Goal: Communication & Community: Answer question/provide support

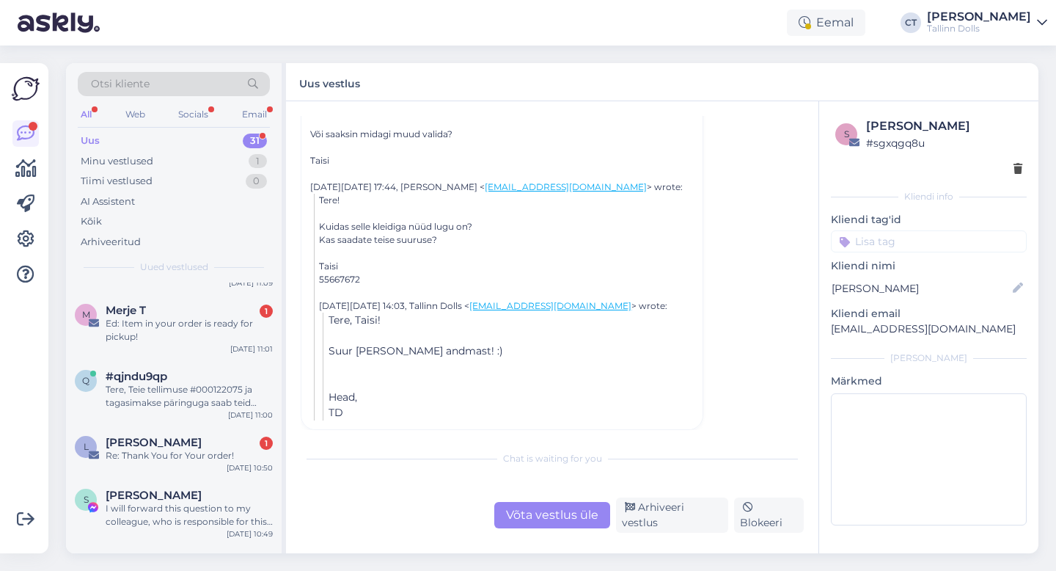
scroll to position [163, 0]
click at [200, 307] on div "Merje T 1" at bounding box center [189, 307] width 167 height 13
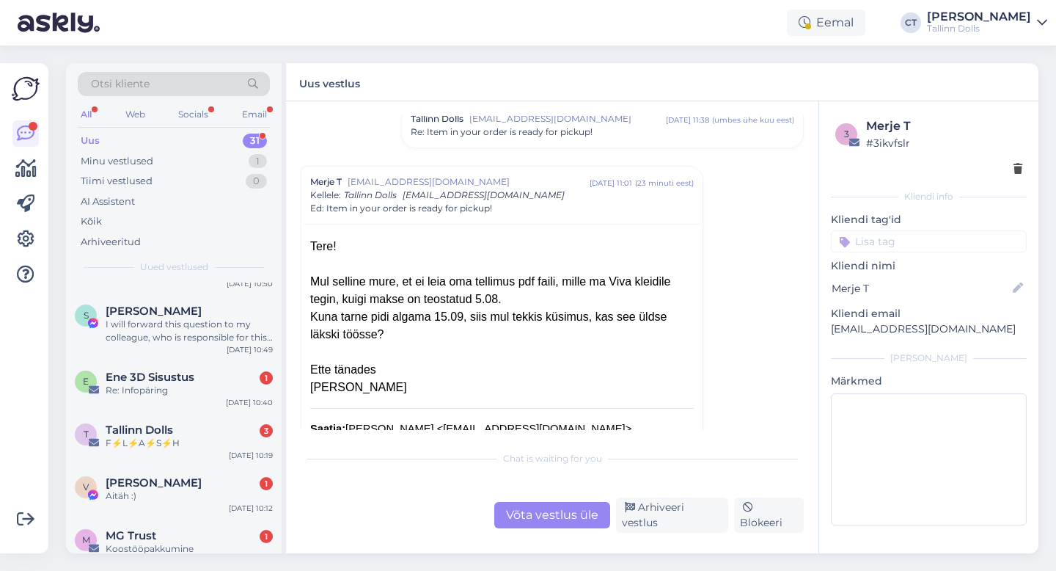
scroll to position [354, 0]
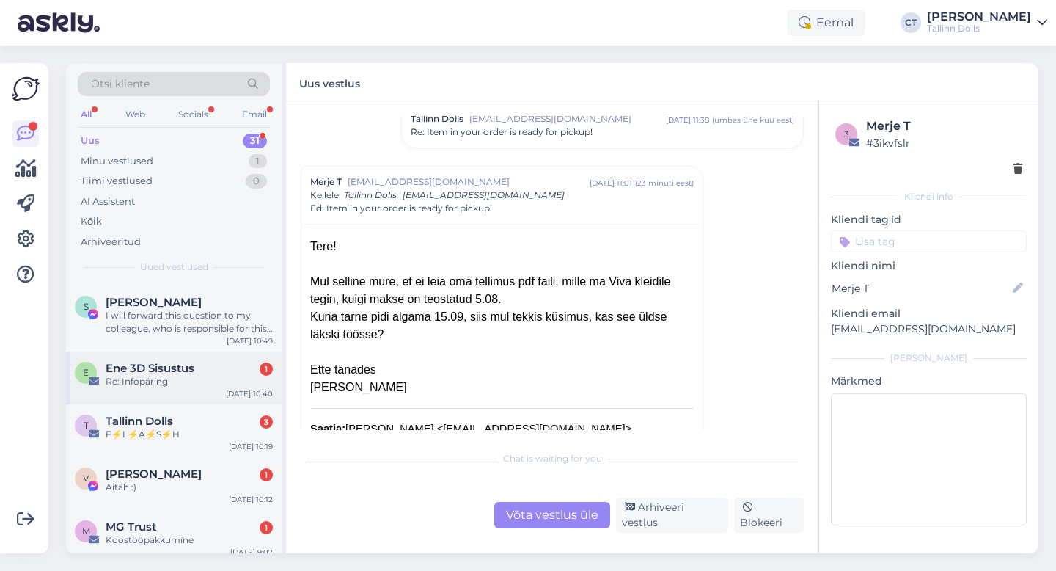
click at [175, 377] on div "Re: Infopäring" at bounding box center [189, 381] width 167 height 13
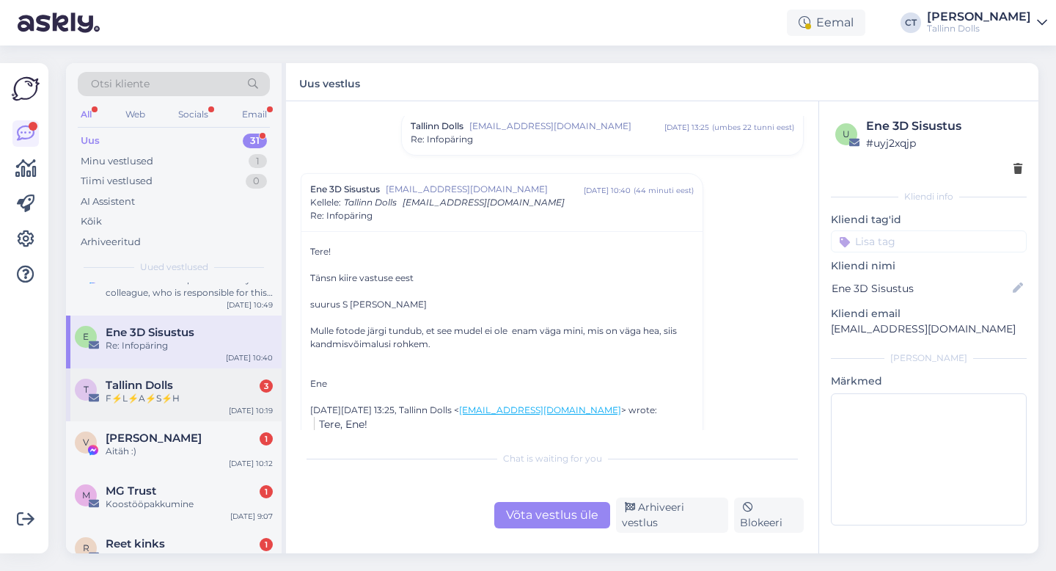
scroll to position [390, 0]
click at [197, 404] on div "T Tallinn Dolls 3 F⚡L⚡A⚡S⚡H [DATE] 10:19" at bounding box center [174, 393] width 216 height 53
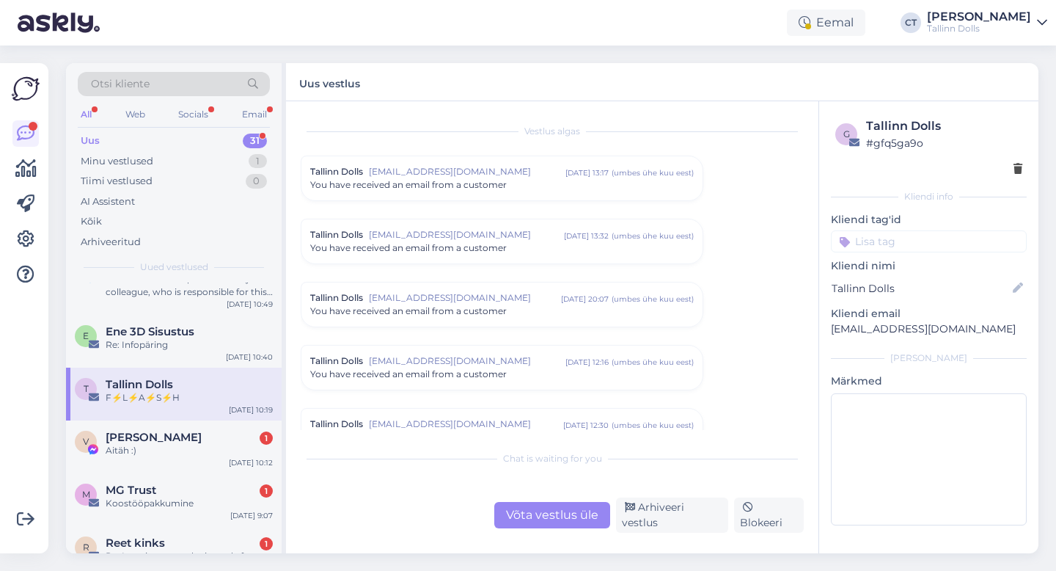
scroll to position [6067, 0]
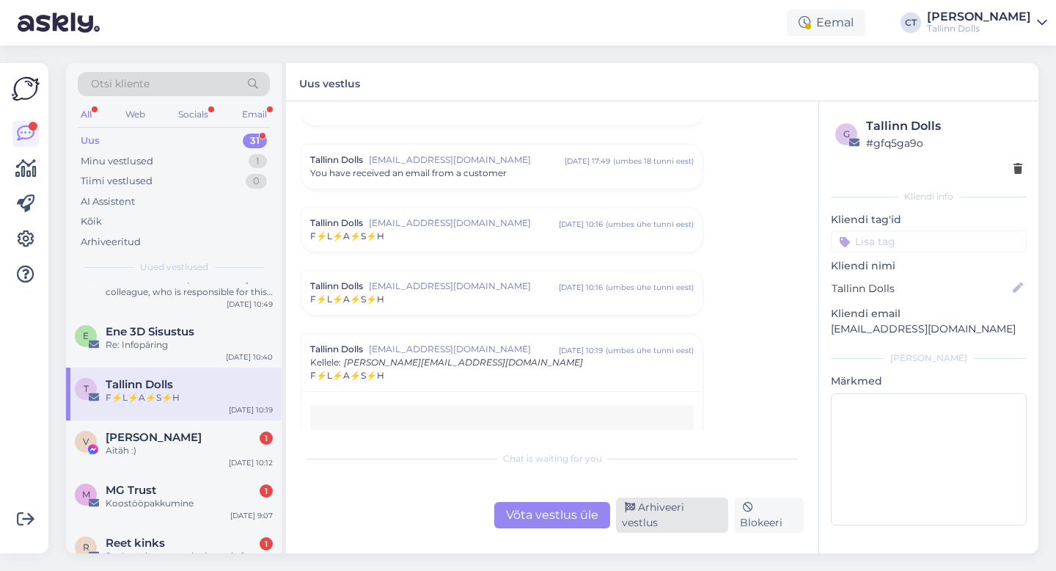
click at [684, 525] on div "Arhiveeri vestlus" at bounding box center [672, 514] width 112 height 35
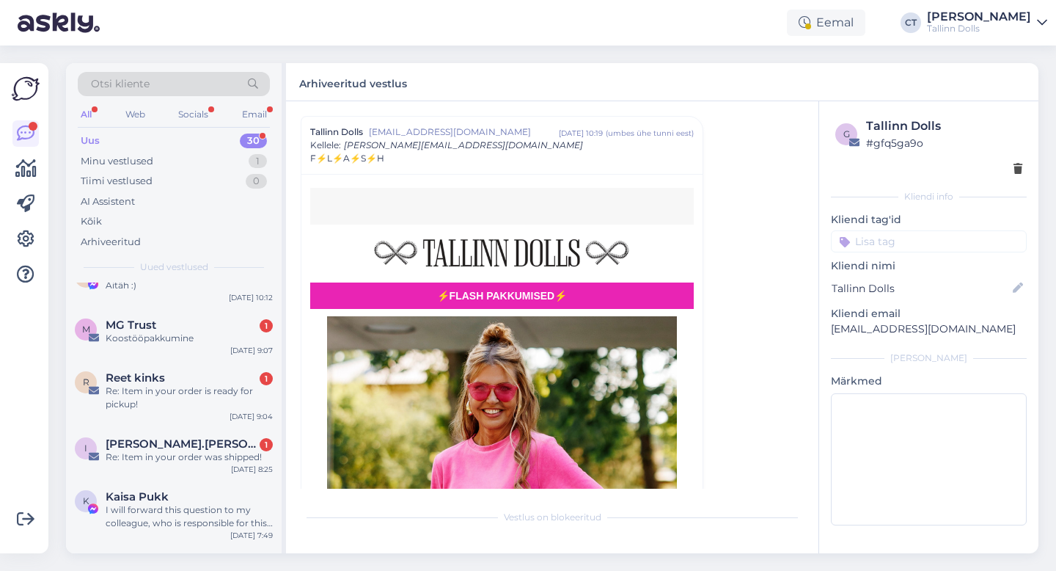
scroll to position [503, 0]
click at [189, 329] on div "MG Trust 1" at bounding box center [189, 324] width 167 height 13
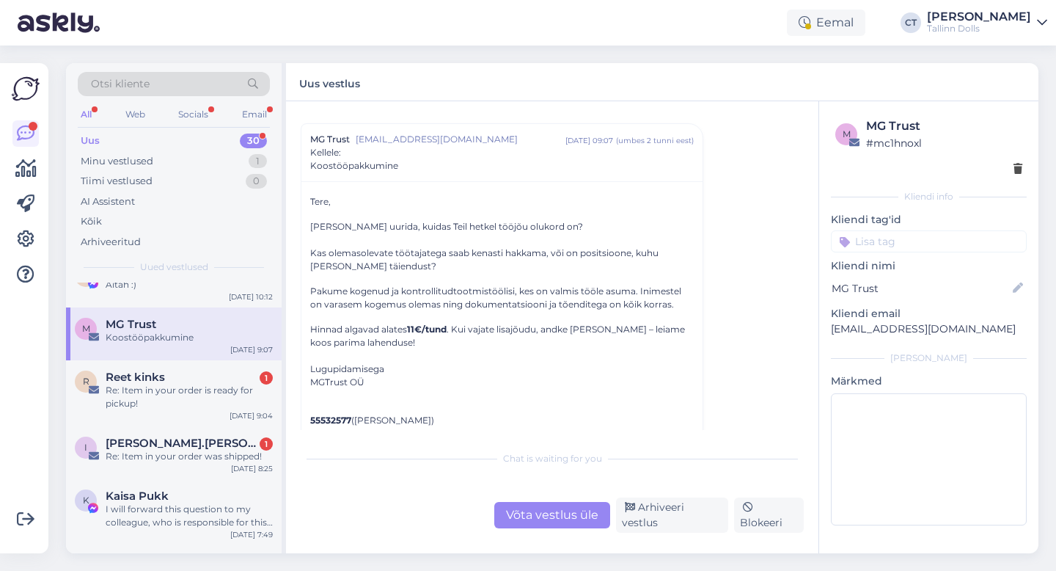
scroll to position [33, 0]
click at [652, 520] on div "Arhiveeri vestlus" at bounding box center [672, 514] width 112 height 35
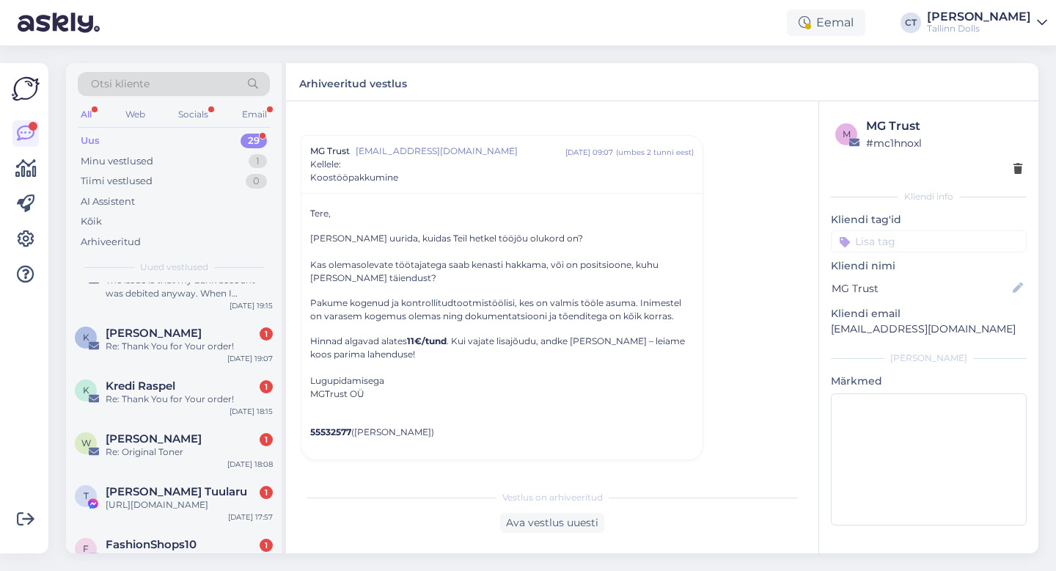
scroll to position [1454, 0]
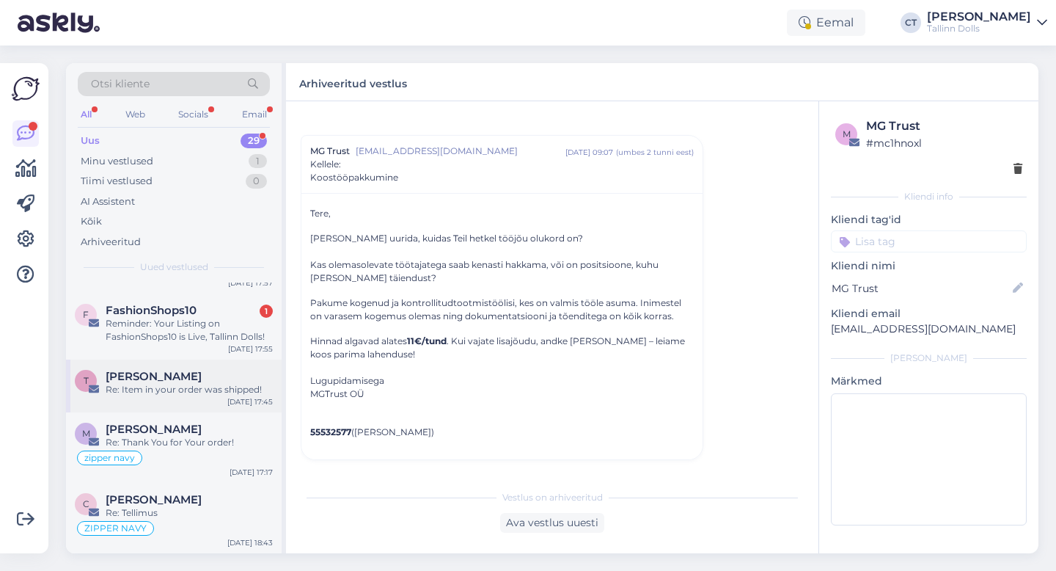
click at [208, 387] on div "Re: Item in your order was shipped!" at bounding box center [189, 389] width 167 height 13
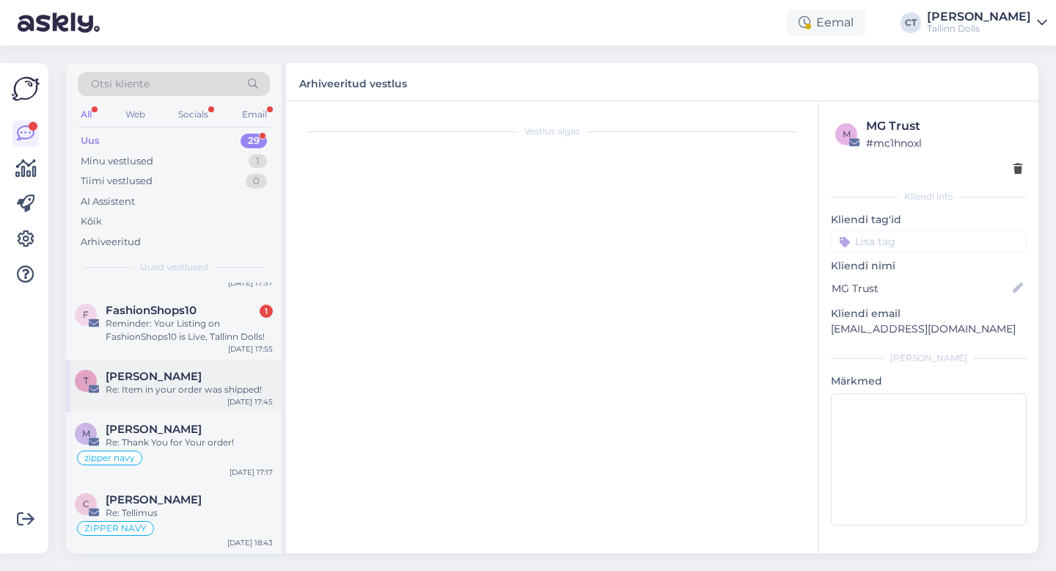
scroll to position [169, 0]
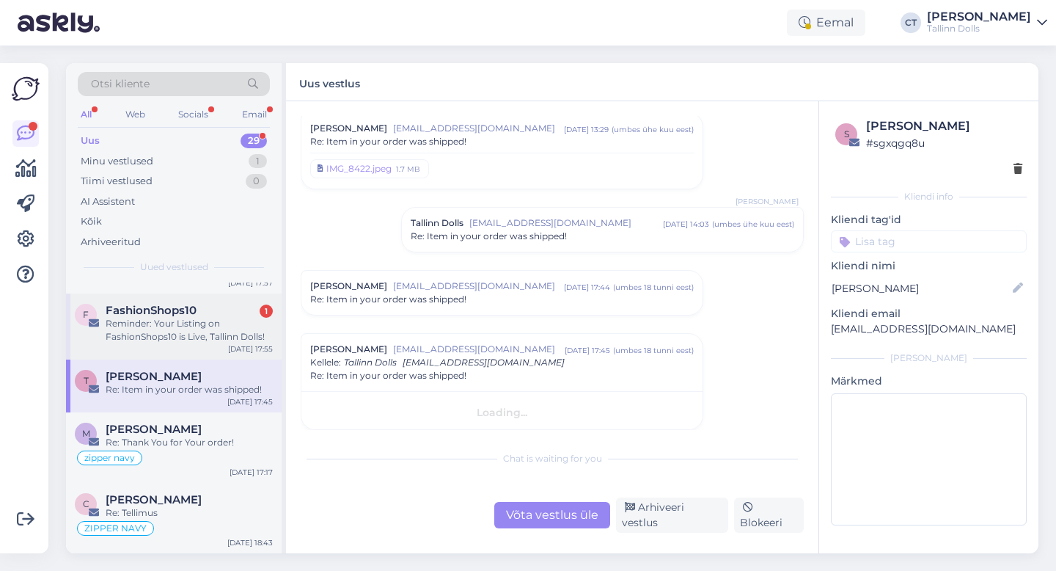
click at [208, 338] on div "Reminder: Your Listing on FashionShops10 is Live, Tallinn Dolls!" at bounding box center [189, 330] width 167 height 26
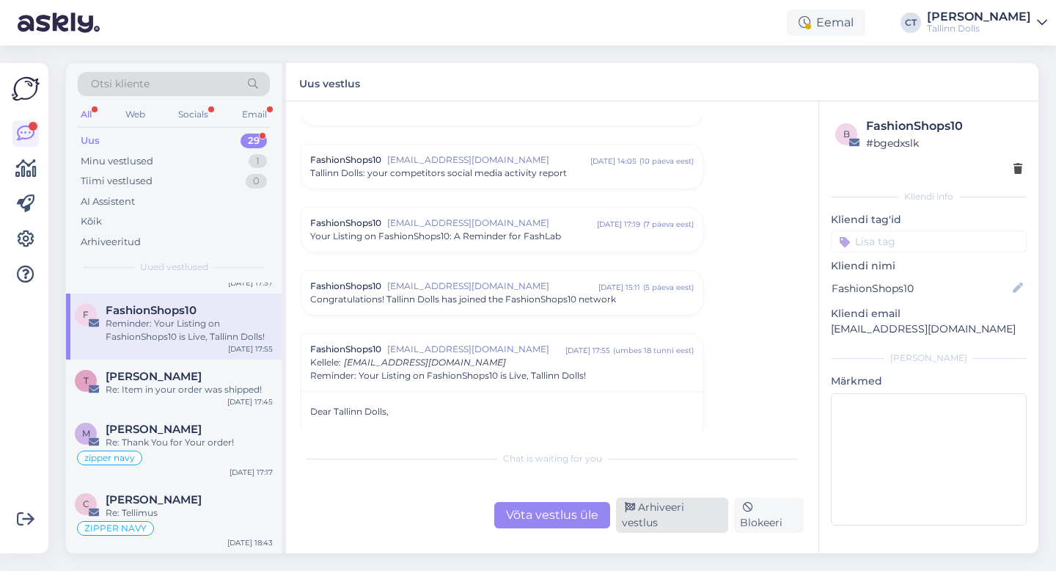
click at [685, 513] on div "Arhiveeri vestlus" at bounding box center [672, 514] width 112 height 35
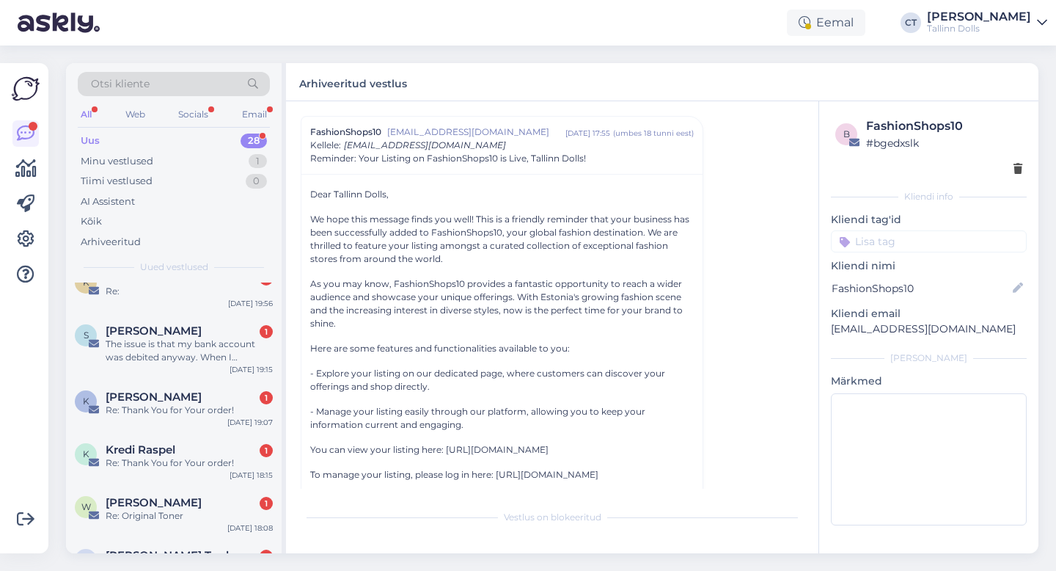
scroll to position [1388, 0]
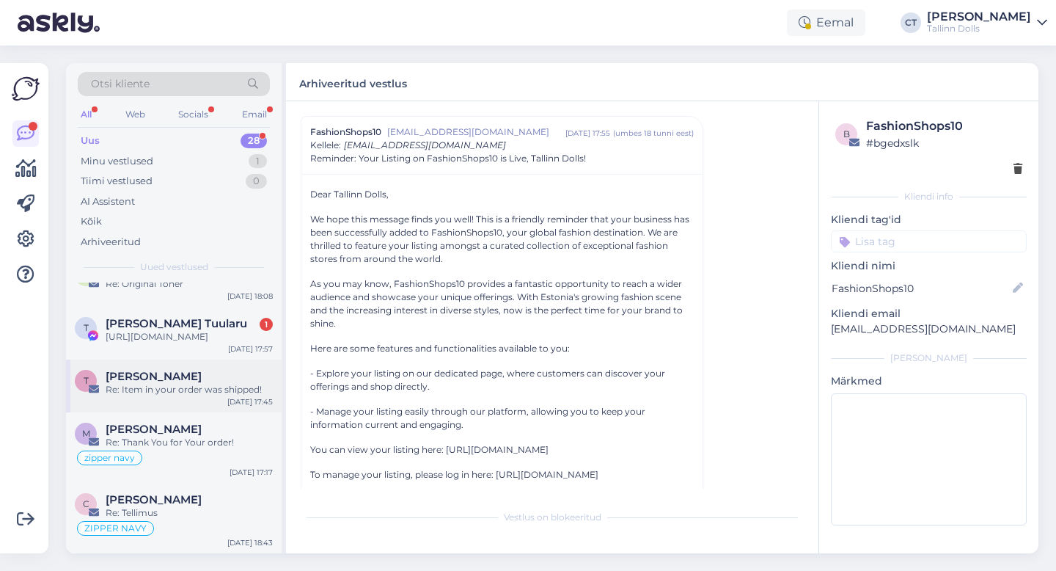
click at [200, 391] on div "Re: Item in your order was shipped!" at bounding box center [189, 389] width 167 height 13
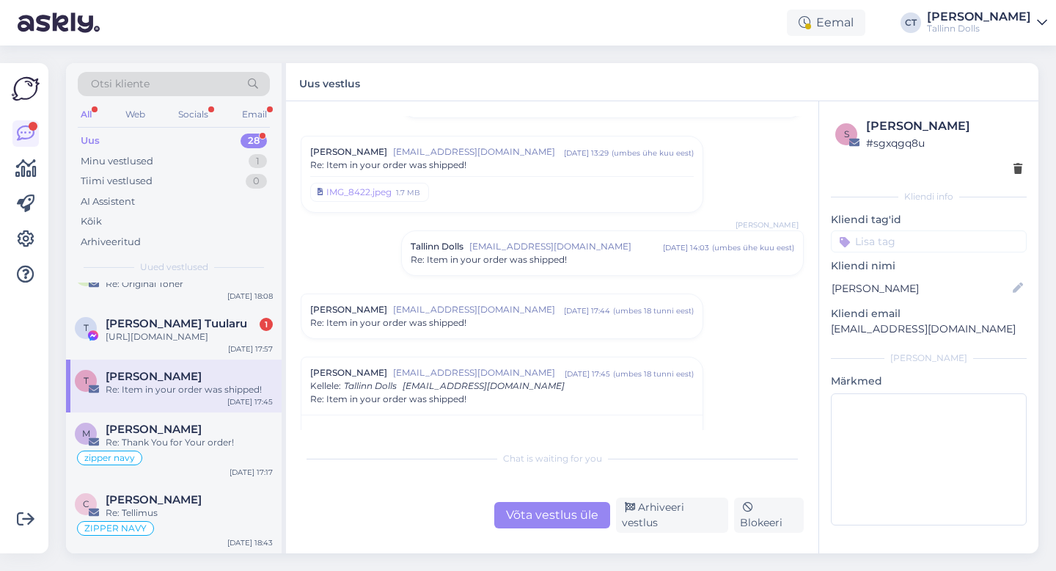
scroll to position [120, 0]
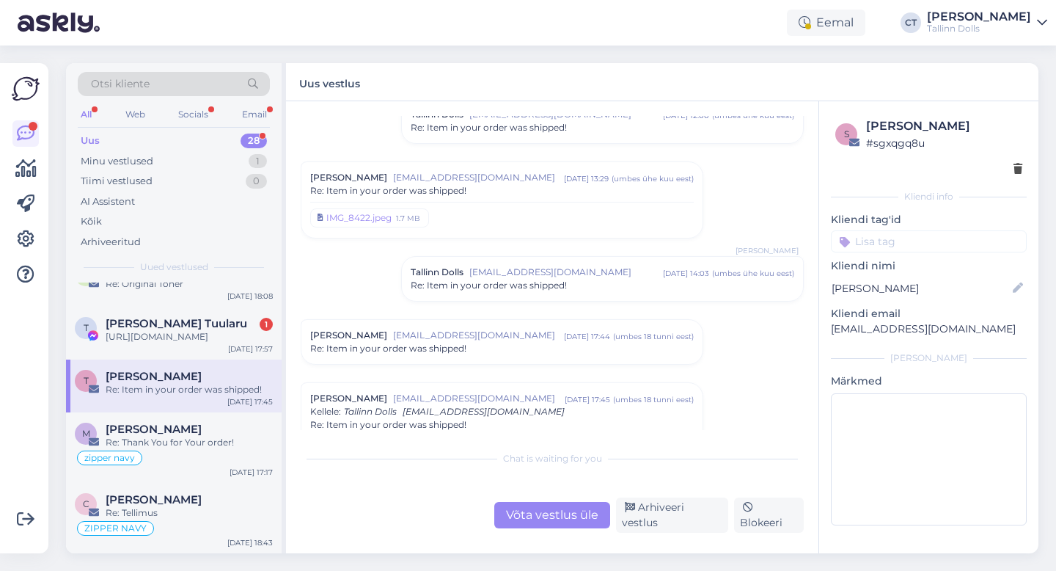
click at [491, 282] on span "Re: Item in your order was shipped!" at bounding box center [489, 285] width 156 height 13
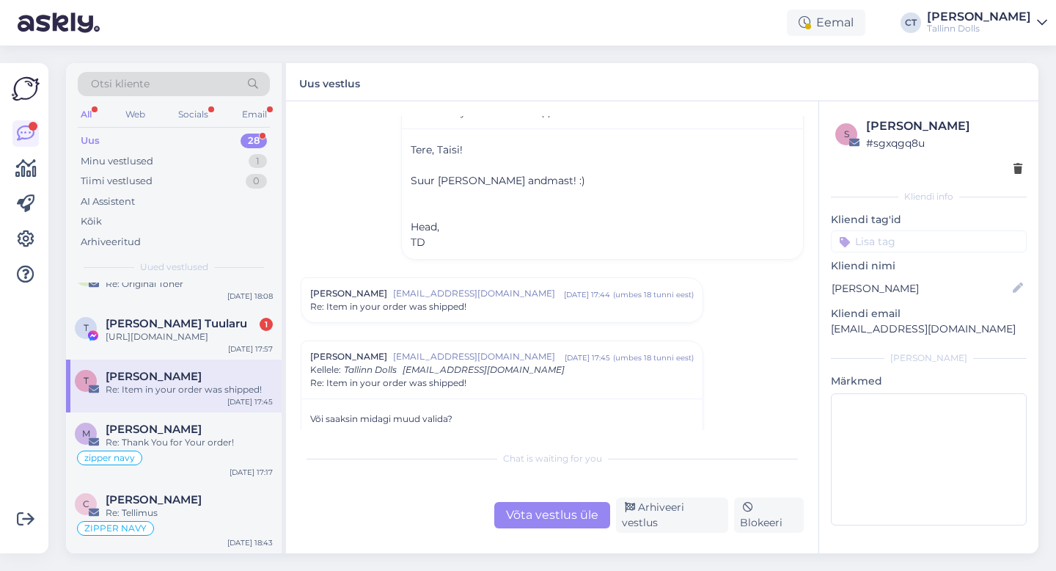
scroll to position [308, 0]
click at [486, 313] on div "[PERSON_NAME] [EMAIL_ADDRESS][DOMAIN_NAME] [DATE] 17:44 ( umbes 18 tunni eest )…" at bounding box center [501, 298] width 401 height 44
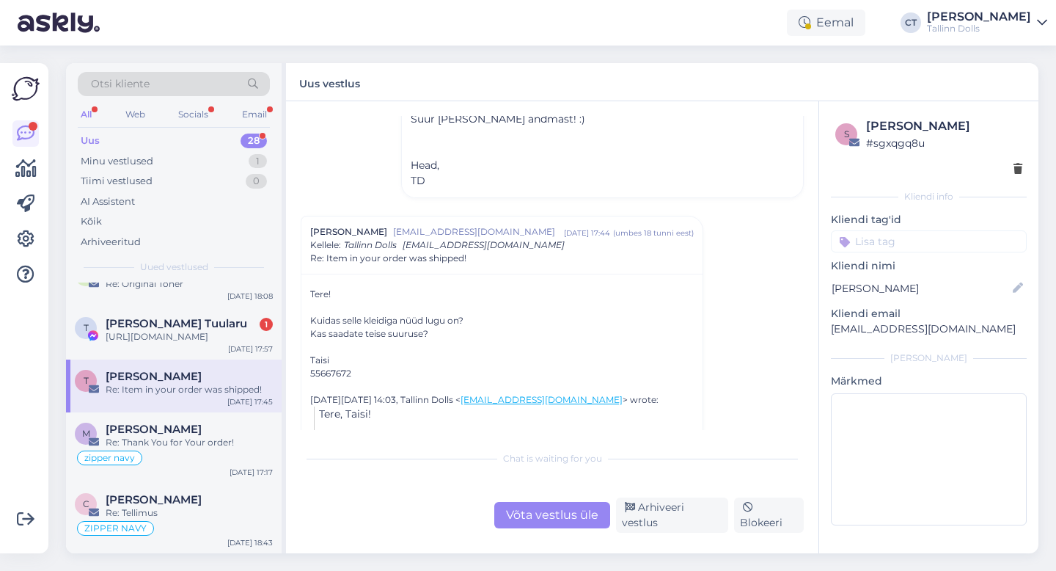
scroll to position [378, 0]
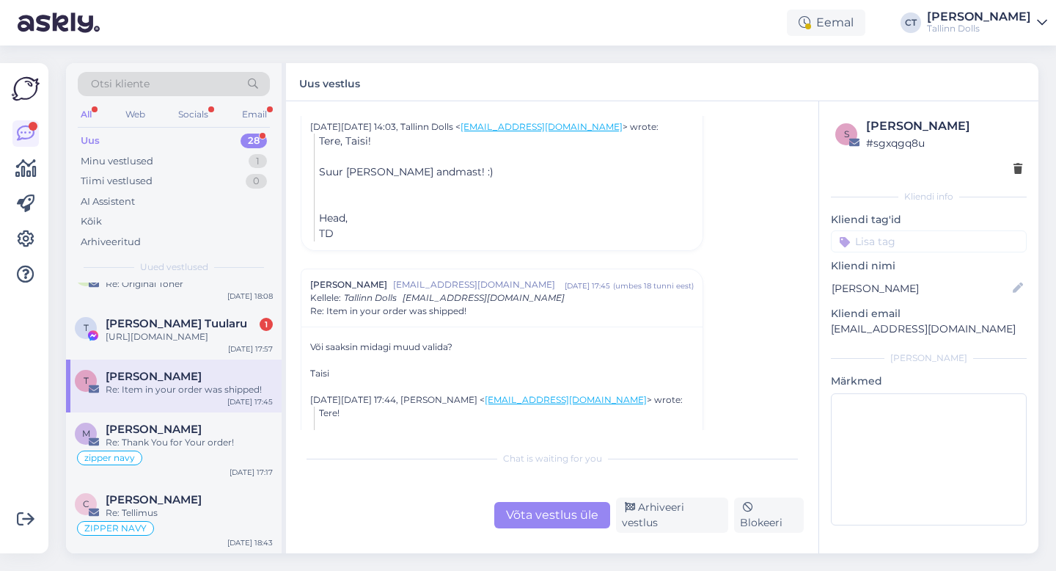
click at [486, 313] on div "Re: Item in your order was shipped!" at bounding box center [502, 310] width 384 height 13
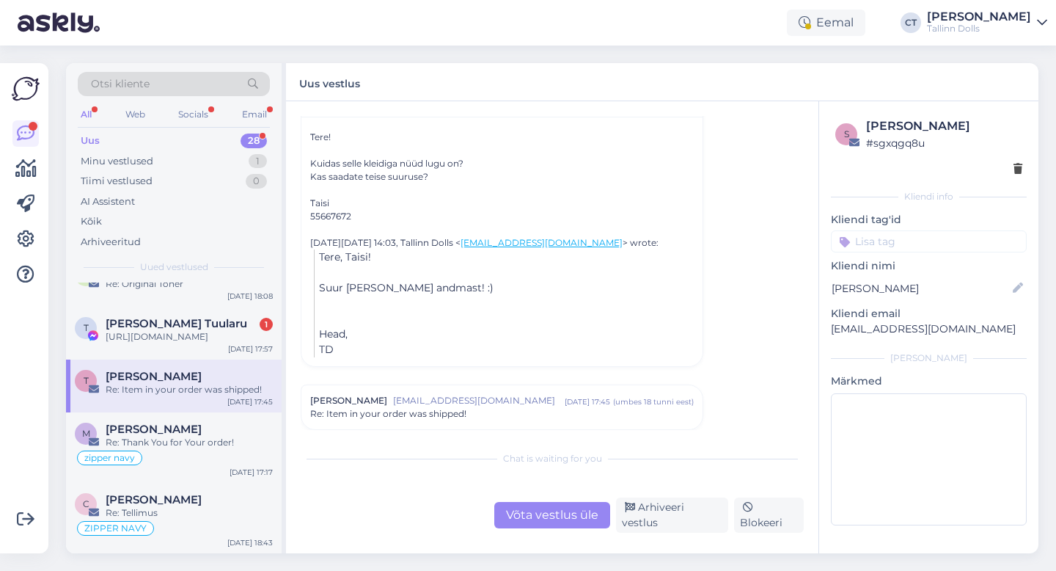
scroll to position [0, 0]
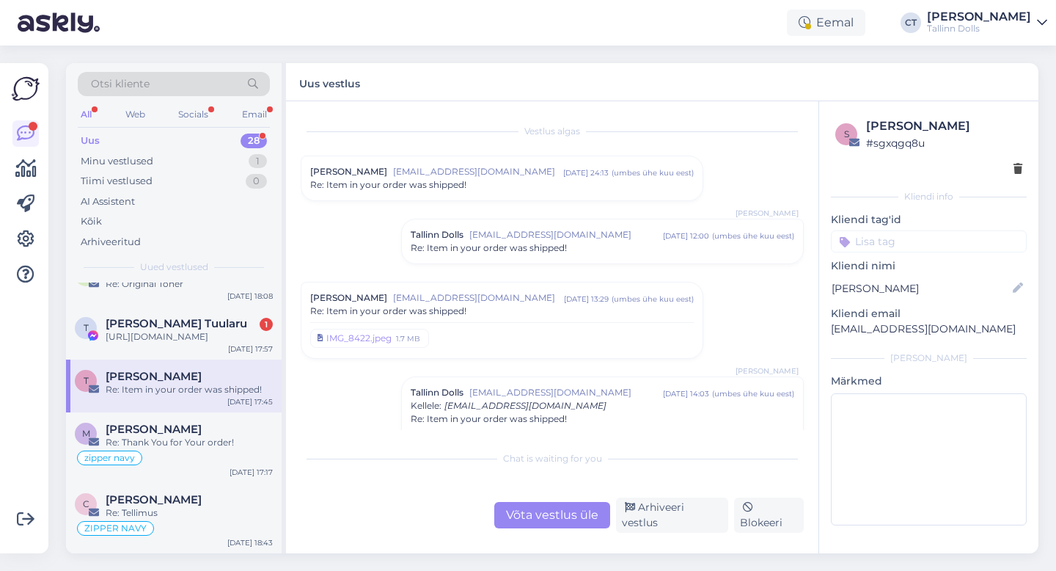
click at [428, 180] on span "Re: Item in your order was shipped!" at bounding box center [388, 184] width 156 height 13
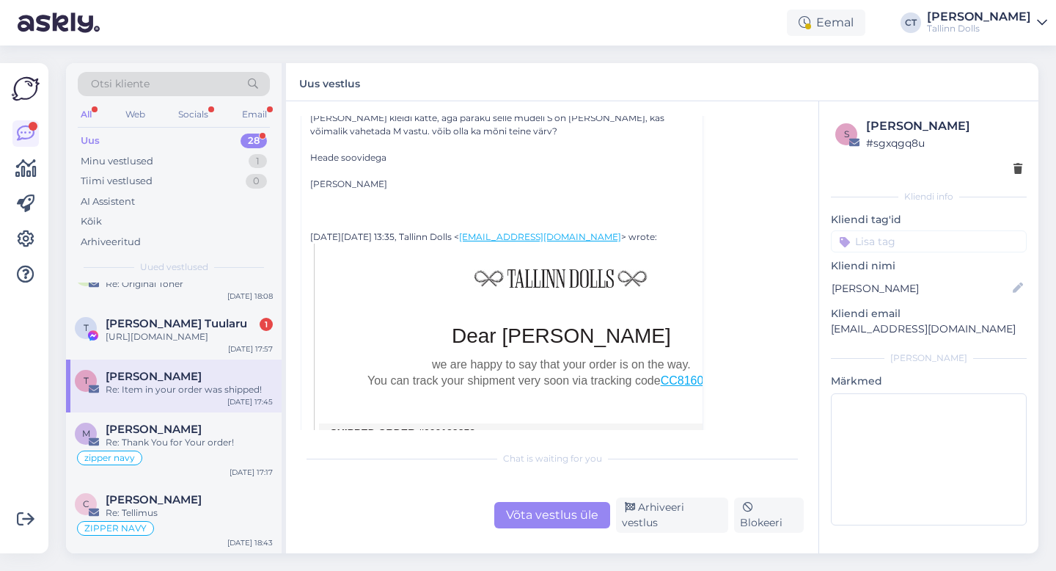
scroll to position [142, 0]
click at [560, 524] on div "Võta vestlus üle" at bounding box center [552, 515] width 116 height 26
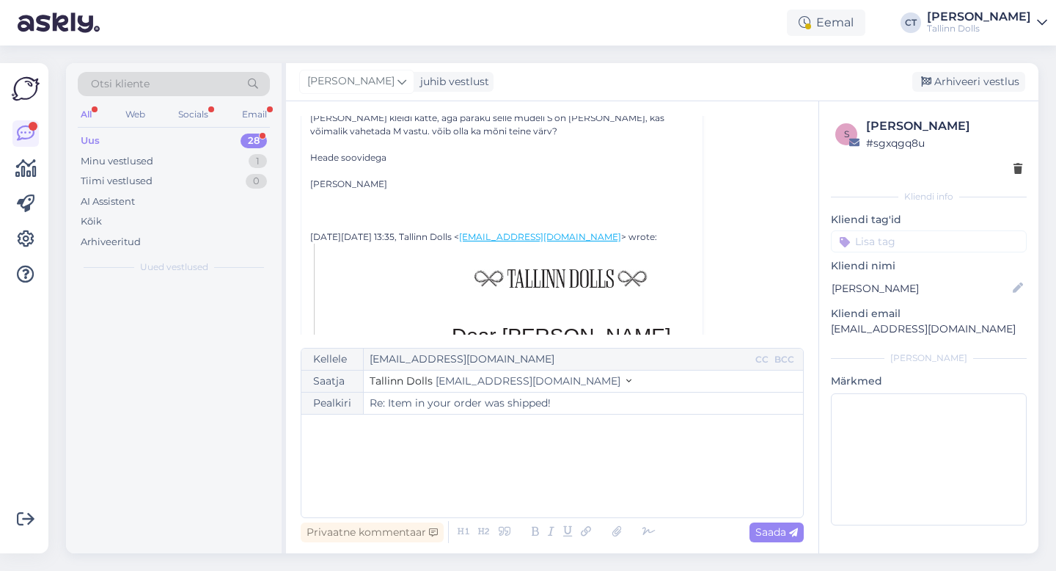
scroll to position [0, 0]
click at [568, 483] on div "﻿" at bounding box center [552, 466] width 487 height 88
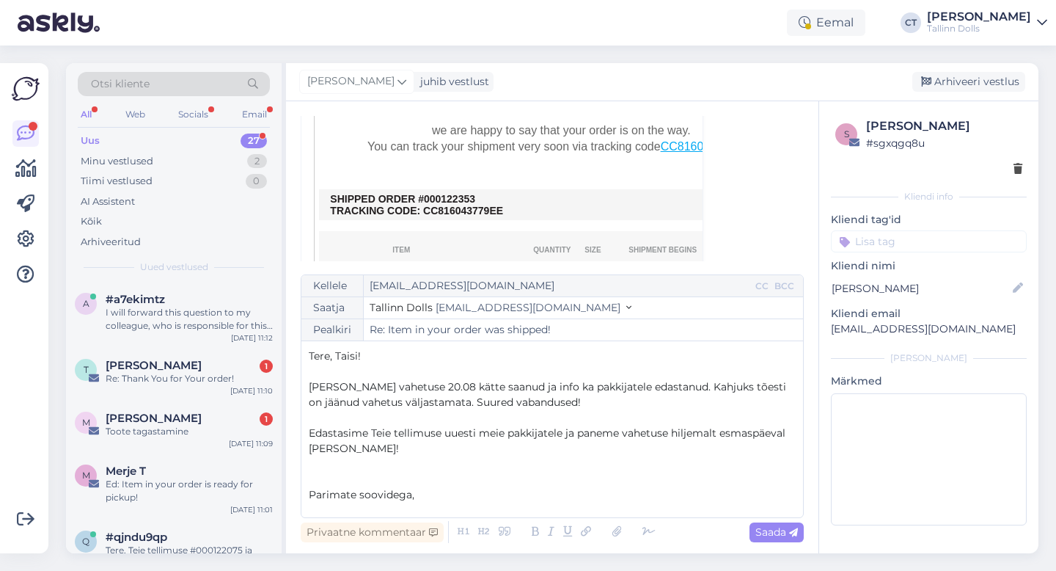
scroll to position [8, 0]
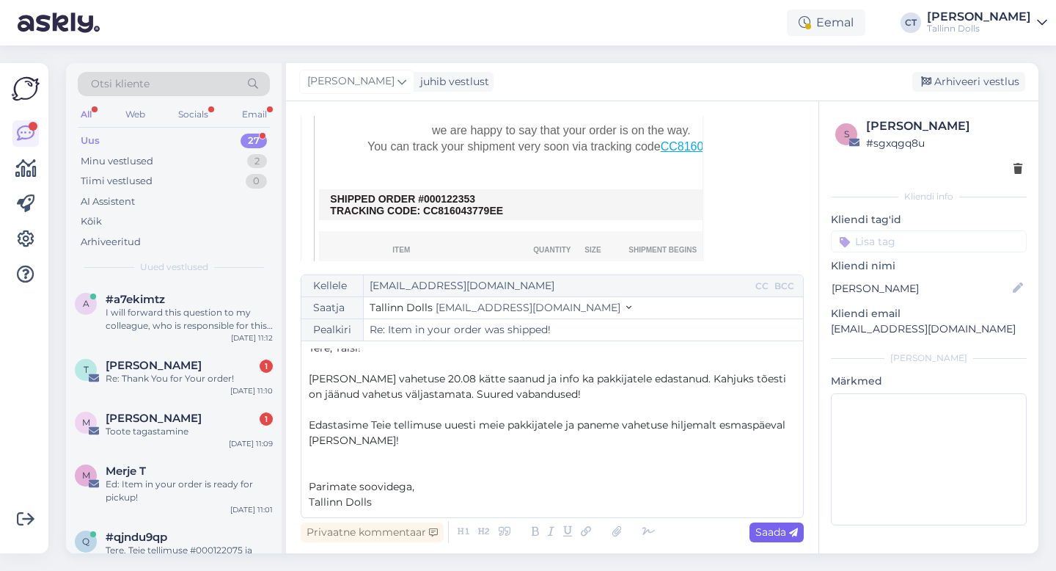
click at [781, 532] on span "Saada" at bounding box center [776, 531] width 43 height 13
type input "Re: Re: Item in your order was shipped!"
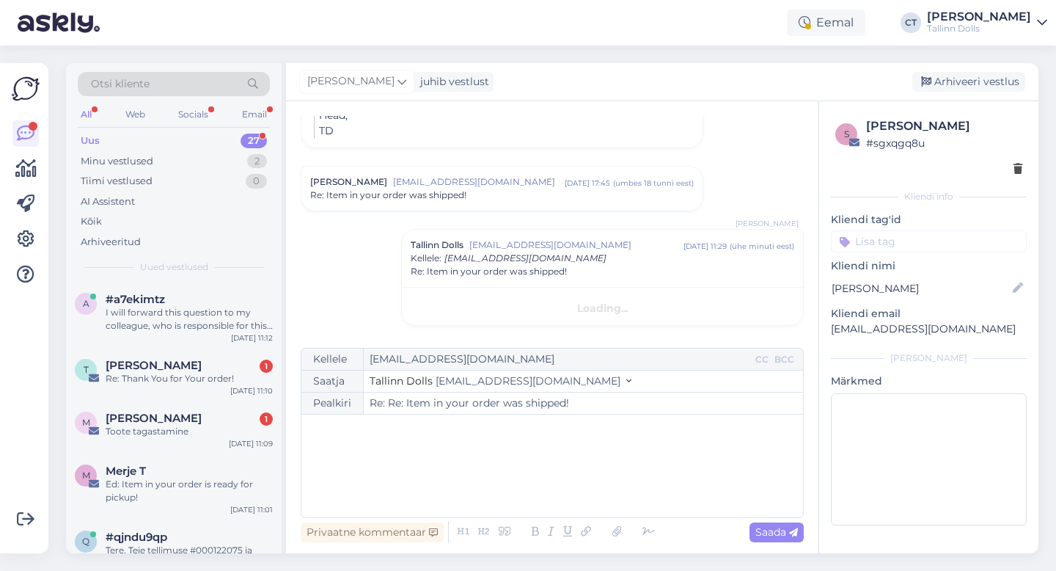
scroll to position [0, 0]
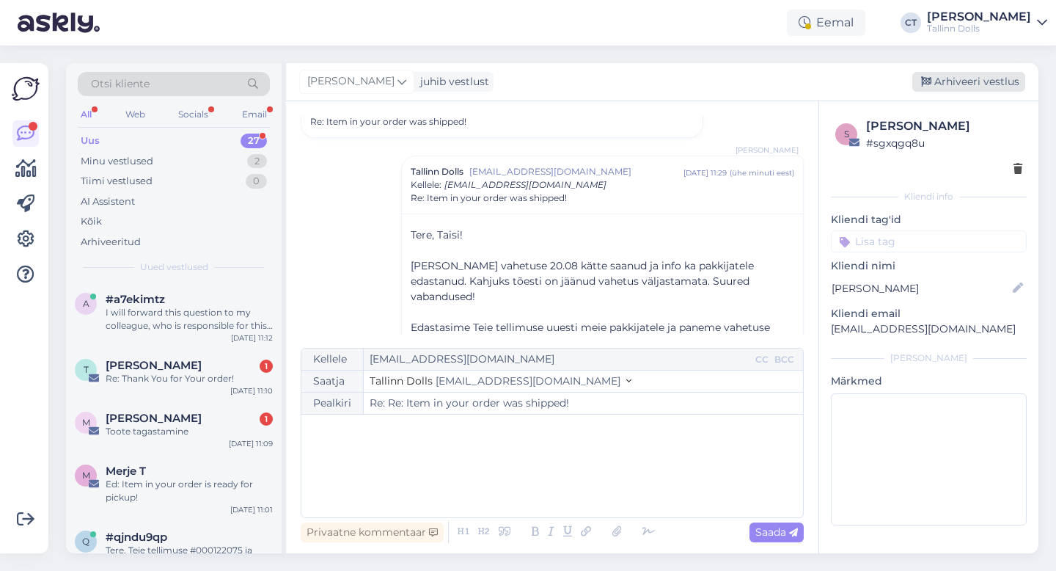
click at [964, 83] on div "Arhiveeri vestlus" at bounding box center [968, 82] width 113 height 20
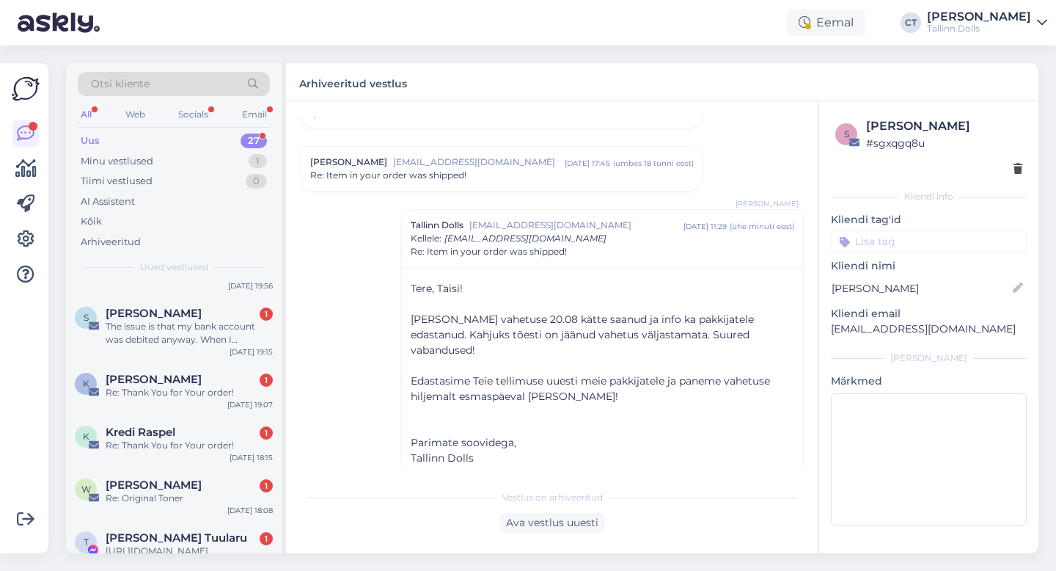
scroll to position [1336, 0]
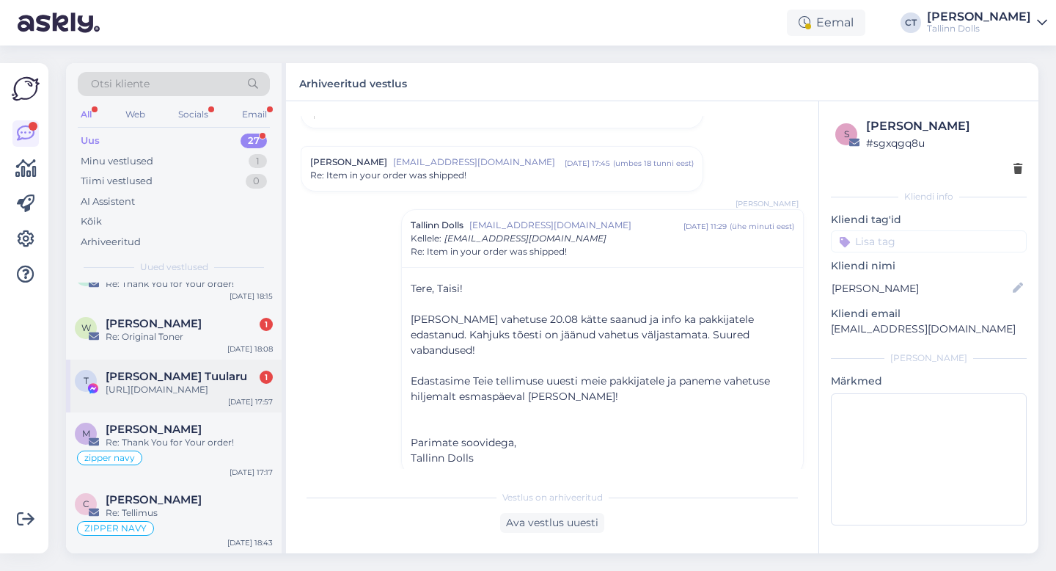
click at [202, 394] on div "[URL][DOMAIN_NAME]" at bounding box center [189, 389] width 167 height 13
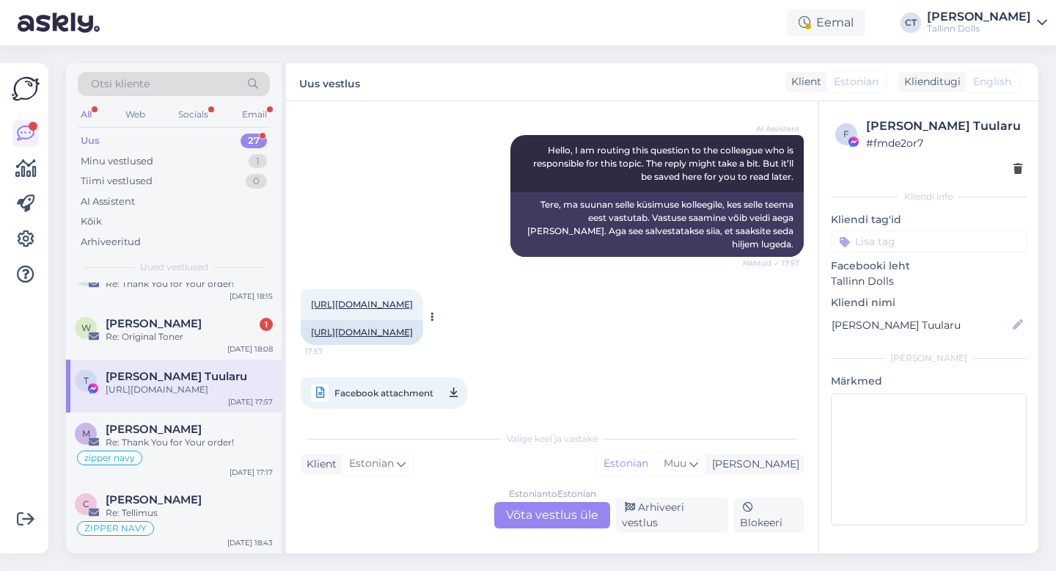
scroll to position [271, 0]
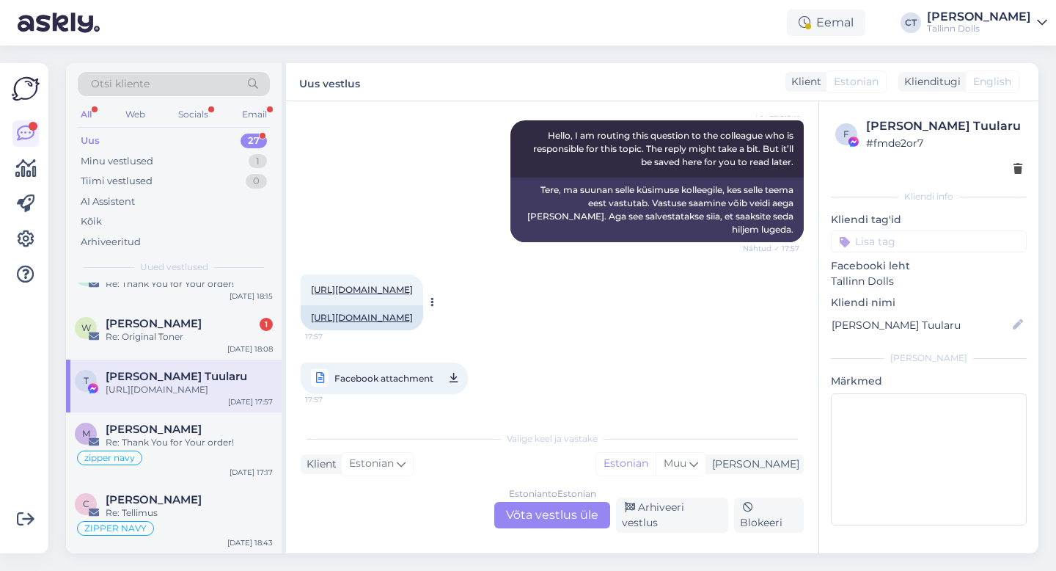
click at [423, 274] on div "[URL][DOMAIN_NAME] 17:57" at bounding box center [362, 289] width 122 height 31
click at [413, 284] on link "[URL][DOMAIN_NAME]" at bounding box center [362, 289] width 102 height 11
click at [527, 518] on div "Estonian to Estonian Võta vestlus üle" at bounding box center [552, 515] width 116 height 26
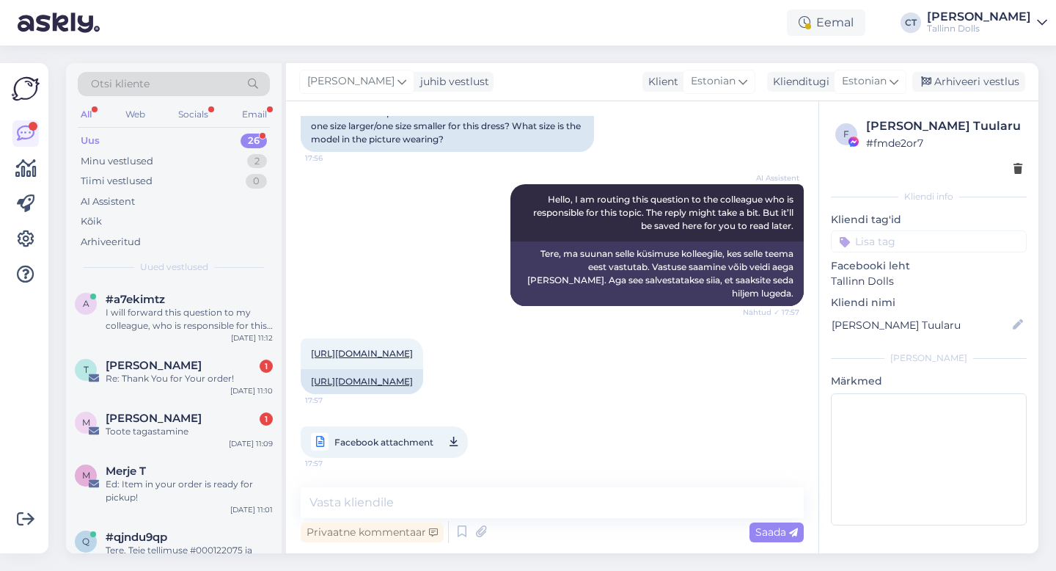
click at [527, 518] on div "Privaatne kommentaar Saada" at bounding box center [552, 532] width 503 height 28
click at [530, 507] on textarea at bounding box center [552, 502] width 503 height 31
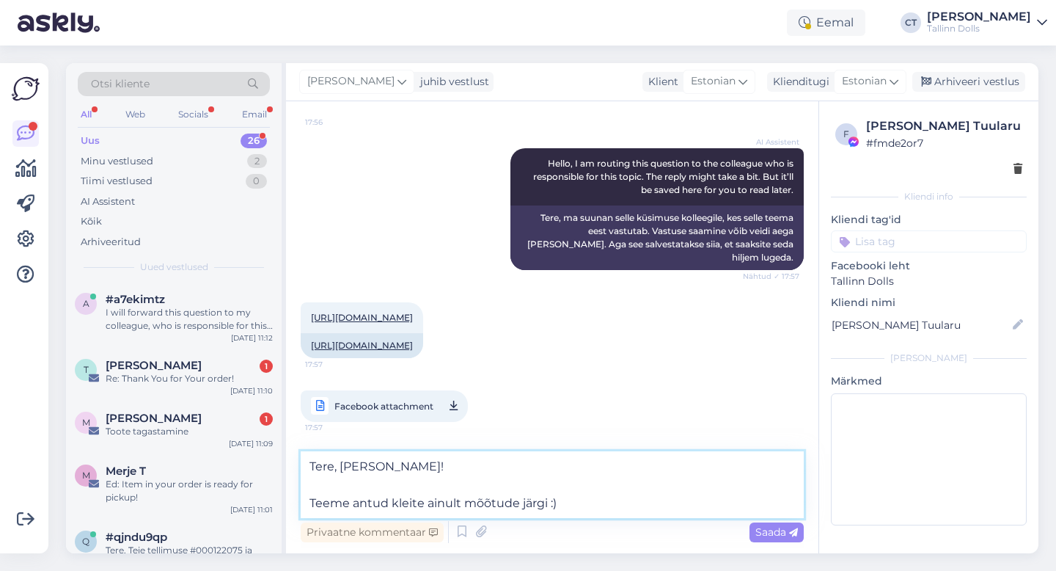
scroll to position [271, 0]
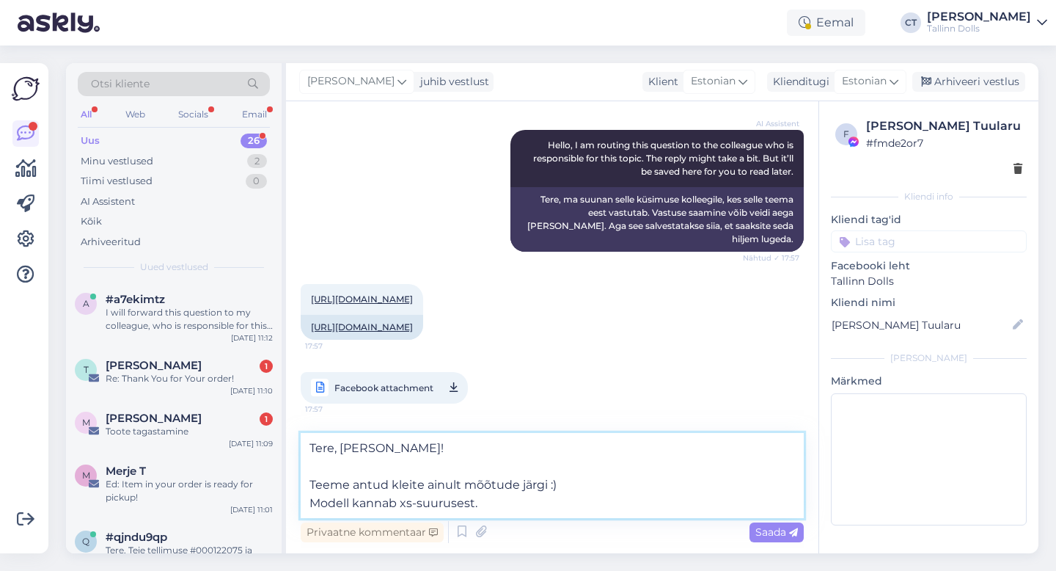
type textarea "Tere, [PERSON_NAME]! Teeme antud kleite ainult mõõtude järgi :) Modell kannab x…"
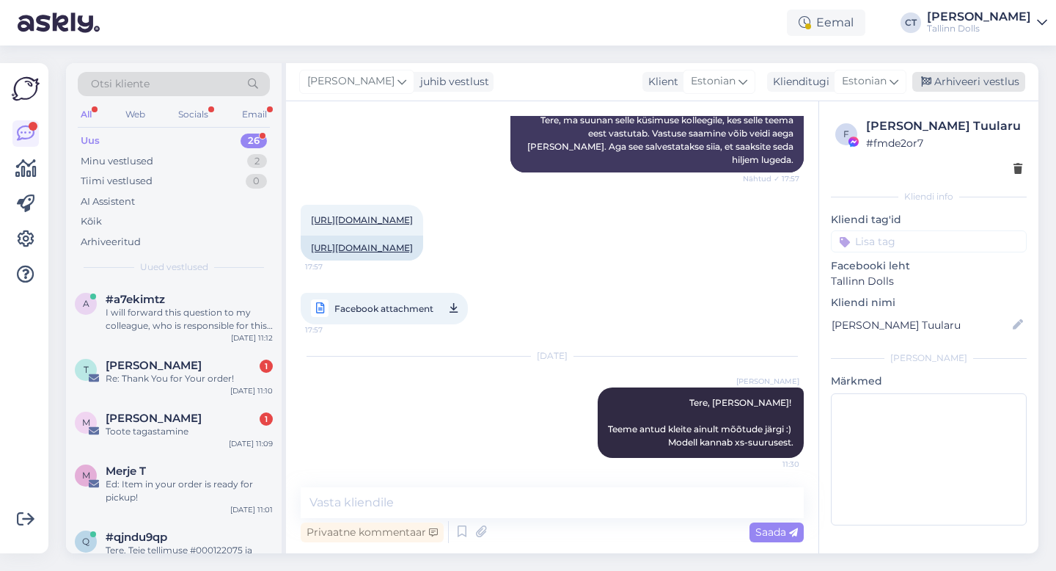
click at [988, 85] on div "Arhiveeri vestlus" at bounding box center [968, 82] width 113 height 20
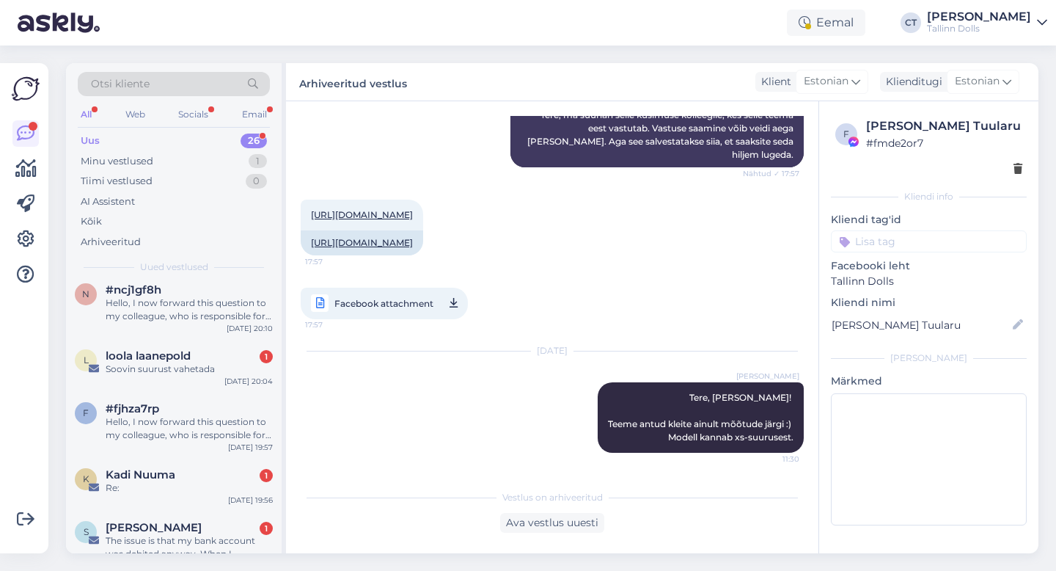
scroll to position [1270, 0]
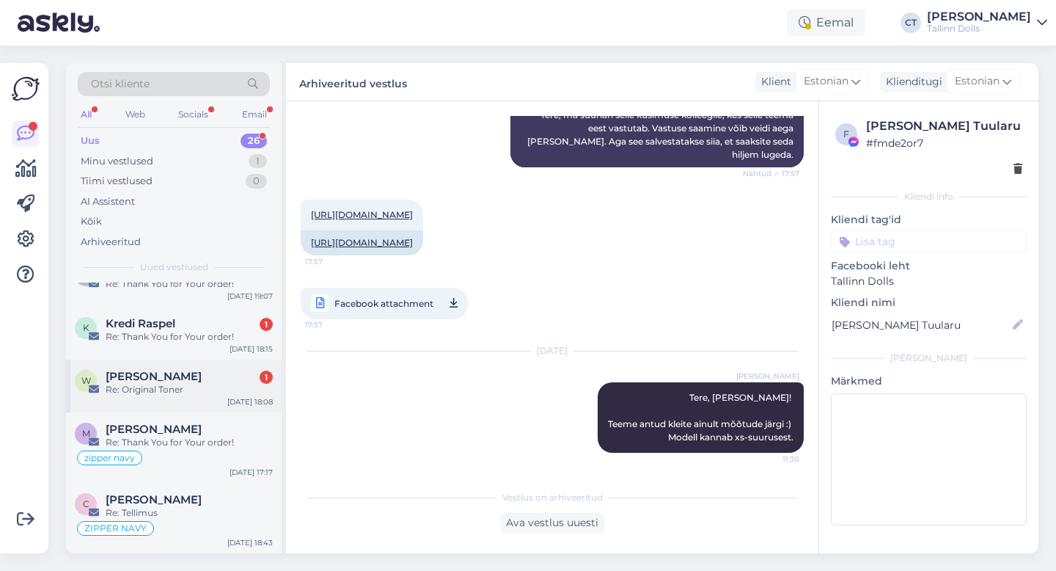
click at [190, 389] on div "Re: Original Toner" at bounding box center [189, 389] width 167 height 13
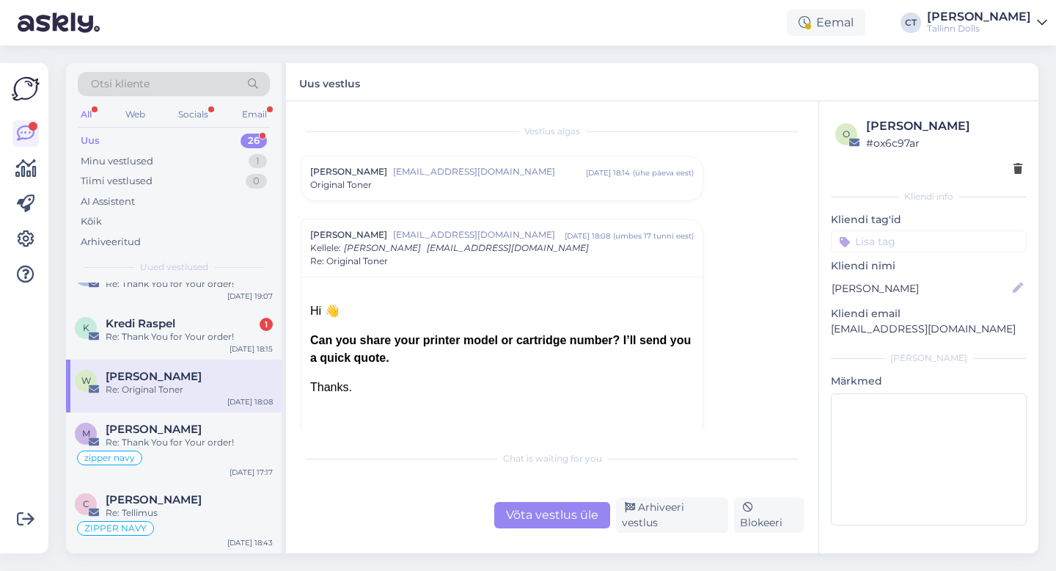
scroll to position [14, 0]
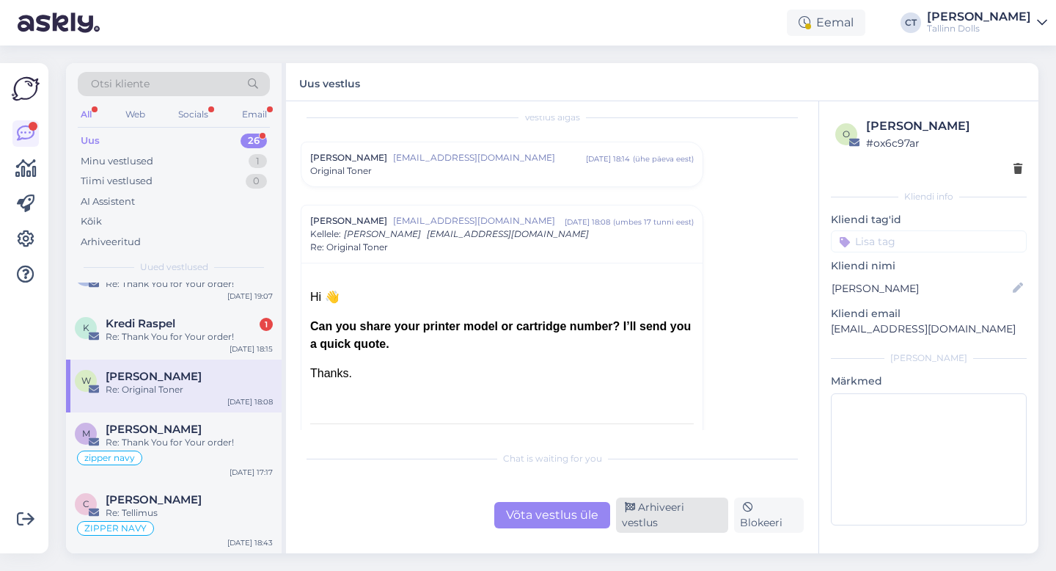
click at [665, 516] on div "Arhiveeri vestlus" at bounding box center [672, 514] width 112 height 35
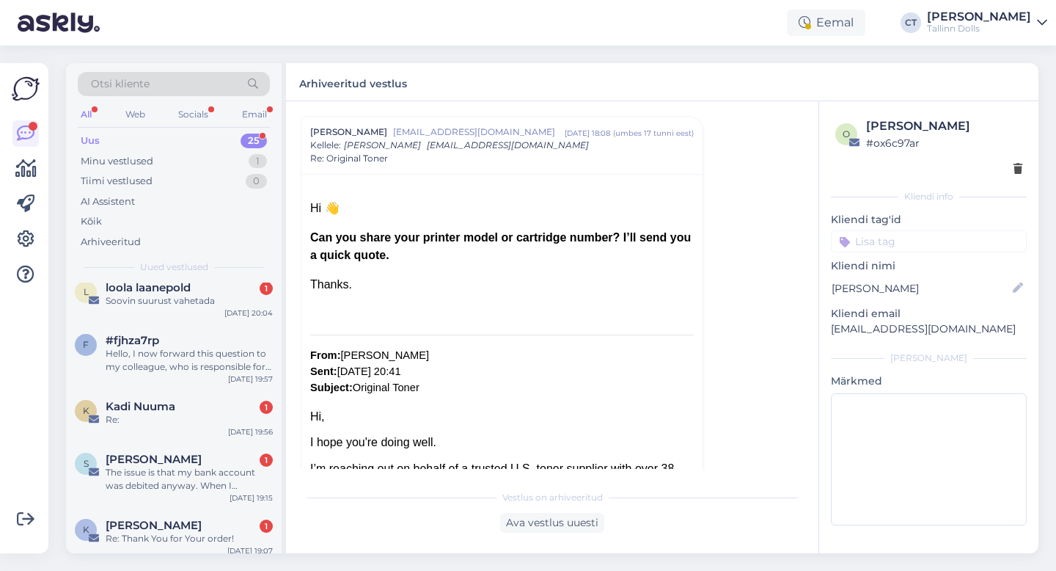
scroll to position [1217, 0]
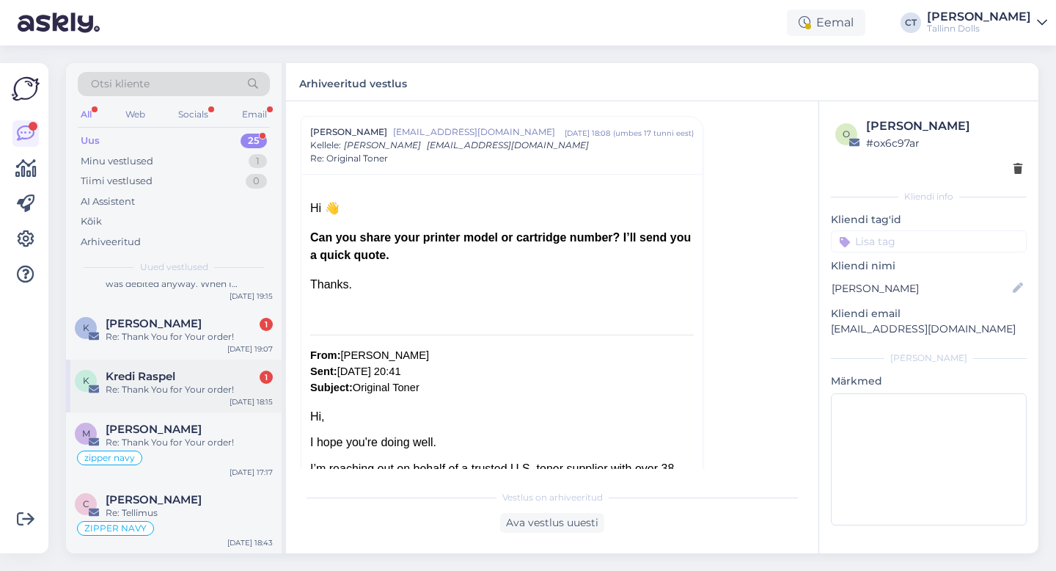
click at [185, 372] on div "Kredi Raspel 1" at bounding box center [189, 376] width 167 height 13
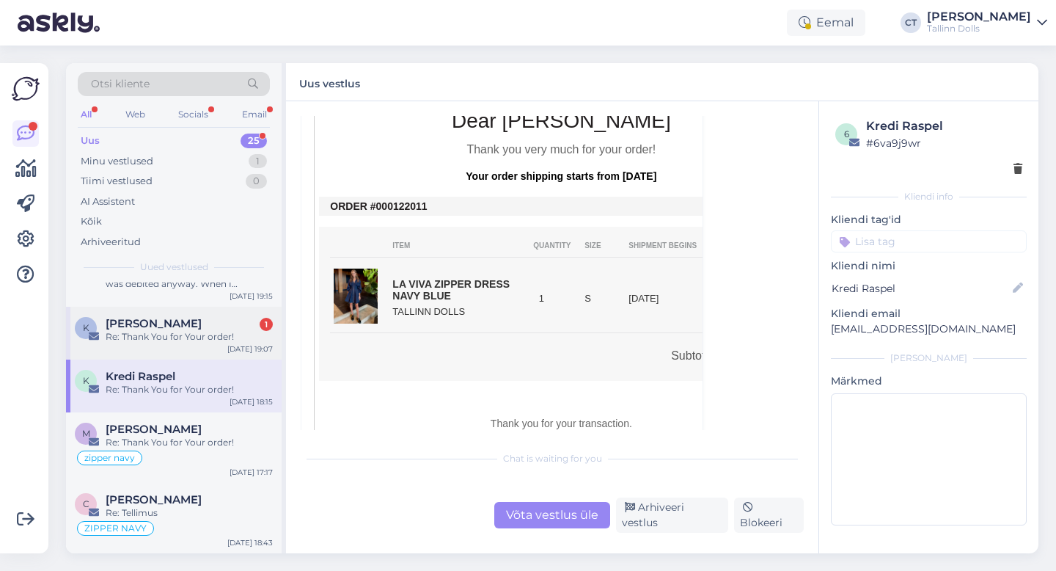
scroll to position [378, 0]
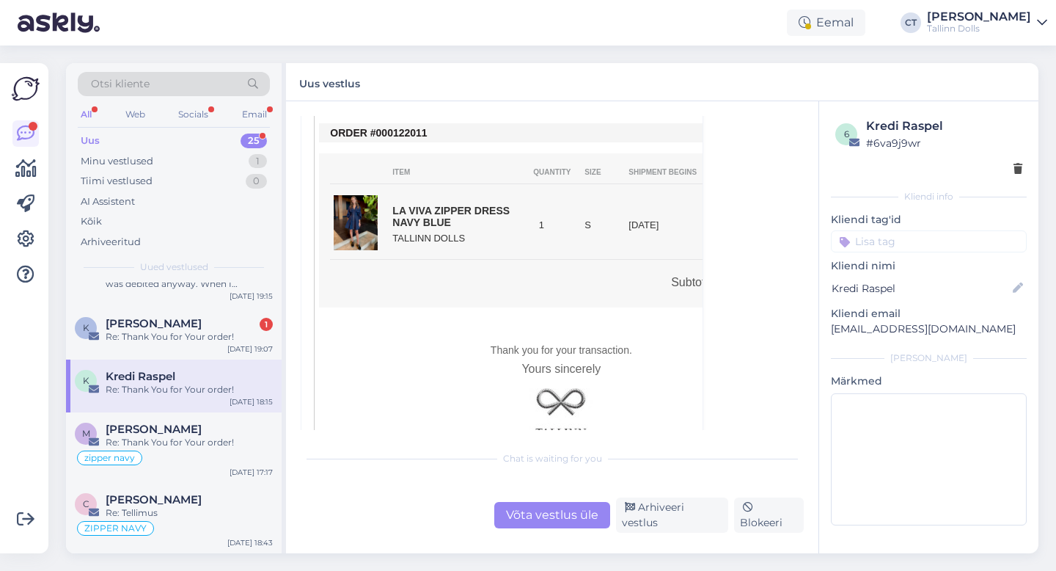
click at [546, 514] on div "Võta vestlus üle" at bounding box center [552, 515] width 116 height 26
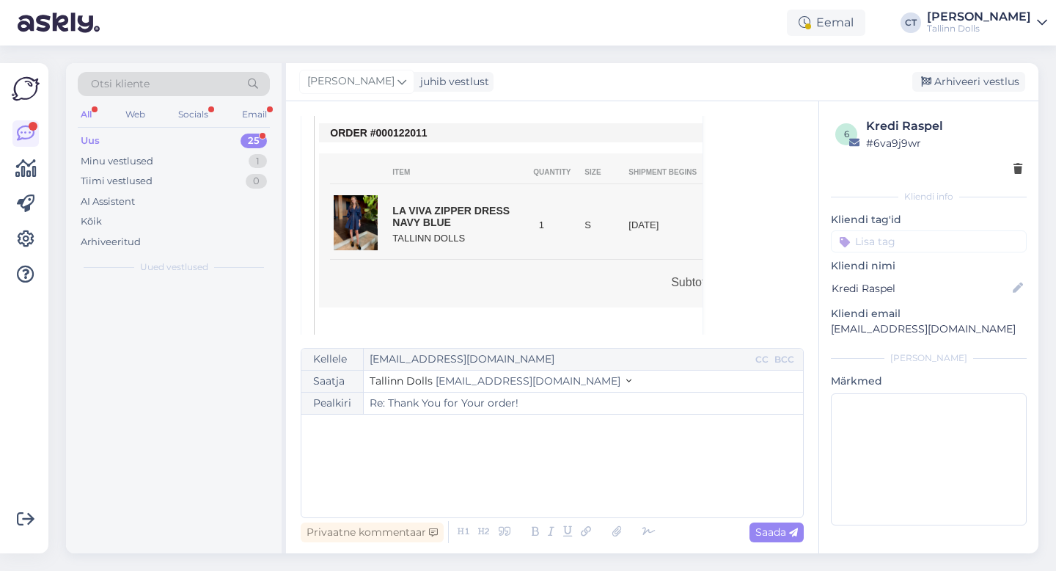
scroll to position [0, 0]
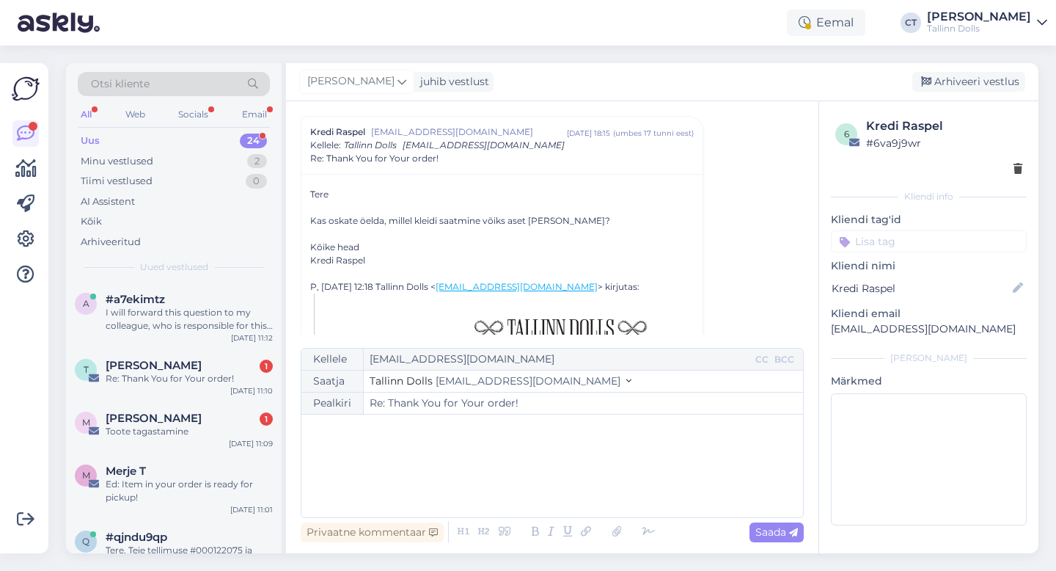
click at [538, 461] on div "﻿" at bounding box center [552, 466] width 487 height 88
click at [428, 456] on div "﻿" at bounding box center [552, 466] width 487 height 88
click at [433, 463] on div "﻿" at bounding box center [552, 466] width 487 height 88
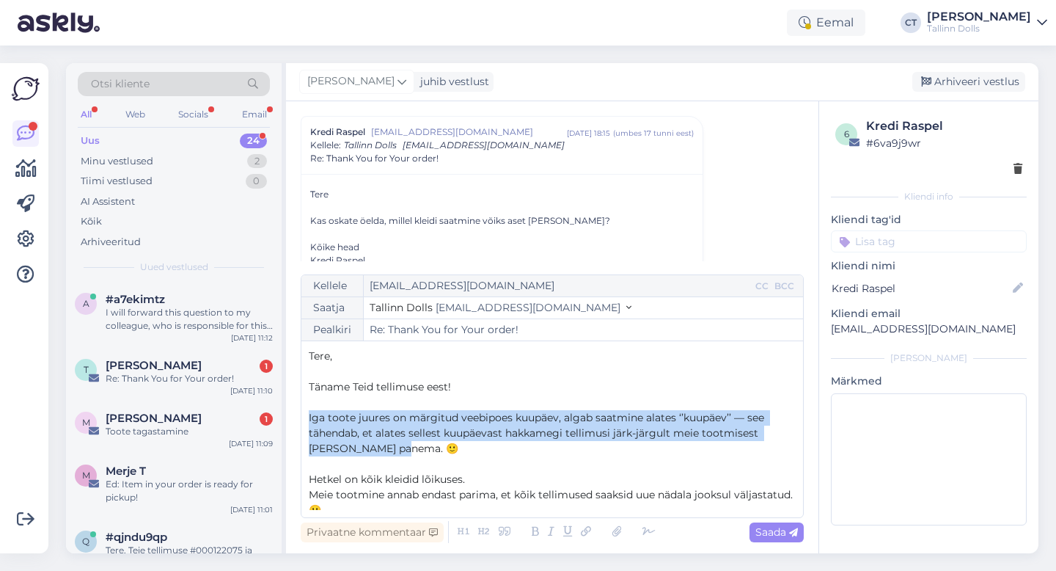
drag, startPoint x: 403, startPoint y: 453, endPoint x: 292, endPoint y: 411, distance: 118.4
click at [292, 411] on div "Vestlus algas Kredi Raspel [EMAIL_ADDRESS][DOMAIN_NAME] [DATE] 18:15 ( umbes 17…" at bounding box center [552, 327] width 532 height 452
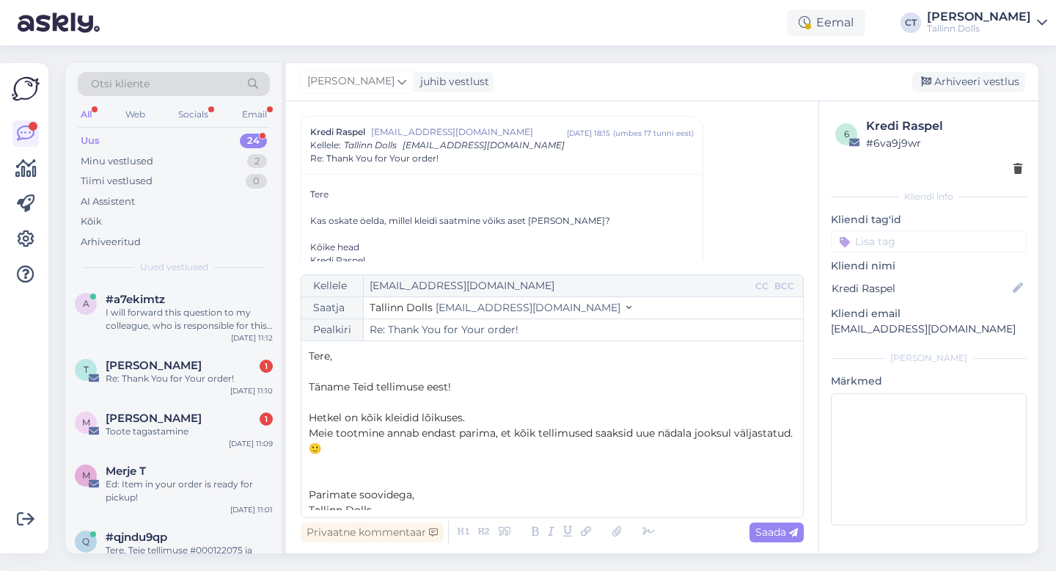
scroll to position [23, 0]
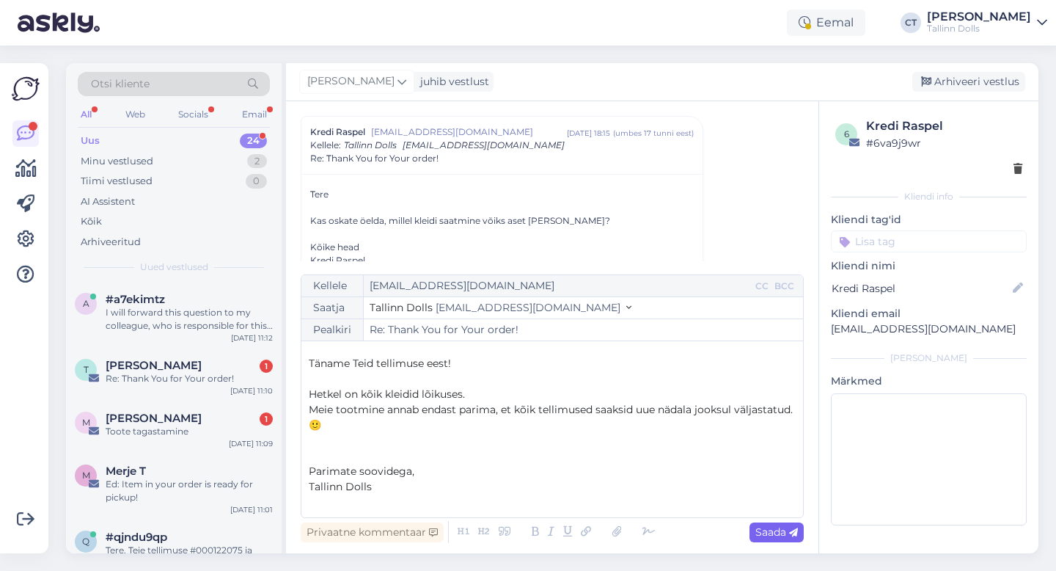
click at [766, 531] on span "Saada" at bounding box center [776, 531] width 43 height 13
type input "Re: Re: Thank You for Your order!"
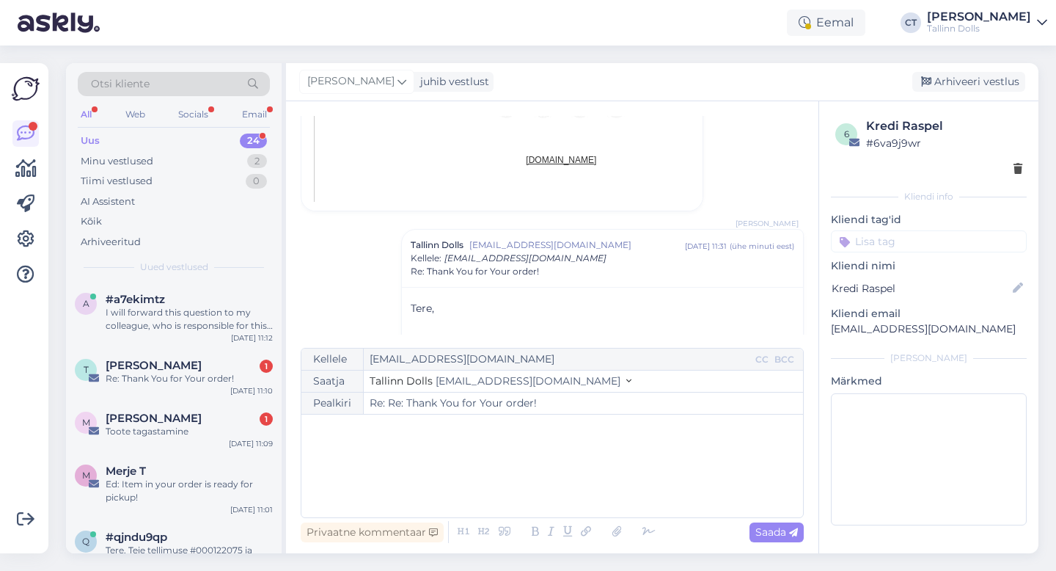
scroll to position [901, 0]
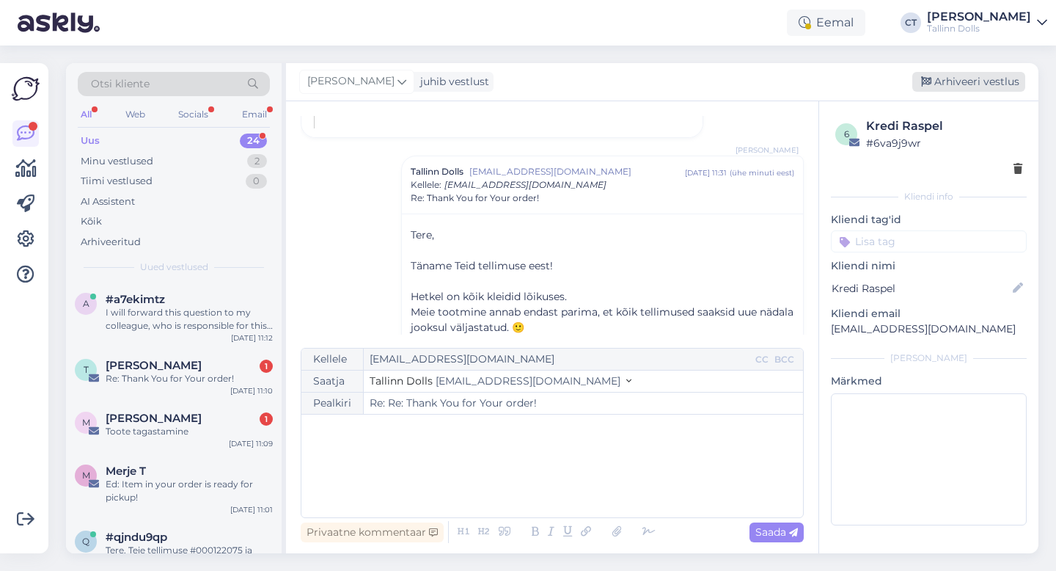
click at [959, 81] on div "Arhiveeri vestlus" at bounding box center [968, 82] width 113 height 20
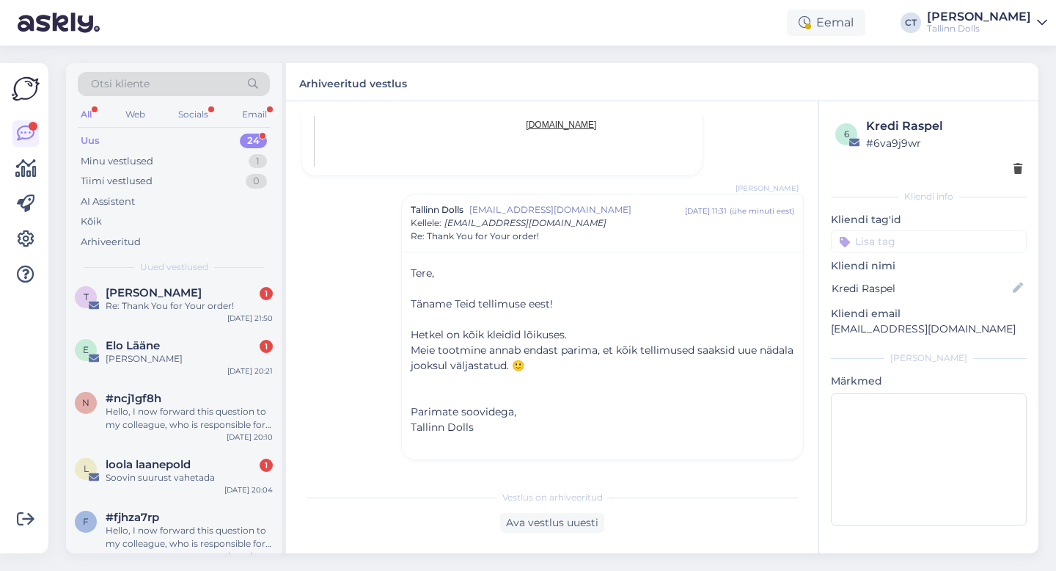
scroll to position [1164, 0]
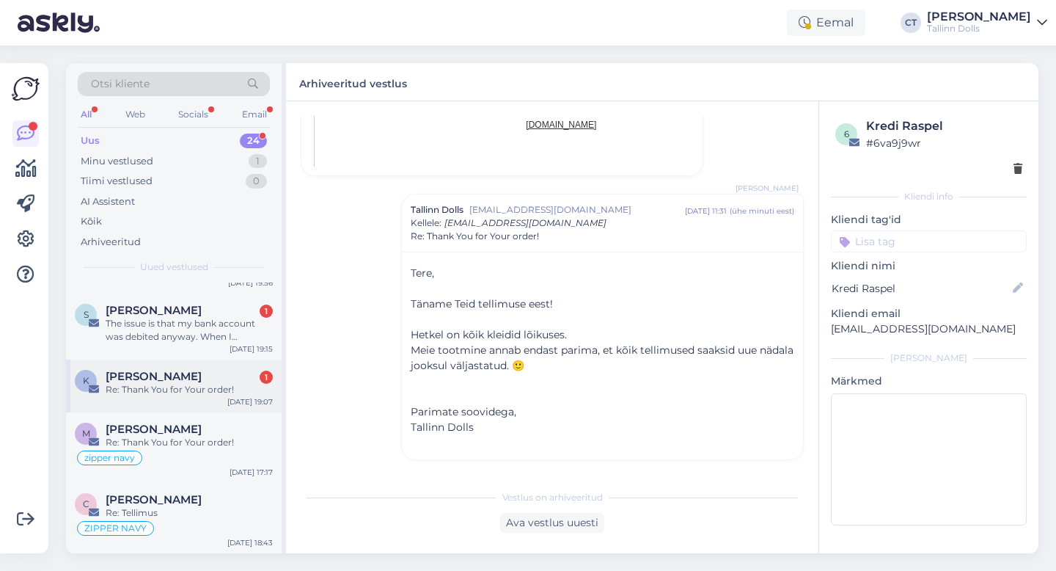
click at [185, 384] on div "Re: Thank You for Your order!" at bounding box center [189, 389] width 167 height 13
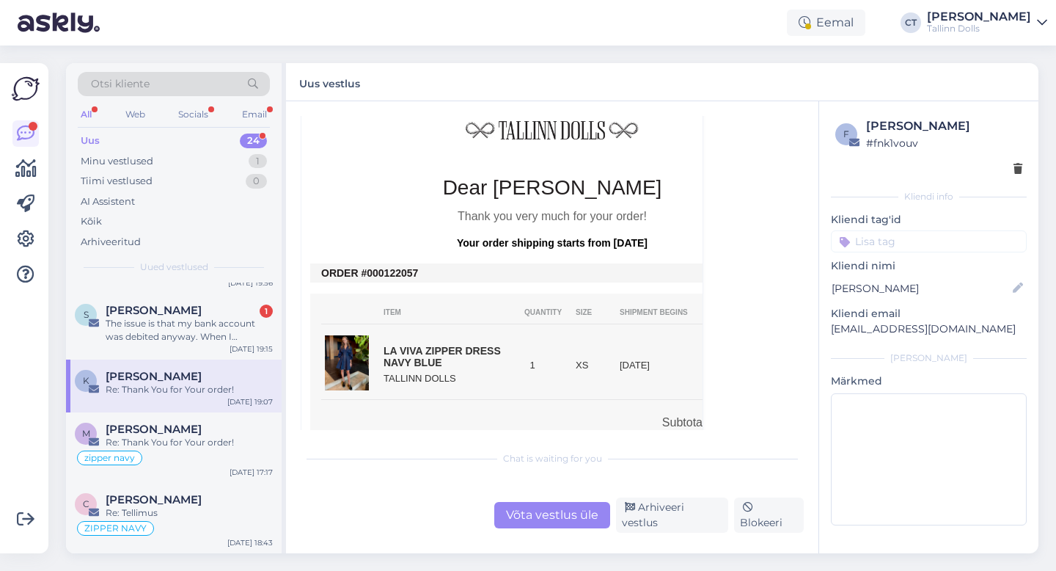
click at [528, 519] on div "Võta vestlus üle" at bounding box center [552, 515] width 116 height 26
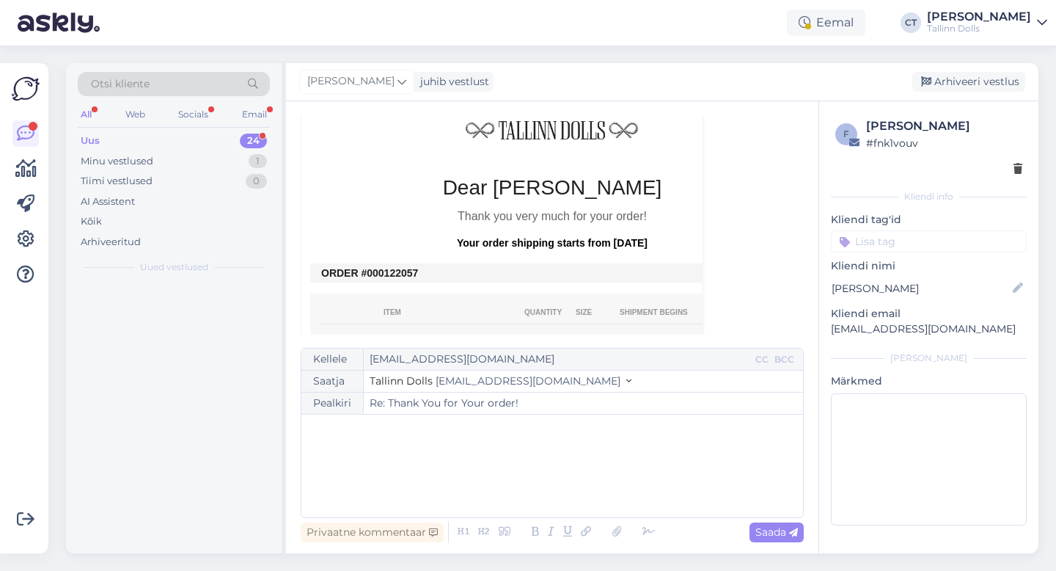
scroll to position [0, 0]
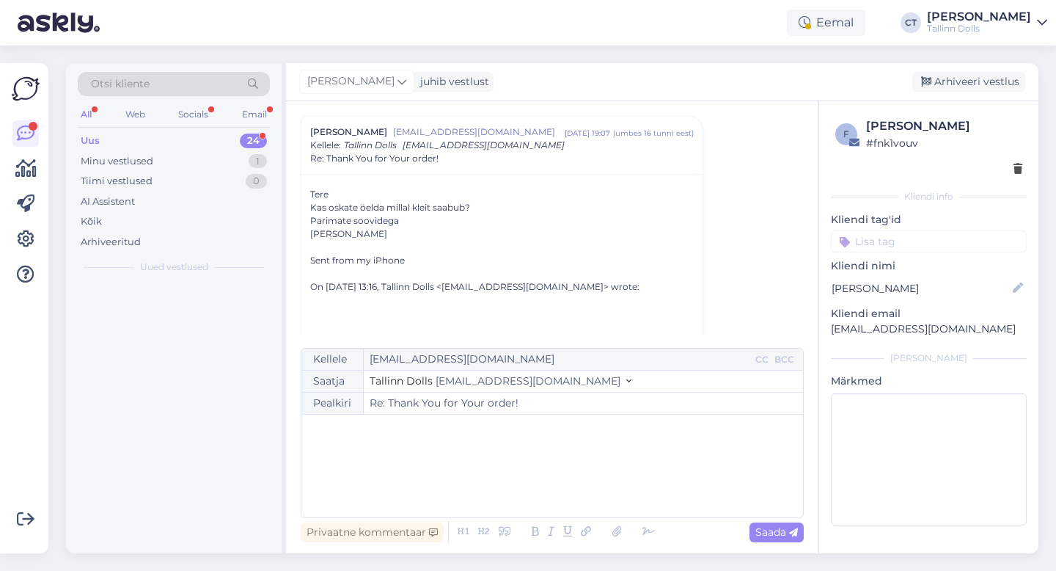
click at [528, 487] on div "﻿" at bounding box center [552, 466] width 487 height 88
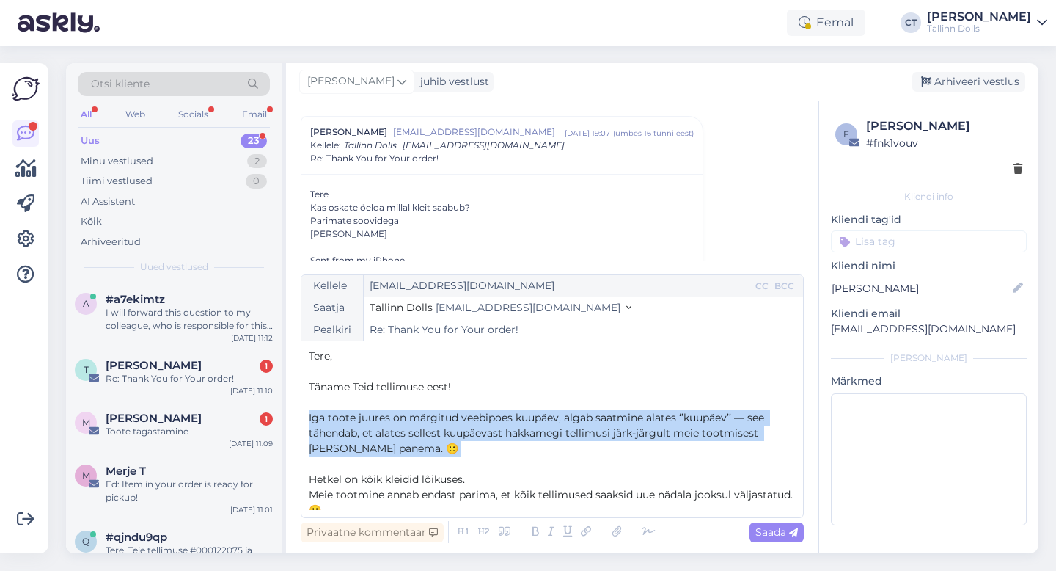
drag, startPoint x: 423, startPoint y: 457, endPoint x: 282, endPoint y: 419, distance: 145.9
click at [282, 419] on div "Otsi kliente All Web Socials Email Uus 23 Minu vestlused 2 Tiimi vestlused 0 AI…" at bounding box center [552, 308] width 973 height 490
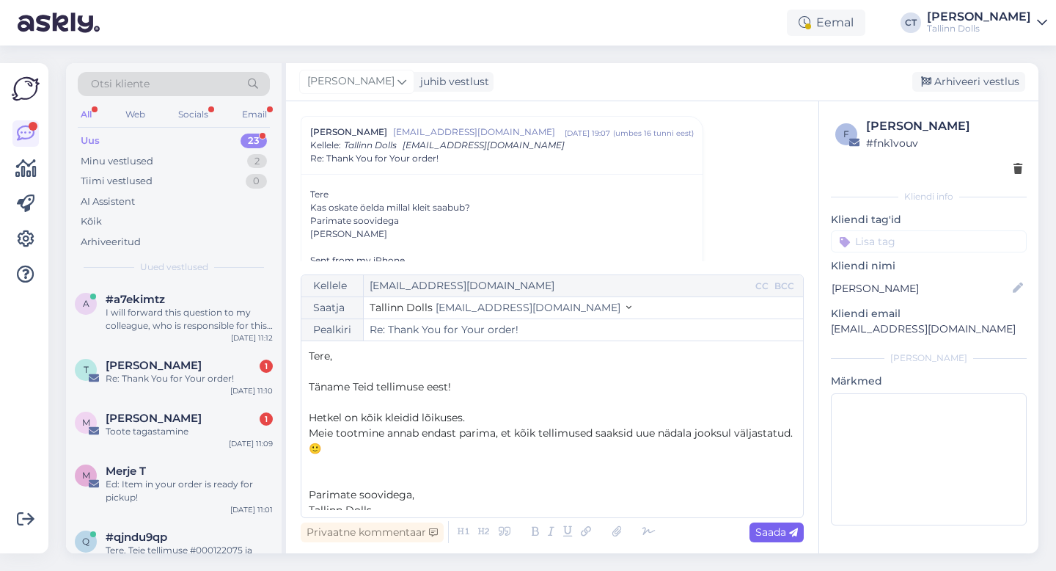
click at [780, 532] on span "Saada" at bounding box center [776, 531] width 43 height 13
type input "Re: Re: Thank You for Your order!"
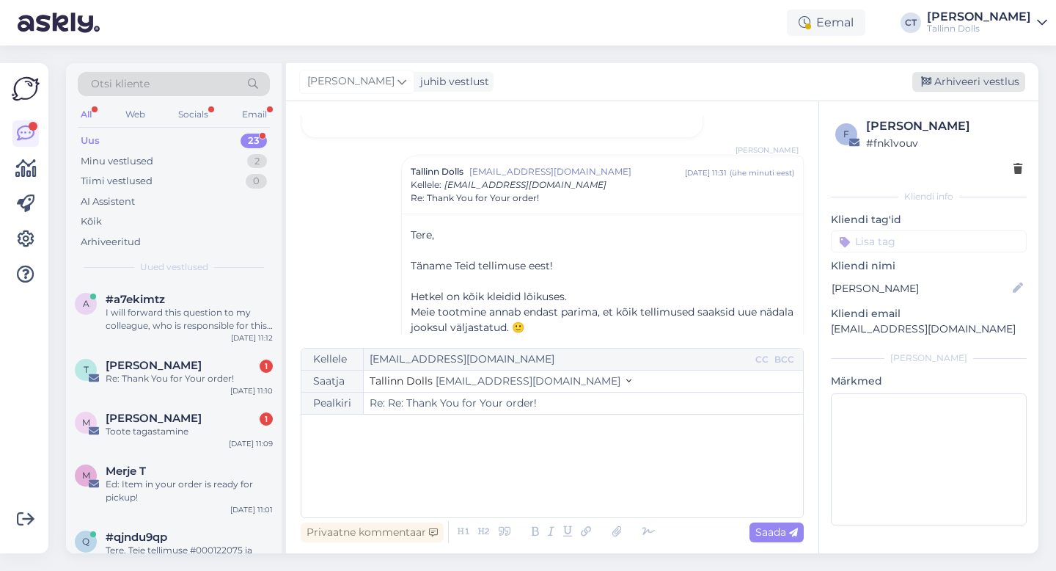
click at [980, 72] on div "Arhiveeri vestlus" at bounding box center [968, 82] width 113 height 20
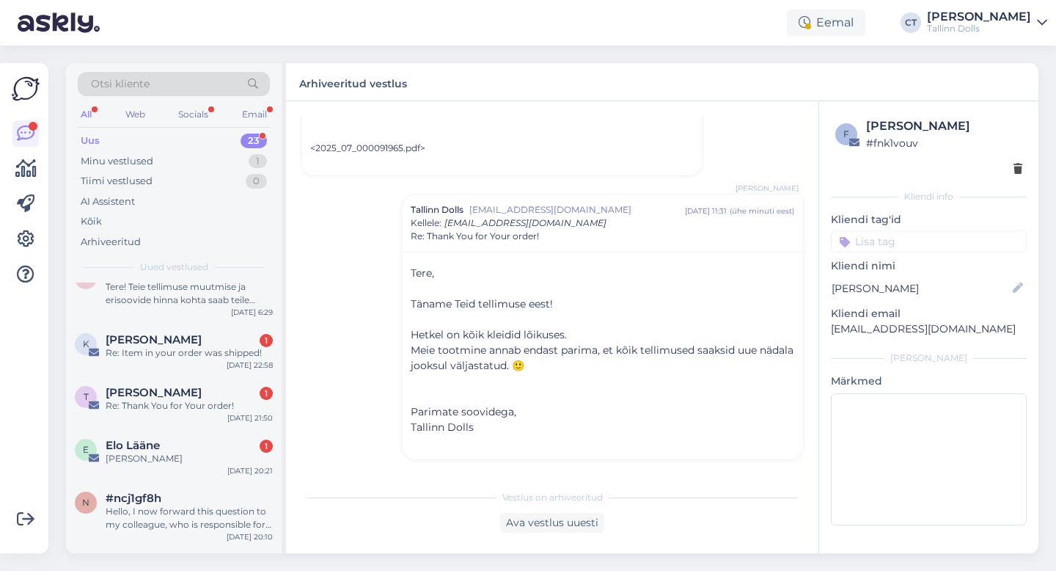
scroll to position [1111, 0]
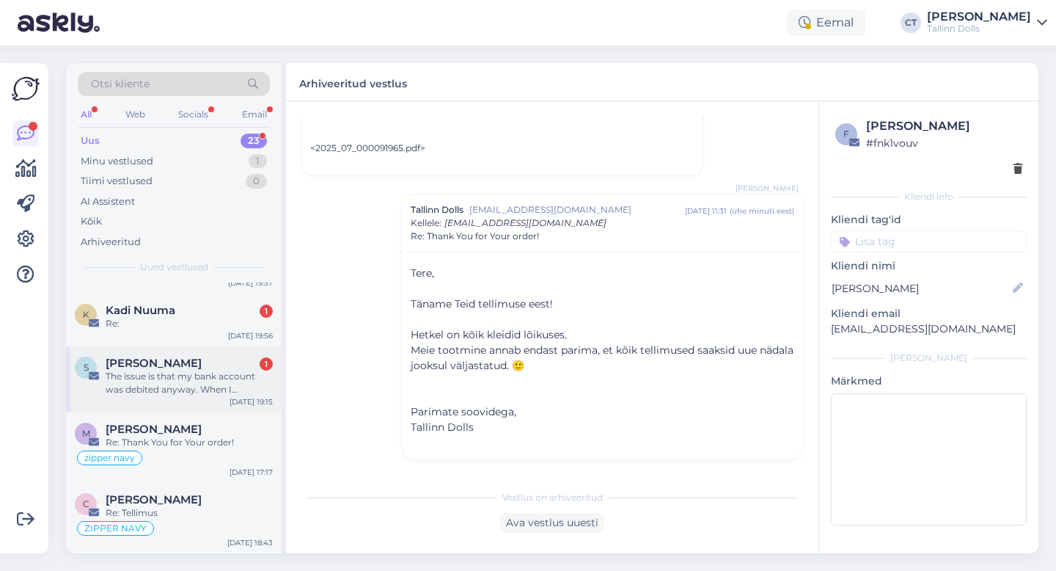
click at [214, 383] on div "The issue is that my bank account was debited anyway. When I reloaded, my shopp…" at bounding box center [189, 383] width 167 height 26
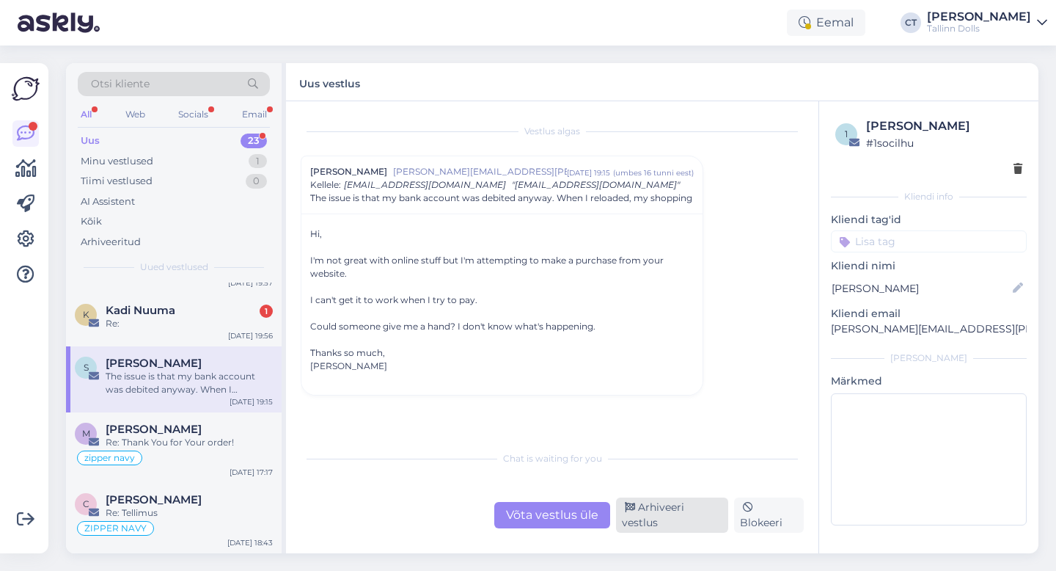
click at [657, 517] on div "Arhiveeri vestlus" at bounding box center [672, 514] width 112 height 35
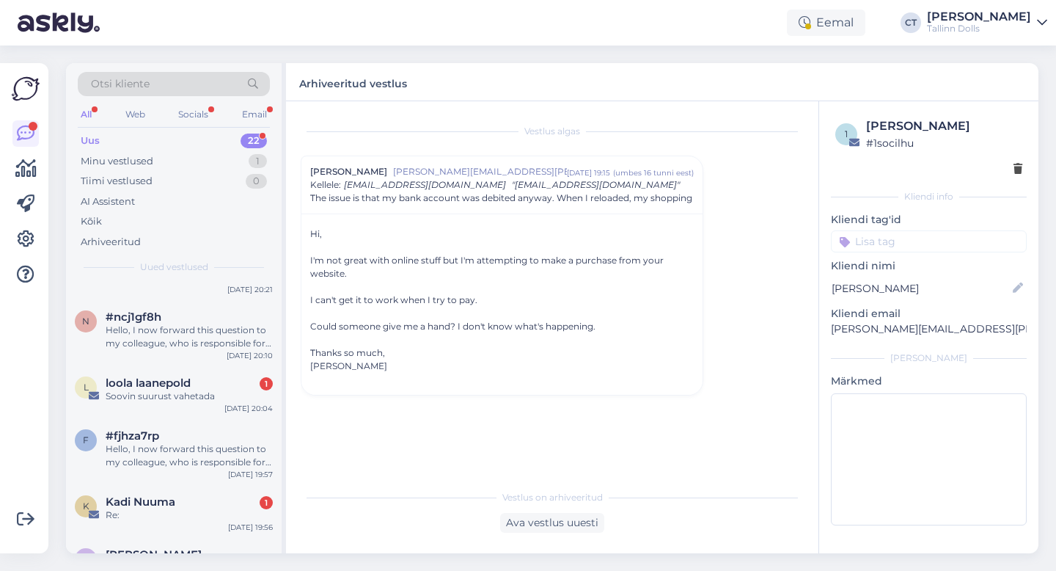
scroll to position [1045, 0]
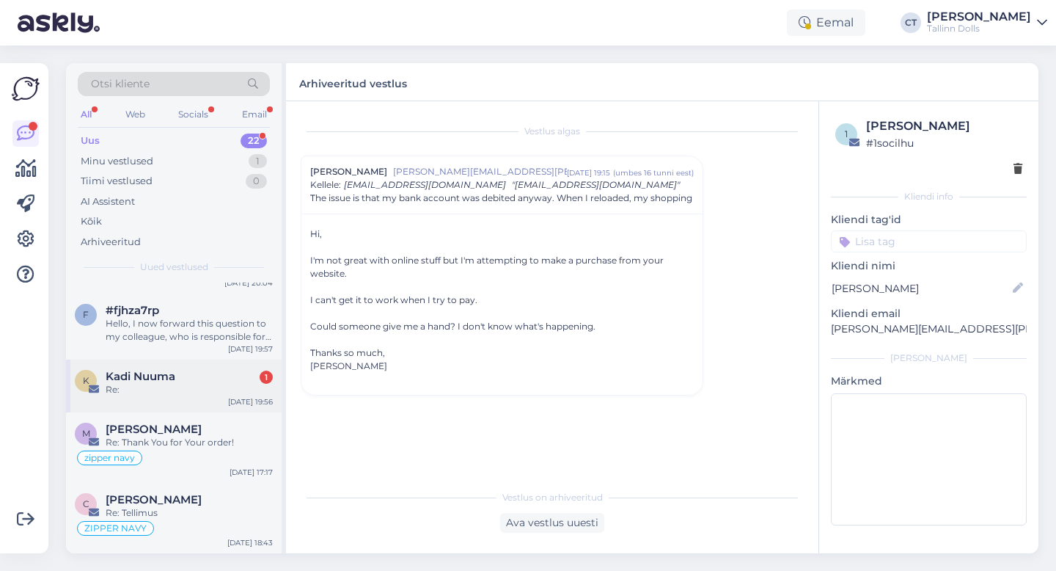
click at [190, 379] on div "Kadi Nuuma 1" at bounding box center [189, 376] width 167 height 13
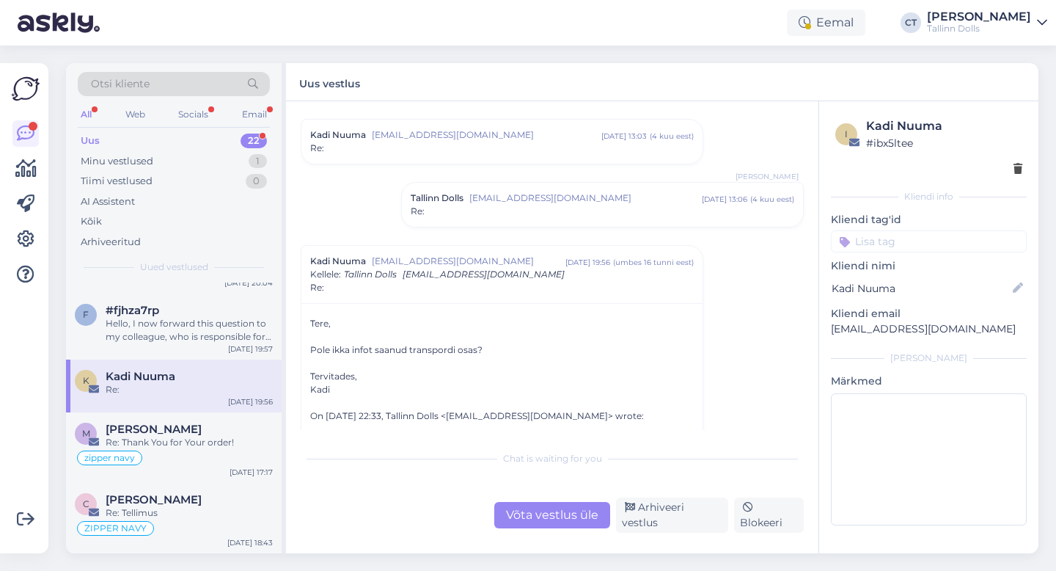
scroll to position [166, 0]
click at [535, 194] on span "[EMAIL_ADDRESS][DOMAIN_NAME]" at bounding box center [585, 195] width 233 height 13
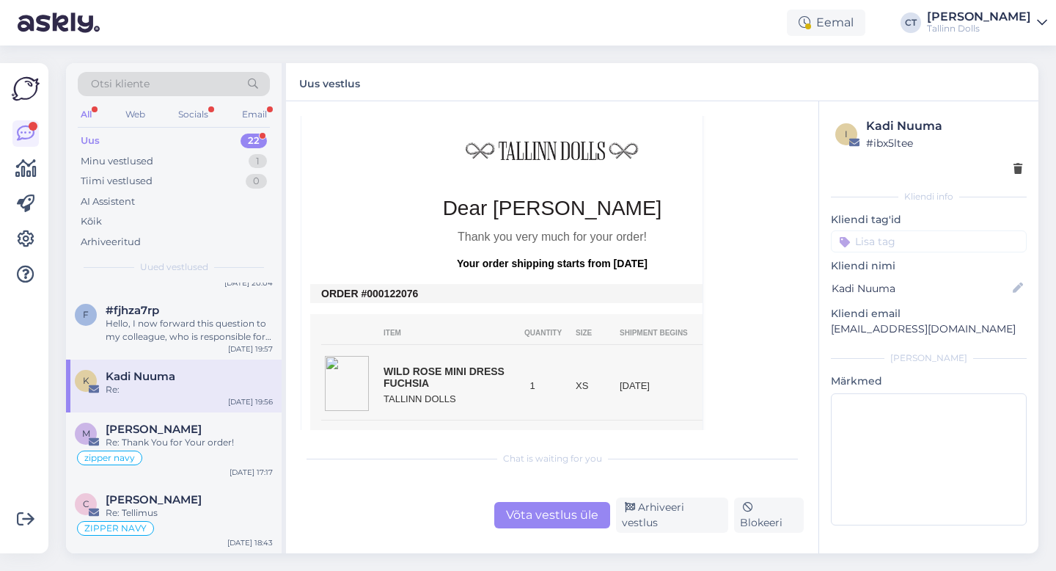
scroll to position [752, 0]
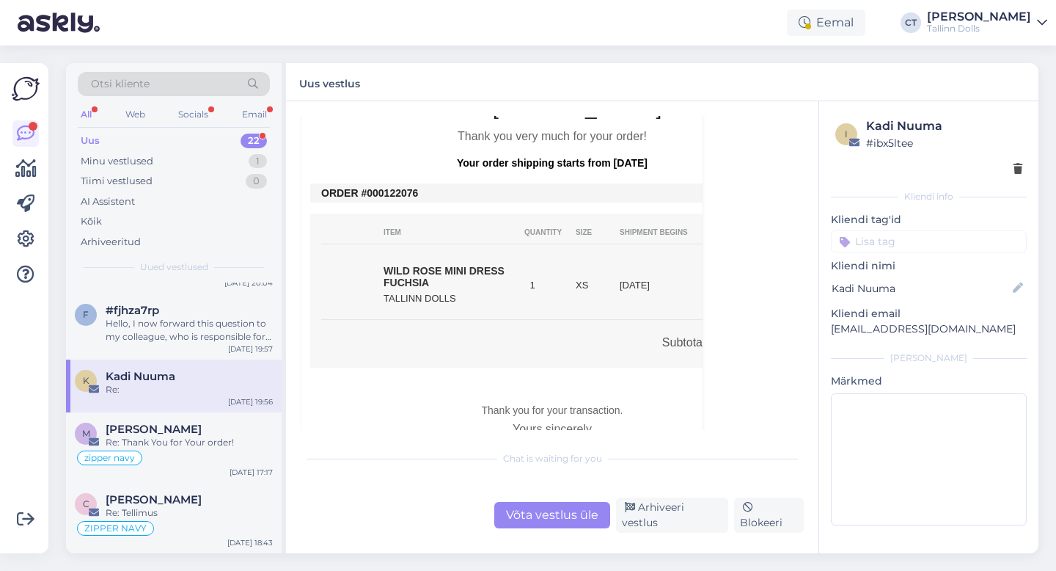
click at [555, 516] on div "Võta vestlus üle" at bounding box center [552, 515] width 116 height 26
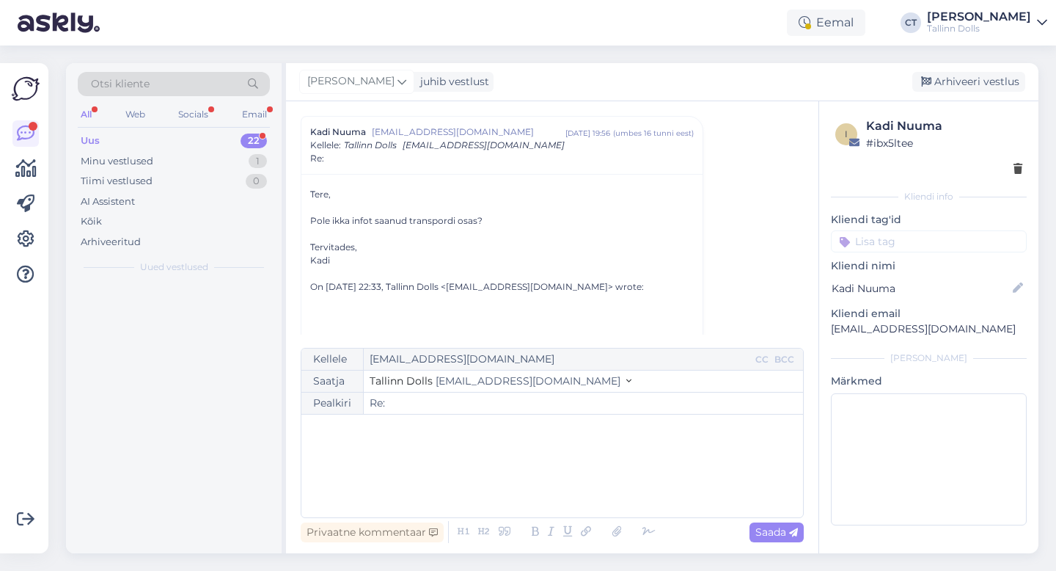
scroll to position [0, 0]
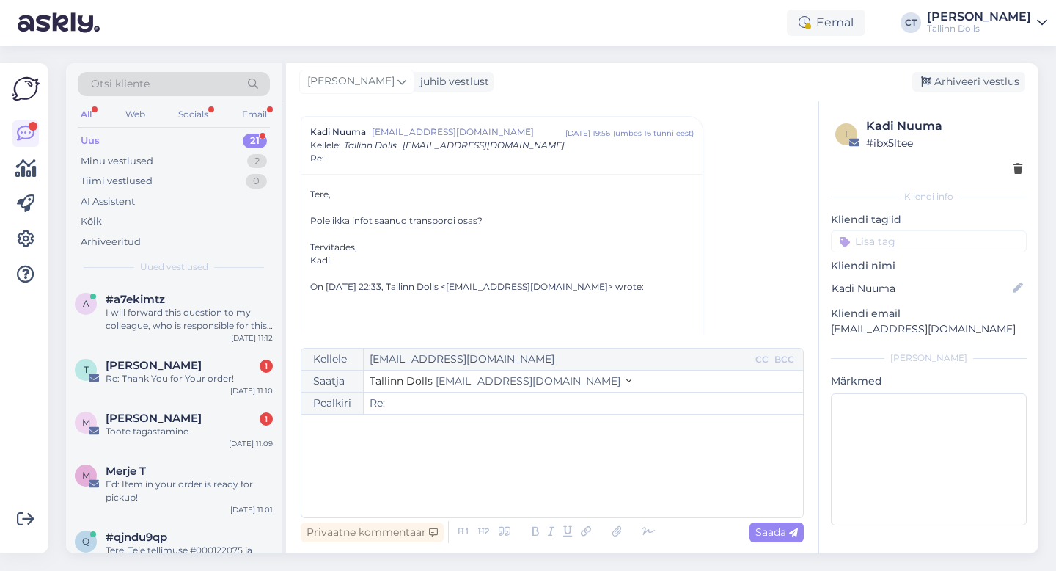
click at [549, 474] on div "﻿" at bounding box center [552, 466] width 487 height 88
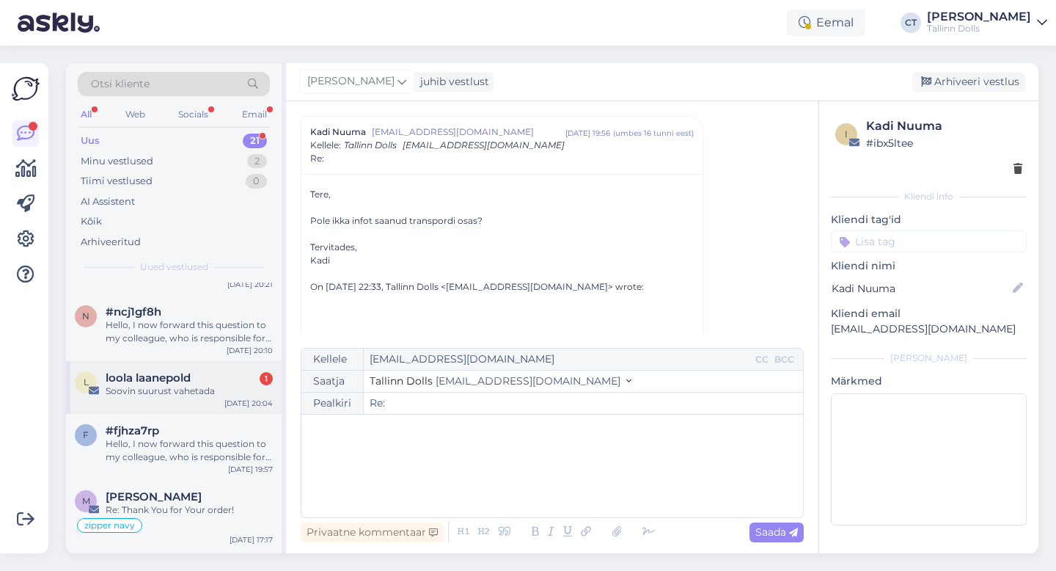
scroll to position [992, 0]
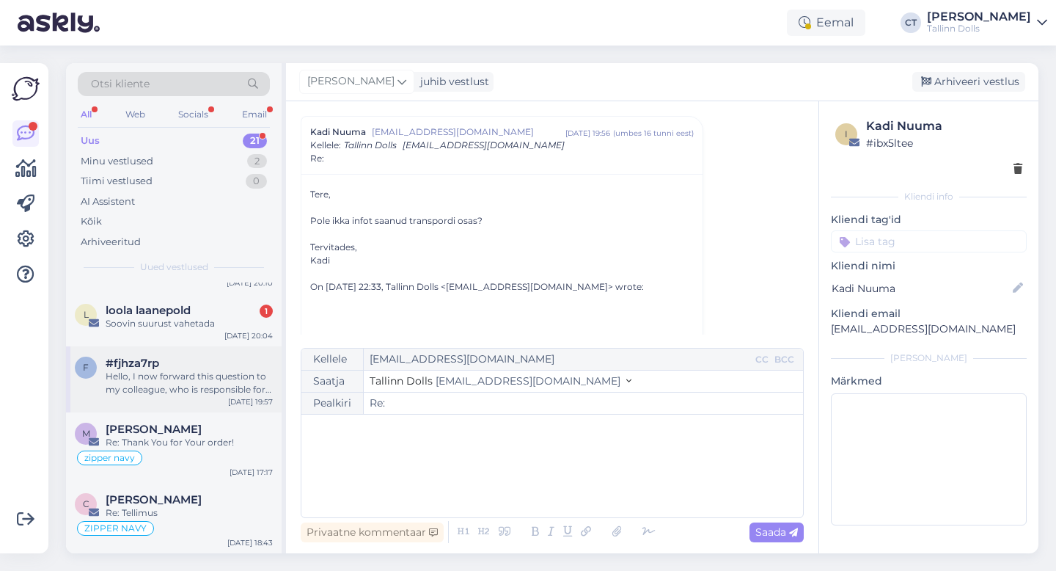
click at [213, 372] on div "Hello, I now forward this question to my colleague, who is responsible for this…" at bounding box center [189, 383] width 167 height 26
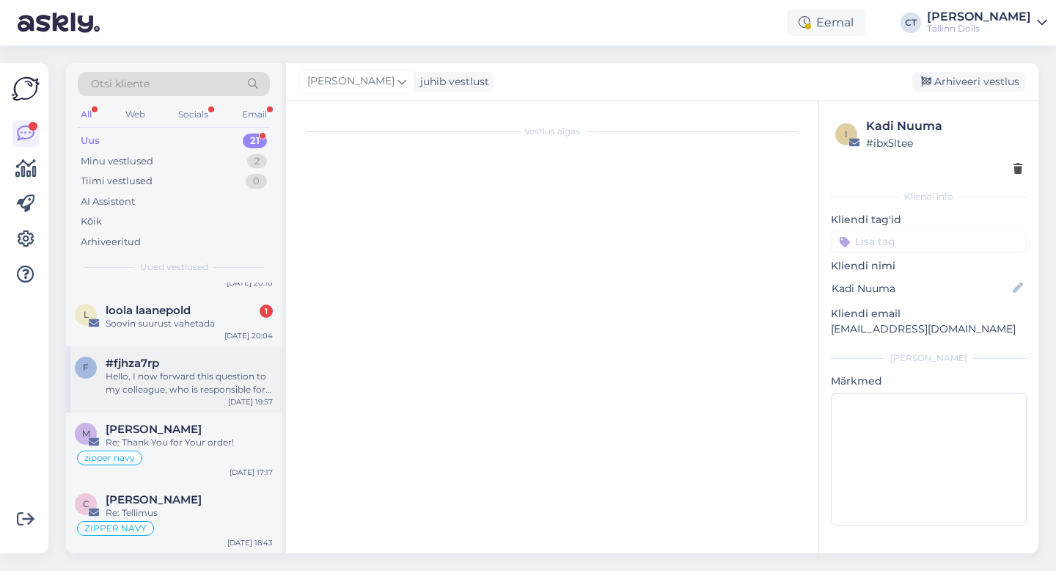
scroll to position [27, 0]
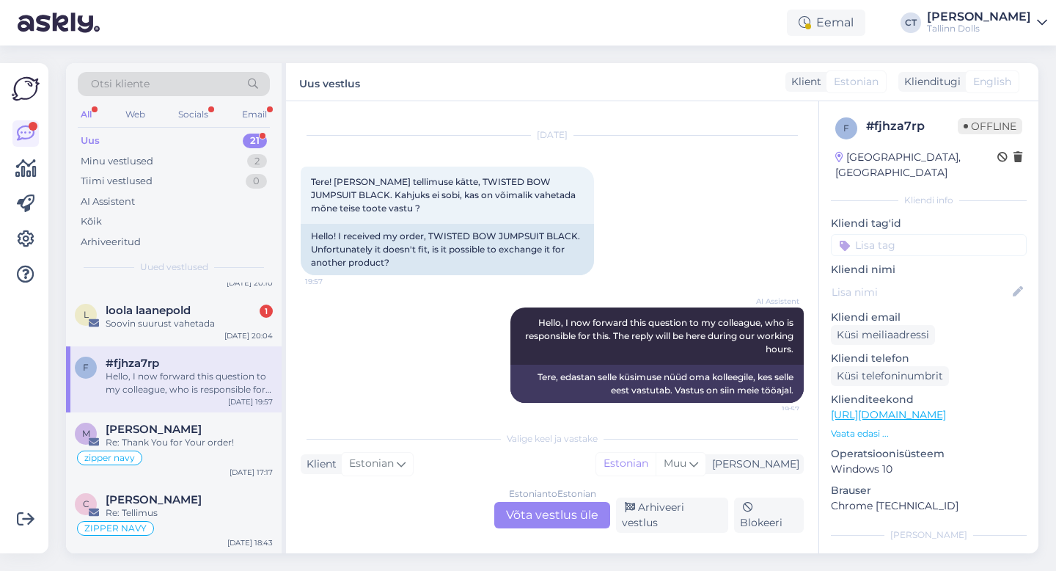
click at [531, 520] on div "Estonian to Estonian Võta vestlus üle" at bounding box center [552, 515] width 116 height 26
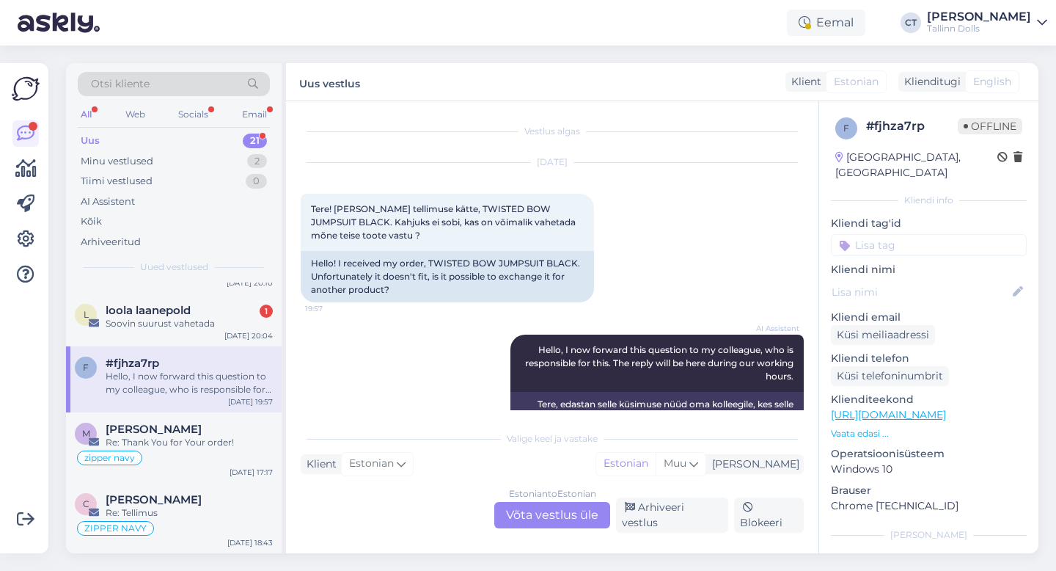
scroll to position [0, 0]
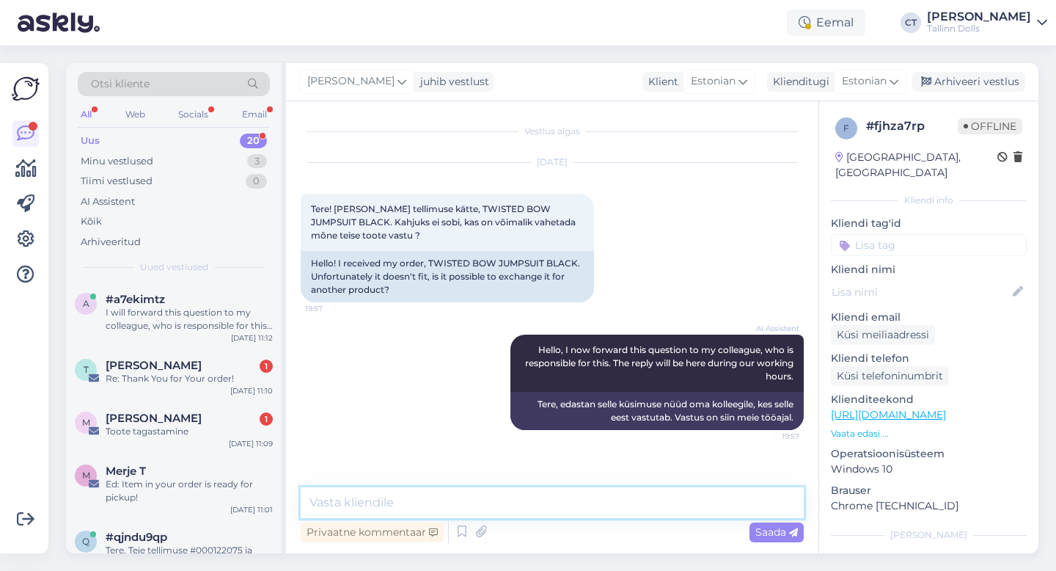
click at [543, 503] on textarea at bounding box center [552, 502] width 503 height 31
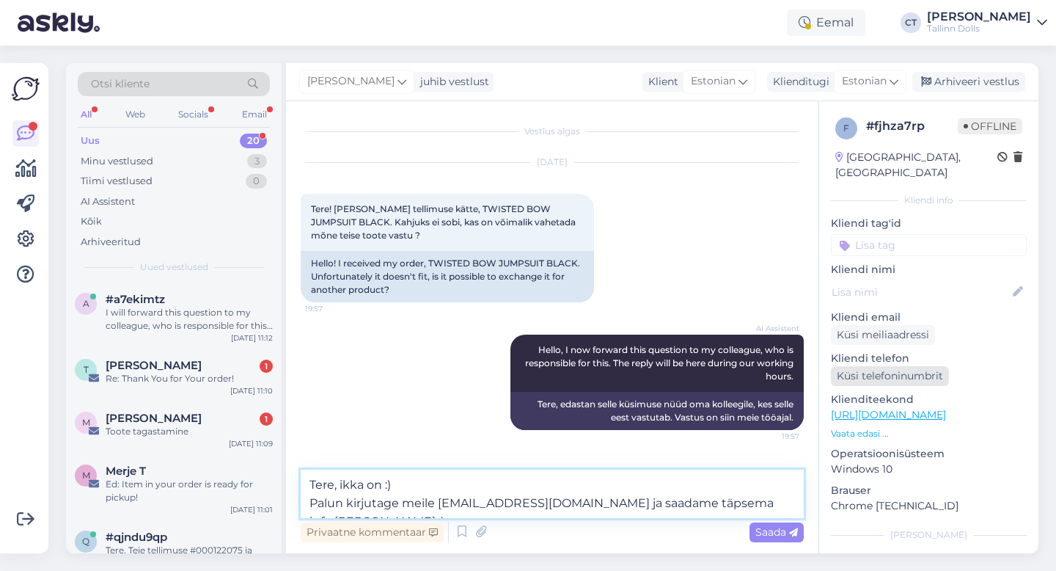
type textarea "Tere, ikka on :) Palun kirjutage meile [EMAIL_ADDRESS][DOMAIN_NAME] ja saadame …"
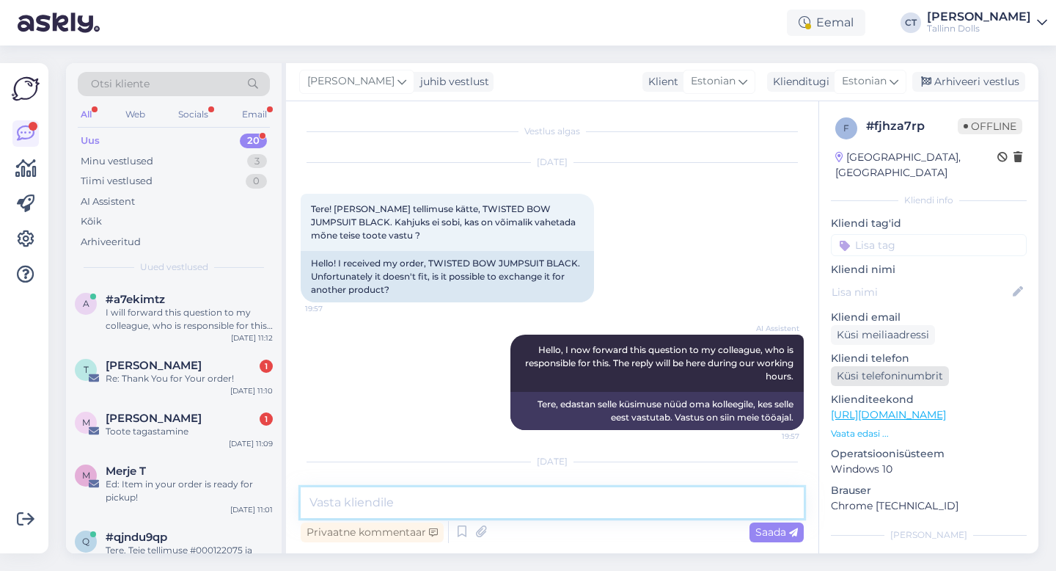
scroll to position [92, 0]
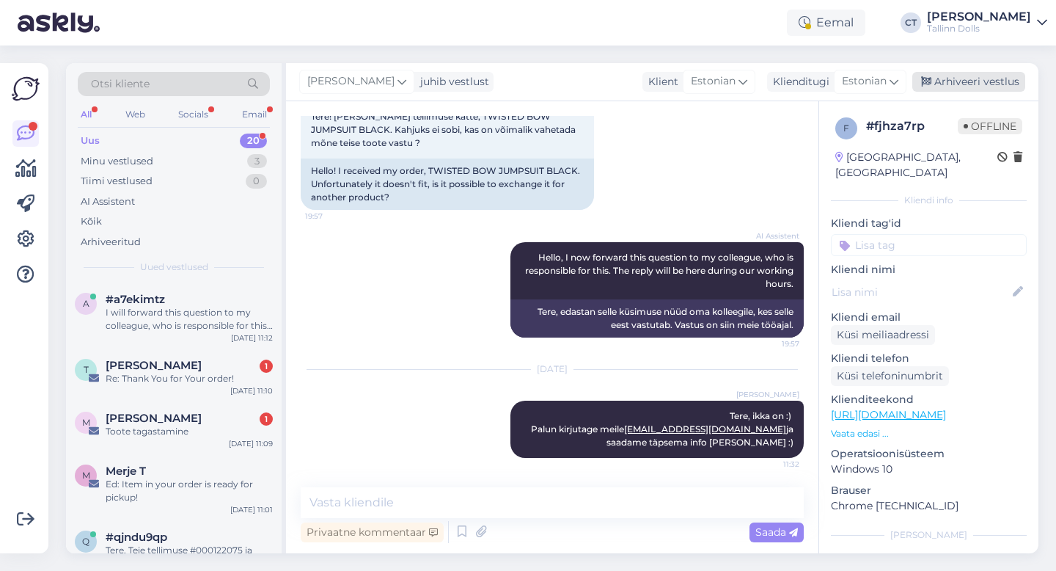
click at [989, 78] on div "Arhiveeri vestlus" at bounding box center [968, 82] width 113 height 20
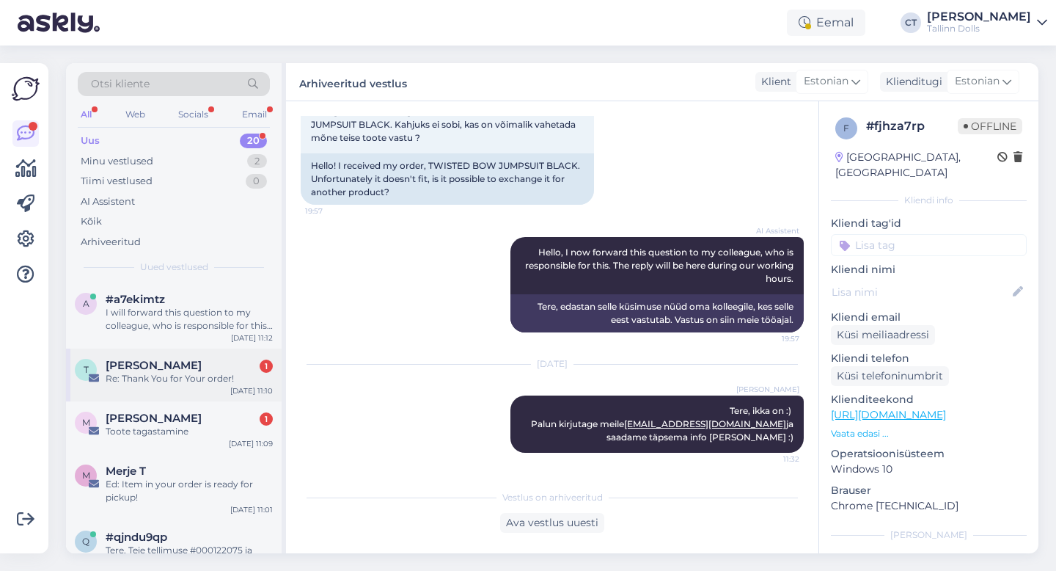
scroll to position [926, 0]
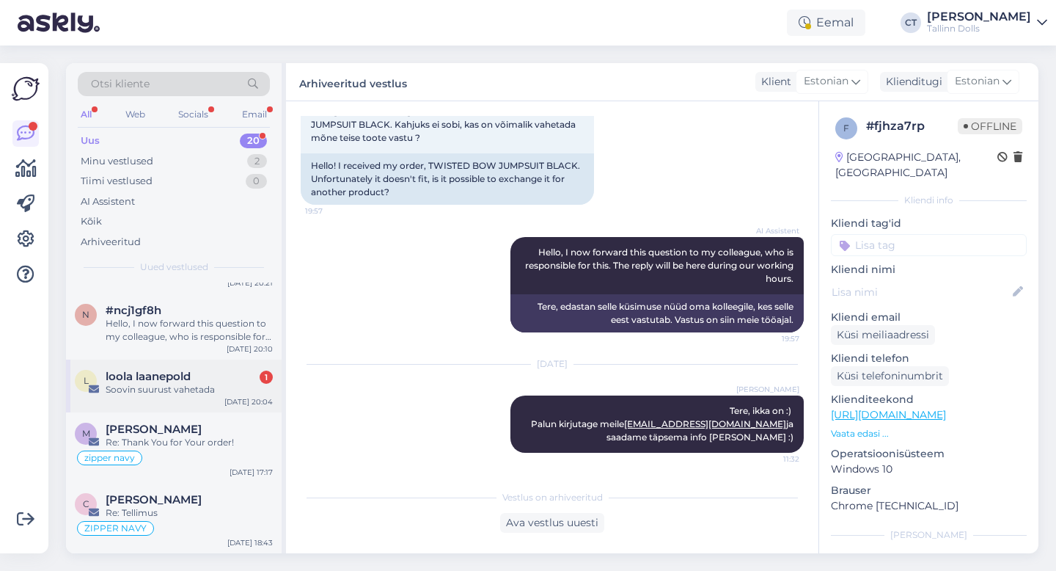
click at [215, 399] on div "l loola laanepold 1 Soovin suurust vahetada [DATE] 20:04" at bounding box center [174, 385] width 216 height 53
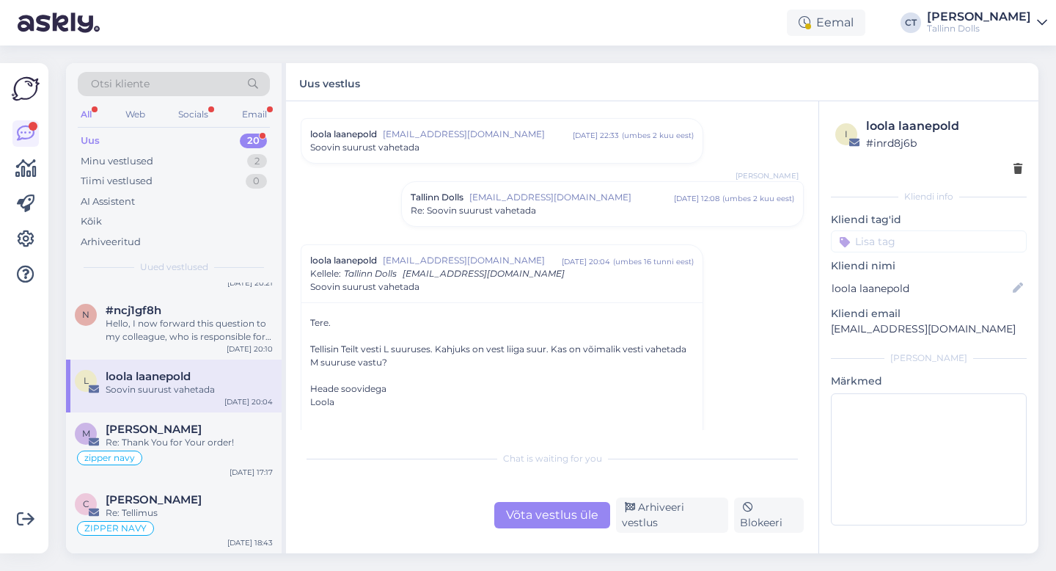
scroll to position [55, 0]
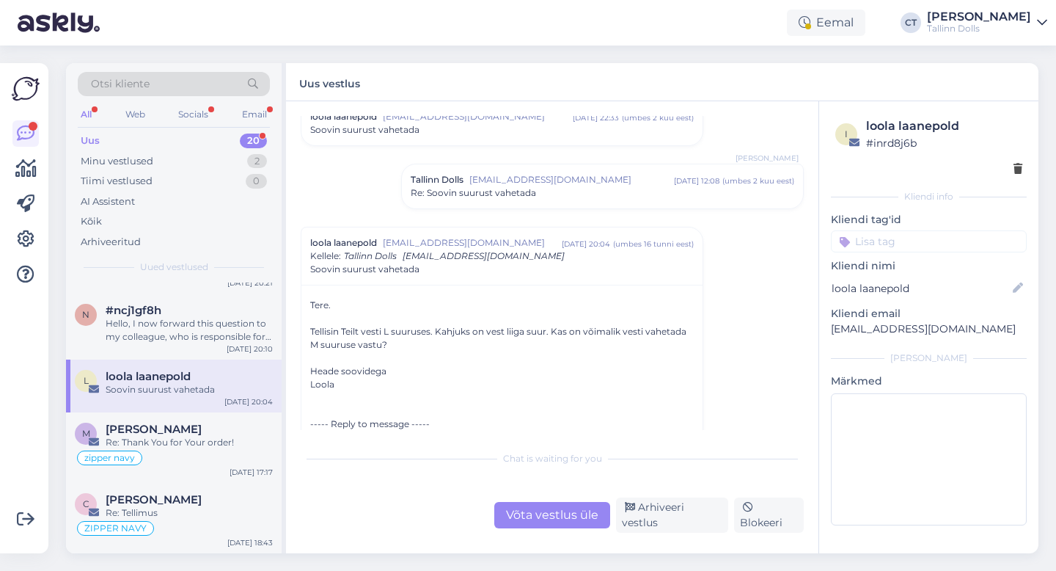
click at [550, 519] on div "Võta vestlus üle" at bounding box center [552, 515] width 116 height 26
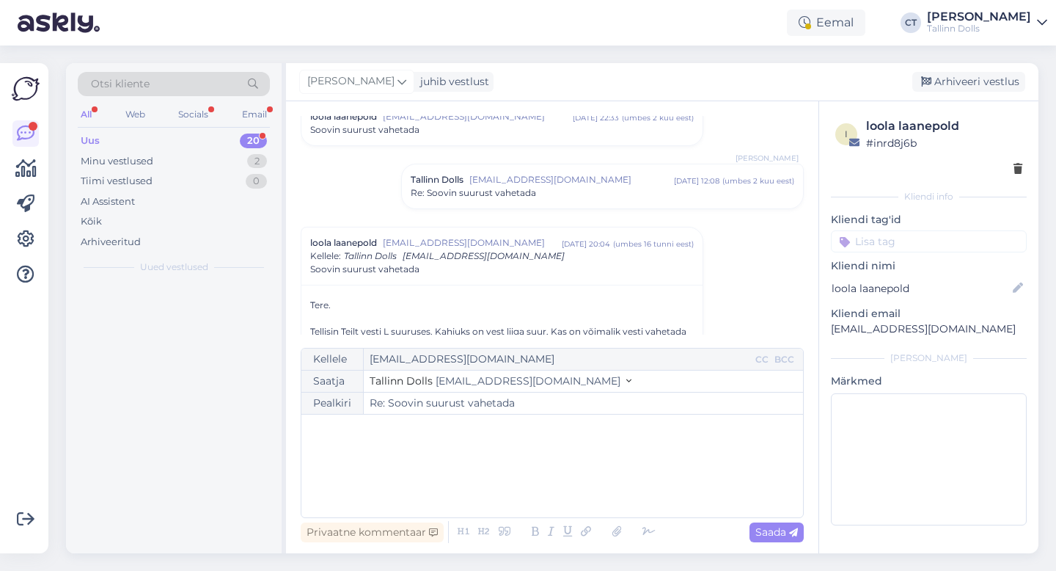
scroll to position [0, 0]
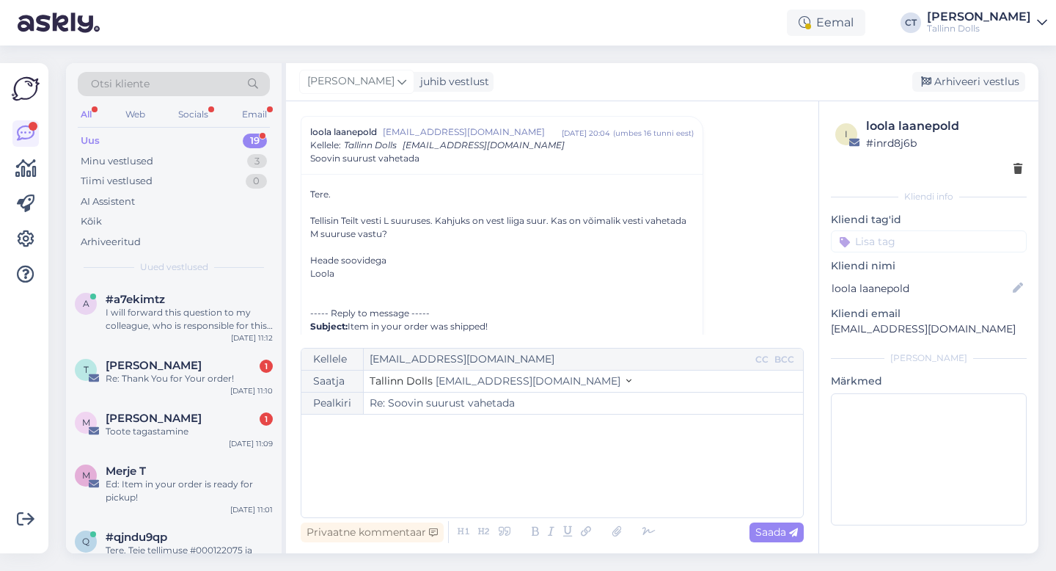
click at [552, 475] on div "﻿" at bounding box center [552, 466] width 487 height 88
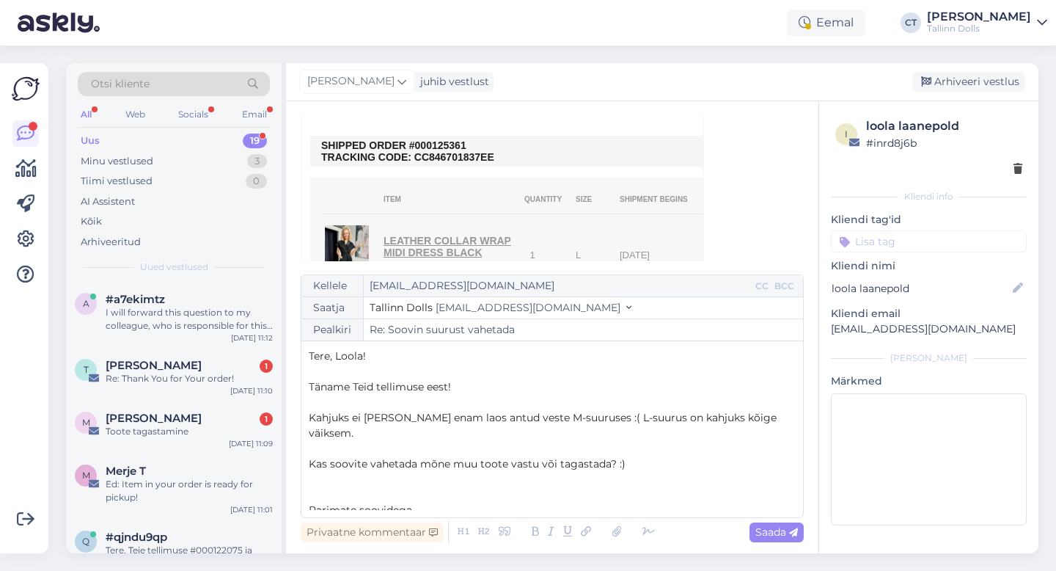
scroll to position [8, 0]
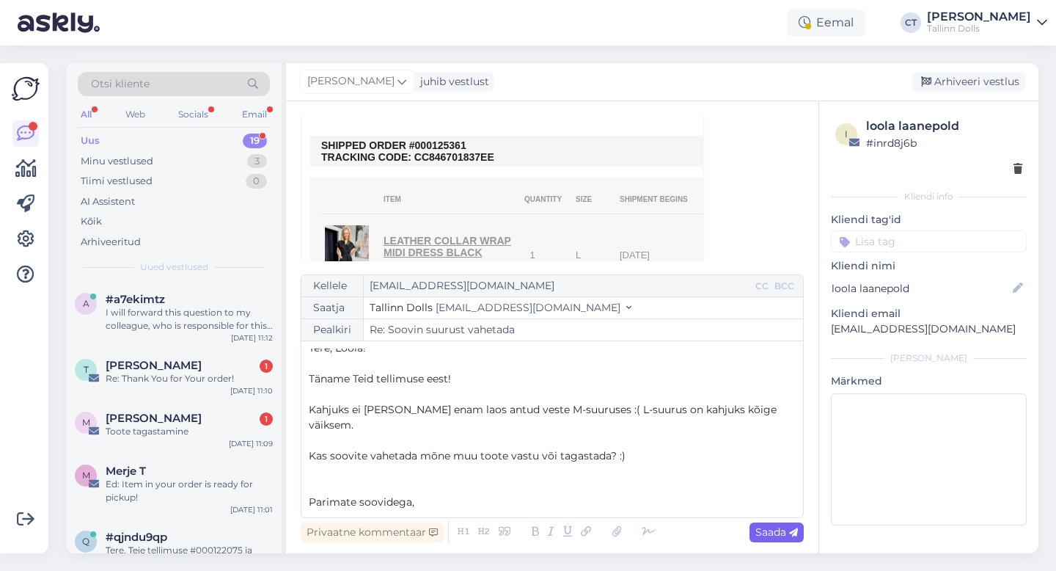
click at [783, 529] on span "Saada" at bounding box center [776, 531] width 43 height 13
type input "Re: Re: [PERSON_NAME] vahetada"
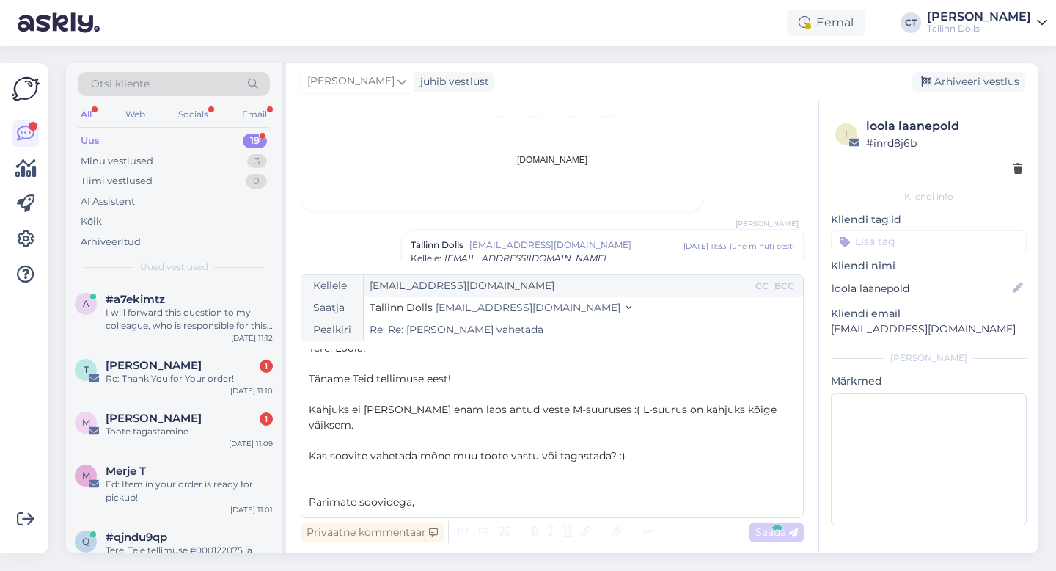
scroll to position [0, 0]
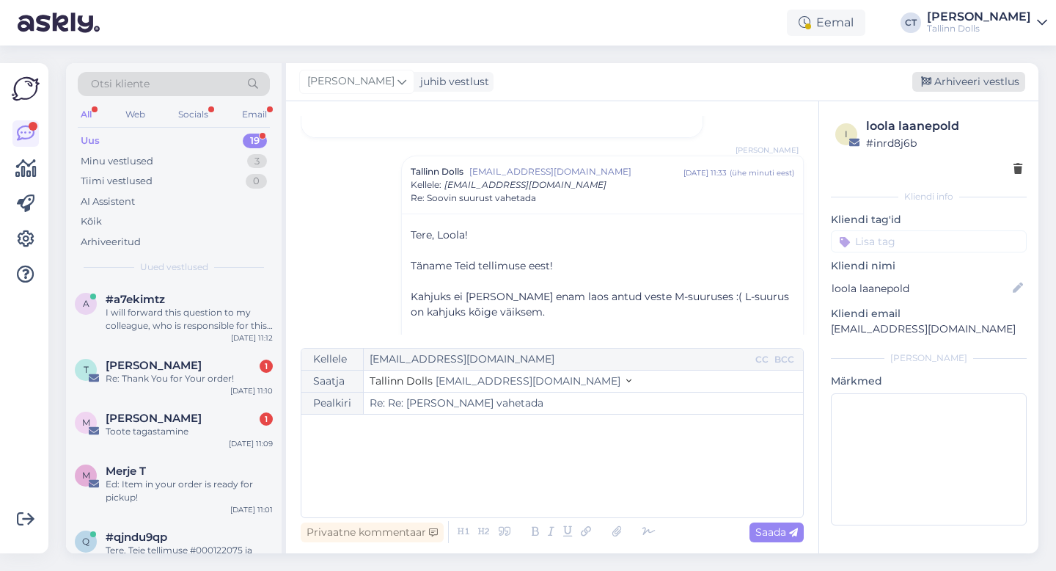
click at [956, 78] on div "Arhiveeri vestlus" at bounding box center [968, 82] width 113 height 20
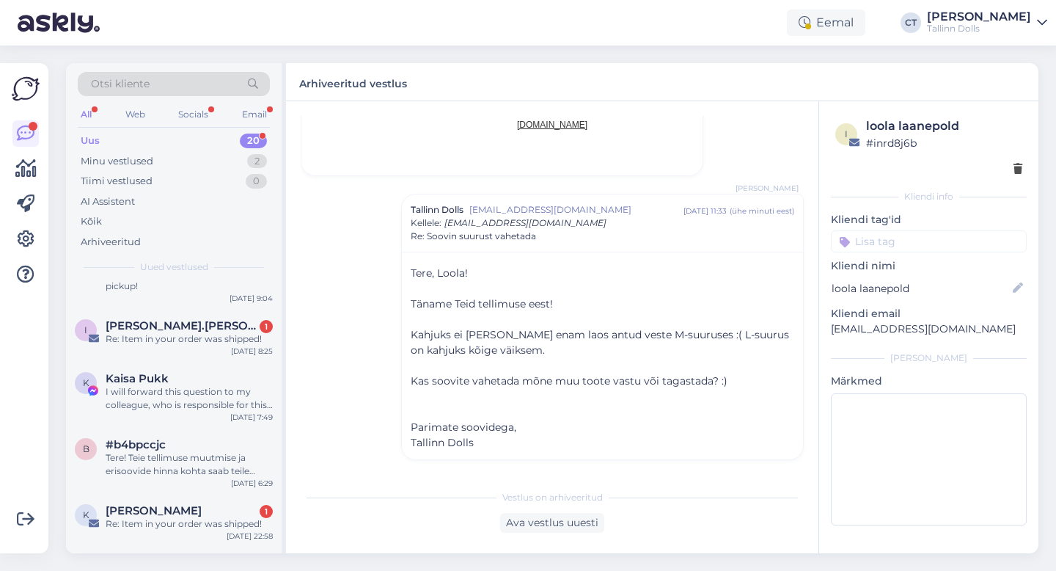
scroll to position [926, 0]
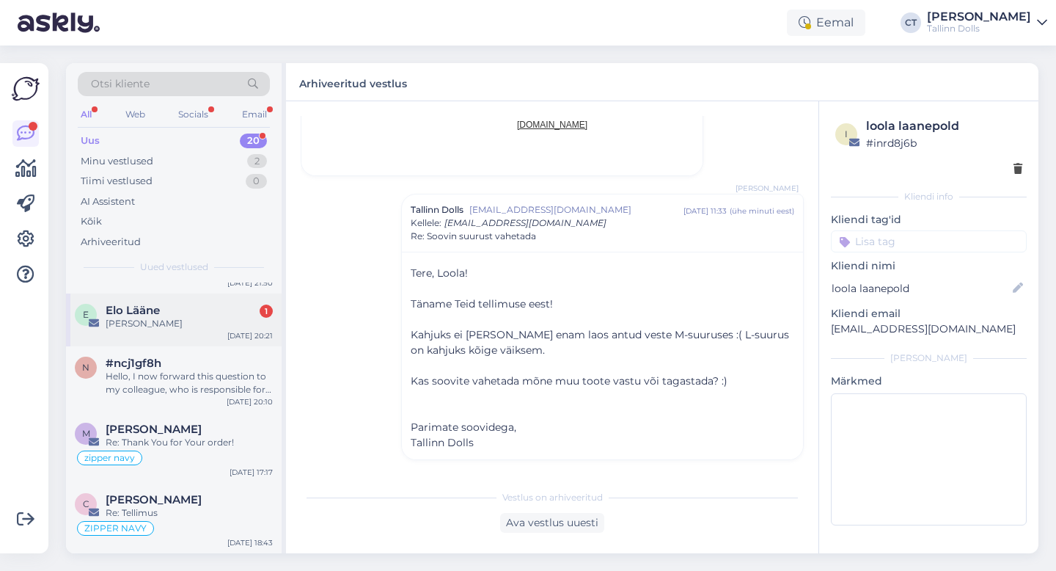
click at [168, 343] on div "E Elo Lääne 1 Kysimus [DATE] 20:21" at bounding box center [174, 319] width 216 height 53
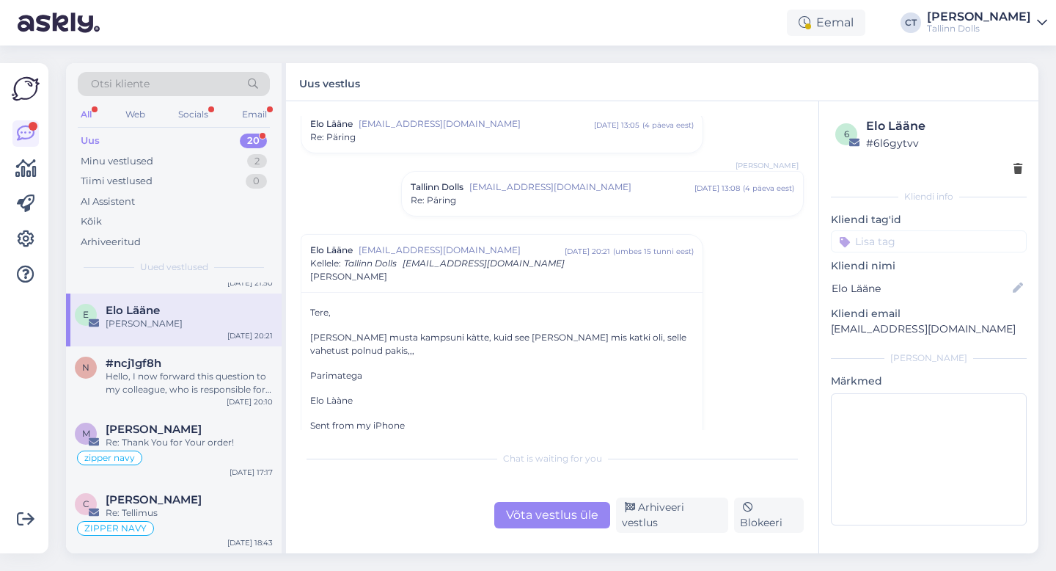
scroll to position [1351, 0]
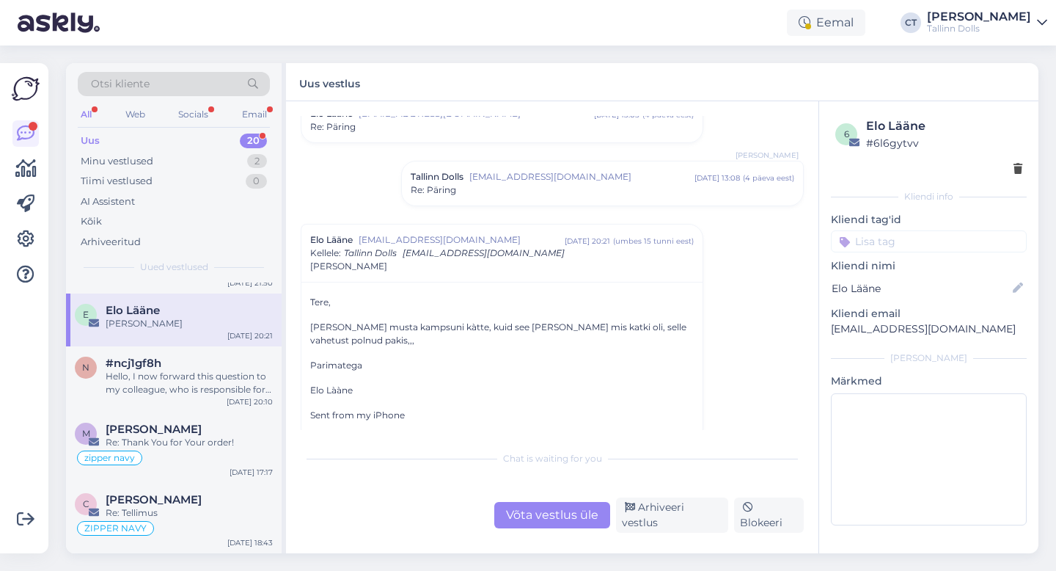
click at [527, 513] on div "Võta vestlus üle" at bounding box center [552, 515] width 116 height 26
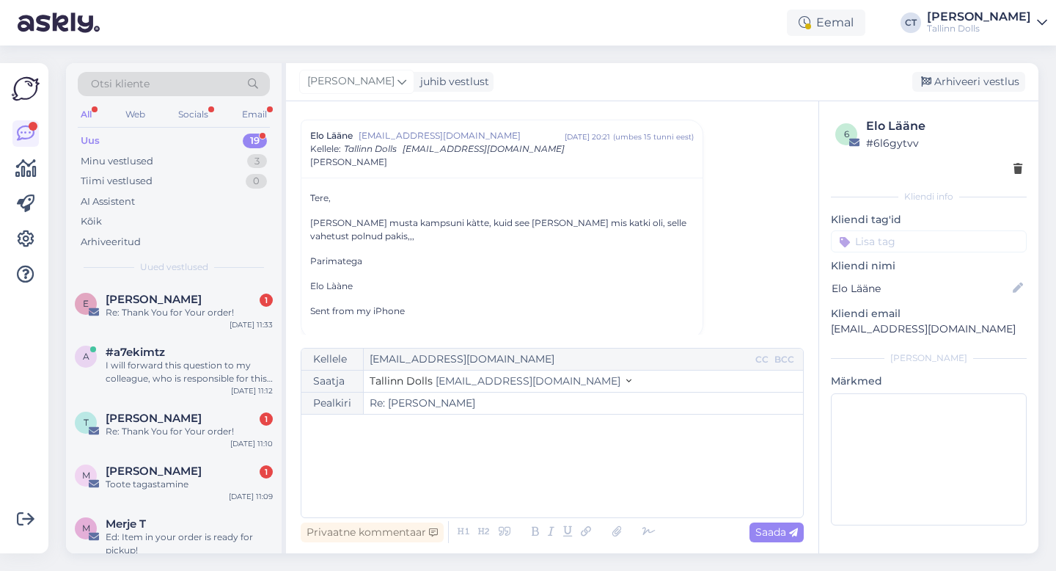
click at [535, 493] on div "﻿" at bounding box center [552, 466] width 487 height 88
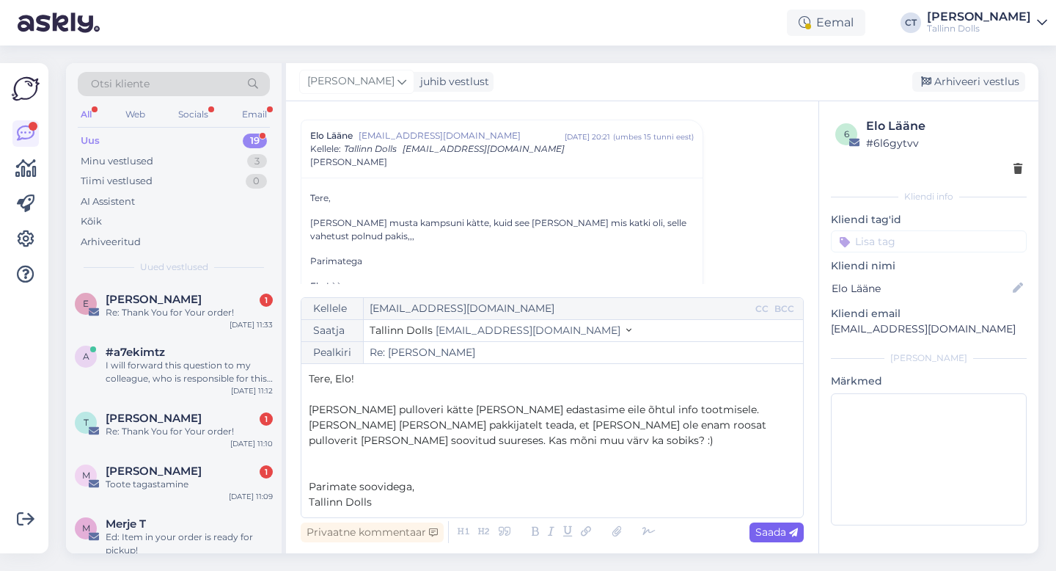
click at [772, 527] on span "Saada" at bounding box center [776, 531] width 43 height 13
type input "Re: Re: [PERSON_NAME]"
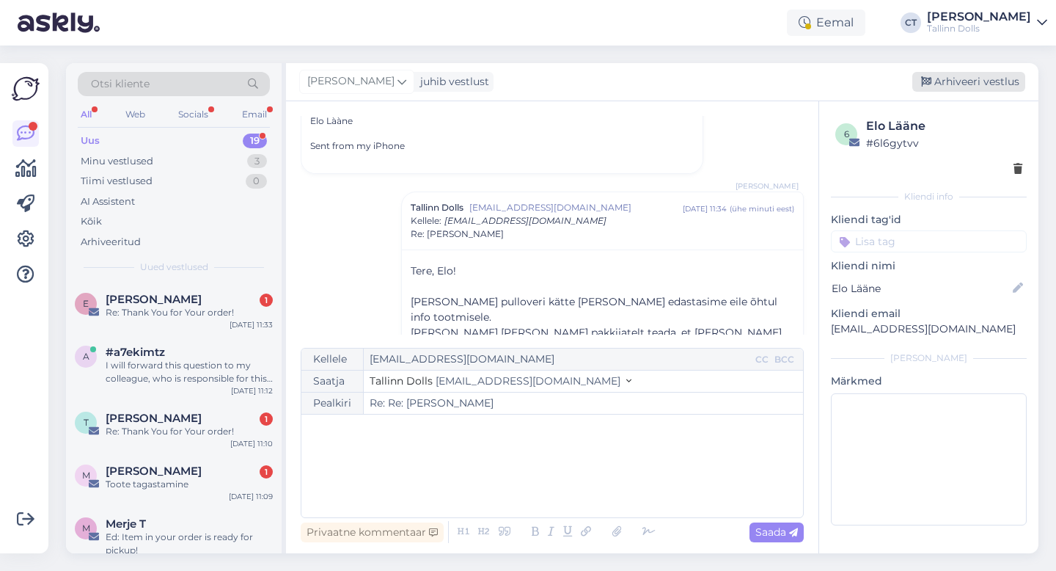
click at [992, 83] on div "Arhiveeri vestlus" at bounding box center [968, 82] width 113 height 20
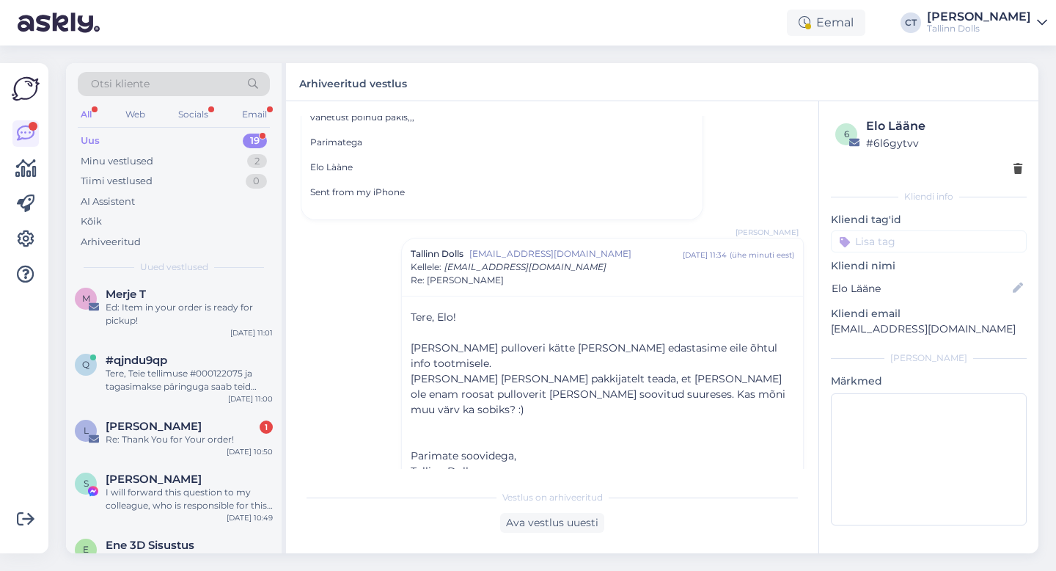
scroll to position [874, 0]
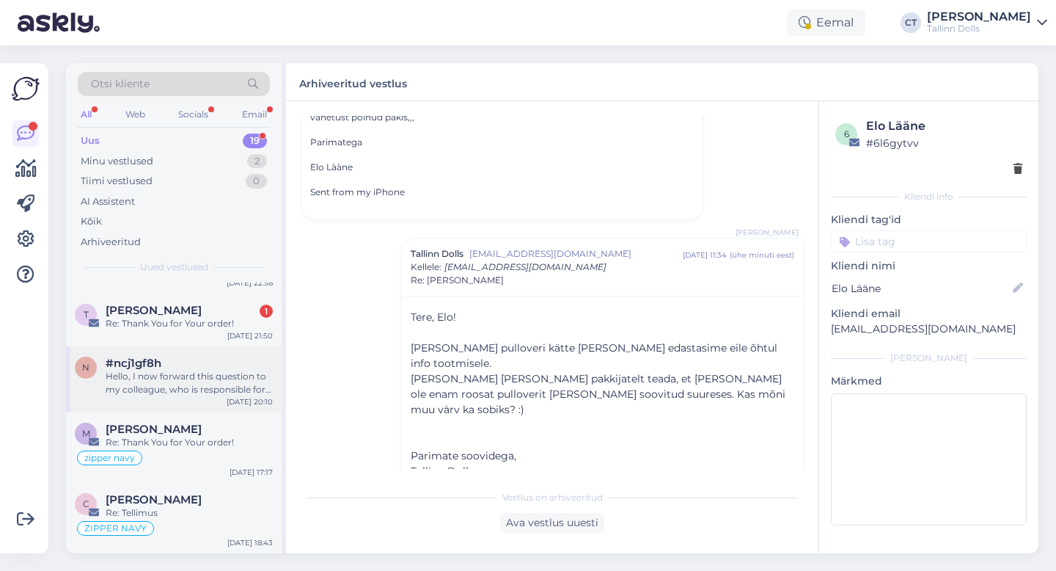
click at [169, 388] on div "Hello, I now forward this question to my colleague, who is responsible for this…" at bounding box center [189, 383] width 167 height 26
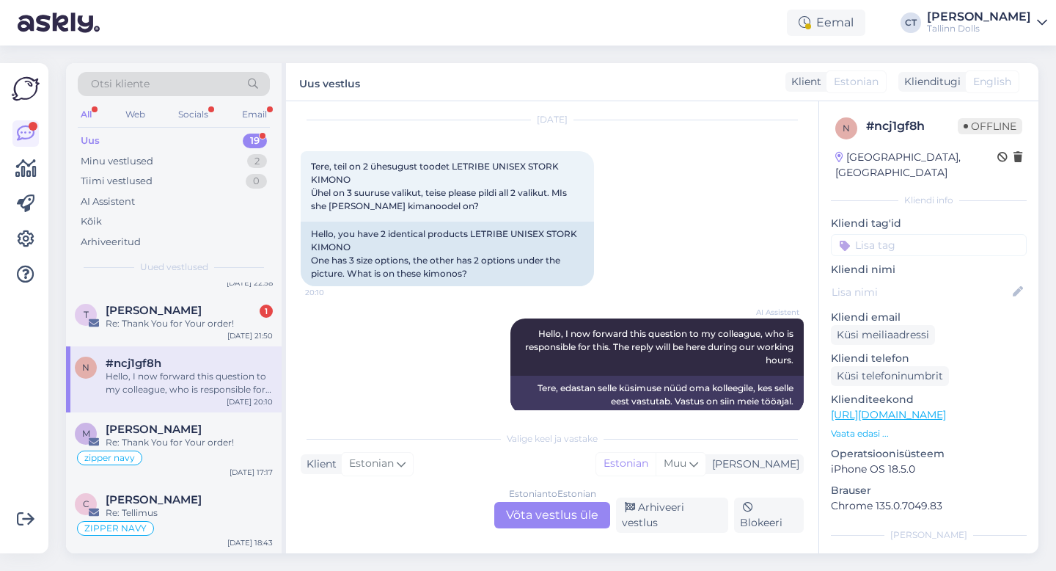
scroll to position [54, 0]
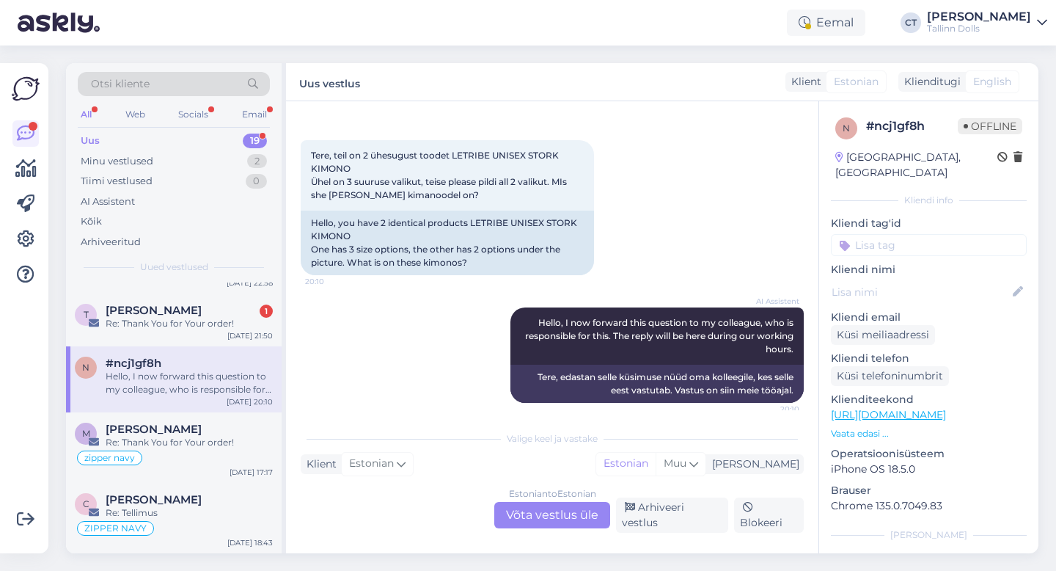
click at [560, 515] on div "Estonian to Estonian Võta vestlus üle" at bounding box center [552, 515] width 116 height 26
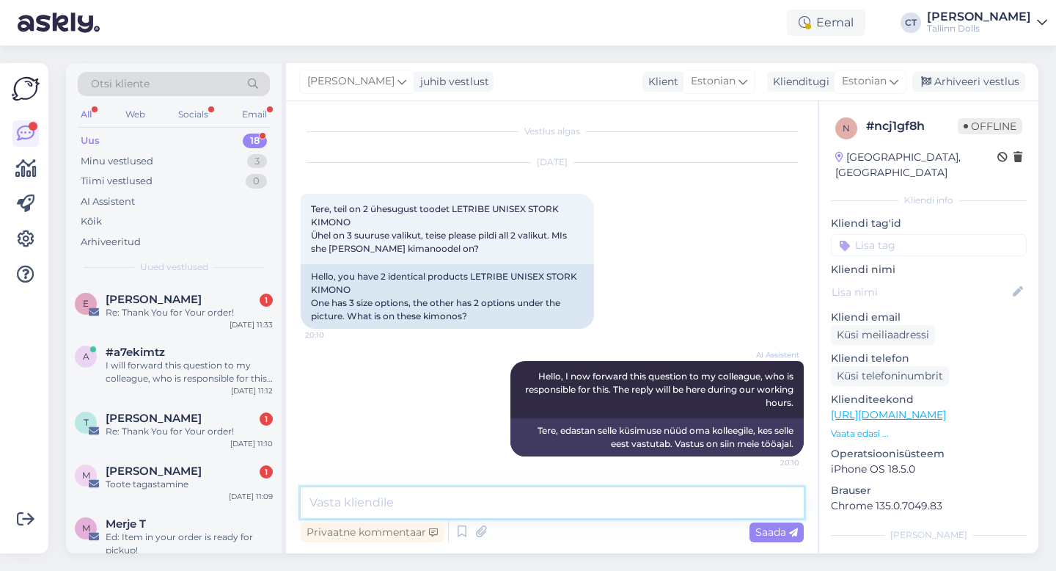
click at [558, 497] on textarea at bounding box center [552, 502] width 503 height 31
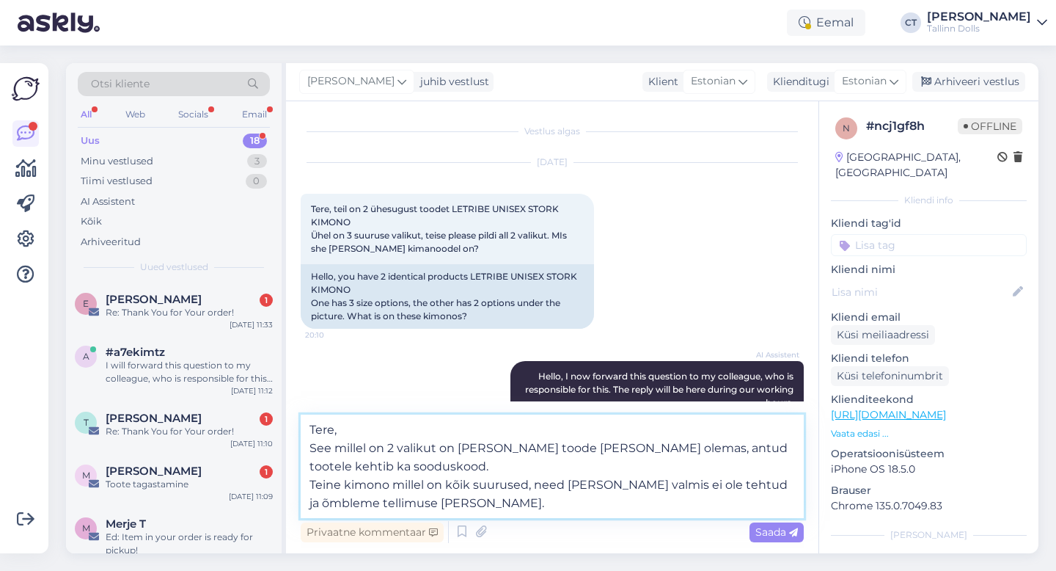
type textarea "Tere, See millel on 2 valikut on [PERSON_NAME] toode [PERSON_NAME] olemas, antu…"
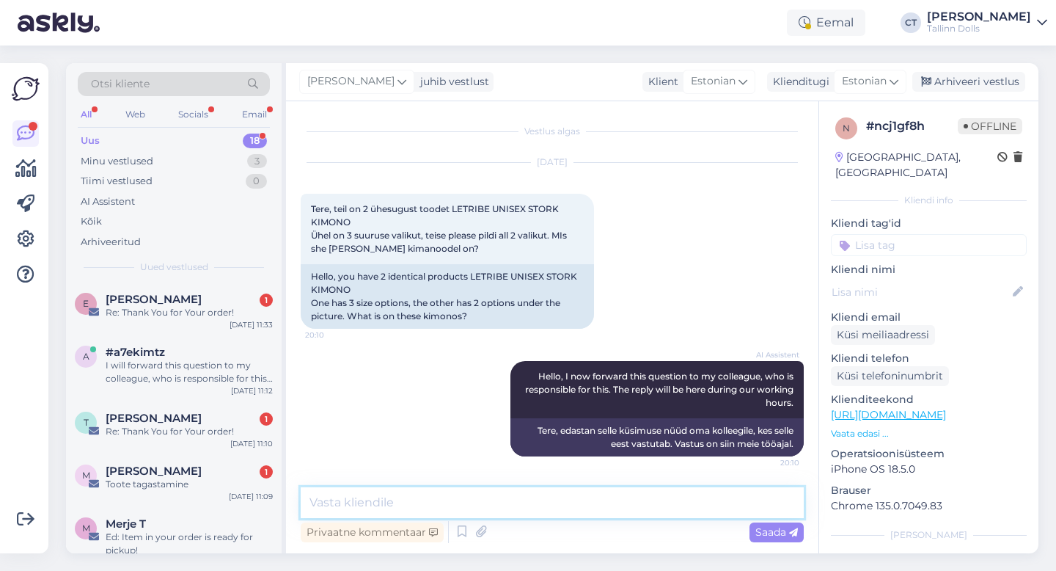
scroll to position [145, 0]
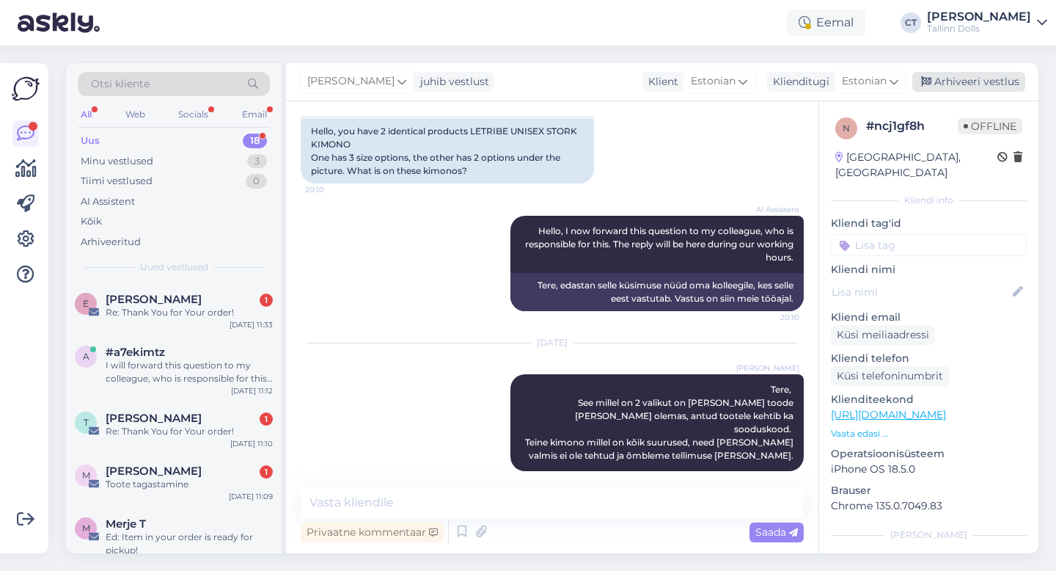
click at [978, 84] on div "Arhiveeri vestlus" at bounding box center [968, 82] width 113 height 20
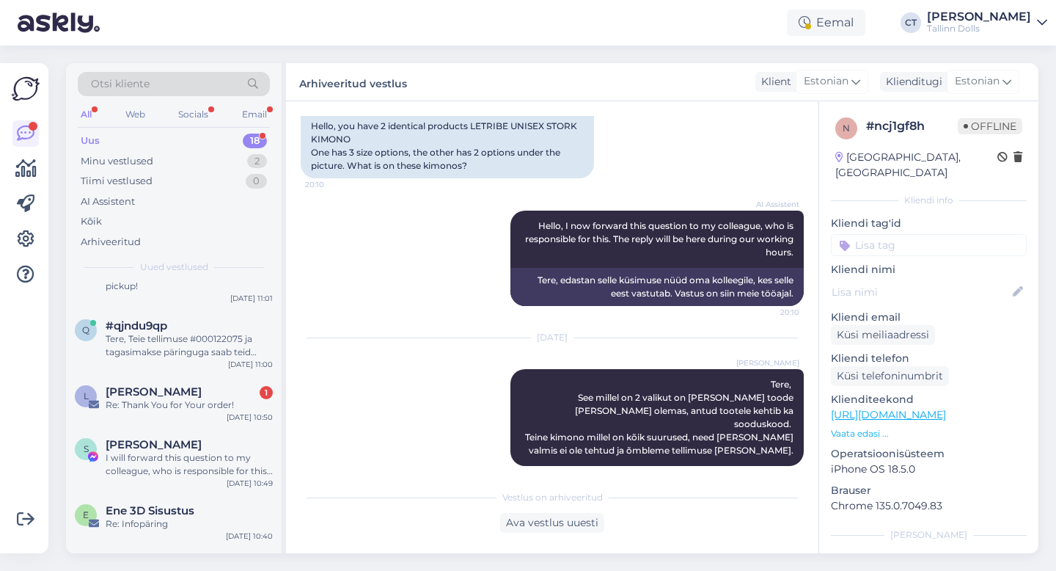
scroll to position [808, 0]
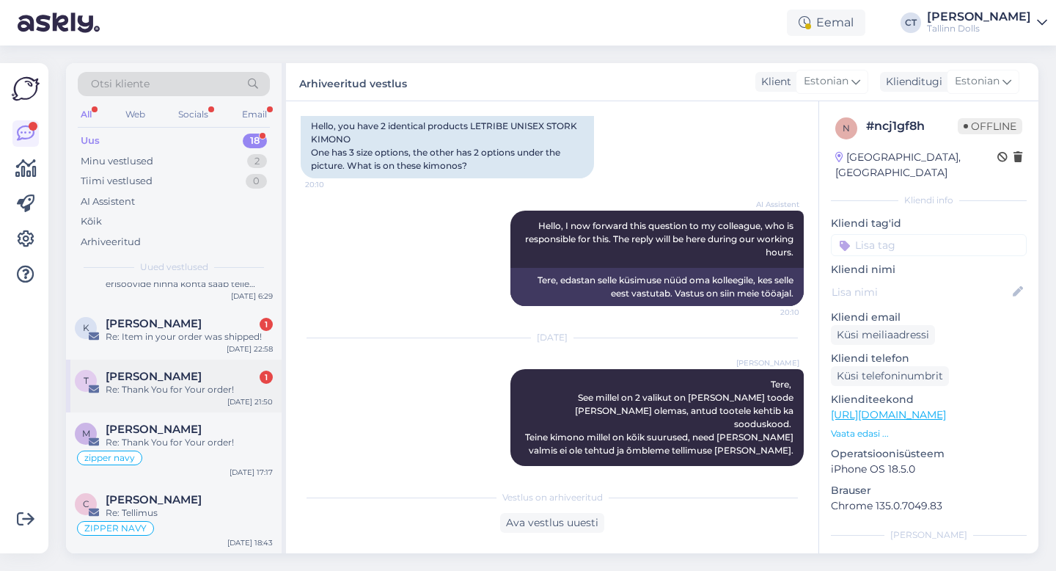
click at [180, 400] on div "T [PERSON_NAME] 1 Re: Thank You for Your order! [DATE] 21:50" at bounding box center [174, 385] width 216 height 53
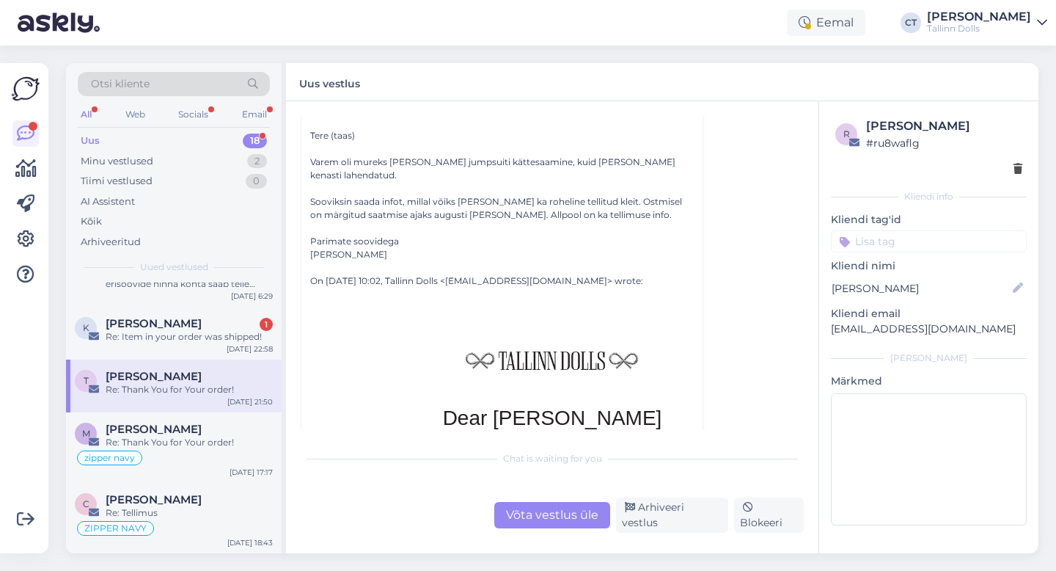
scroll to position [903, 0]
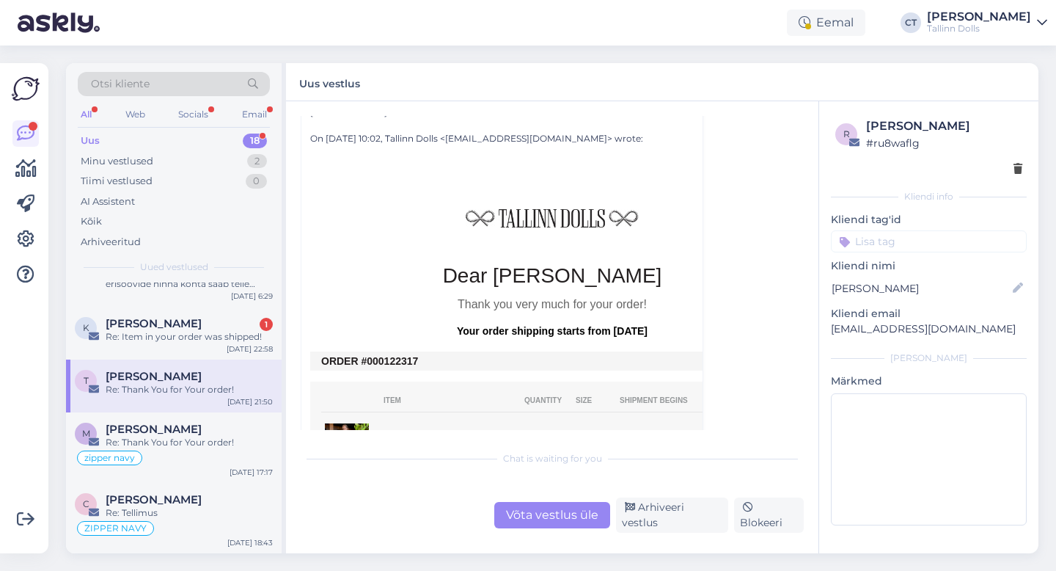
click at [544, 518] on div "Võta vestlus üle" at bounding box center [552, 515] width 116 height 26
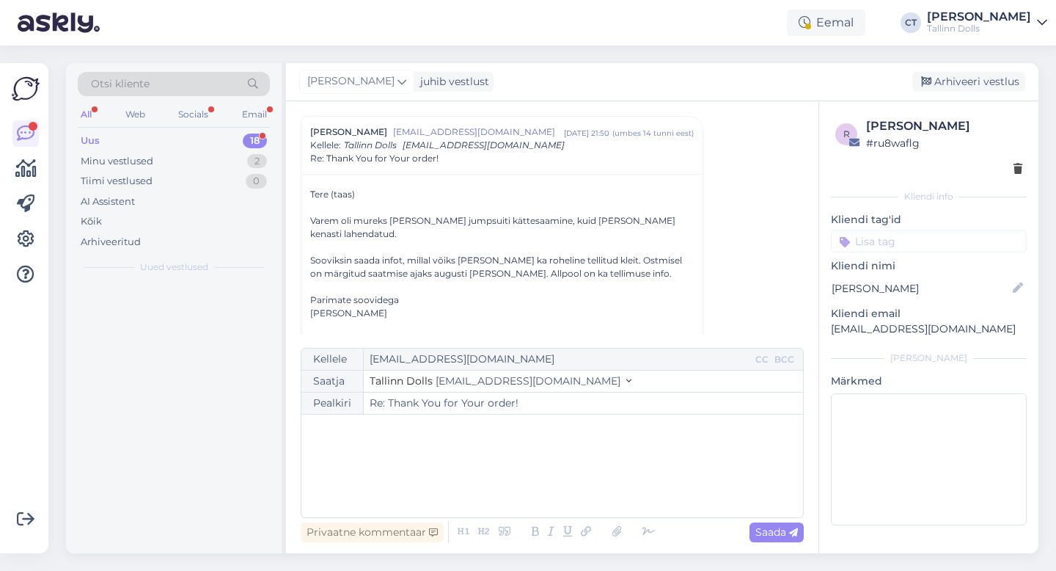
click at [534, 485] on div "﻿" at bounding box center [552, 466] width 487 height 88
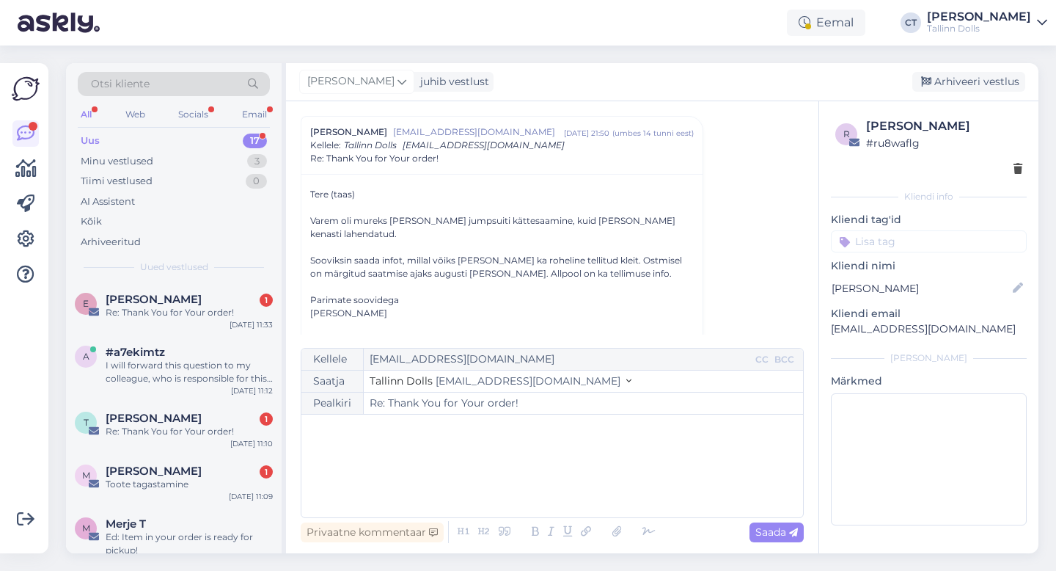
click at [394, 477] on div "﻿" at bounding box center [552, 466] width 487 height 88
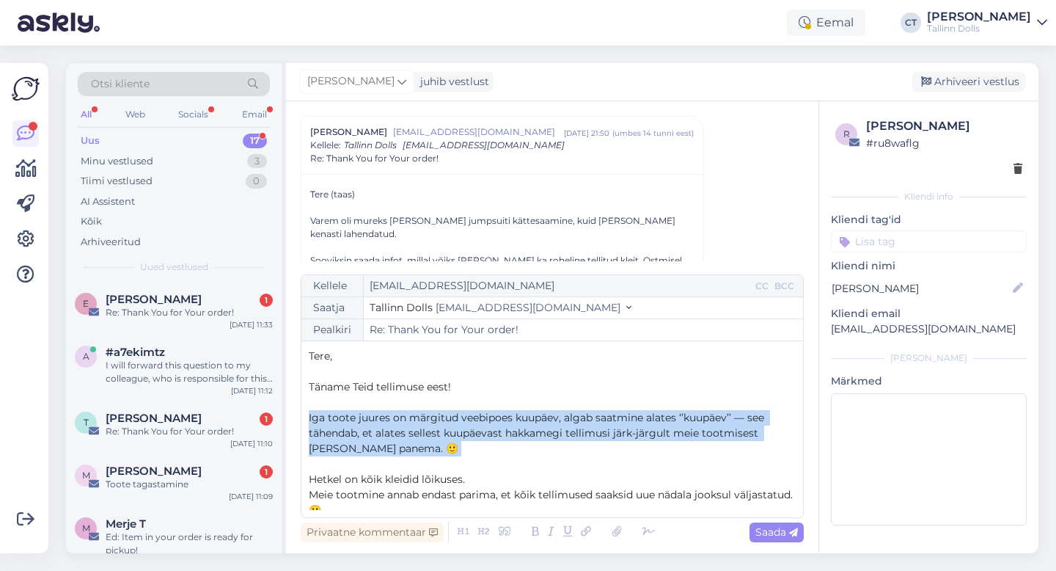
drag, startPoint x: 385, startPoint y: 456, endPoint x: 303, endPoint y: 416, distance: 91.5
click at [303, 416] on div "Kellele [EMAIL_ADDRESS][DOMAIN_NAME] CC BCC Saatja Tallinn Dolls [EMAIL_ADDRESS…" at bounding box center [552, 396] width 503 height 244
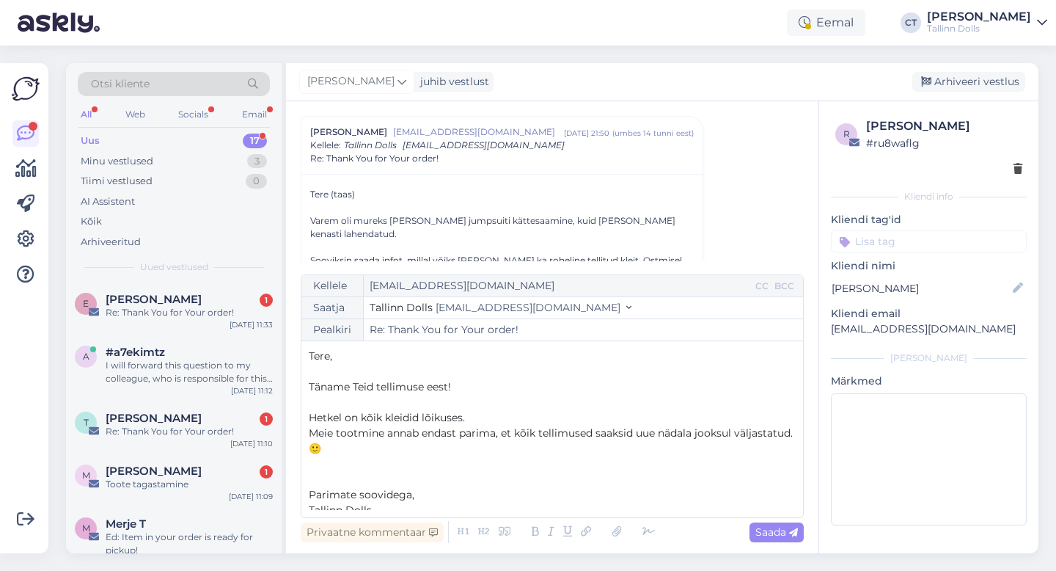
click at [359, 465] on p "﻿" at bounding box center [552, 463] width 487 height 15
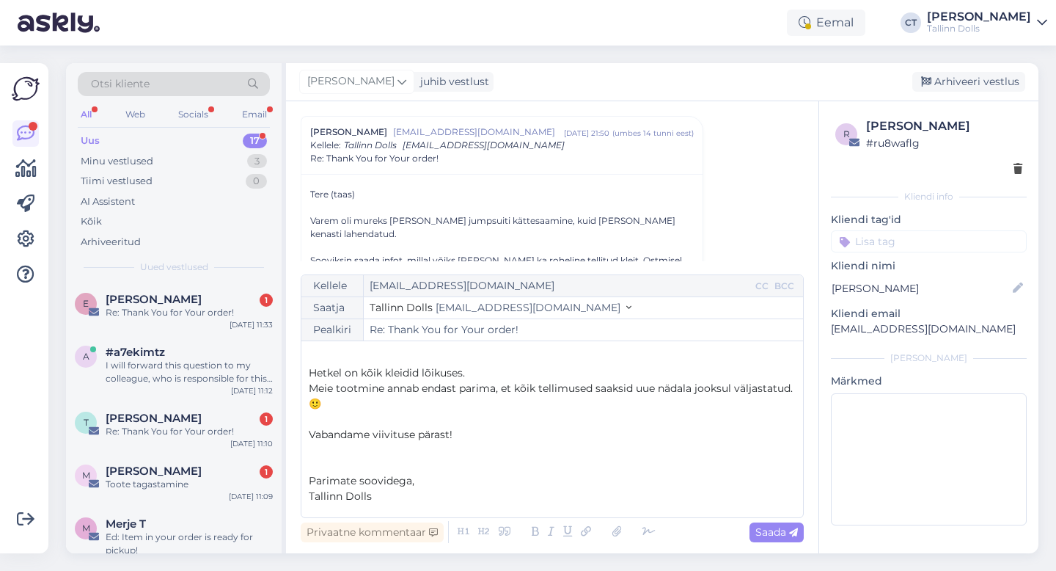
scroll to position [47, 0]
click at [777, 524] on div "Saada" at bounding box center [777, 532] width 54 height 20
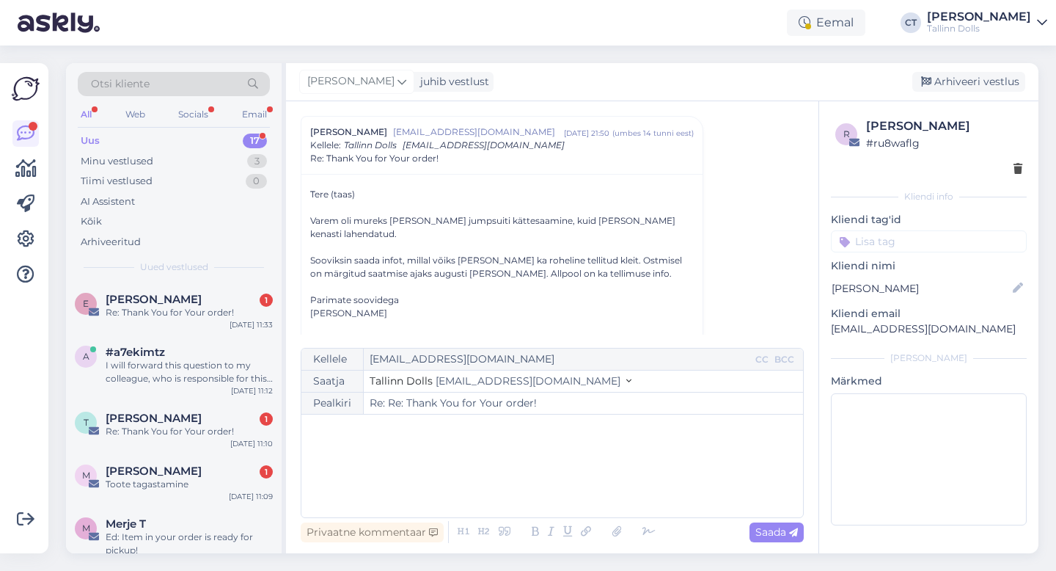
type input "Re: Thank You for Your order!"
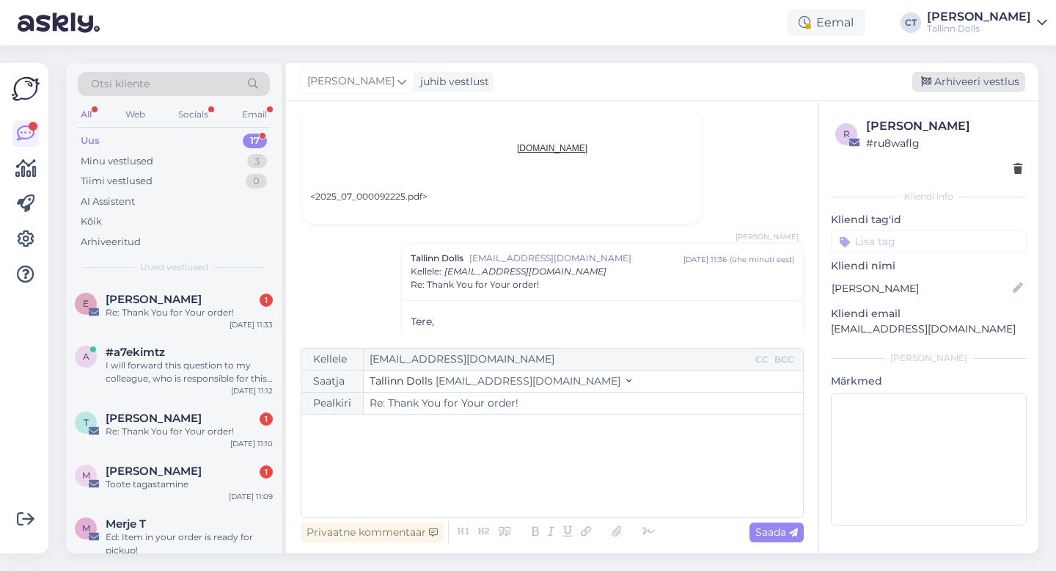
click at [995, 87] on div "Arhiveeri vestlus" at bounding box center [968, 82] width 113 height 20
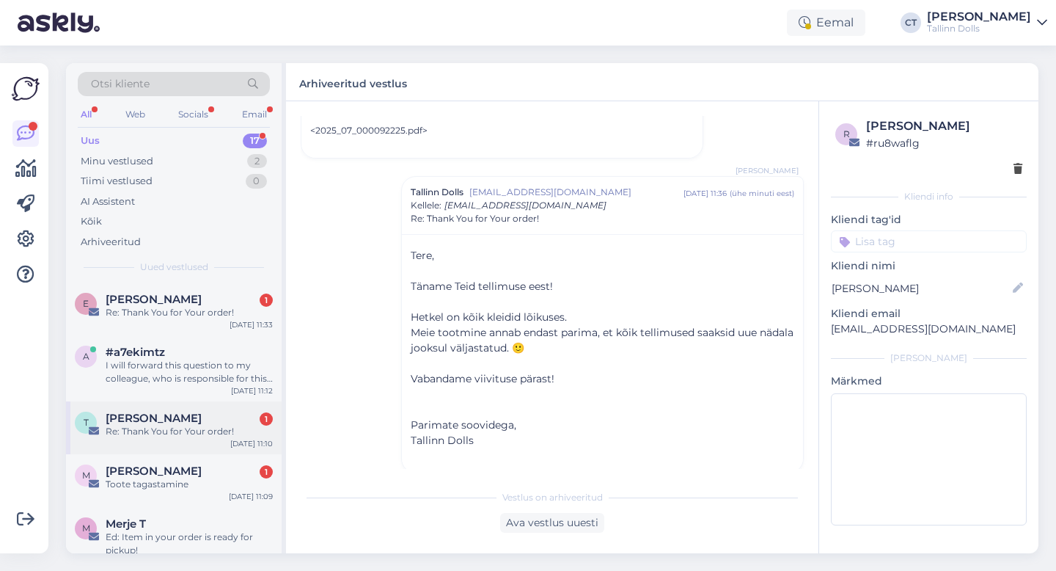
scroll to position [755, 0]
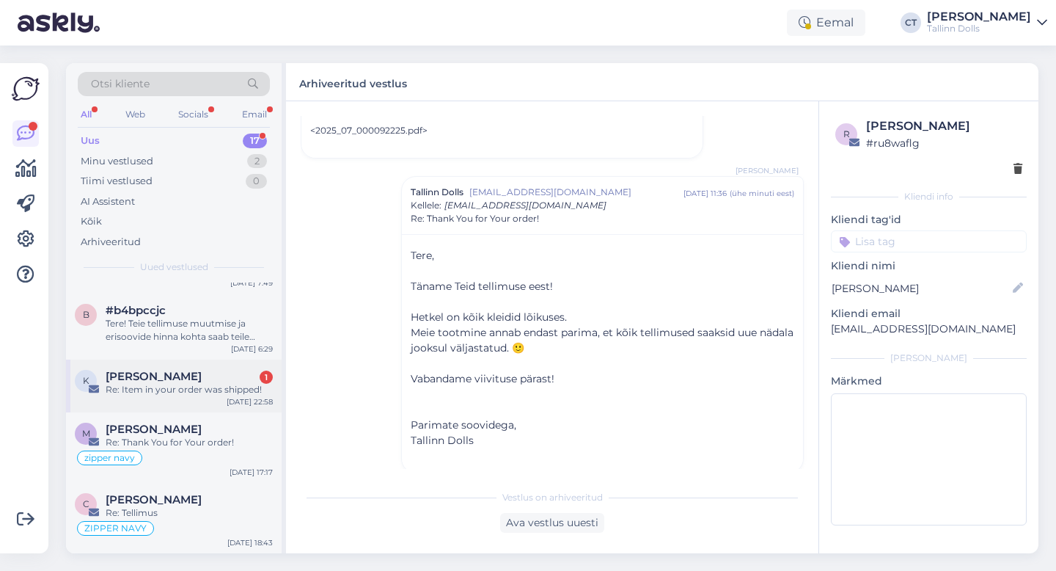
click at [176, 381] on div "[PERSON_NAME] 1" at bounding box center [189, 376] width 167 height 13
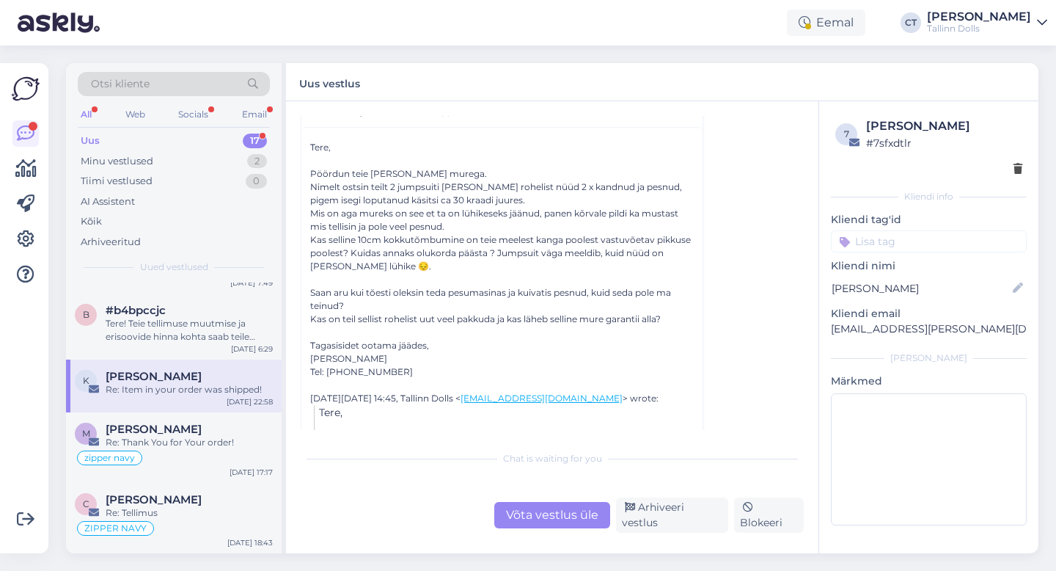
scroll to position [372, 0]
click at [151, 311] on span "#b4bpccjc" at bounding box center [136, 310] width 60 height 13
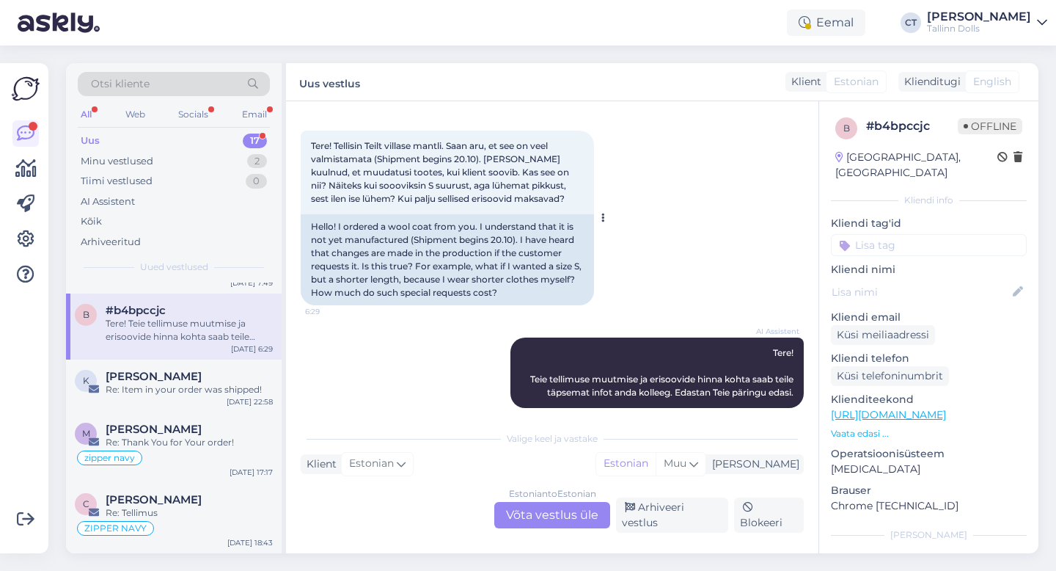
scroll to position [65, 0]
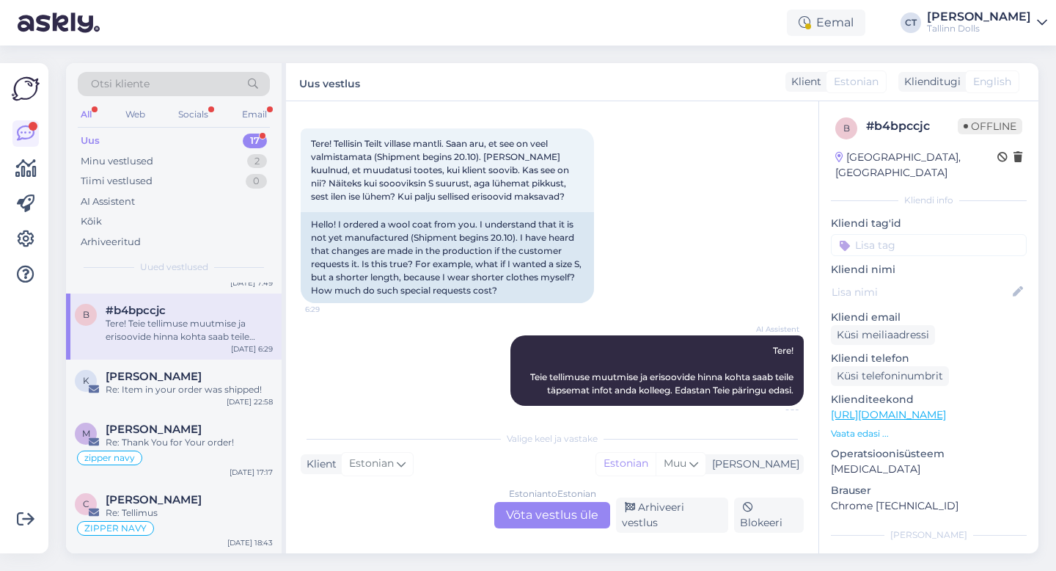
click at [550, 526] on div "Estonian to Estonian Võta vestlus üle" at bounding box center [552, 515] width 116 height 26
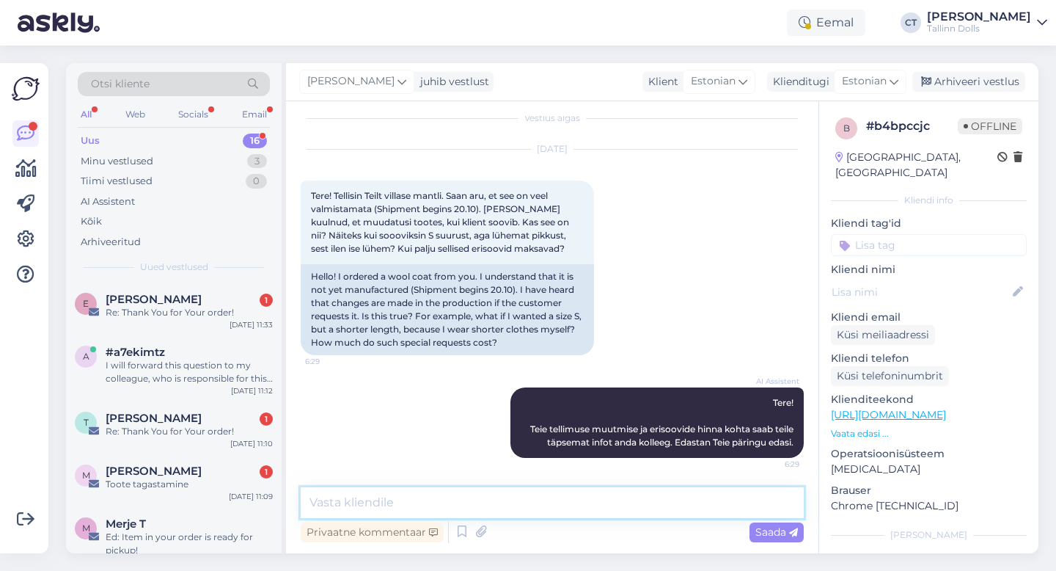
click at [550, 499] on textarea at bounding box center [552, 502] width 503 height 31
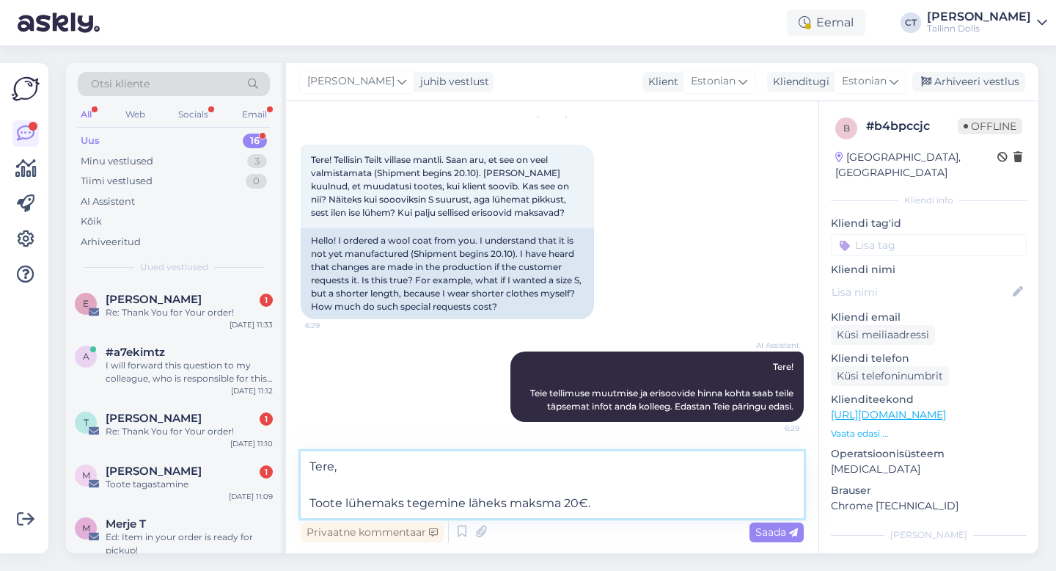
scroll to position [65, 0]
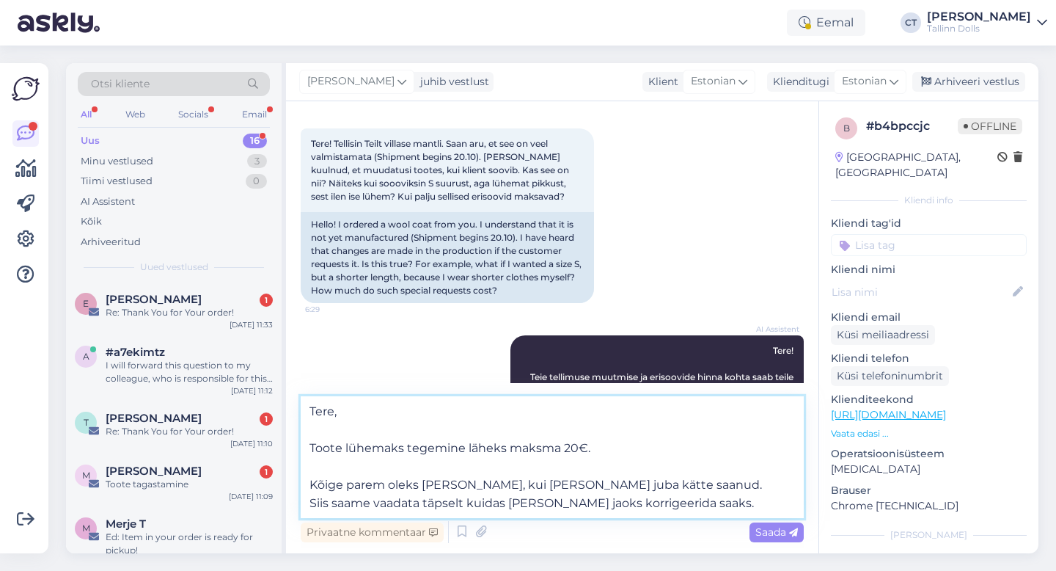
type textarea "Tere, Toote lühemaks tegemine läheks maksma 20€. Kõige parem oleks [PERSON_NAME…"
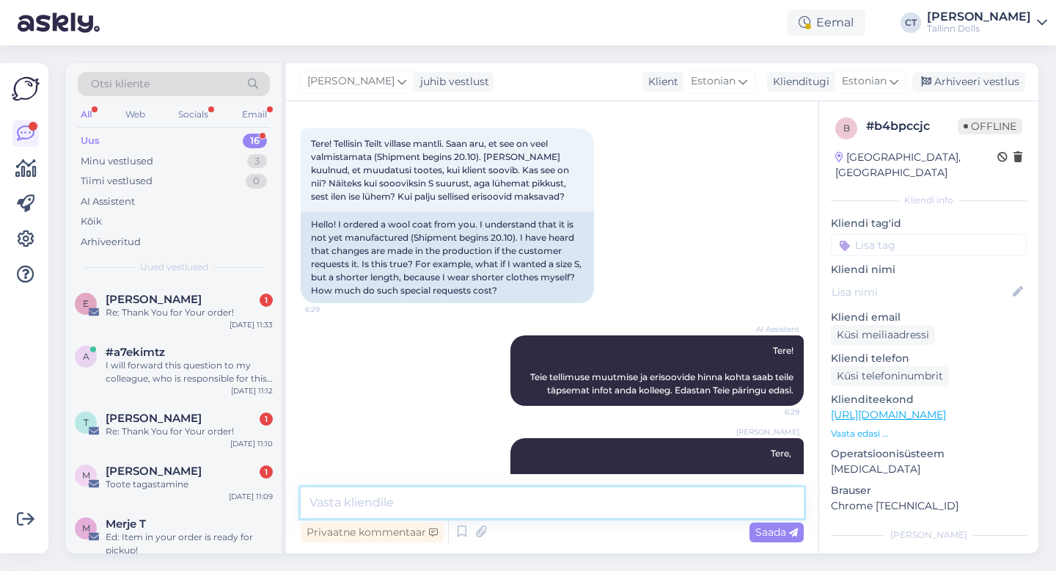
scroll to position [169, 0]
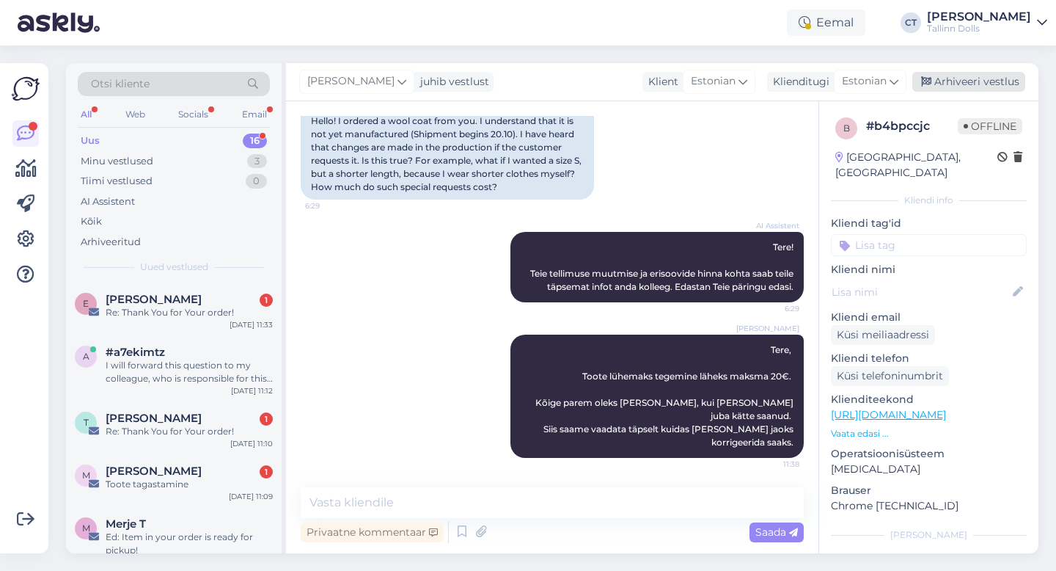
click at [990, 77] on div "Arhiveeri vestlus" at bounding box center [968, 82] width 113 height 20
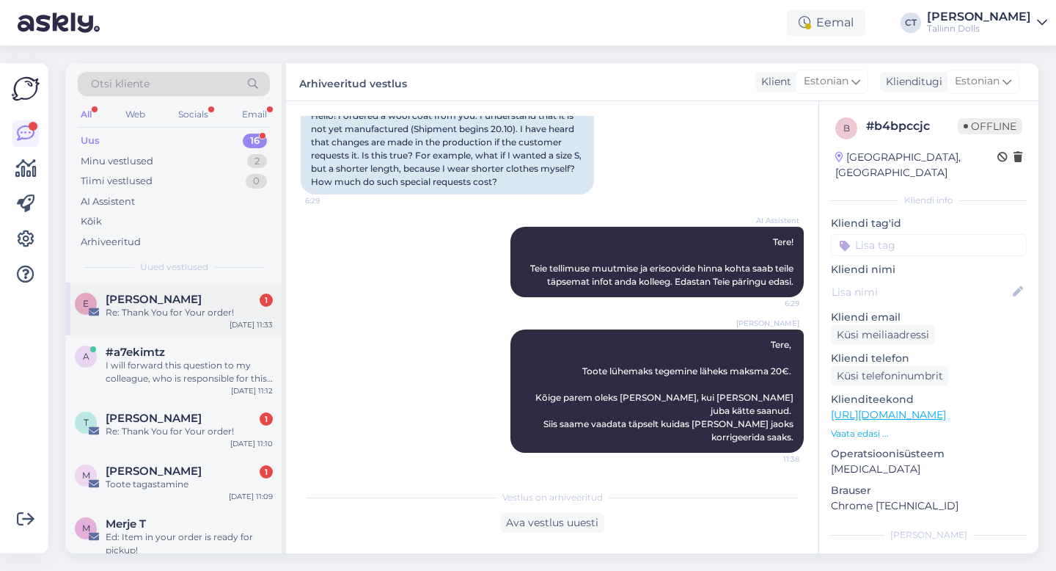
click at [243, 304] on div "[PERSON_NAME] 1" at bounding box center [189, 299] width 167 height 13
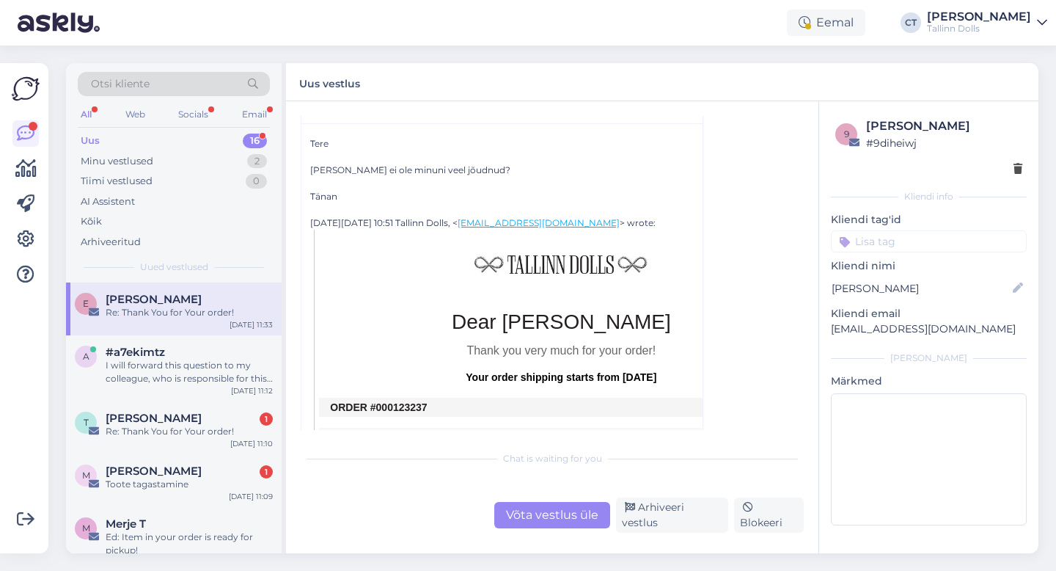
scroll to position [213, 0]
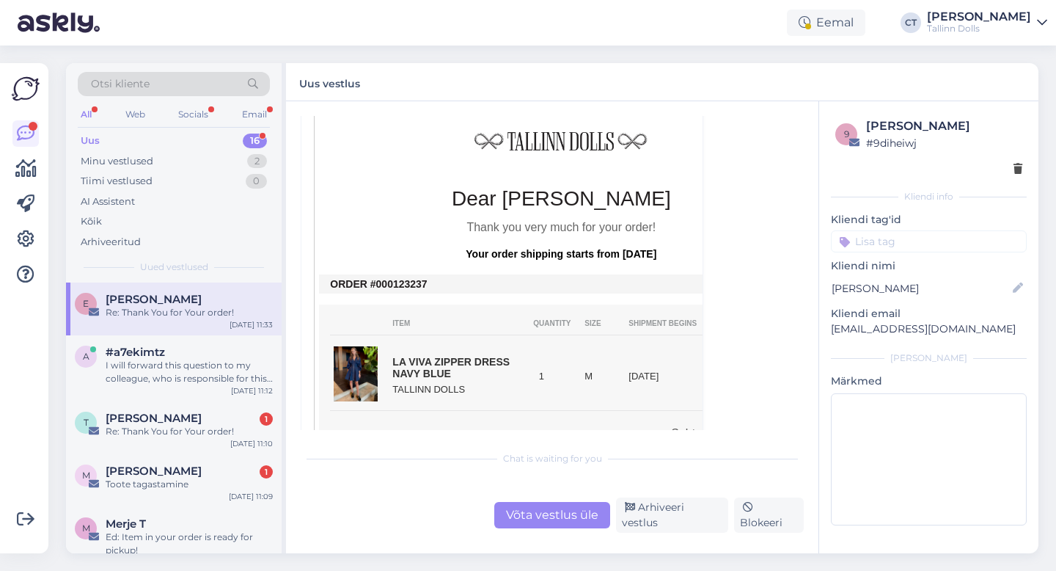
click at [551, 521] on div "Võta vestlus üle" at bounding box center [552, 515] width 116 height 26
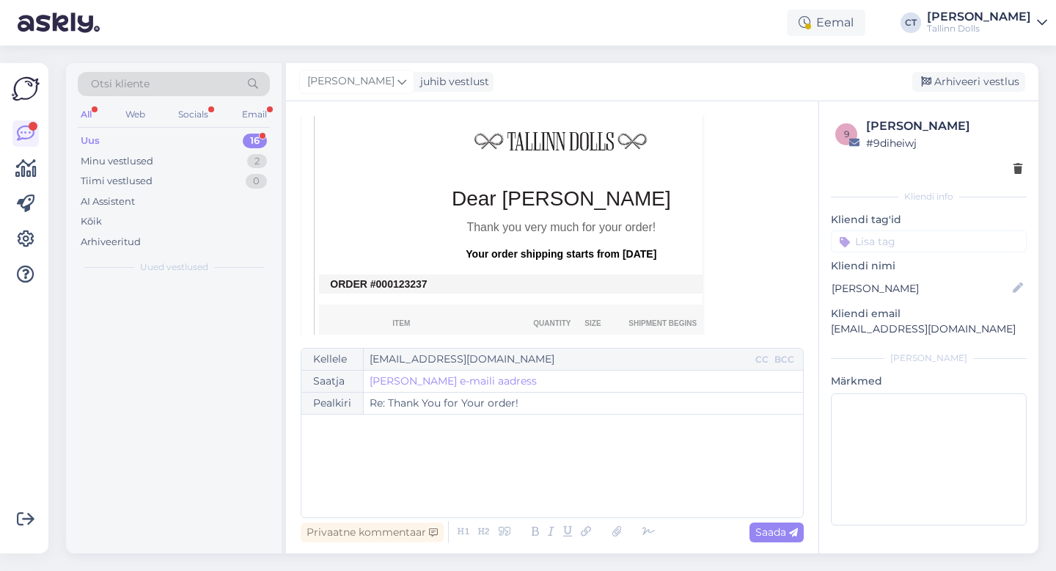
scroll to position [40, 0]
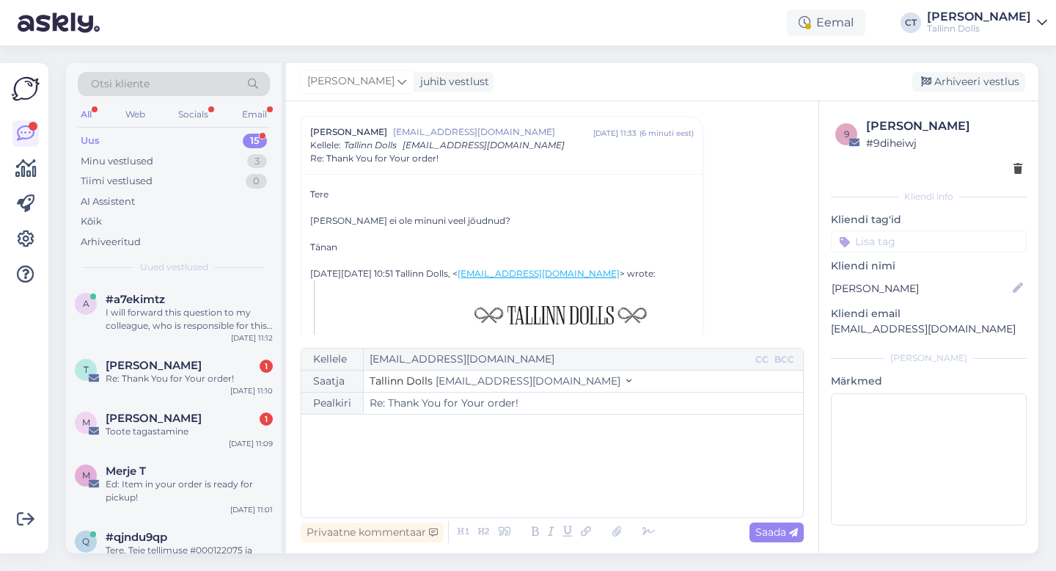
click at [543, 480] on div "﻿" at bounding box center [552, 466] width 487 height 88
click at [417, 461] on div "﻿" at bounding box center [552, 466] width 487 height 88
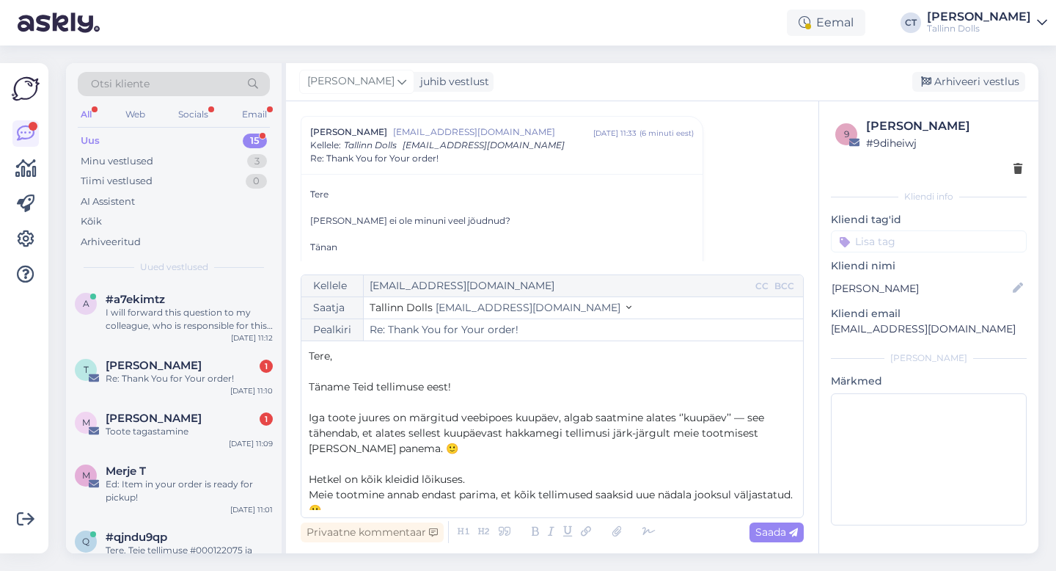
scroll to position [85, 0]
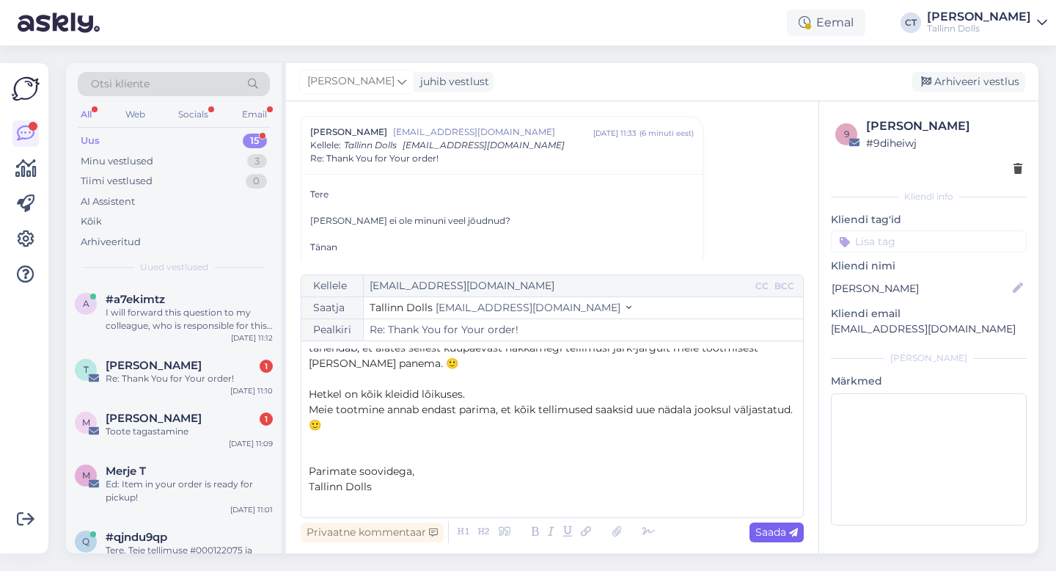
click at [787, 539] on div "Saada" at bounding box center [777, 532] width 54 height 20
type input "Re: Re: Thank You for Your order!"
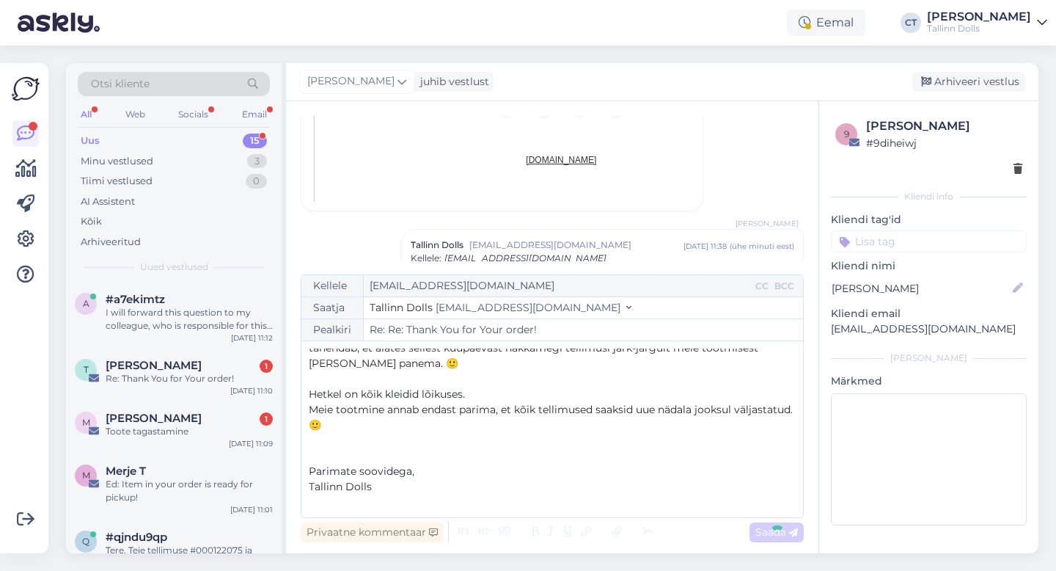
scroll to position [0, 0]
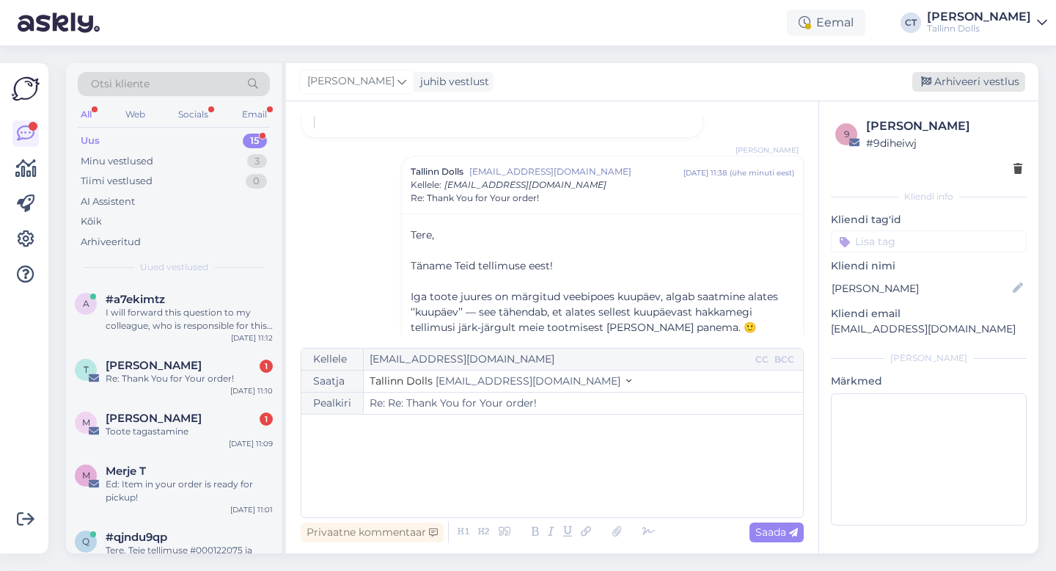
click at [967, 82] on div "Arhiveeri vestlus" at bounding box center [968, 82] width 113 height 20
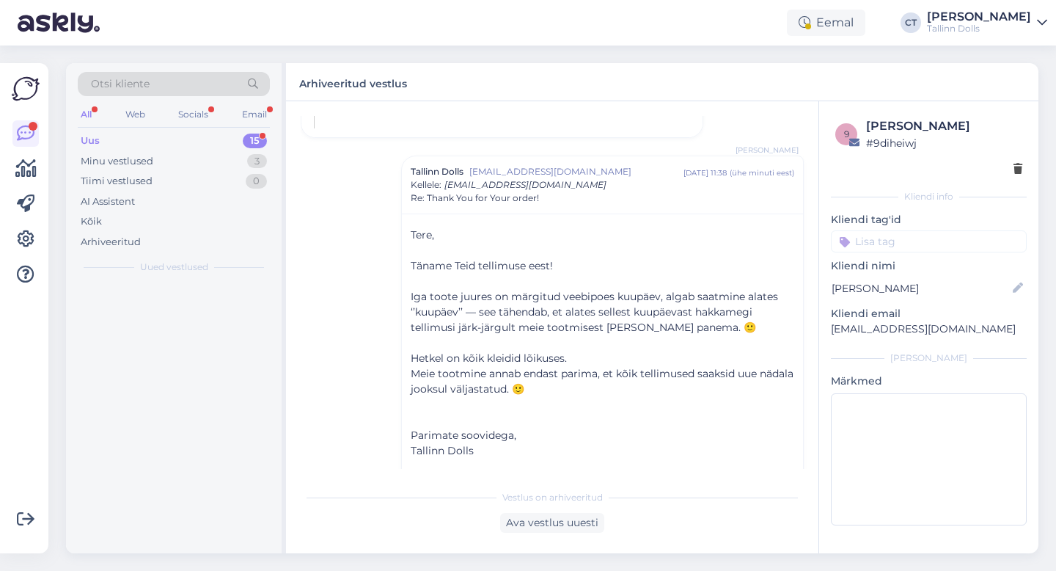
scroll to position [912, 0]
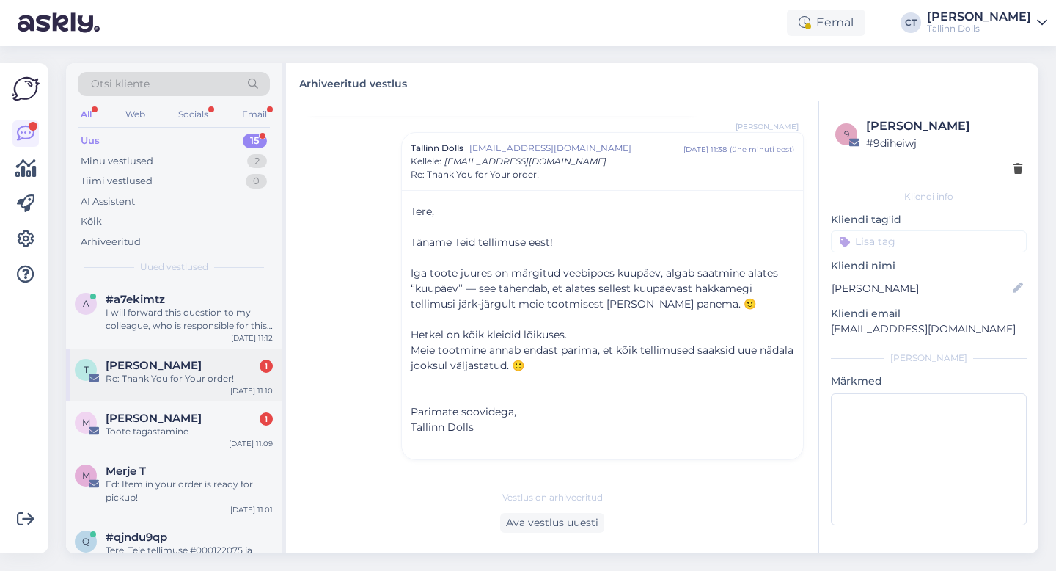
click at [191, 370] on div "[PERSON_NAME] 1" at bounding box center [189, 365] width 167 height 13
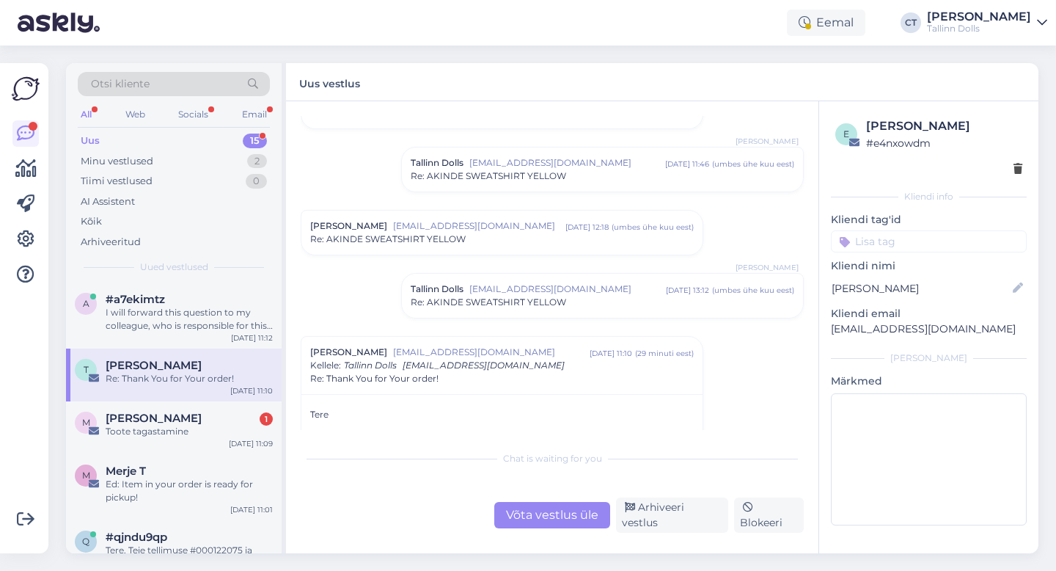
scroll to position [1143, 0]
click at [599, 318] on div "Tallinn Dolls [EMAIL_ADDRESS][DOMAIN_NAME] [DATE] 13:12 ( umbes ühe kuu eest ) …" at bounding box center [602, 297] width 401 height 44
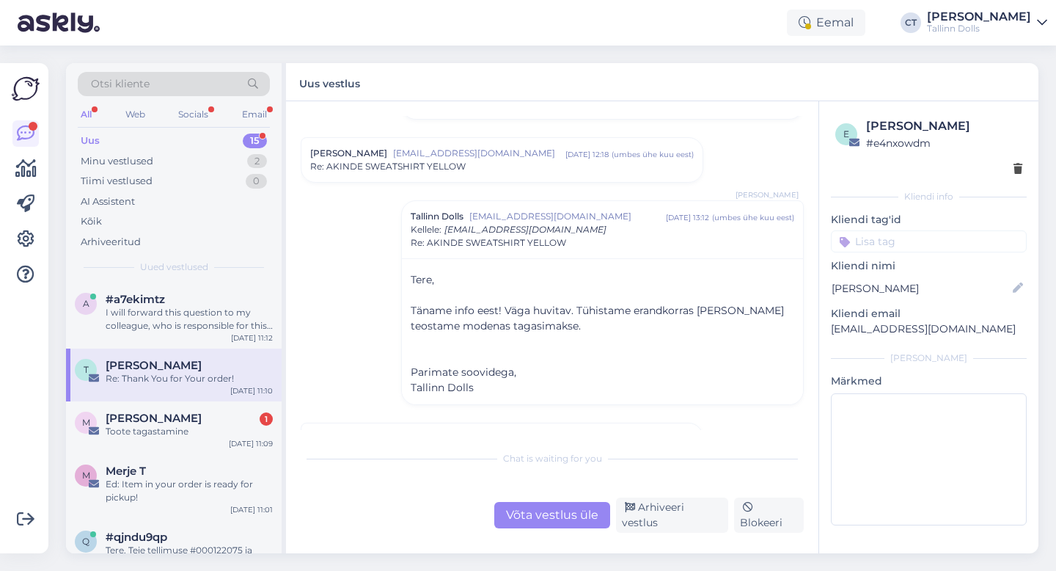
click at [563, 515] on div "Võta vestlus üle" at bounding box center [552, 515] width 116 height 26
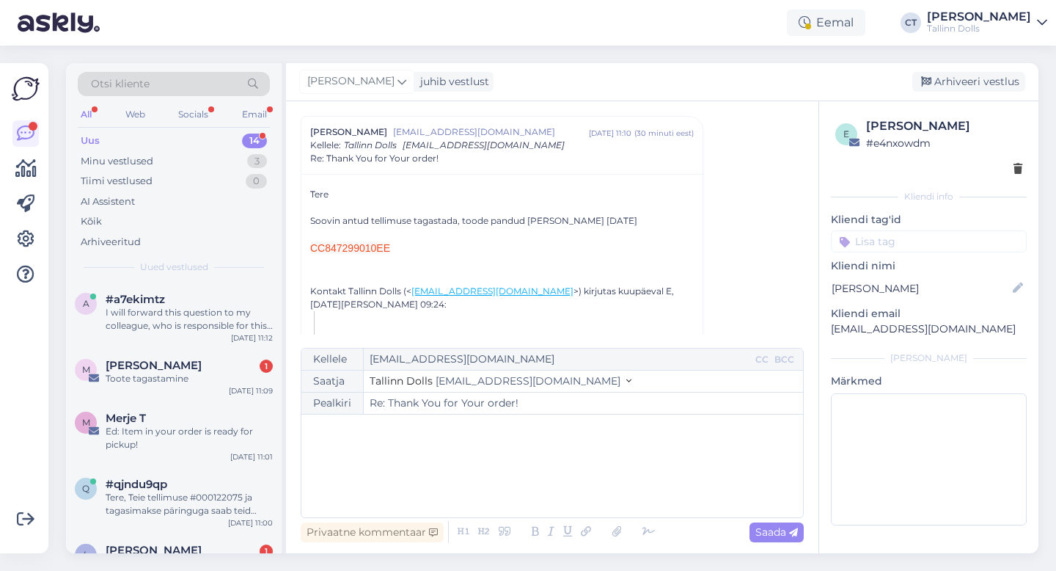
click at [568, 480] on div "﻿" at bounding box center [552, 466] width 487 height 88
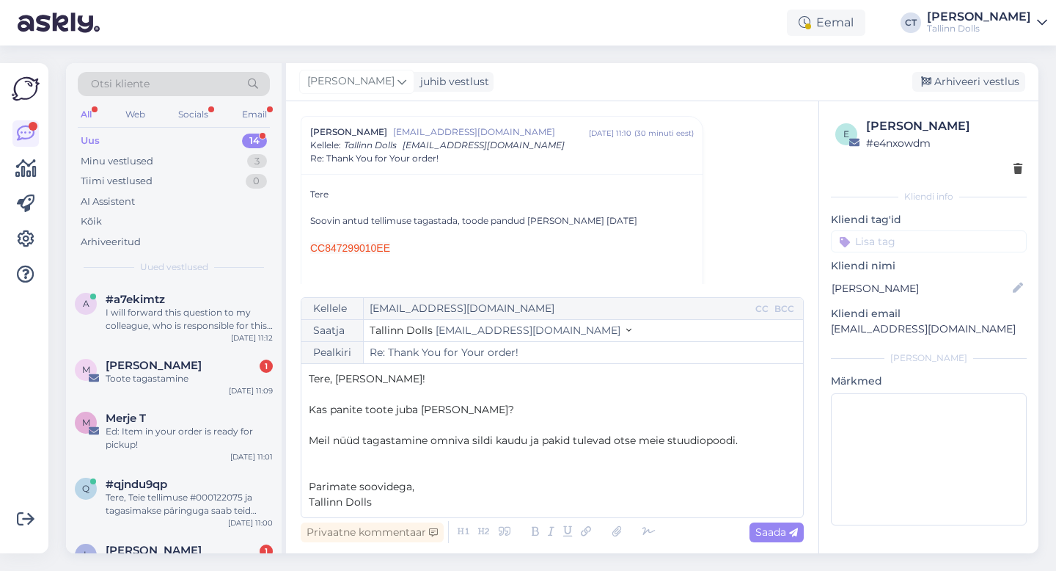
click at [764, 434] on p "Meil nüüd tagastamine omniva sildi kaudu ja pakid tulevad otse meie stuudiopood…" at bounding box center [552, 440] width 487 height 15
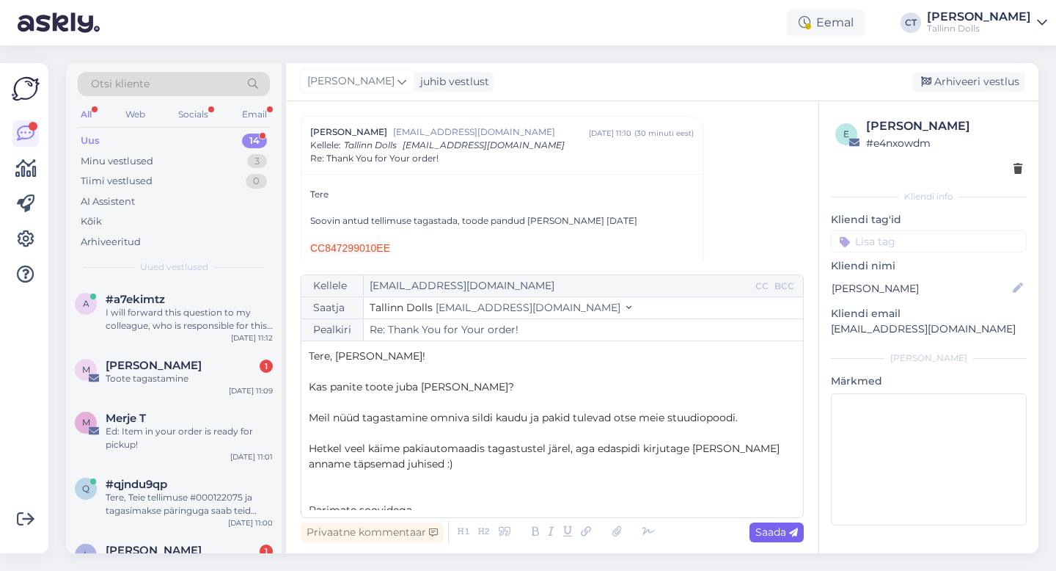
click at [772, 529] on span "Saada" at bounding box center [776, 531] width 43 height 13
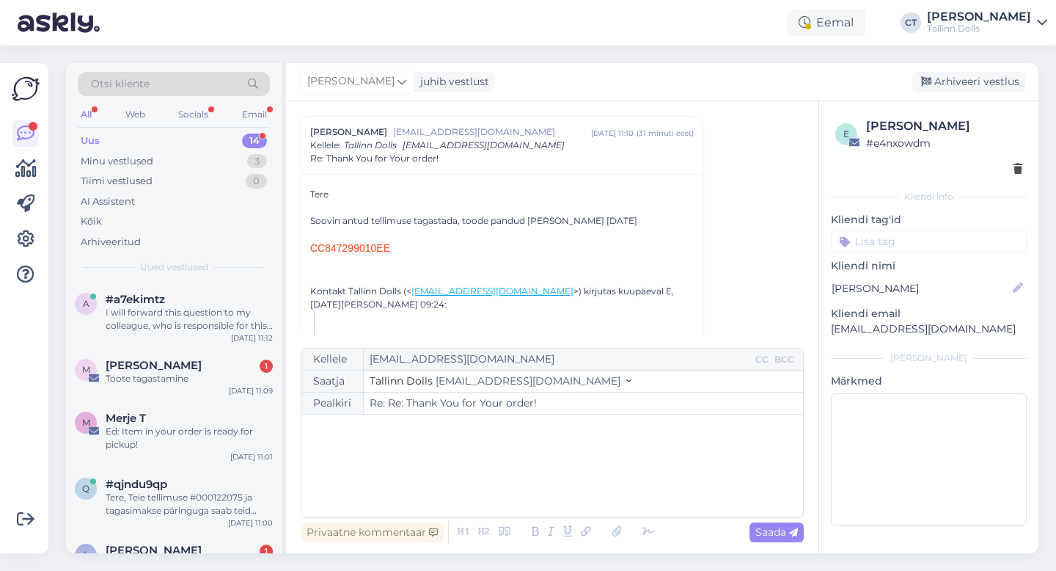
type input "Re: Re: Thank You for Your order!"
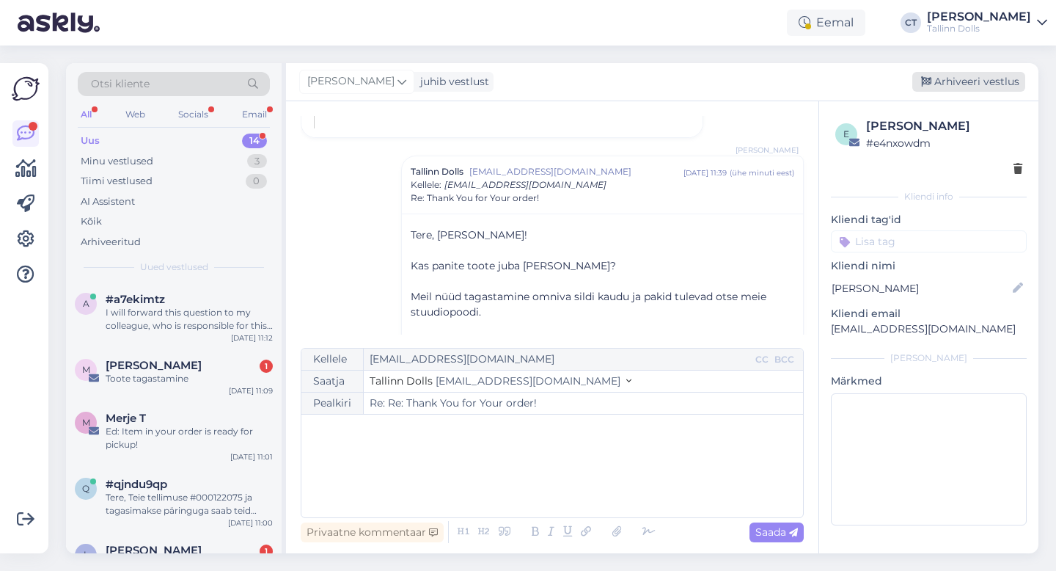
click at [977, 87] on div "Arhiveeri vestlus" at bounding box center [968, 82] width 113 height 20
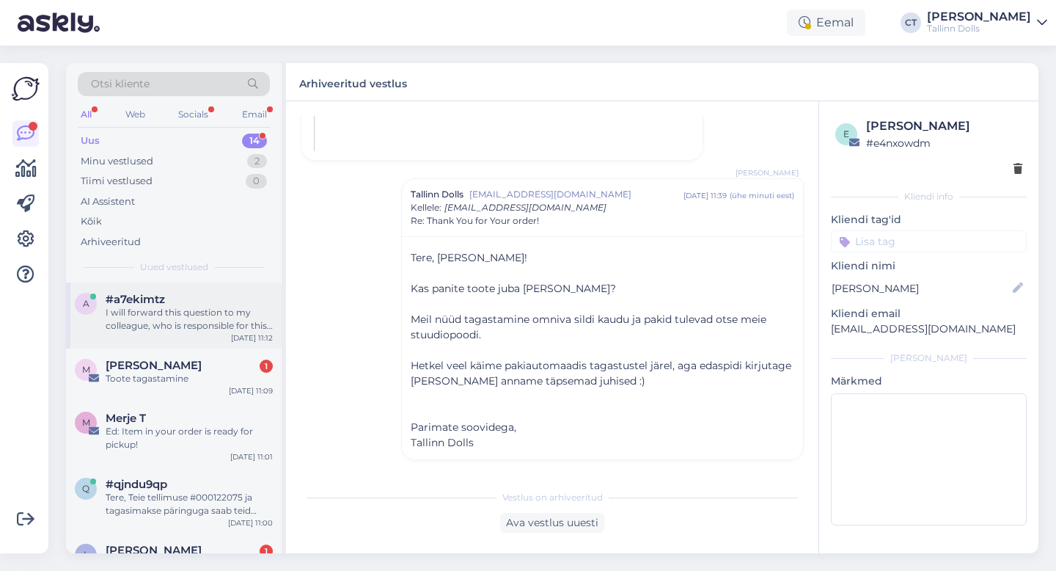
click at [192, 326] on div "I will forward this question to my colleague, who is responsible for this. The …" at bounding box center [189, 319] width 167 height 26
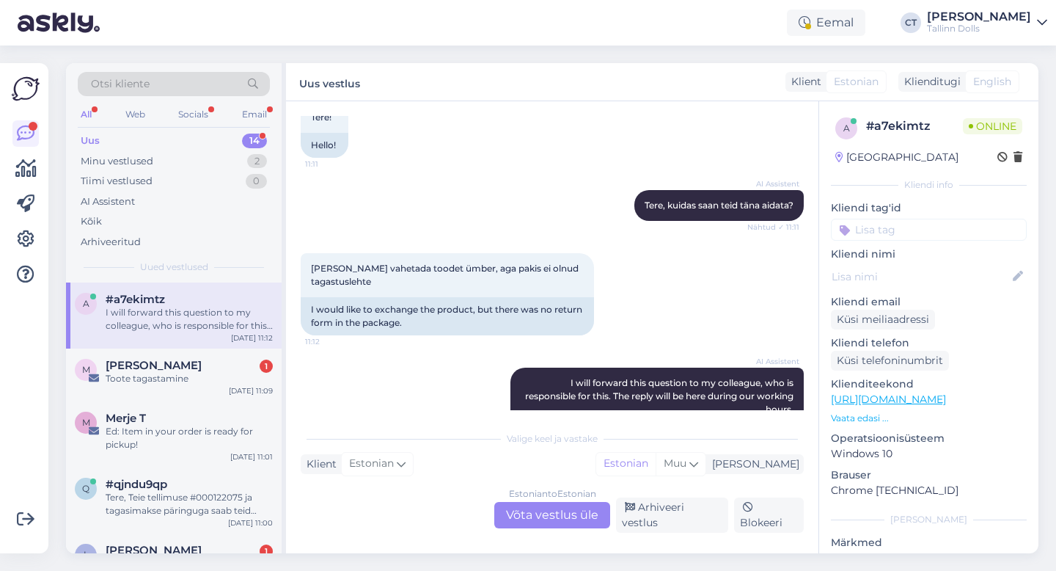
scroll to position [0, 0]
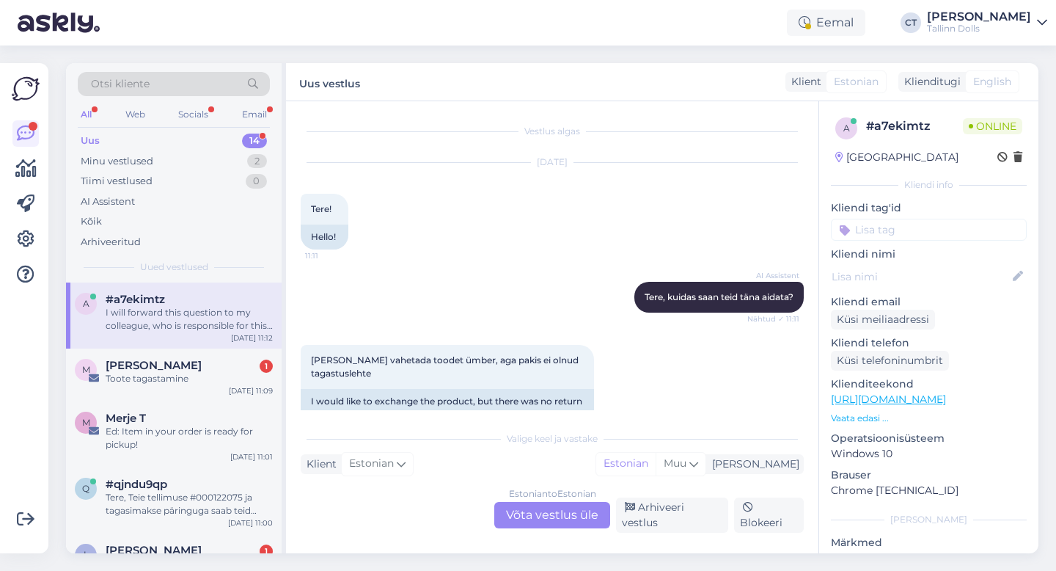
click at [545, 519] on div "Estonian to Estonian Võta vestlus üle" at bounding box center [552, 515] width 116 height 26
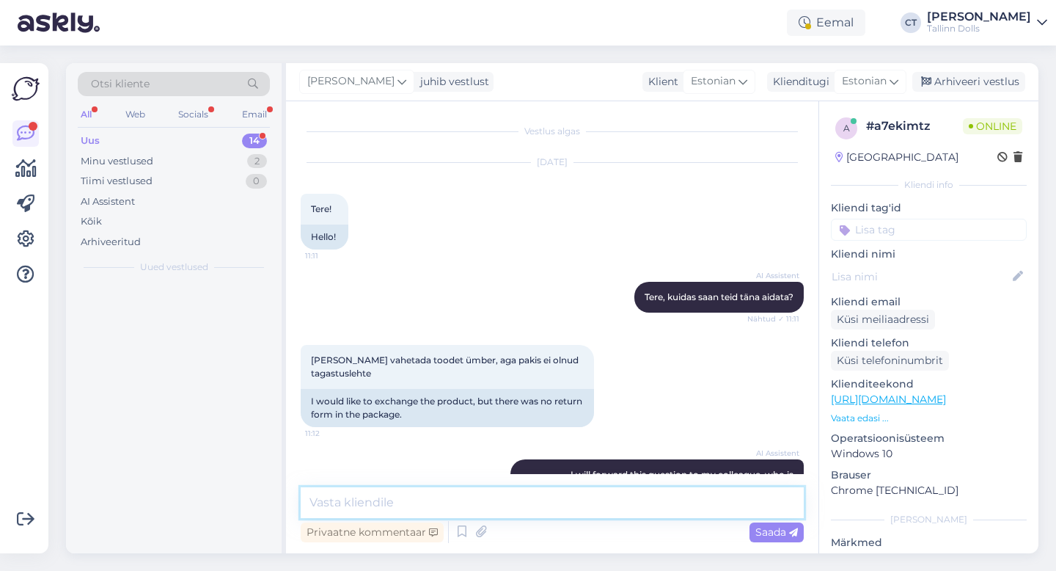
click at [555, 504] on textarea at bounding box center [552, 502] width 503 height 31
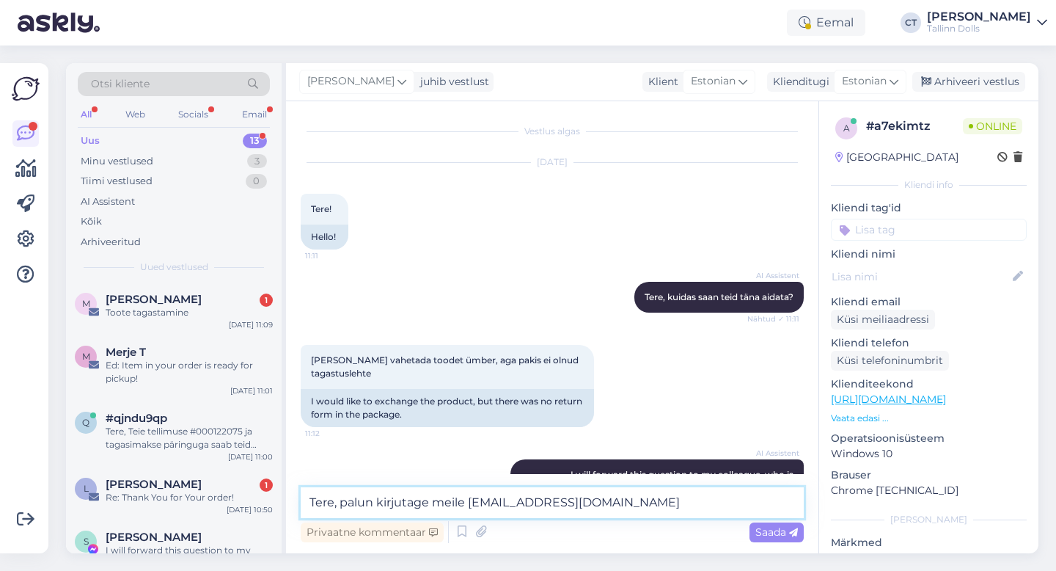
type textarea "Tere, palun kirjutage meile [EMAIL_ADDRESS][DOMAIN_NAME]"
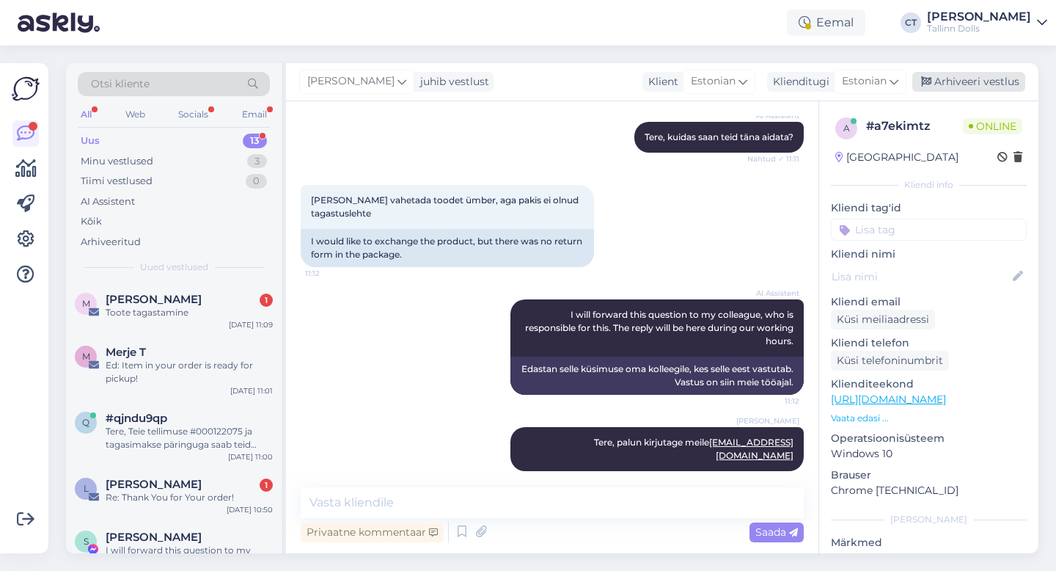
click at [995, 86] on div "Arhiveeri vestlus" at bounding box center [968, 82] width 113 height 20
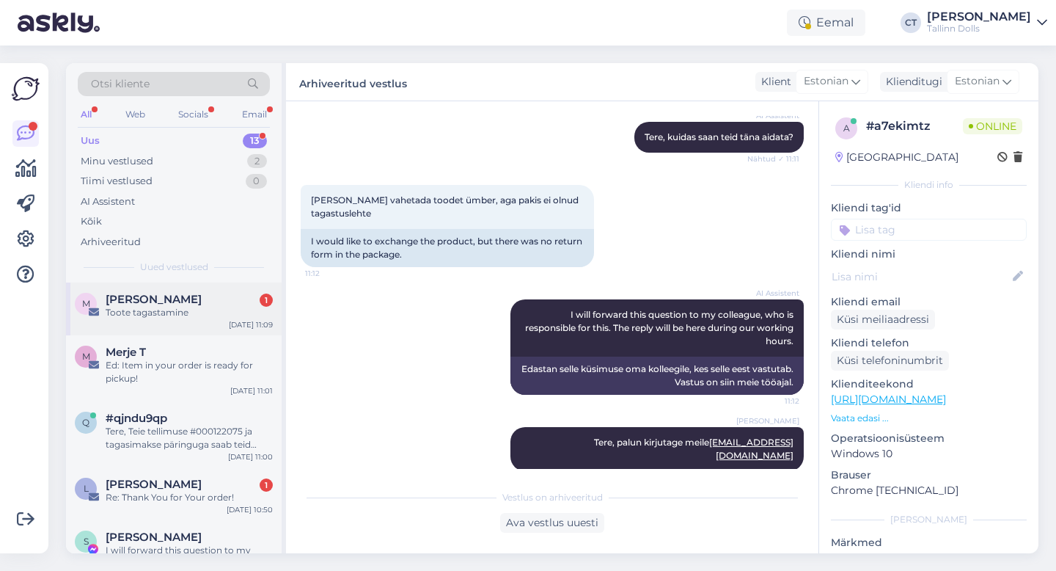
click at [177, 326] on div "M [PERSON_NAME] 1 Toote tagastamine [DATE] 11:09" at bounding box center [174, 308] width 216 height 53
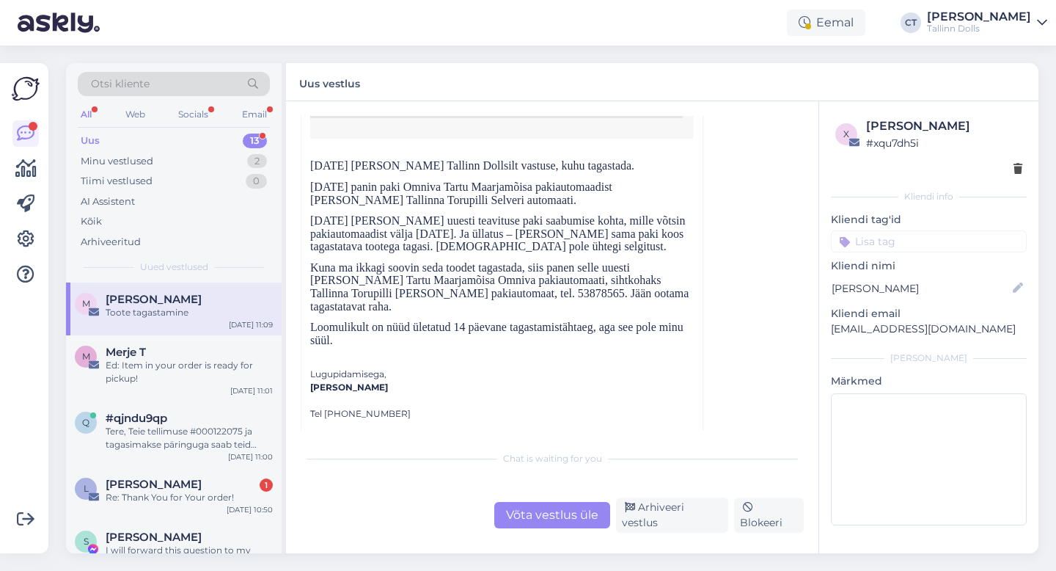
scroll to position [537, 0]
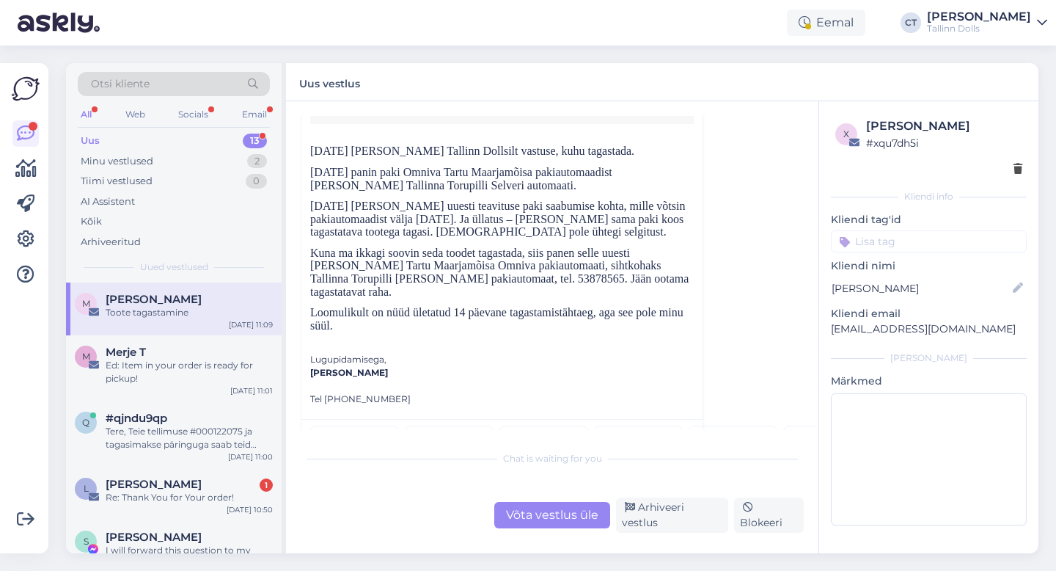
click at [555, 521] on div "Võta vestlus üle" at bounding box center [552, 515] width 116 height 26
click at [555, 491] on div "Chat is waiting for you Võta vestlus üle Arhiveeri vestlus Blokeeri" at bounding box center [552, 487] width 503 height 89
click at [554, 522] on div "Võta vestlus üle" at bounding box center [552, 515] width 116 height 26
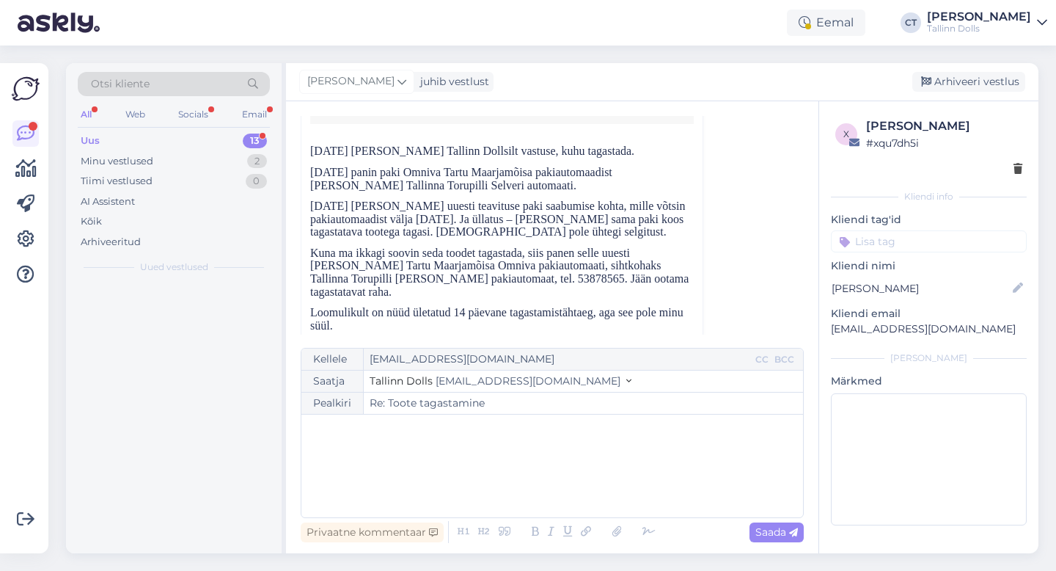
scroll to position [166, 0]
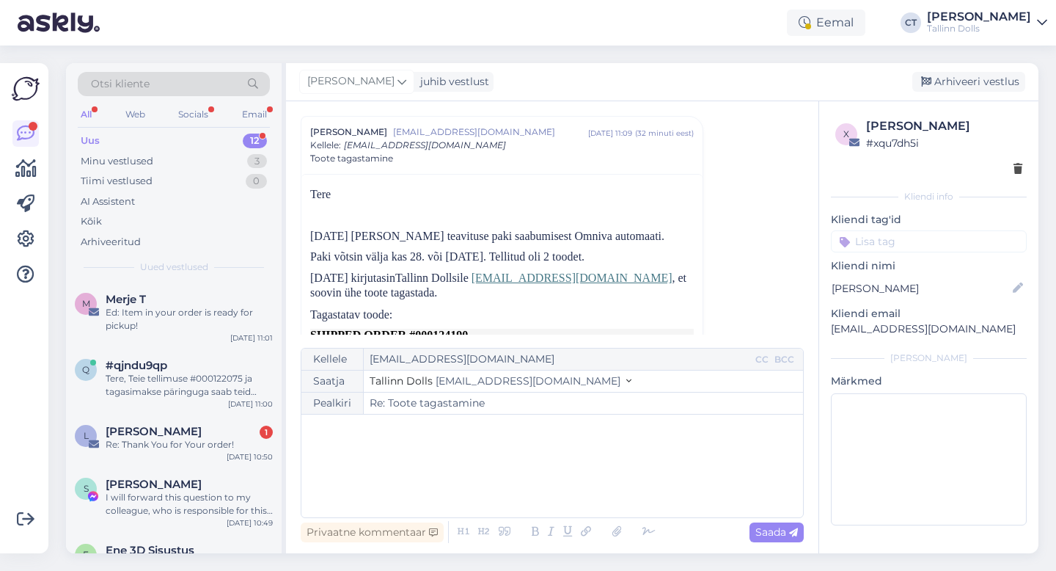
click at [552, 499] on div "﻿" at bounding box center [552, 466] width 487 height 88
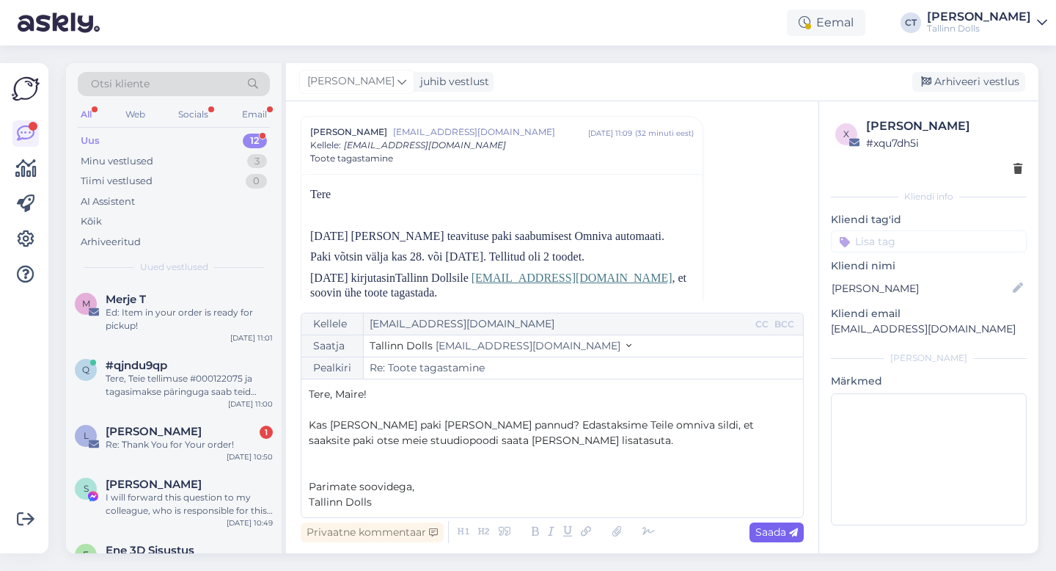
click at [791, 540] on div "Saada" at bounding box center [777, 532] width 54 height 20
click at [791, 530] on icon at bounding box center [793, 532] width 9 height 9
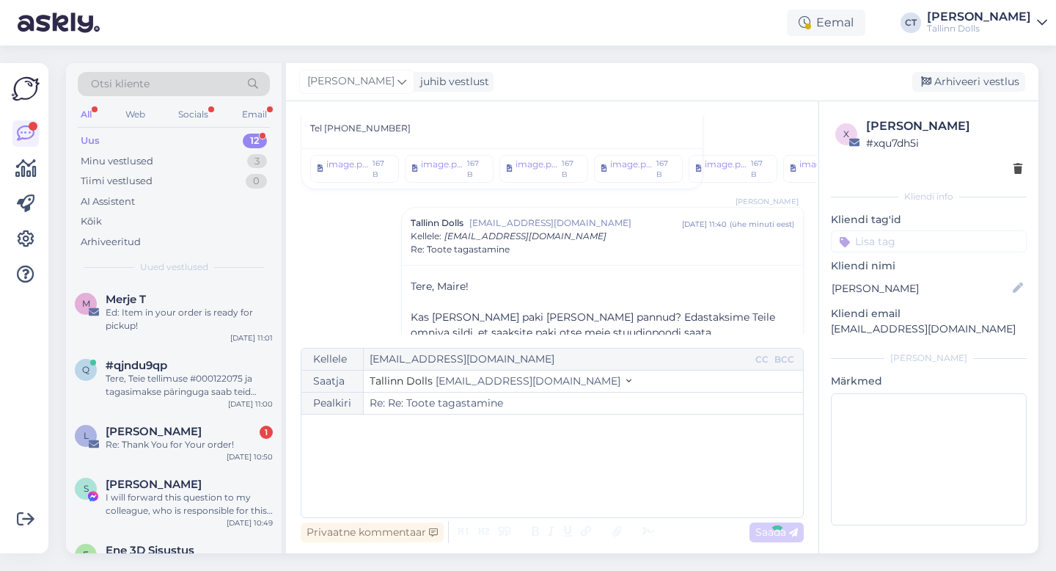
type input "Re: Re: Toote tagastamine"
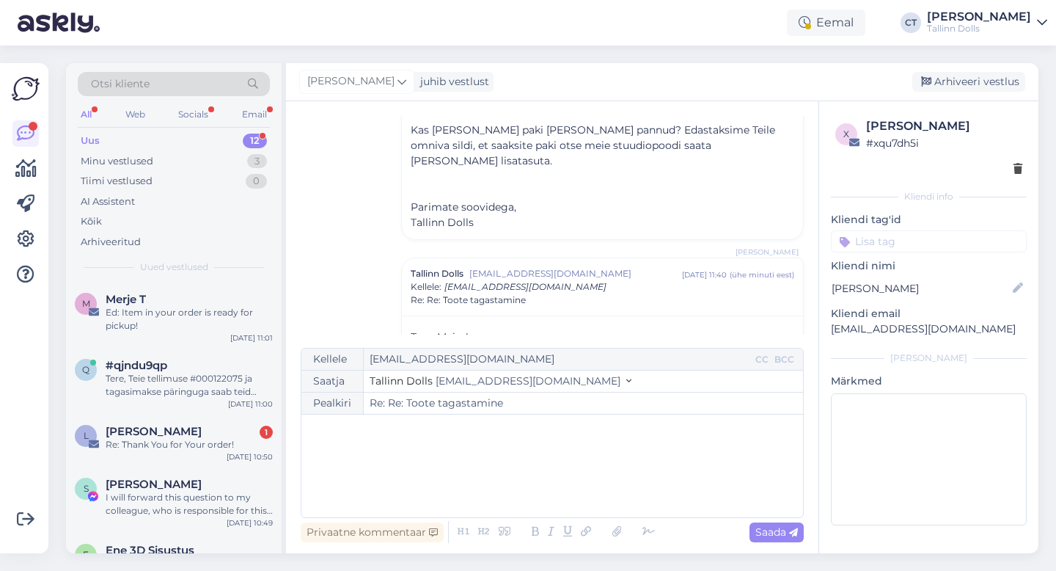
click at [967, 70] on div "[PERSON_NAME] juhib vestlust [GEOGRAPHIC_DATA] vestlus" at bounding box center [662, 82] width 753 height 38
click at [967, 78] on div "Arhiveeri vestlus" at bounding box center [968, 82] width 113 height 20
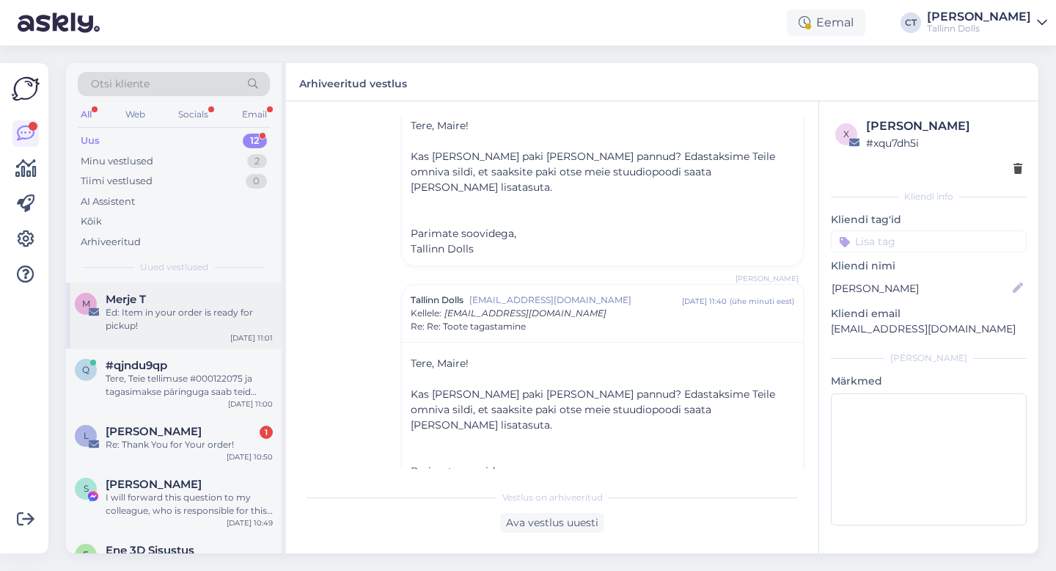
click at [197, 330] on div "Ed: Item in your order is ready for pickup!" at bounding box center [189, 319] width 167 height 26
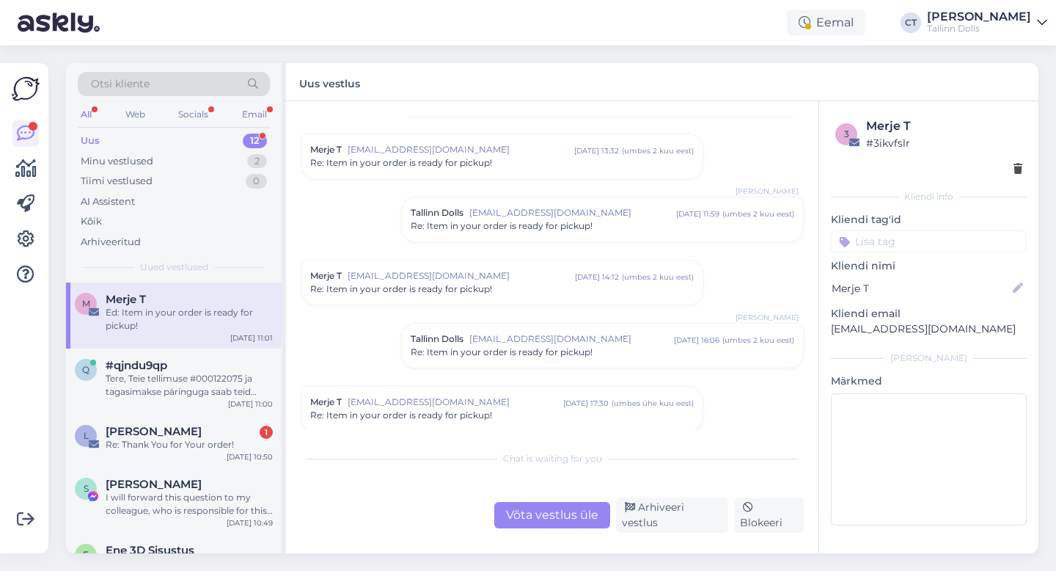
scroll to position [1183, 0]
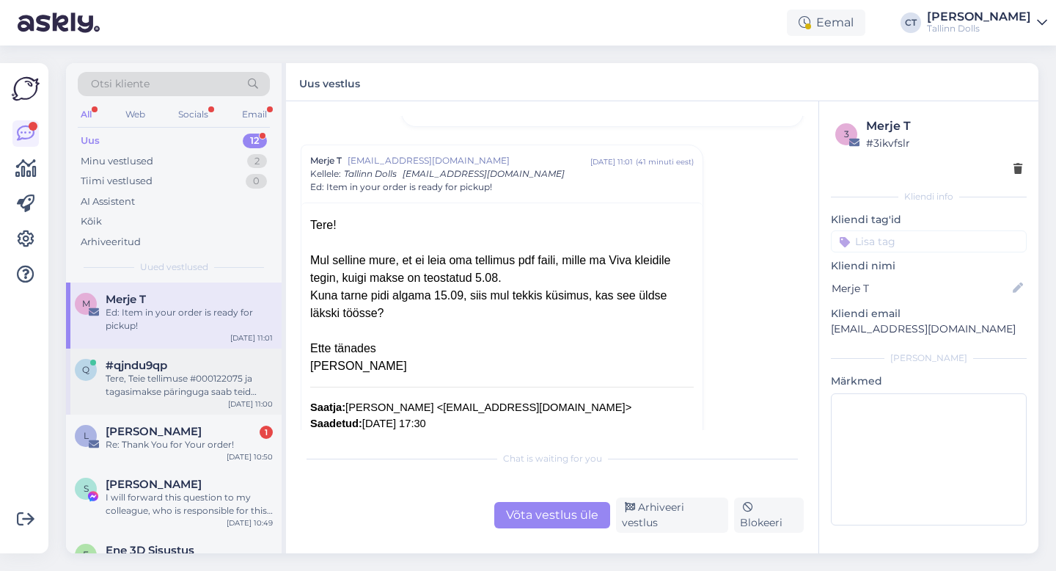
click at [172, 357] on div "q #qjndu9qp Tere, Teie tellimuse #000122075 ja tagasimakse päringuga saab teid …" at bounding box center [174, 381] width 216 height 66
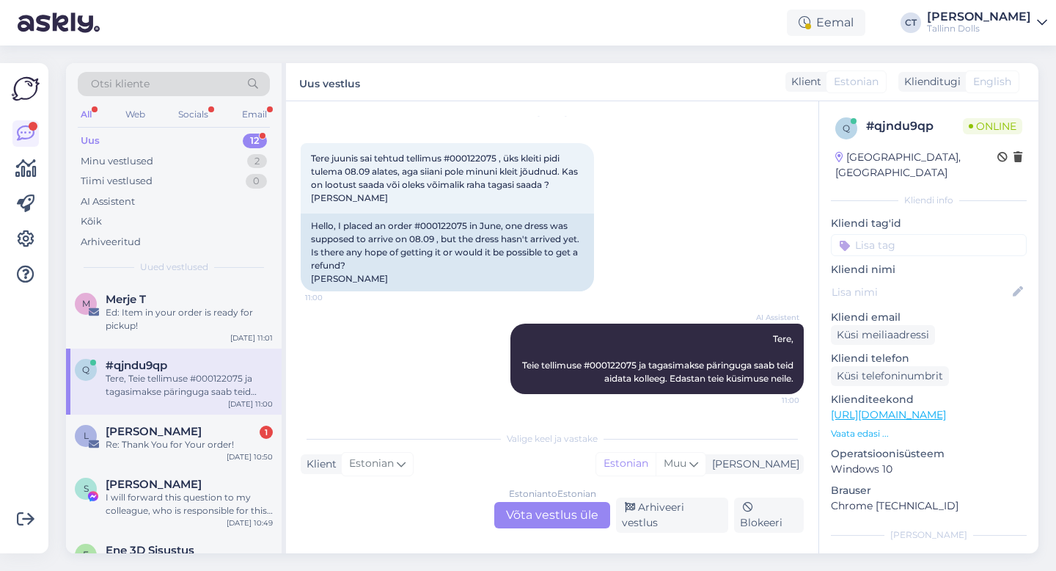
scroll to position [42, 0]
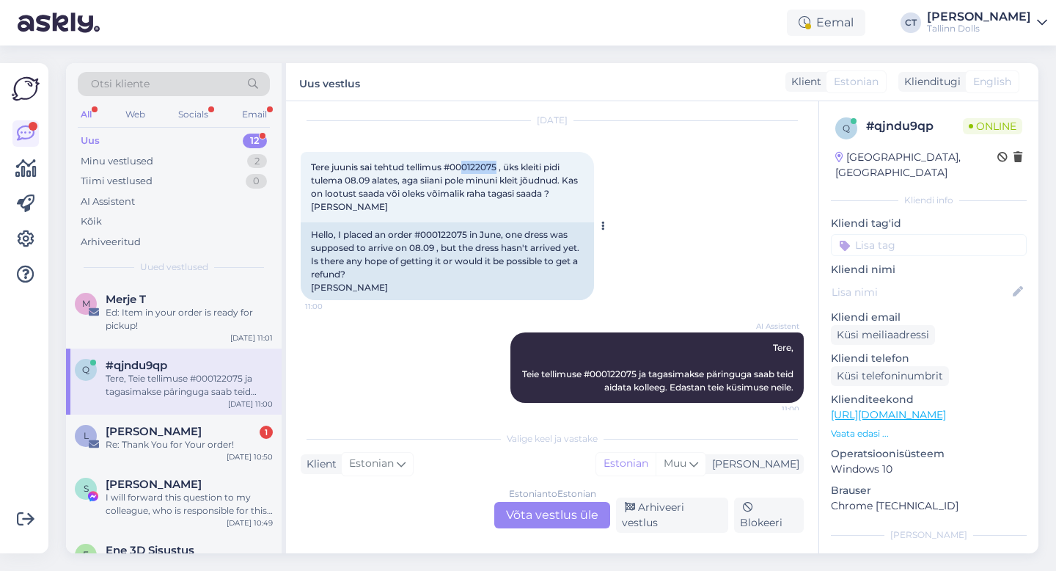
drag, startPoint x: 501, startPoint y: 166, endPoint x: 464, endPoint y: 169, distance: 36.8
click at [464, 169] on span "Tere juunis sai tehtud tellimus #000122075 , üks kleiti pidi tulema 08.09 alate…" at bounding box center [445, 186] width 269 height 51
copy span "0122075"
click at [557, 528] on div "Estonian to Estonian Võta vestlus üle" at bounding box center [552, 515] width 116 height 26
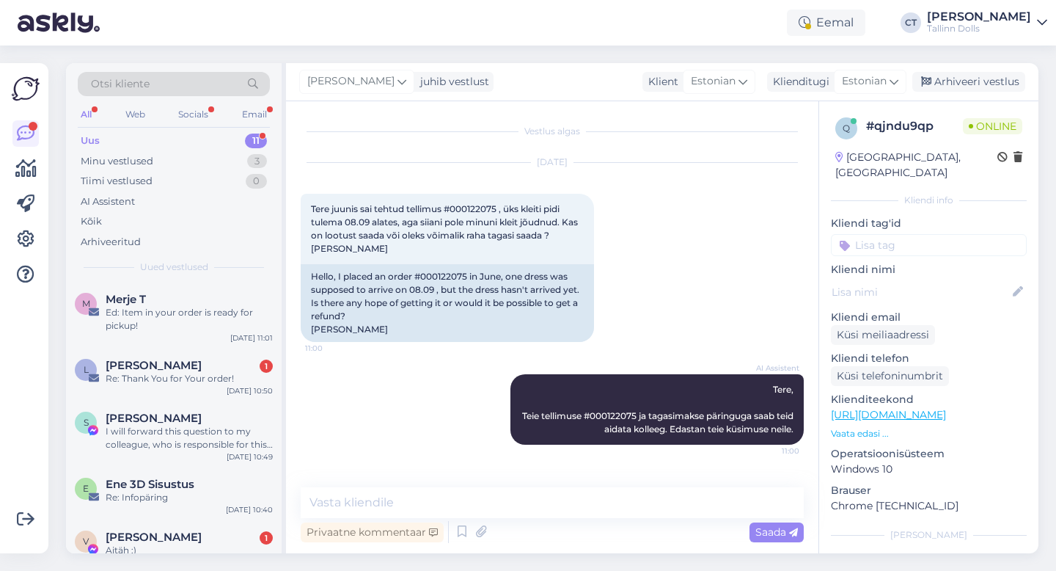
click at [552, 472] on div "Vestlus algas [DATE] Tere juunis sai tehtud tellimus #000122075 , üks kleiti pi…" at bounding box center [559, 295] width 516 height 358
click at [461, 499] on textarea at bounding box center [552, 502] width 503 height 31
click at [365, 511] on textarea at bounding box center [552, 502] width 503 height 31
paste textarea "Tere, Täname Teid tellimuse eest! Iga toote juures on märgitud veebipoes kuupäe…"
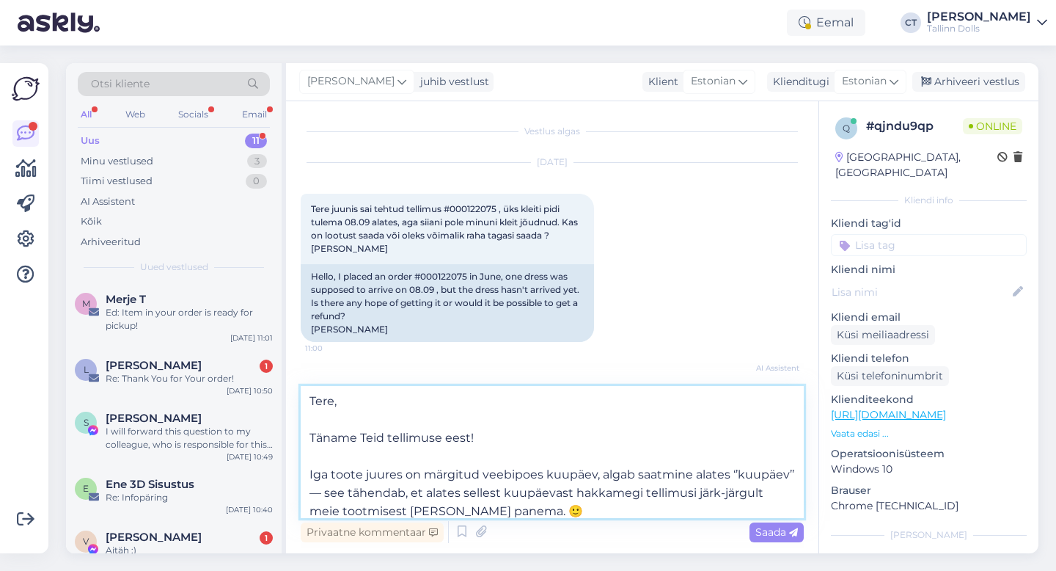
drag, startPoint x: 491, startPoint y: 409, endPoint x: 311, endPoint y: 470, distance: 190.4
click at [311, 470] on textarea "Tere, Täname Teid tellimuse eest! Iga toote juures on märgitud veebipoes kuupäe…" at bounding box center [552, 452] width 503 height 132
type textarea "Tere, Täname Teid tellimuse eest! Hetkel on kõik kleidid lõikuses. Meie tootmin…"
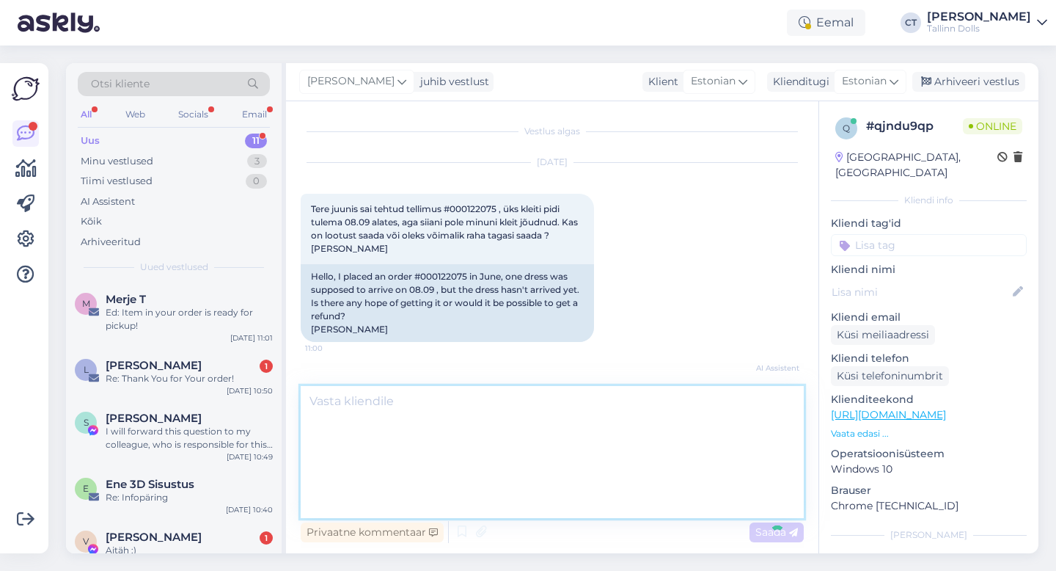
scroll to position [182, 0]
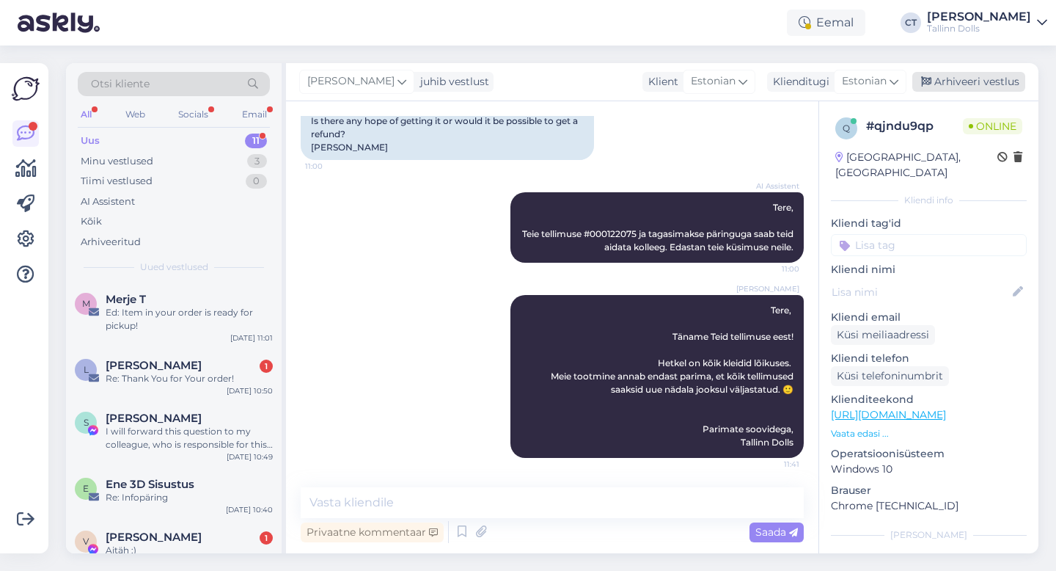
click at [998, 85] on div "Arhiveeri vestlus" at bounding box center [968, 82] width 113 height 20
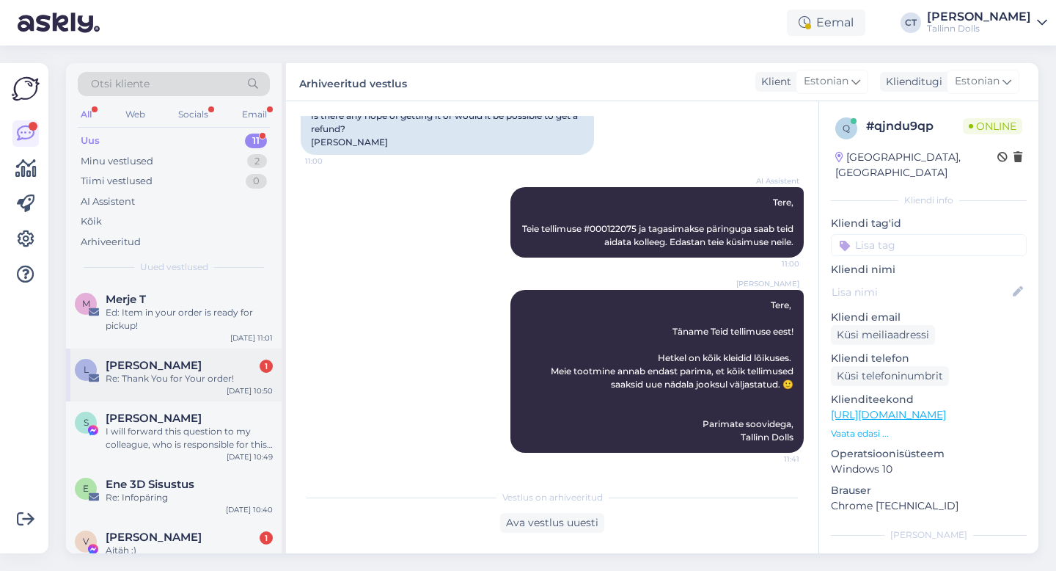
click at [159, 381] on div "Re: Thank You for Your order!" at bounding box center [189, 378] width 167 height 13
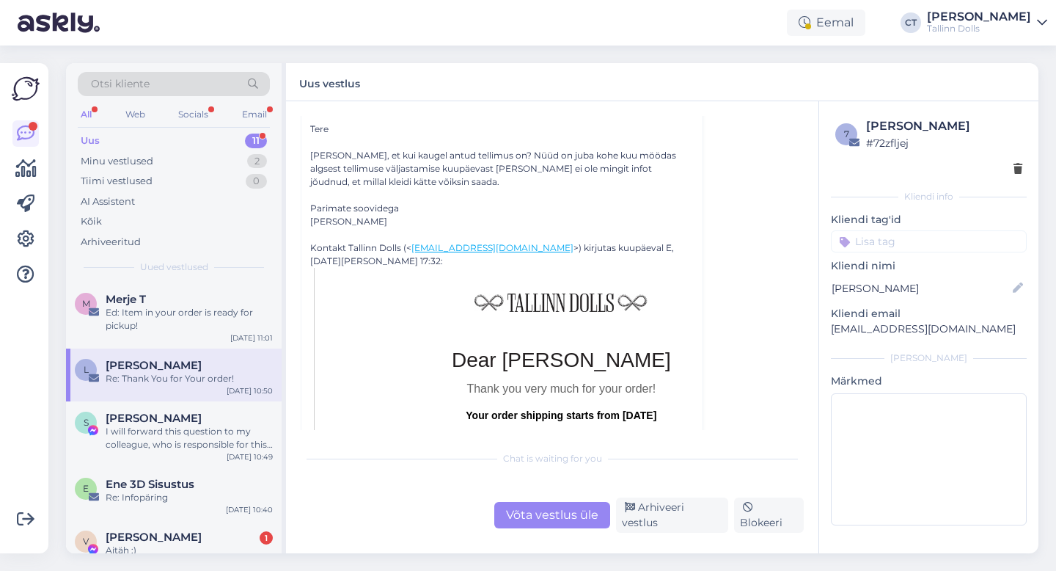
scroll to position [81, 0]
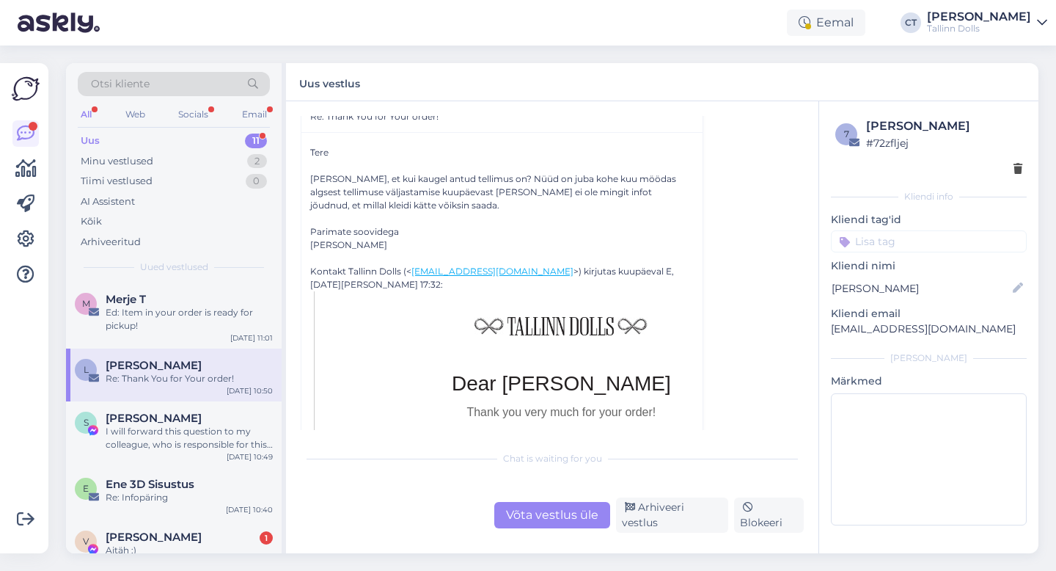
click at [542, 520] on div "Võta vestlus üle" at bounding box center [552, 515] width 116 height 26
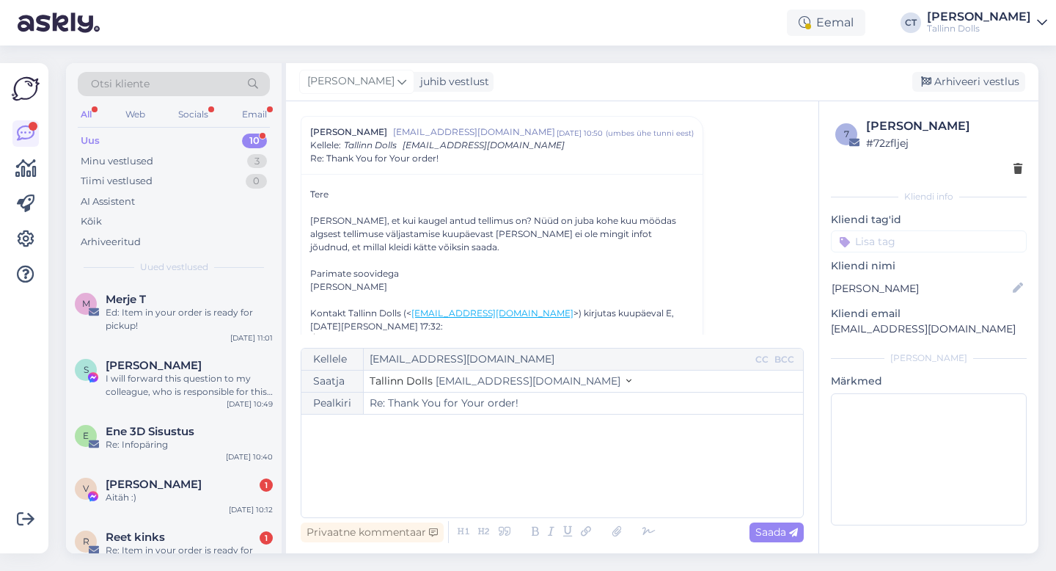
click at [542, 477] on div "﻿" at bounding box center [552, 466] width 487 height 88
click at [386, 464] on div "﻿" at bounding box center [552, 466] width 487 height 88
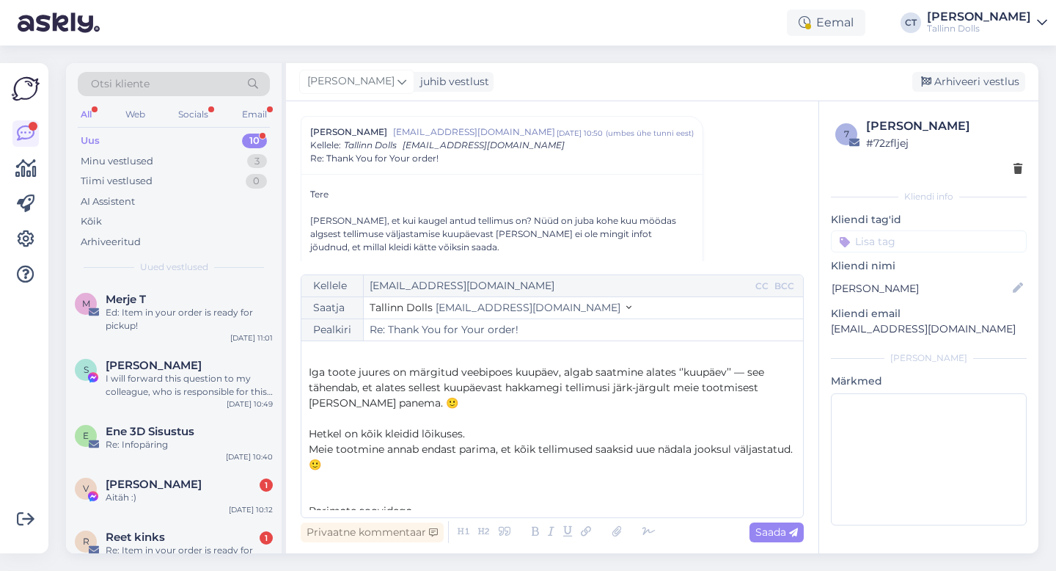
scroll to position [46, 0]
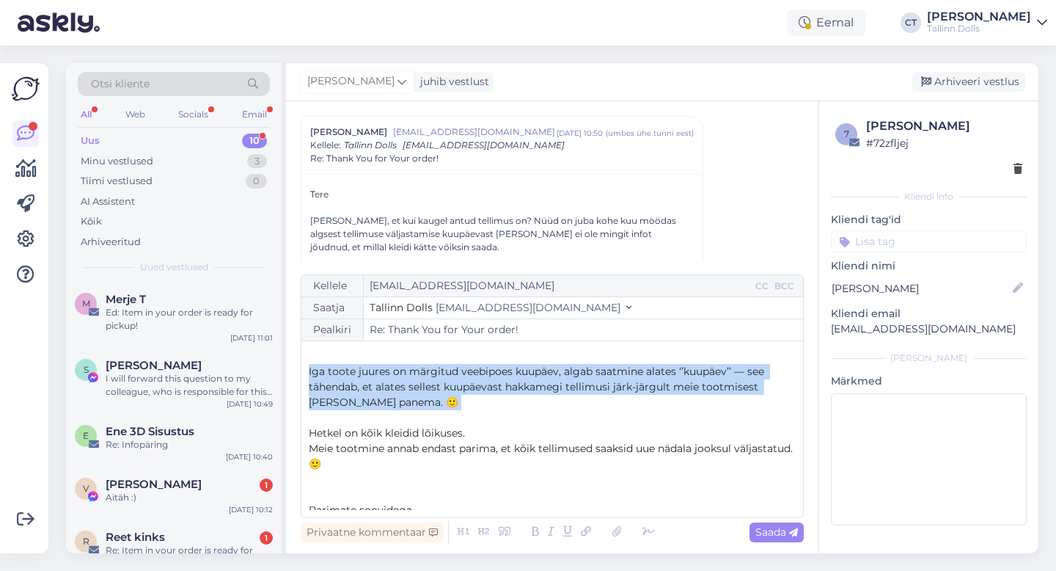
drag, startPoint x: 384, startPoint y: 420, endPoint x: 301, endPoint y: 371, distance: 96.0
click at [301, 371] on div "Kellele [EMAIL_ADDRESS][DOMAIN_NAME] CC BCC Saatja Tallinn Dolls [EMAIL_ADDRESS…" at bounding box center [552, 396] width 503 height 244
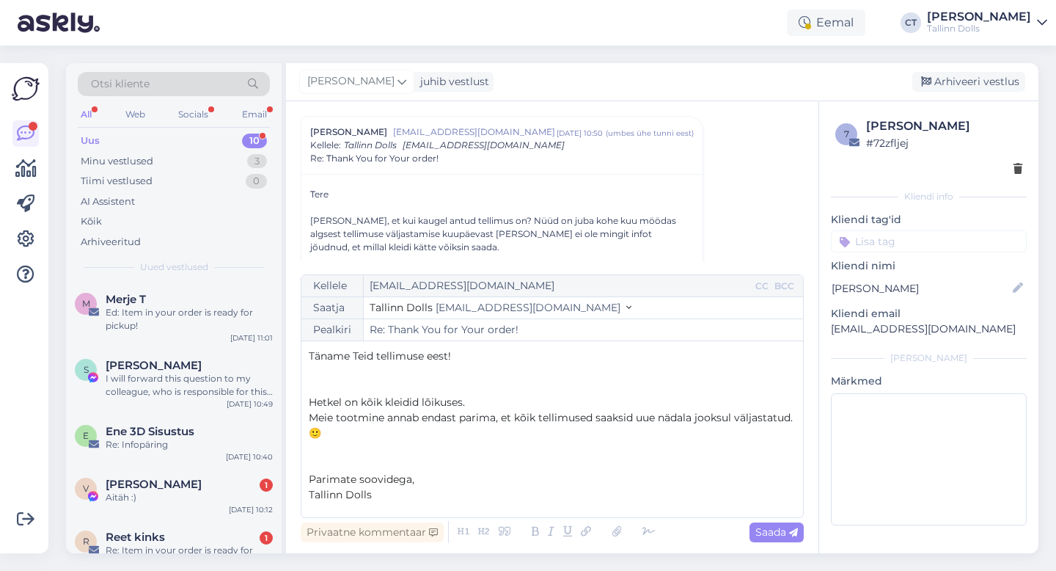
scroll to position [23, 0]
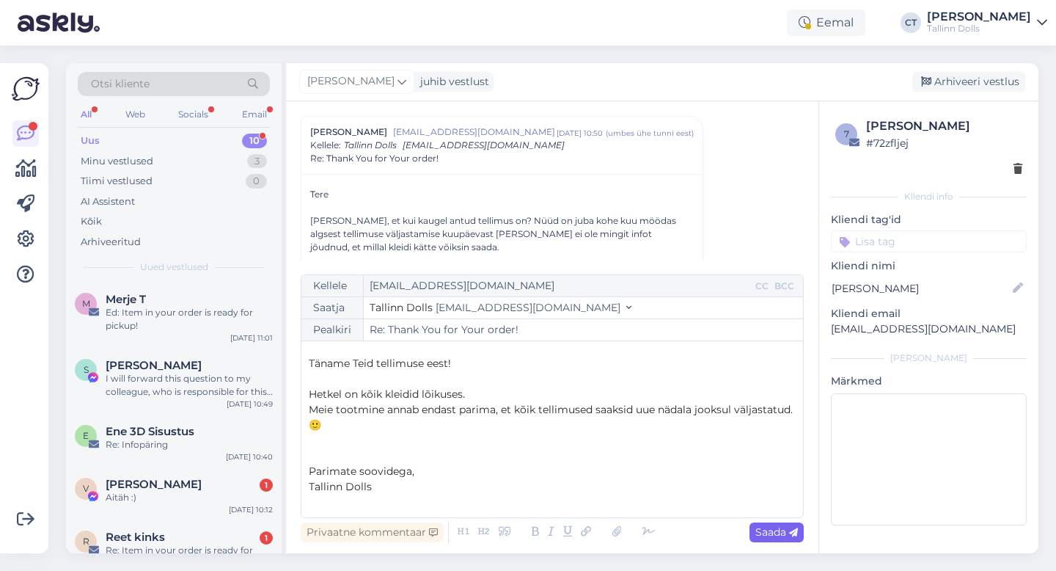
click at [767, 526] on span "Saada" at bounding box center [776, 531] width 43 height 13
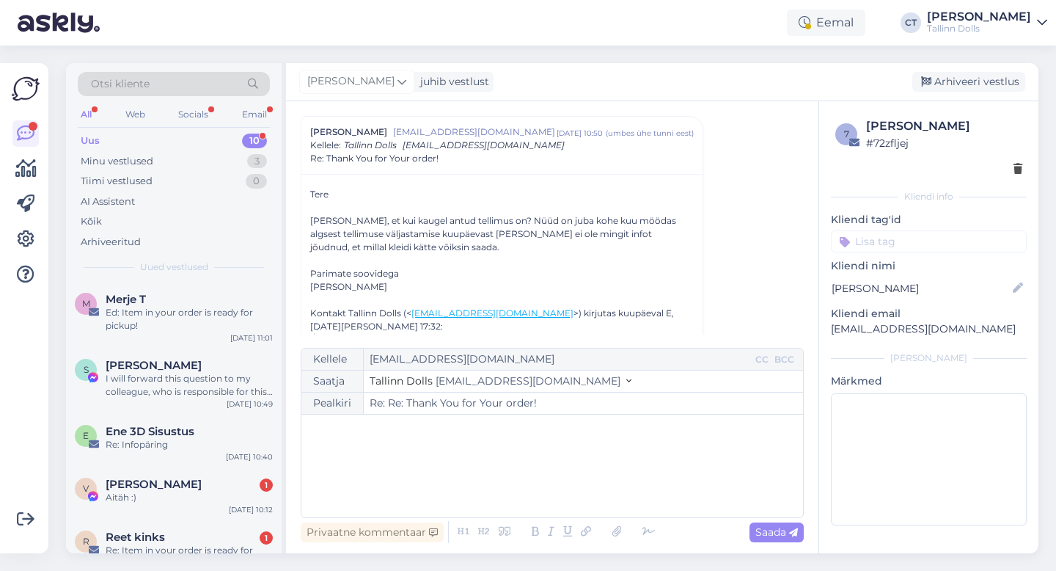
type input "Re: Re: Thank You for Your order!"
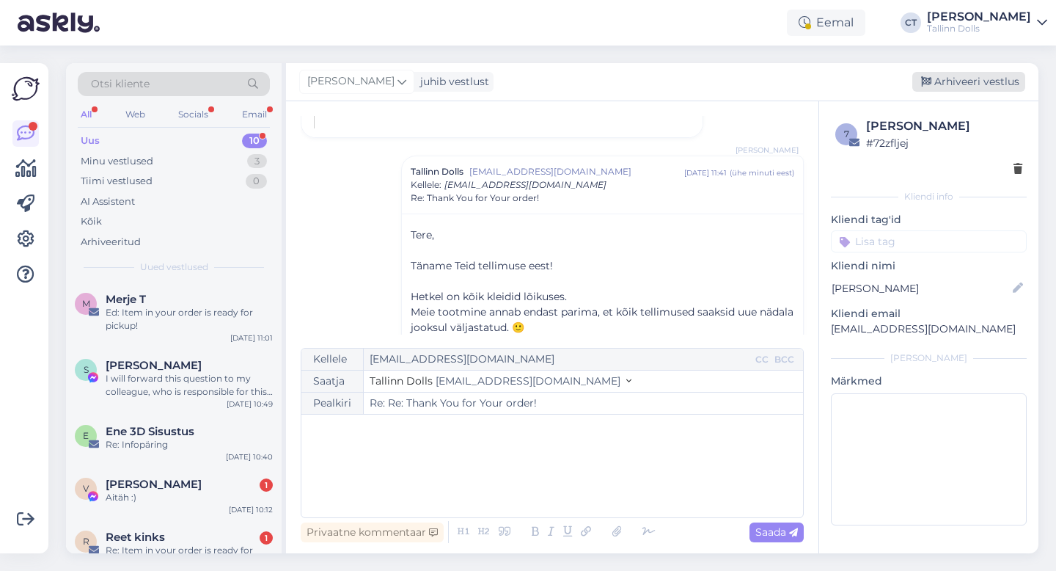
click at [964, 87] on div "Arhiveeri vestlus" at bounding box center [968, 82] width 113 height 20
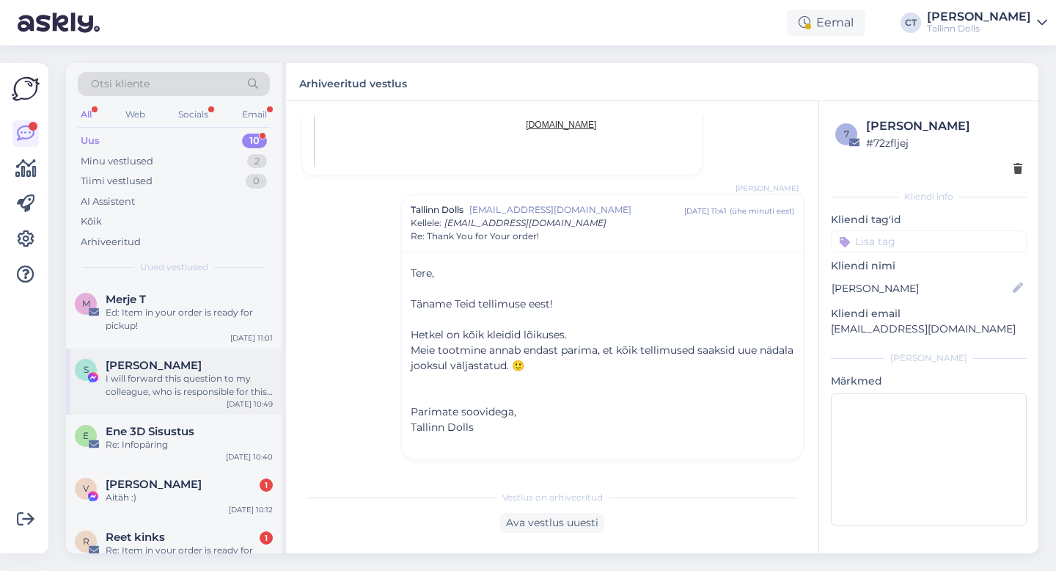
click at [180, 387] on div "I will forward this question to my colleague, who is responsible for this. The …" at bounding box center [189, 385] width 167 height 26
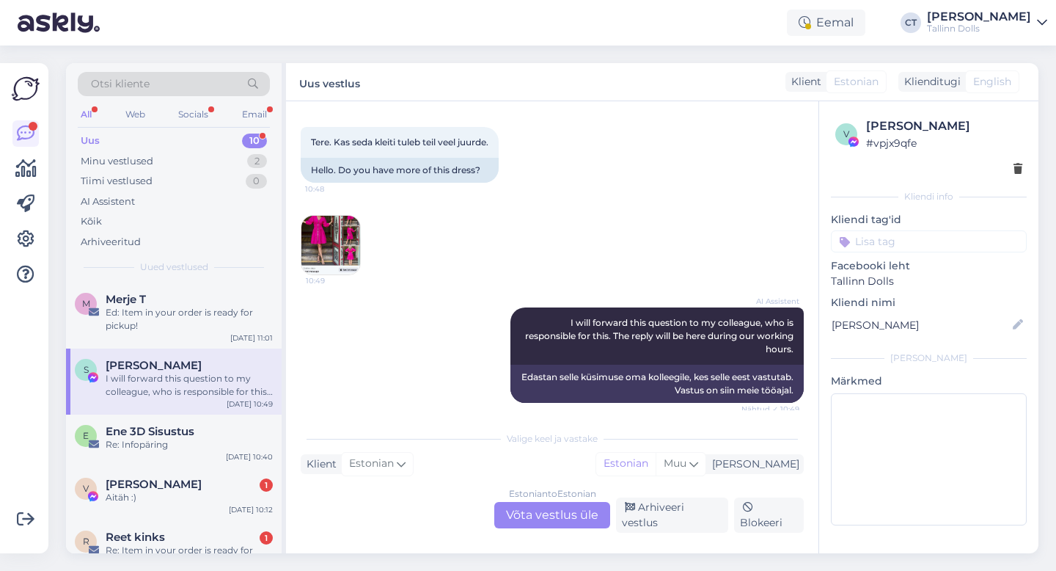
click at [539, 517] on div "Estonian to Estonian Võta vestlus üle" at bounding box center [552, 515] width 116 height 26
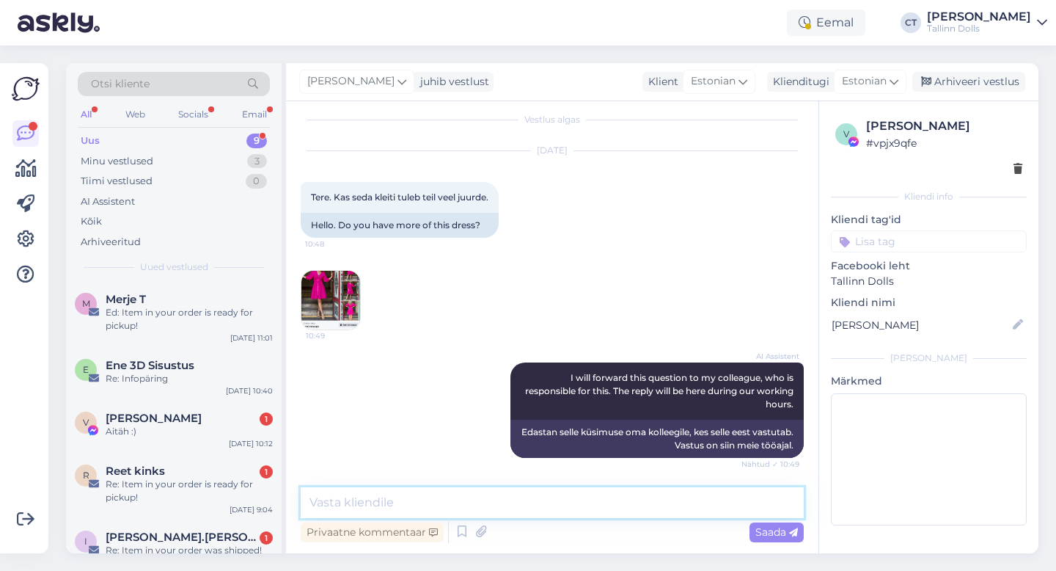
click at [553, 501] on textarea at bounding box center [552, 502] width 503 height 31
type textarea "Tere, kahjuks antud kleite me ei tooda."
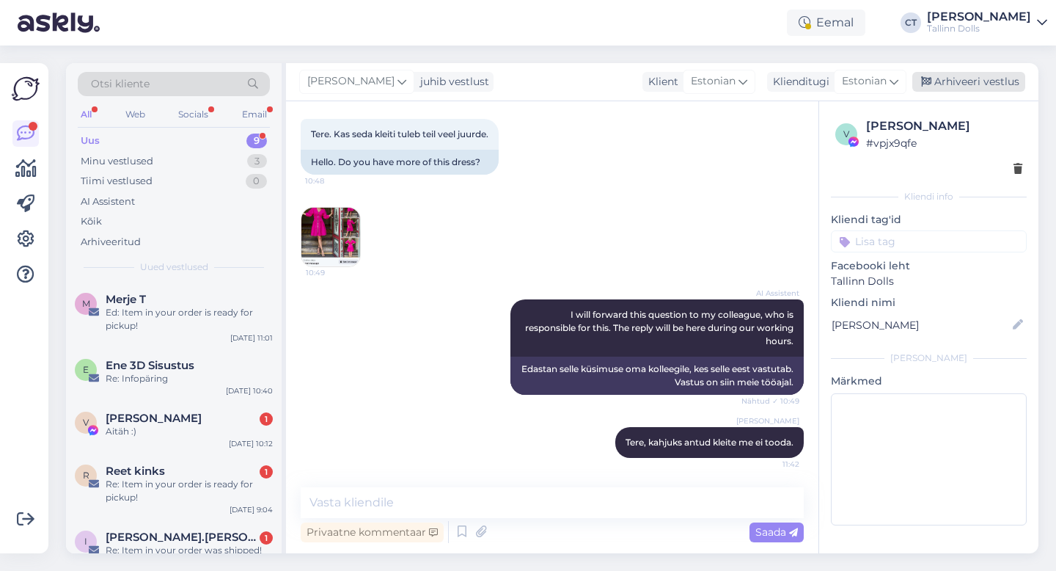
click at [952, 76] on div "Arhiveeri vestlus" at bounding box center [968, 82] width 113 height 20
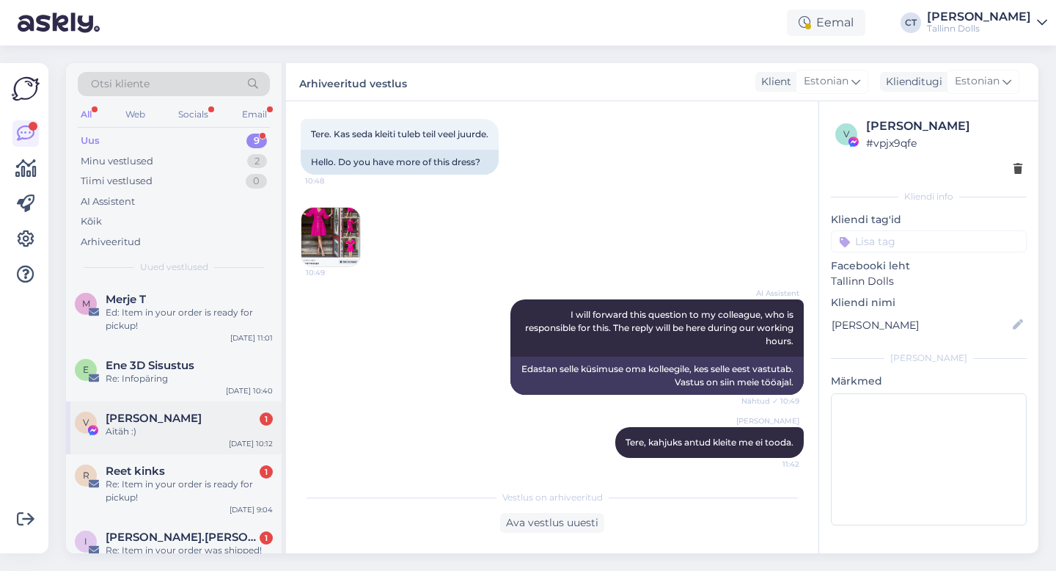
click at [183, 425] on div "Aitäh :)" at bounding box center [189, 431] width 167 height 13
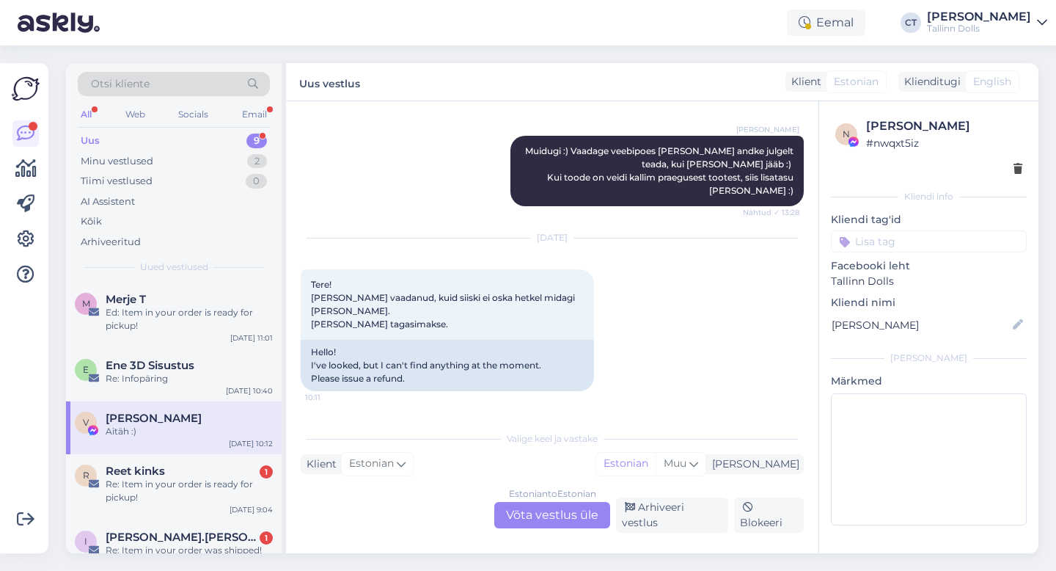
scroll to position [3276, 0]
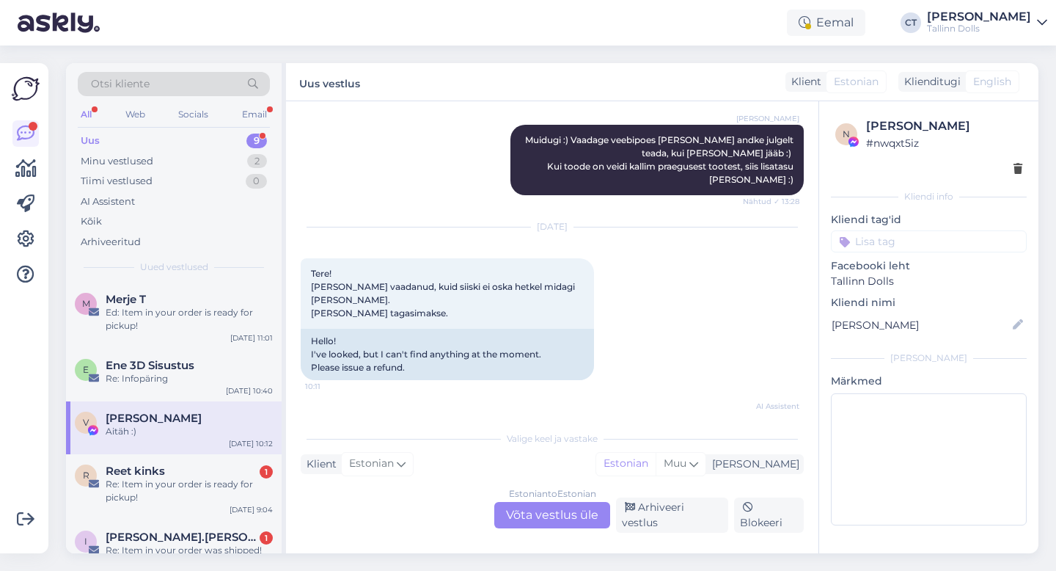
click at [535, 522] on div "Estonian to Estonian Võta vestlus üle" at bounding box center [552, 515] width 116 height 26
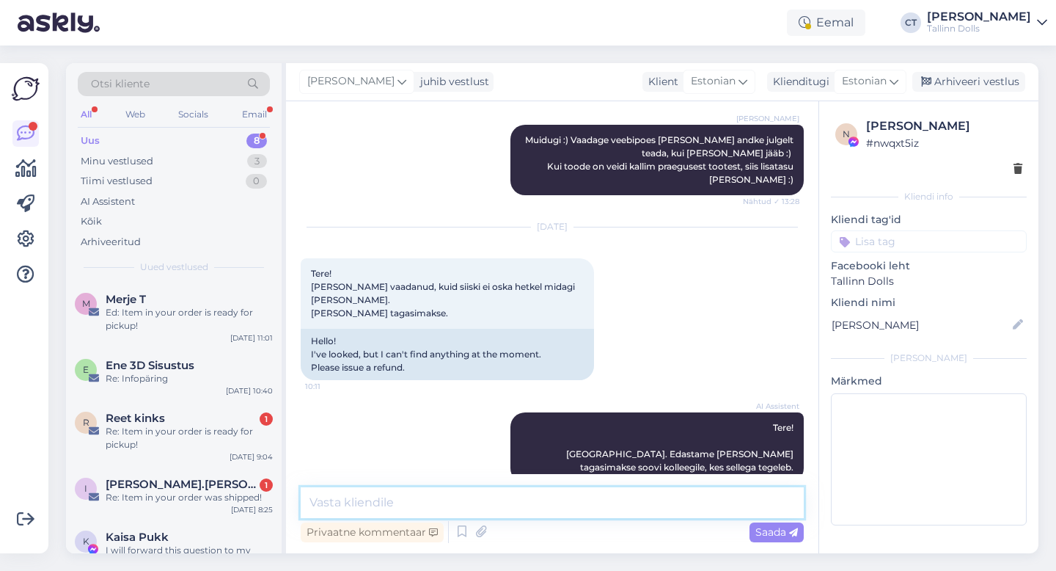
click at [547, 503] on textarea at bounding box center [552, 502] width 503 height 31
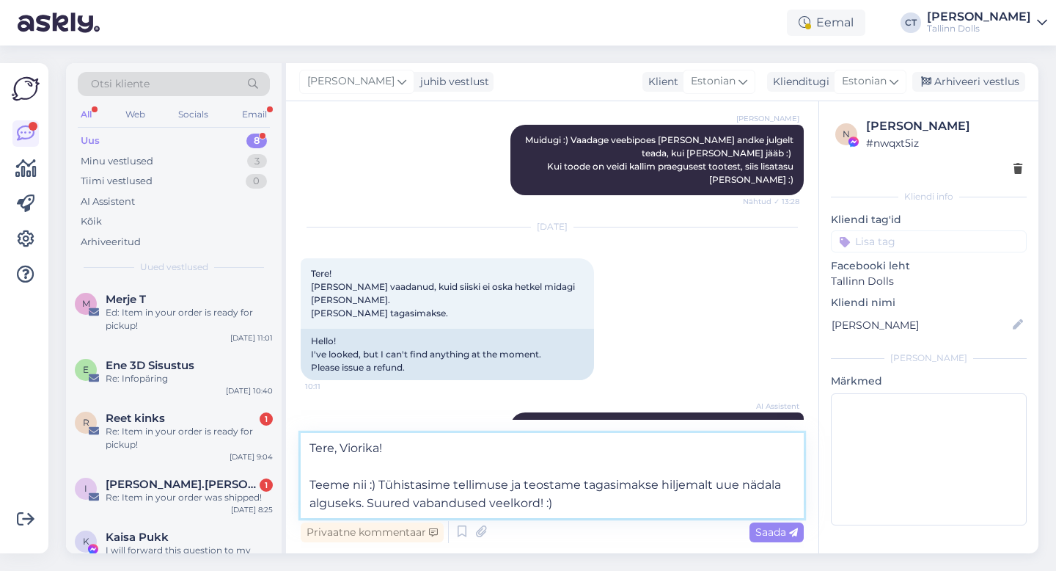
type textarea "Tere, Viorika! Teeme nii :) Tühistasime tellimuse ja teostame tagasimakse hilje…"
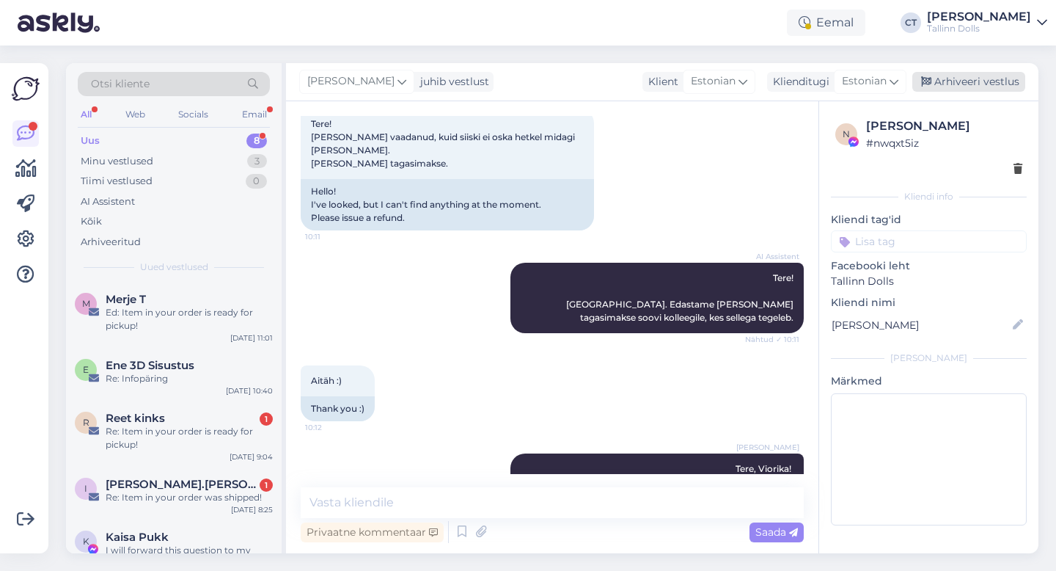
click at [1001, 83] on div "Arhiveeri vestlus" at bounding box center [968, 82] width 113 height 20
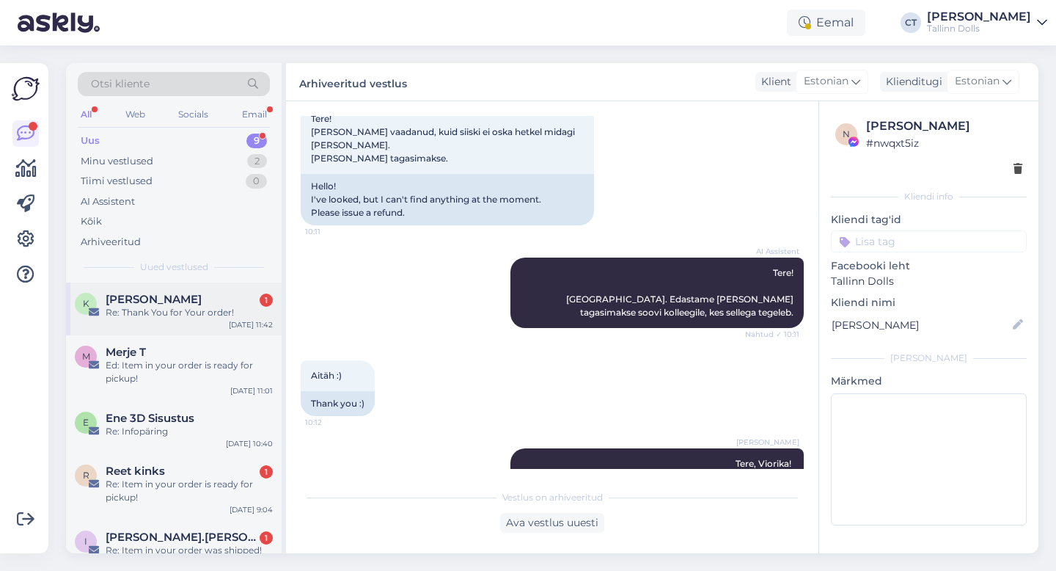
click at [214, 322] on div "K [PERSON_NAME] 1 Re: Thank You for Your order! [DATE] 11:42" at bounding box center [174, 308] width 216 height 53
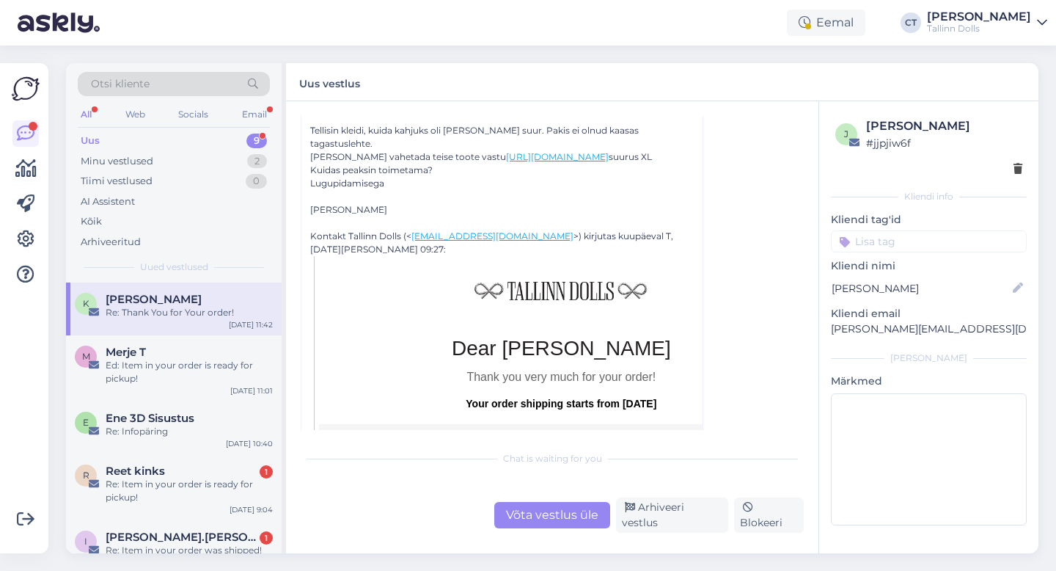
scroll to position [251, 0]
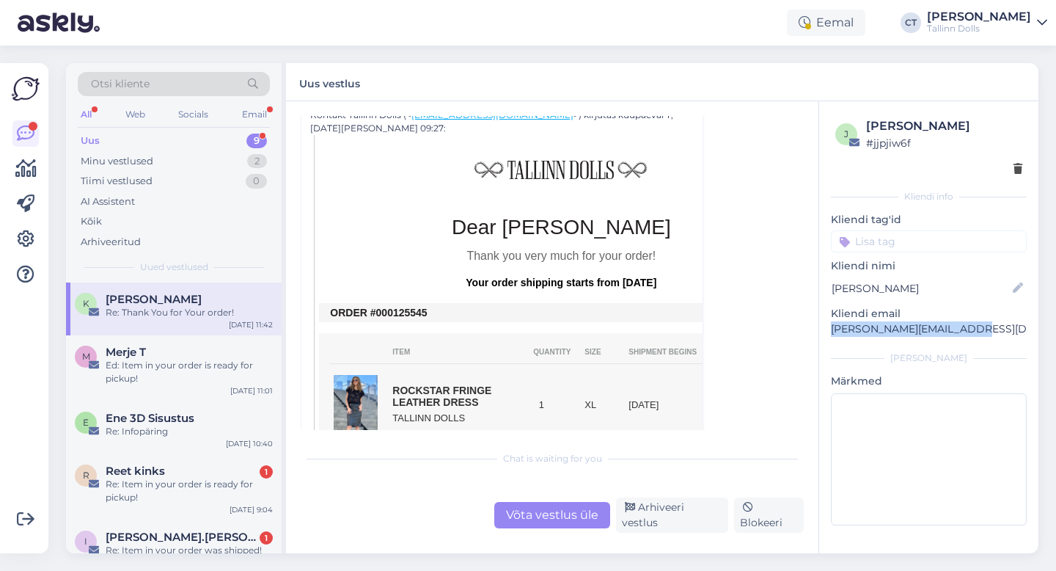
drag, startPoint x: 973, startPoint y: 329, endPoint x: 828, endPoint y: 331, distance: 144.5
click at [828, 331] on div "j [PERSON_NAME] # jjpjiw6f Kliendi info Kliendi tag'id zipper navy ZIPPER NAVY …" at bounding box center [928, 324] width 219 height 446
copy p "[PERSON_NAME][EMAIL_ADDRESS][DOMAIN_NAME]"
click at [520, 521] on div "Võta vestlus üle" at bounding box center [552, 515] width 116 height 26
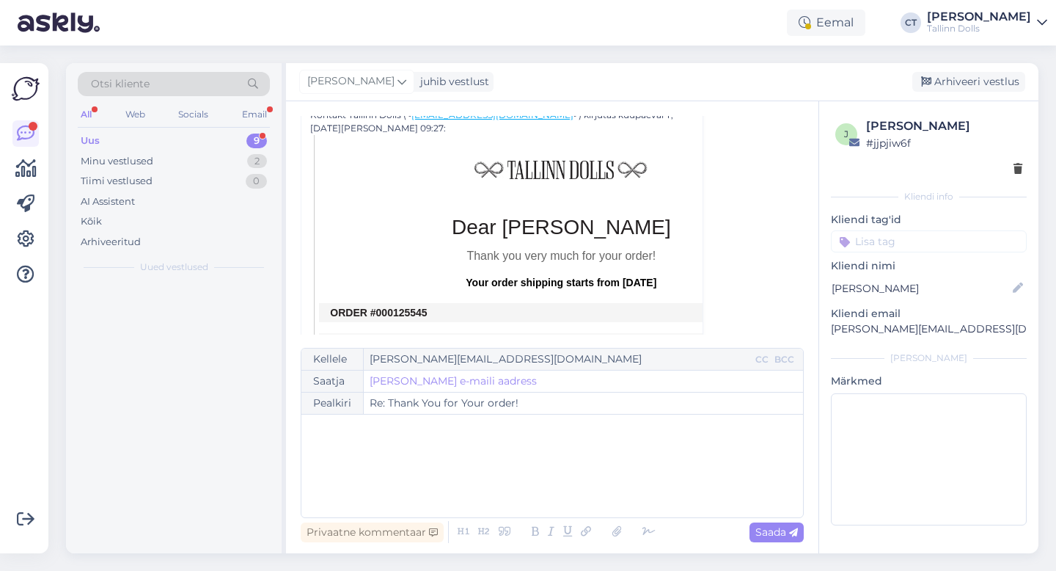
scroll to position [40, 0]
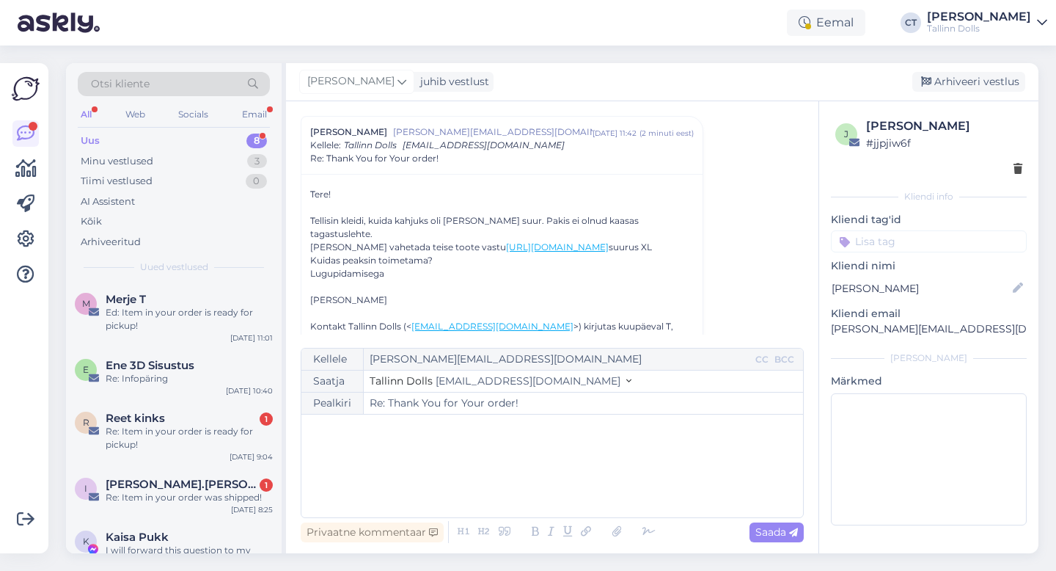
click at [519, 497] on div "﻿" at bounding box center [552, 466] width 487 height 88
click at [414, 498] on div "﻿" at bounding box center [552, 466] width 487 height 88
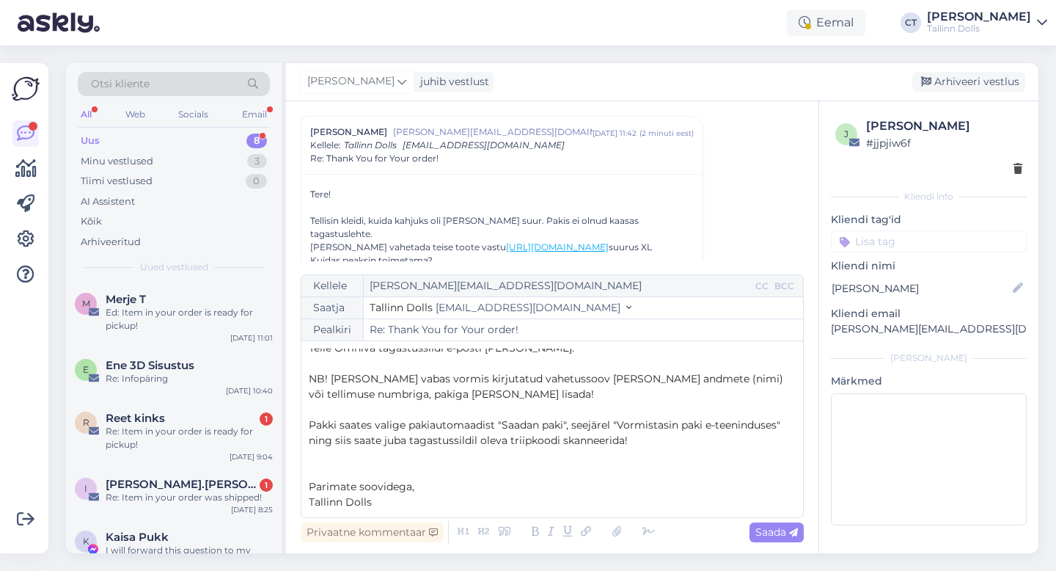
scroll to position [24, 0]
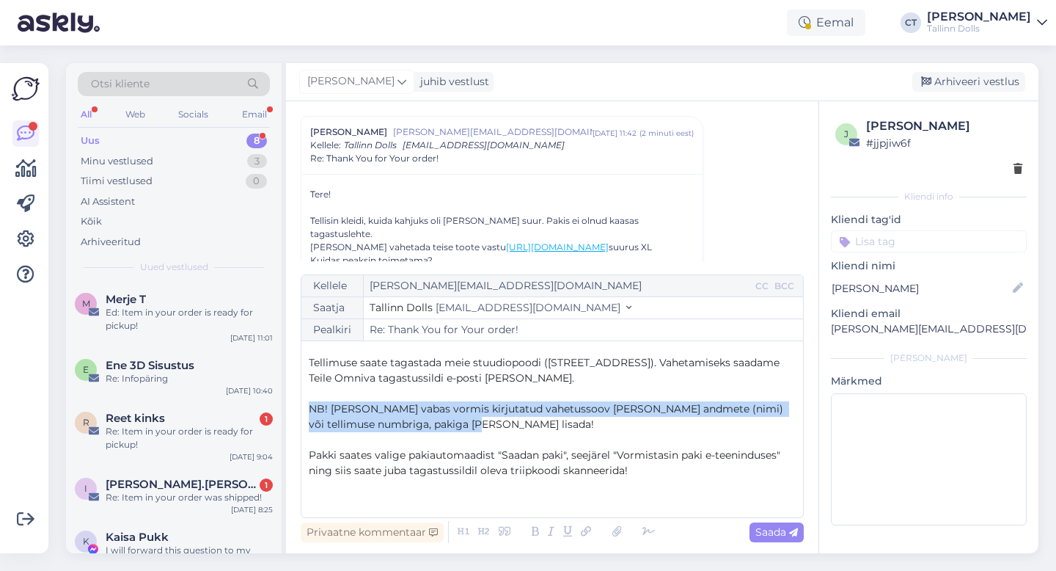
drag, startPoint x: 484, startPoint y: 422, endPoint x: 306, endPoint y: 406, distance: 178.9
click at [306, 406] on div "Kellele [PERSON_NAME][EMAIL_ADDRESS][DOMAIN_NAME] CC BCC Saatja Tallinn Dolls […" at bounding box center [552, 396] width 503 height 244
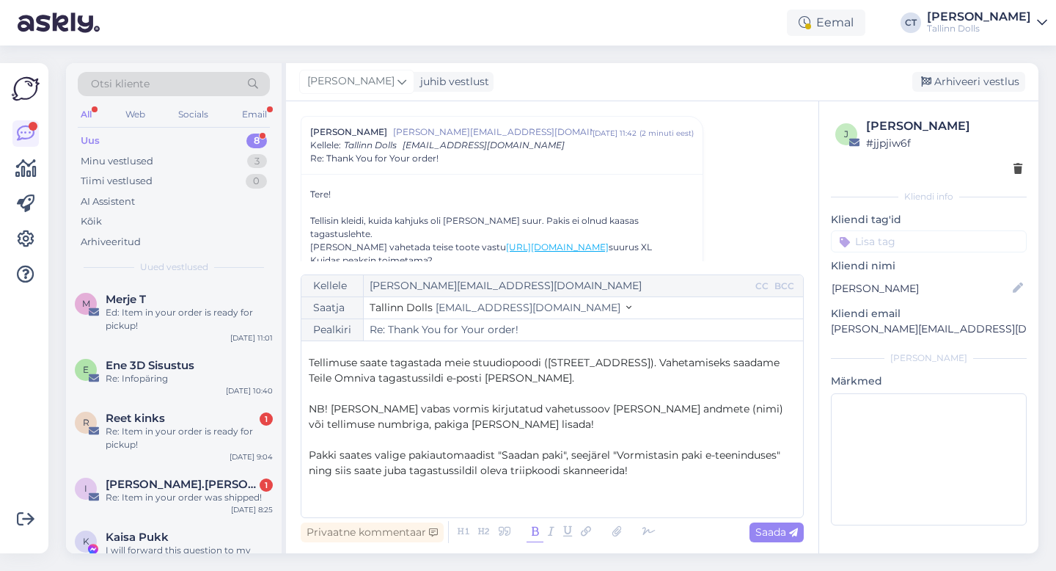
click at [535, 538] on icon at bounding box center [535, 531] width 17 height 21
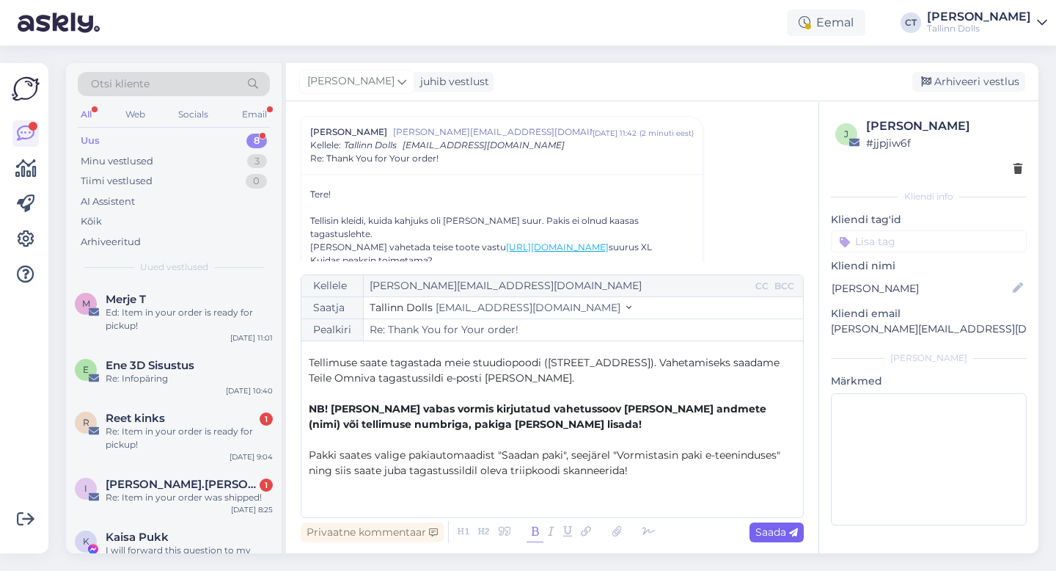
click at [795, 535] on icon at bounding box center [793, 532] width 9 height 9
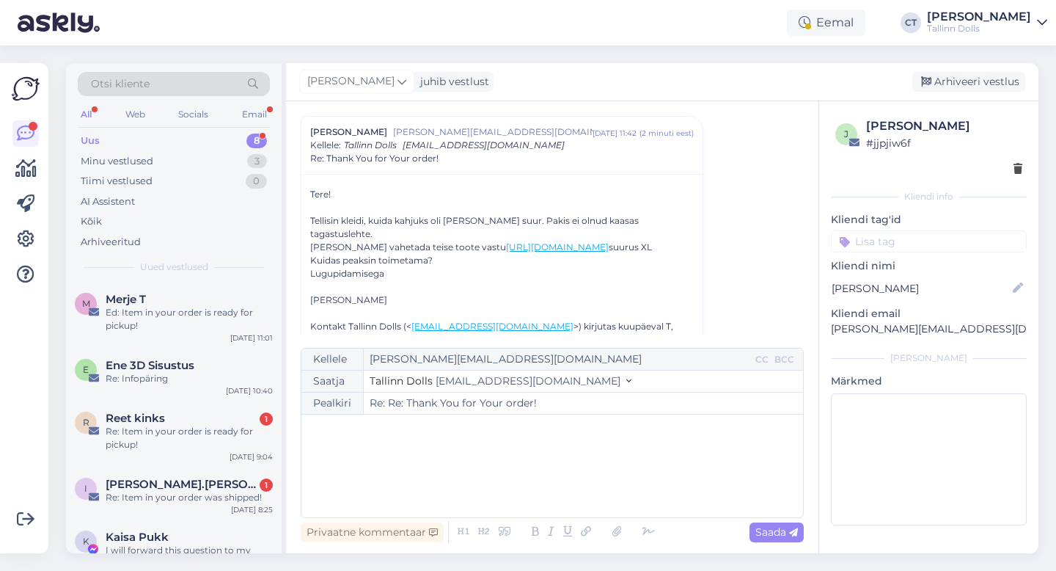
type input "Re: Re: Thank You for Your order!"
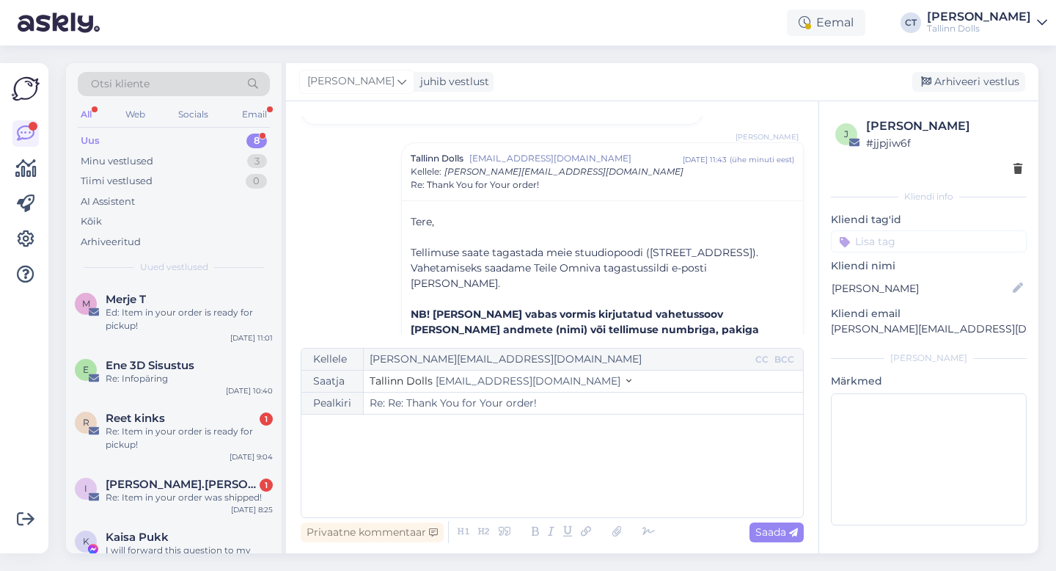
scroll to position [967, 0]
click at [992, 86] on div "Arhiveeri vestlus" at bounding box center [968, 82] width 113 height 20
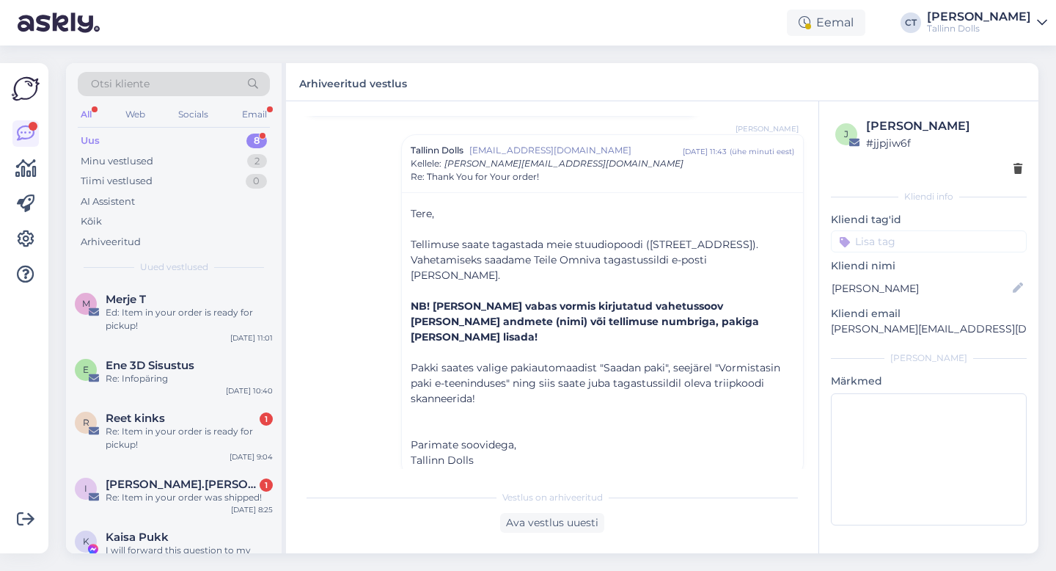
click at [192, 411] on div "Reet kinks 1" at bounding box center [189, 417] width 167 height 13
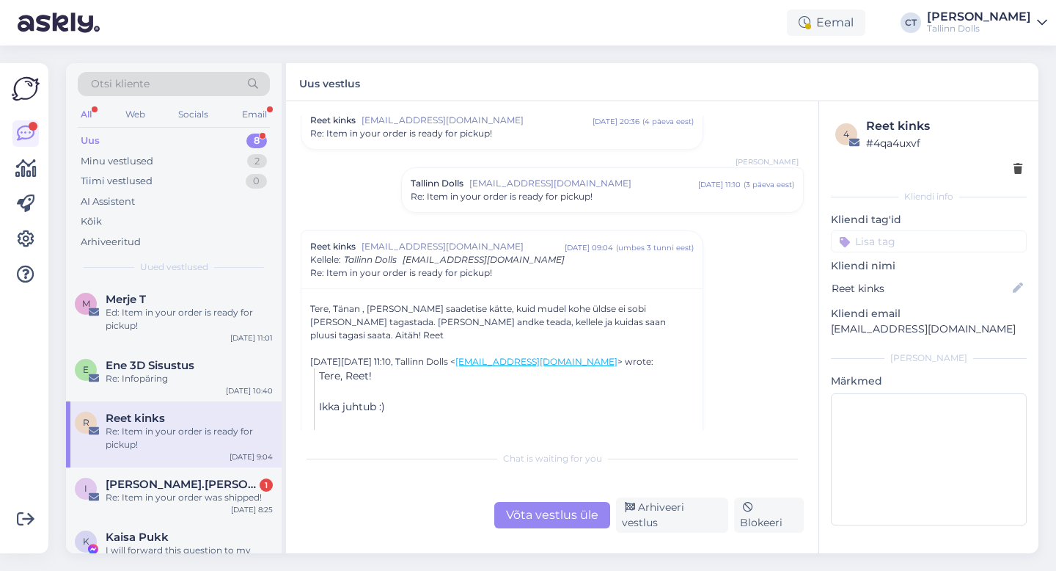
scroll to position [480, 0]
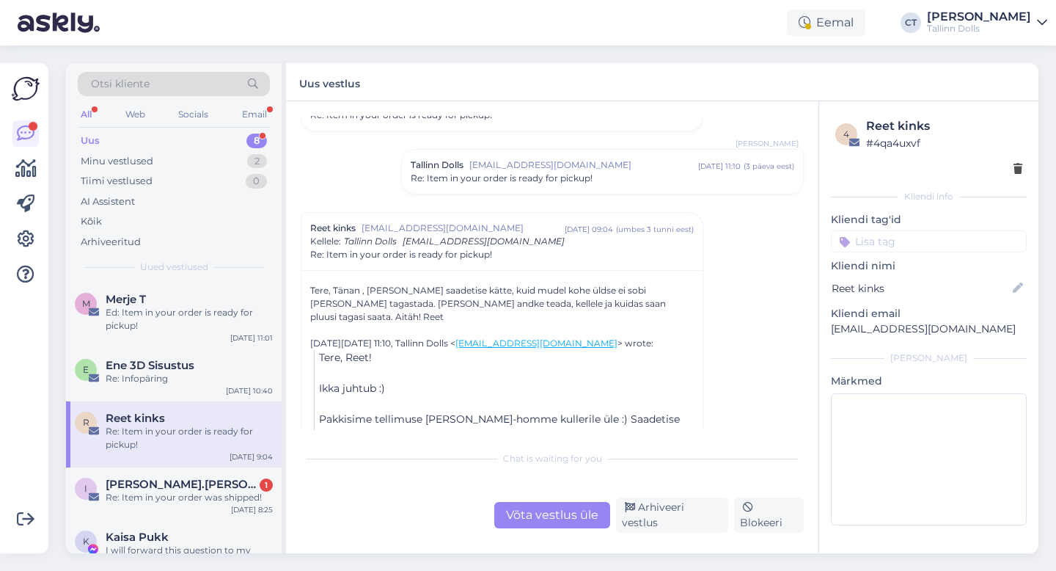
click at [530, 524] on div "Võta vestlus üle" at bounding box center [552, 515] width 116 height 26
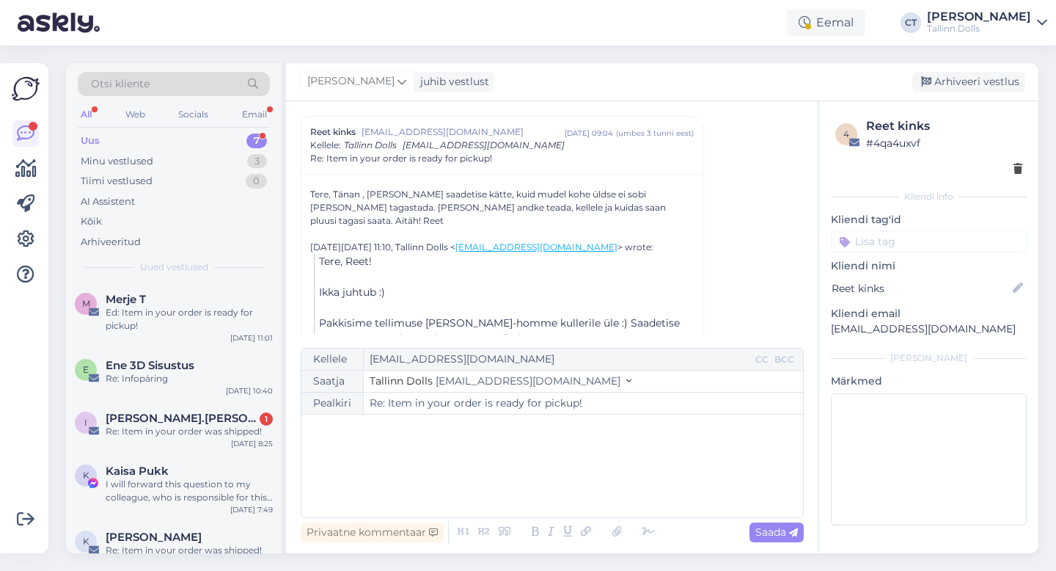
click at [528, 470] on div "﻿" at bounding box center [552, 466] width 487 height 88
click at [397, 480] on div "﻿" at bounding box center [552, 466] width 487 height 88
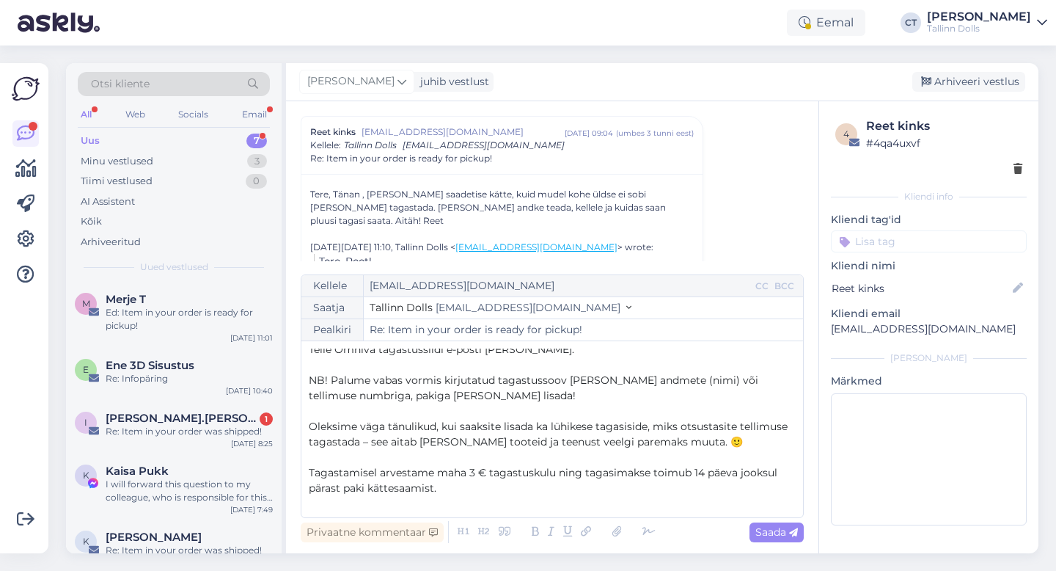
scroll to position [40, 0]
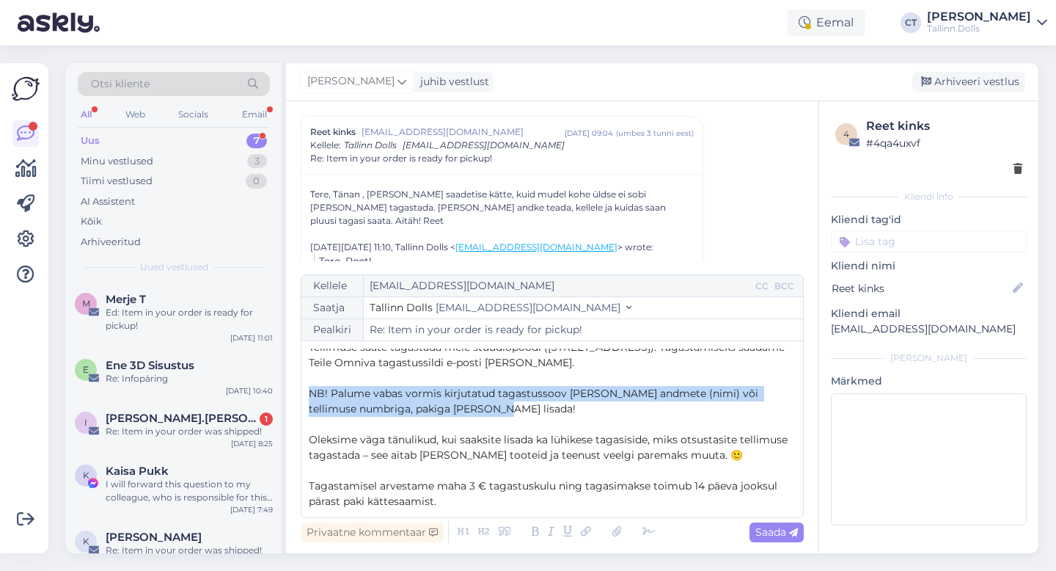
drag, startPoint x: 477, startPoint y: 414, endPoint x: 302, endPoint y: 396, distance: 176.2
click at [302, 396] on div "Kellele [EMAIL_ADDRESS][DOMAIN_NAME] CC BCC Saatja Tallinn Dolls [EMAIL_ADDRESS…" at bounding box center [552, 396] width 503 height 244
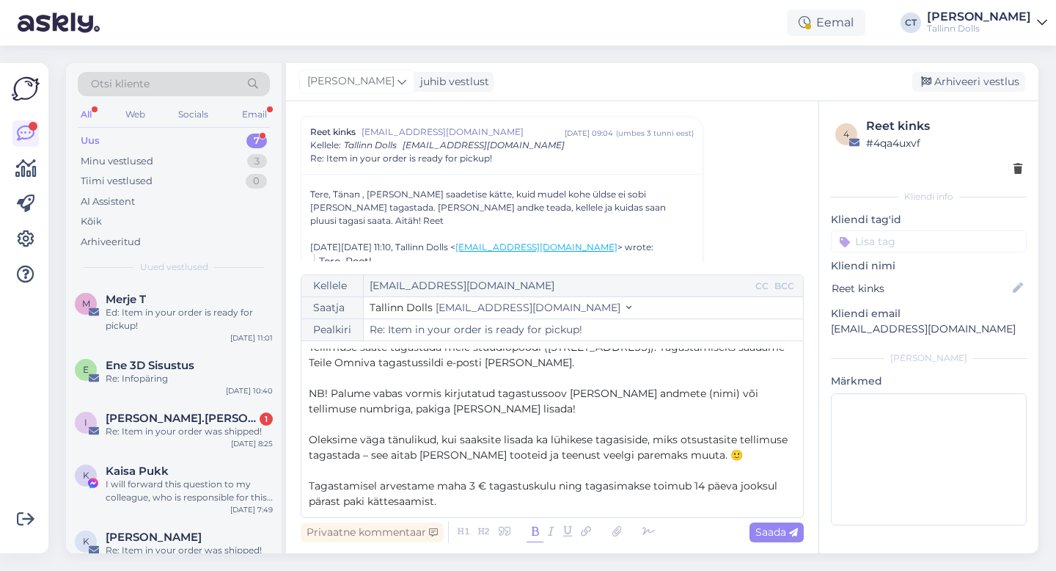
click at [532, 530] on icon at bounding box center [535, 531] width 17 height 21
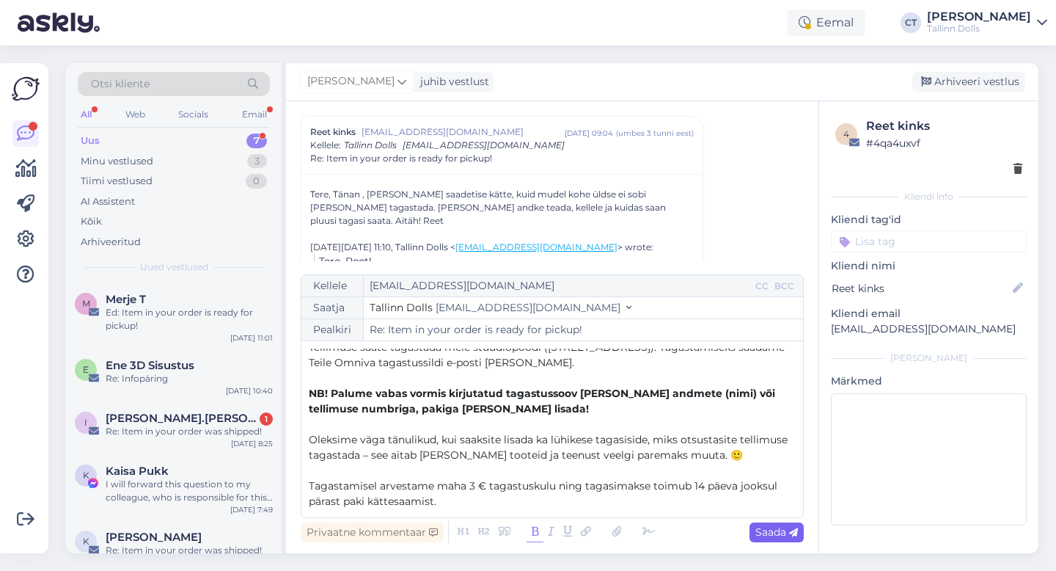
click at [778, 532] on span "Saada" at bounding box center [776, 531] width 43 height 13
type input "Re: Re: Item in your order is ready for pickup!"
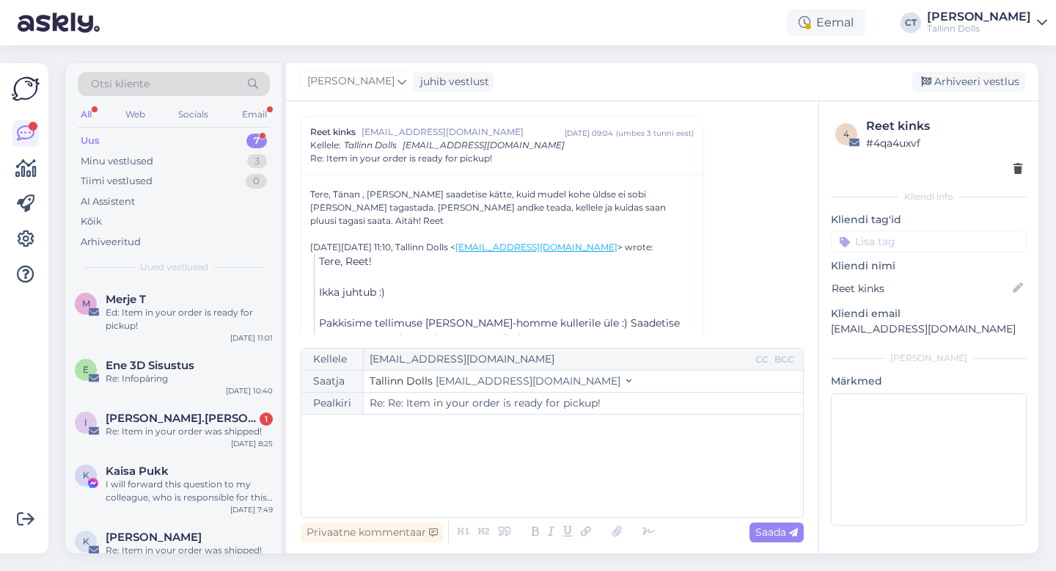
scroll to position [0, 0]
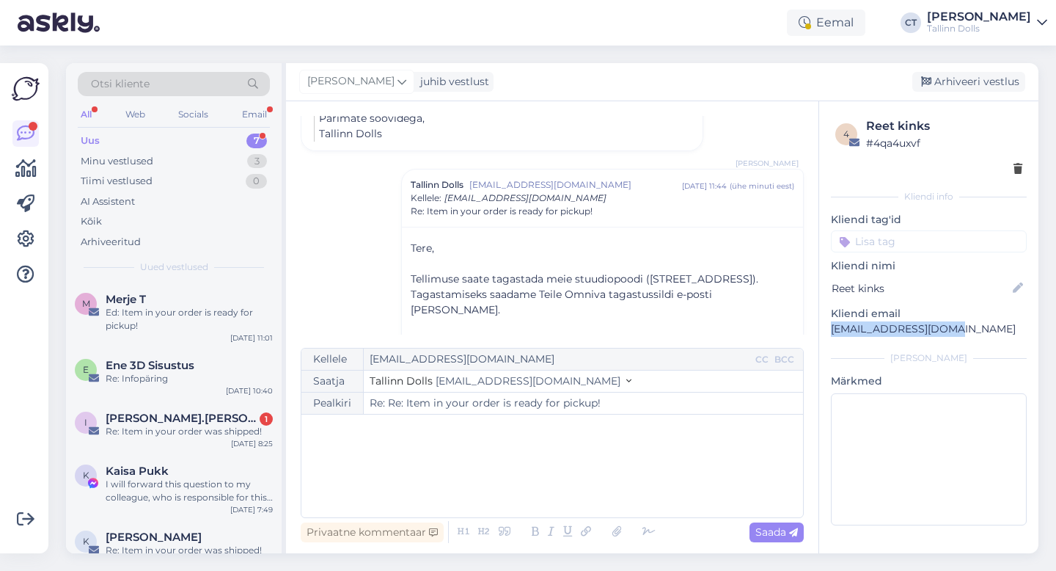
drag, startPoint x: 956, startPoint y: 328, endPoint x: 821, endPoint y: 330, distance: 134.2
click at [821, 330] on div "4 Reet kinks # 4qa4uxvf Kliendi info Kliendi tag'id zipper navy ZIPPER NAVY zip…" at bounding box center [928, 324] width 219 height 446
copy p "[EMAIL_ADDRESS][DOMAIN_NAME]"
click at [976, 82] on div "Arhiveeri vestlus" at bounding box center [968, 82] width 113 height 20
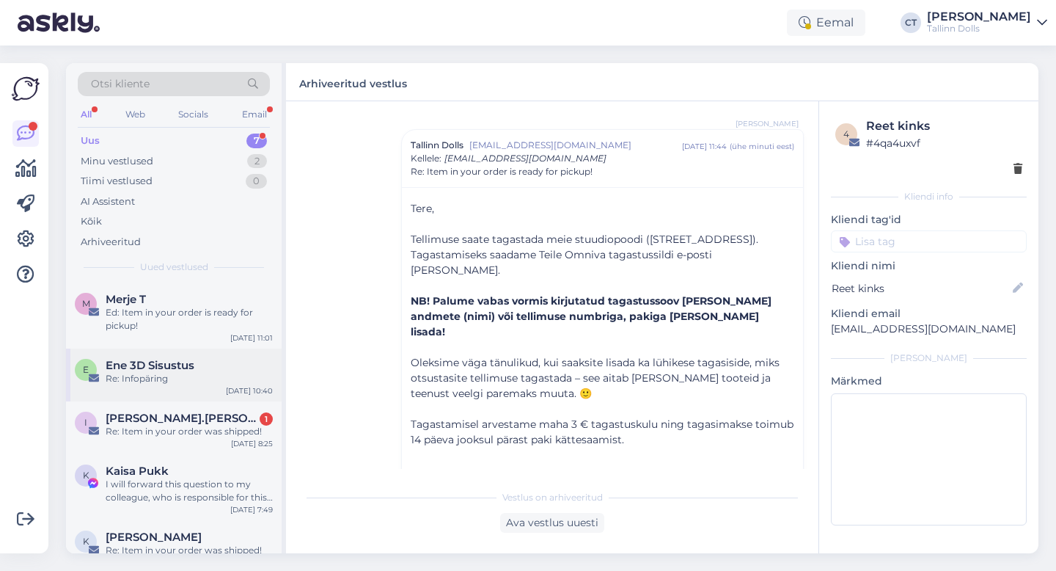
click at [174, 359] on span "Ene 3D Sisustus" at bounding box center [150, 365] width 89 height 13
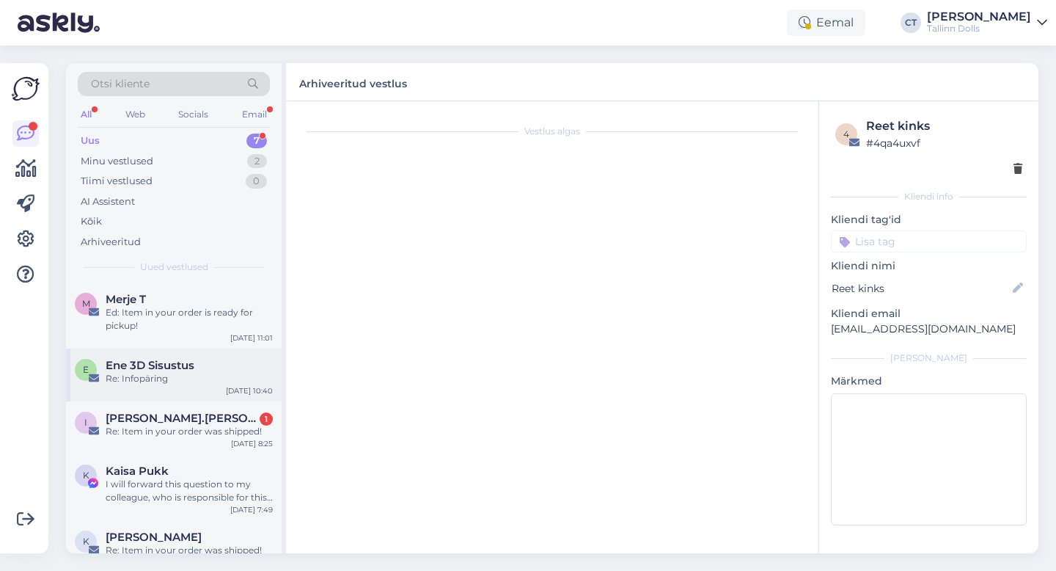
scroll to position [0, 0]
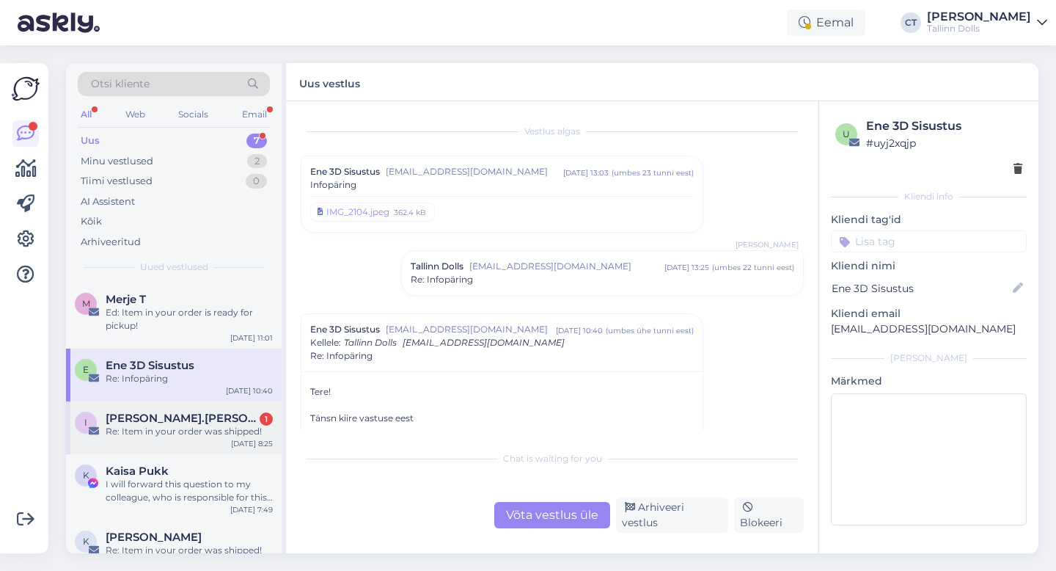
click at [183, 426] on div "Re: Item in your order was shipped!" at bounding box center [189, 431] width 167 height 13
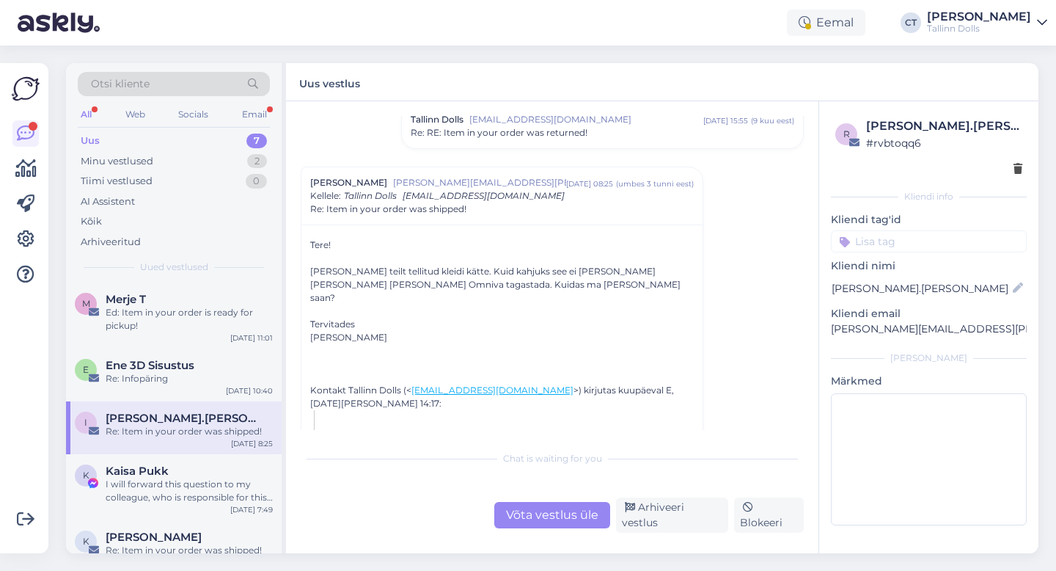
scroll to position [124, 0]
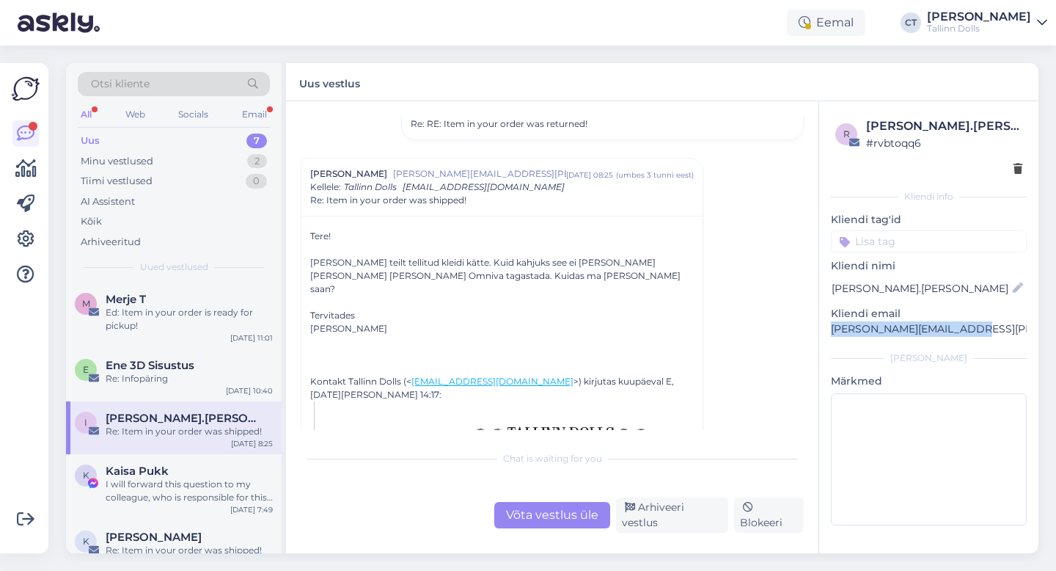
drag, startPoint x: 970, startPoint y: 325, endPoint x: 822, endPoint y: 326, distance: 148.2
click at [822, 326] on div "[PERSON_NAME].[PERSON_NAME] # rvbtoqq6 Kliendi info Kliendi tag'id zipper navy …" at bounding box center [928, 324] width 219 height 446
copy p "[PERSON_NAME][EMAIL_ADDRESS][PERSON_NAME][DOMAIN_NAME]"
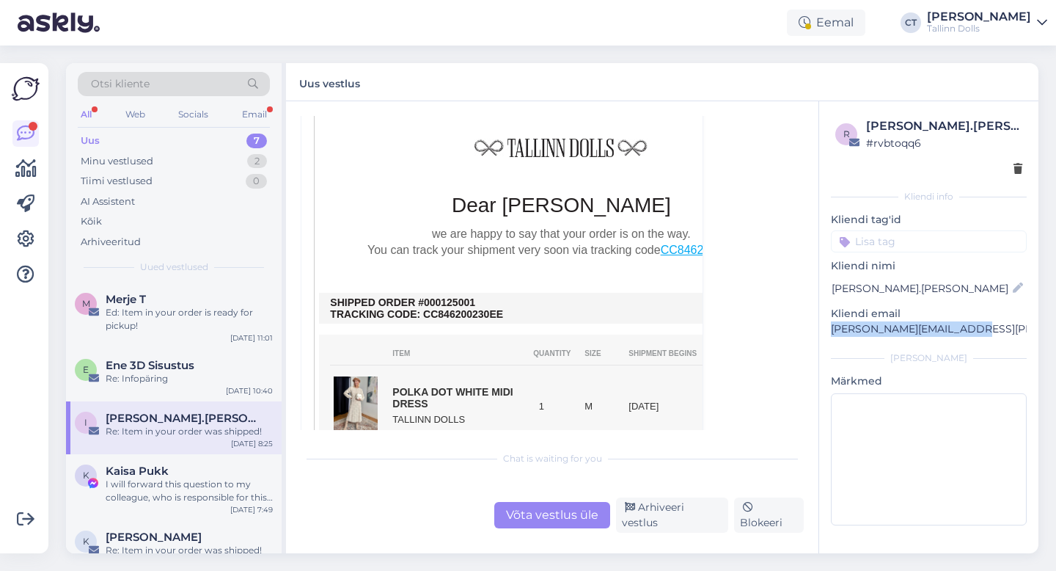
scroll to position [491, 0]
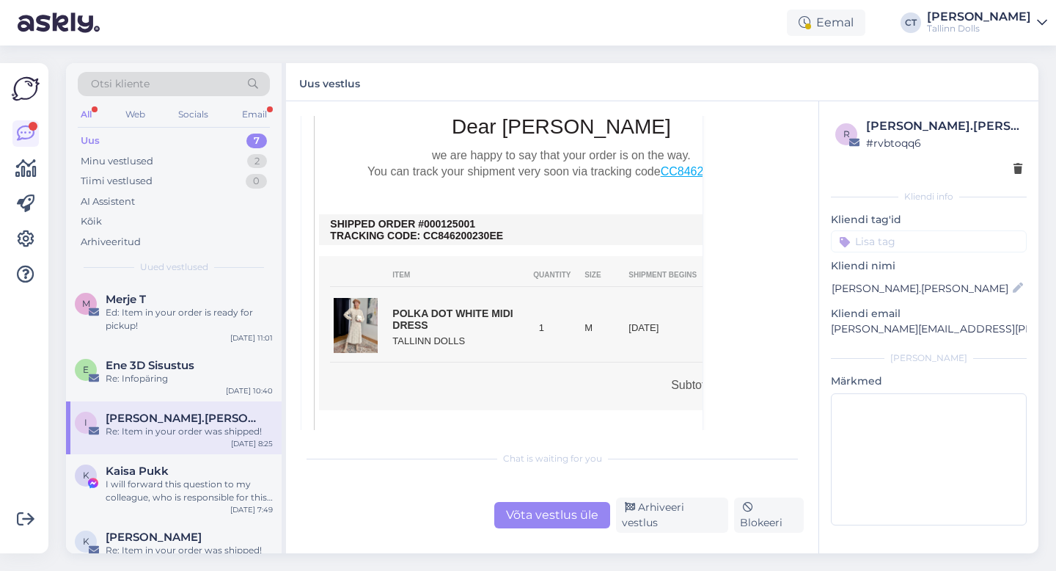
click at [510, 510] on div "Võta vestlus üle" at bounding box center [552, 515] width 116 height 26
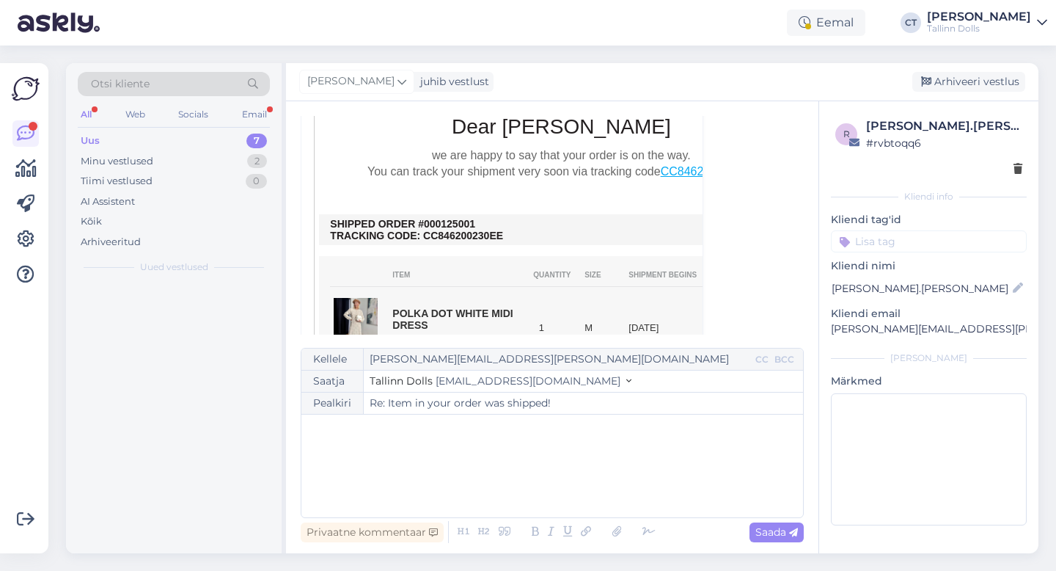
scroll to position [166, 0]
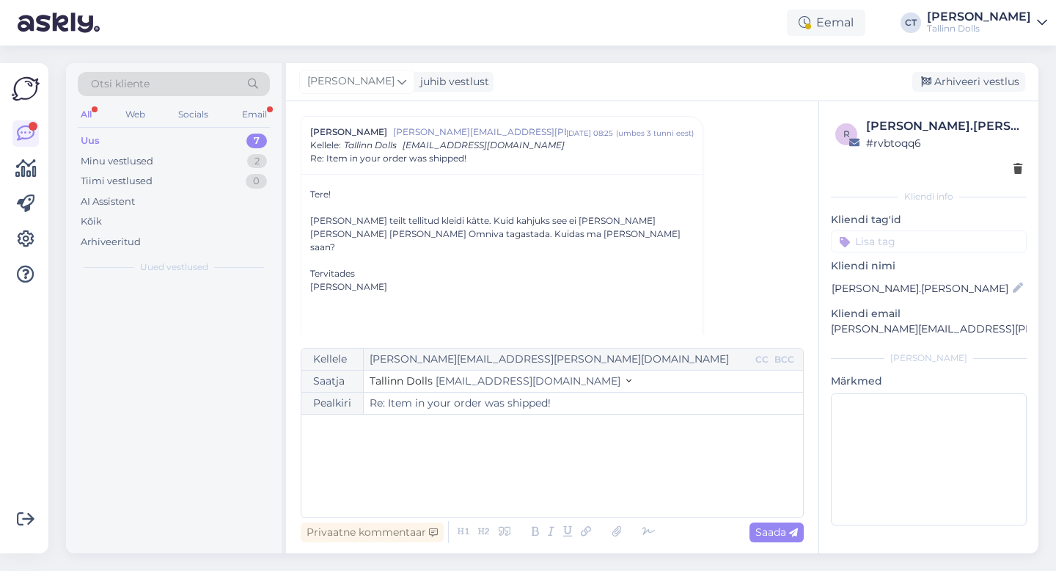
click at [514, 469] on div "﻿" at bounding box center [552, 466] width 487 height 88
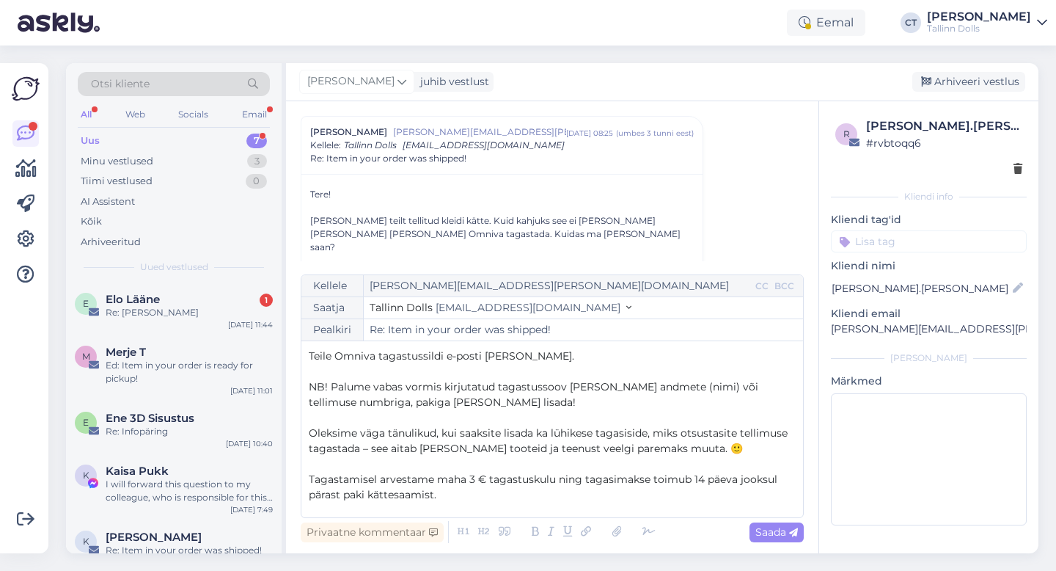
scroll to position [29, 0]
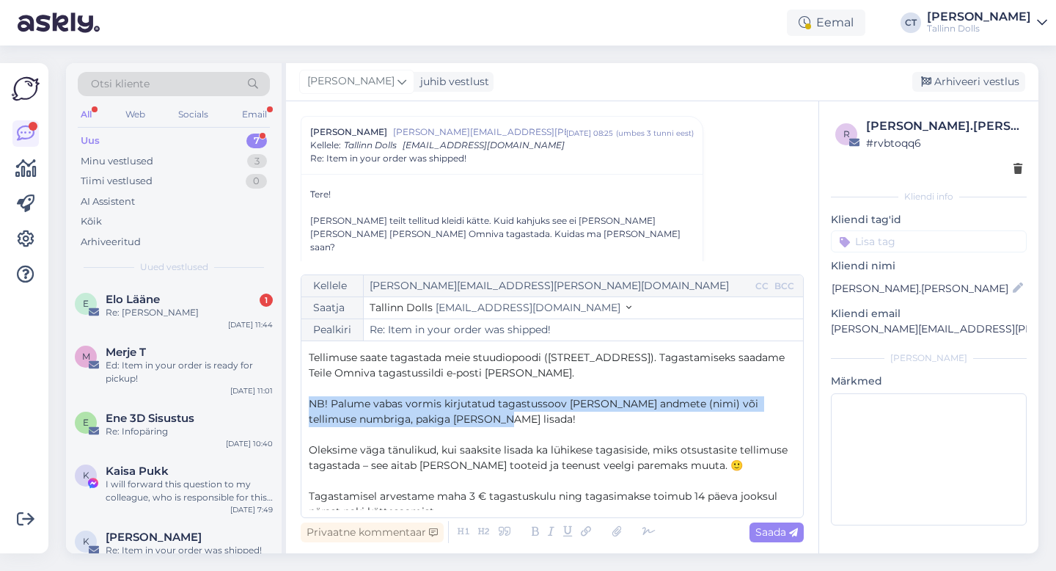
drag, startPoint x: 484, startPoint y: 420, endPoint x: 307, endPoint y: 402, distance: 177.7
click at [307, 402] on div "Kellele [PERSON_NAME][EMAIL_ADDRESS][PERSON_NAME][DOMAIN_NAME] CC BCC Saatja Ta…" at bounding box center [552, 396] width 503 height 244
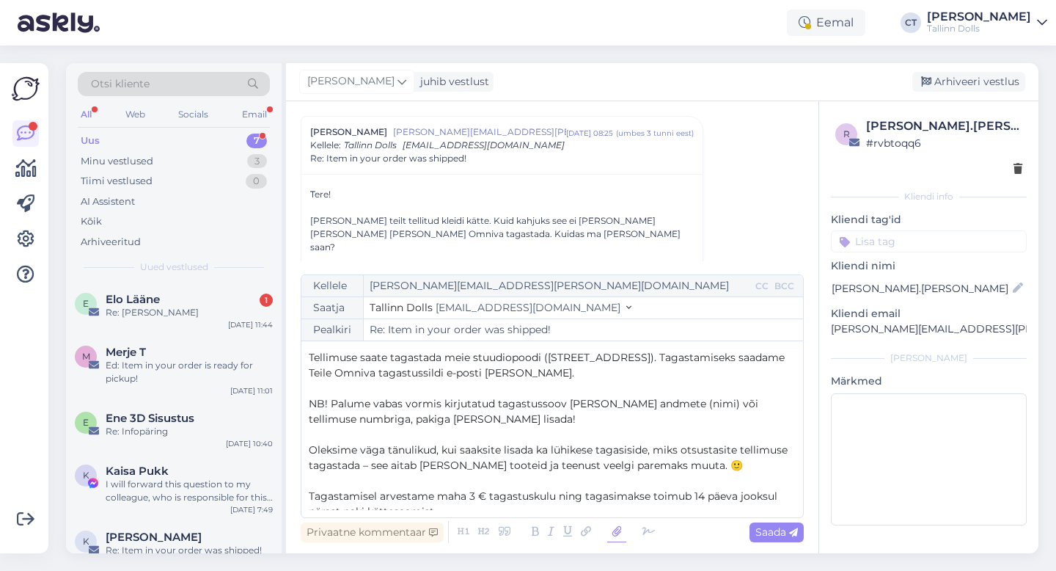
click at [616, 532] on icon at bounding box center [616, 531] width 19 height 21
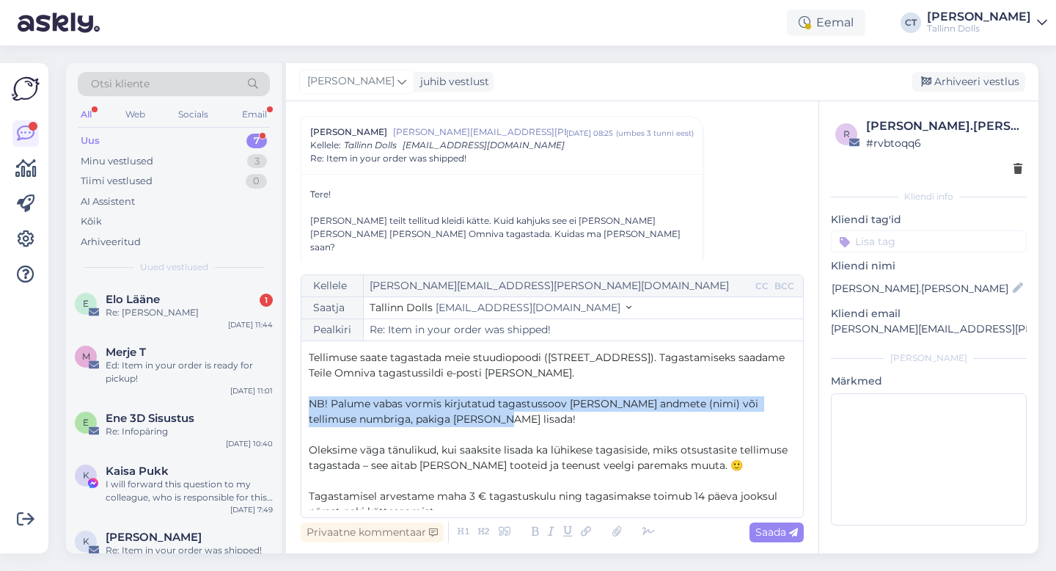
drag, startPoint x: 476, startPoint y: 419, endPoint x: 303, endPoint y: 396, distance: 174.6
click at [303, 397] on div "Kellele [PERSON_NAME][EMAIL_ADDRESS][PERSON_NAME][DOMAIN_NAME] CC BCC Saatja Ta…" at bounding box center [552, 396] width 503 height 244
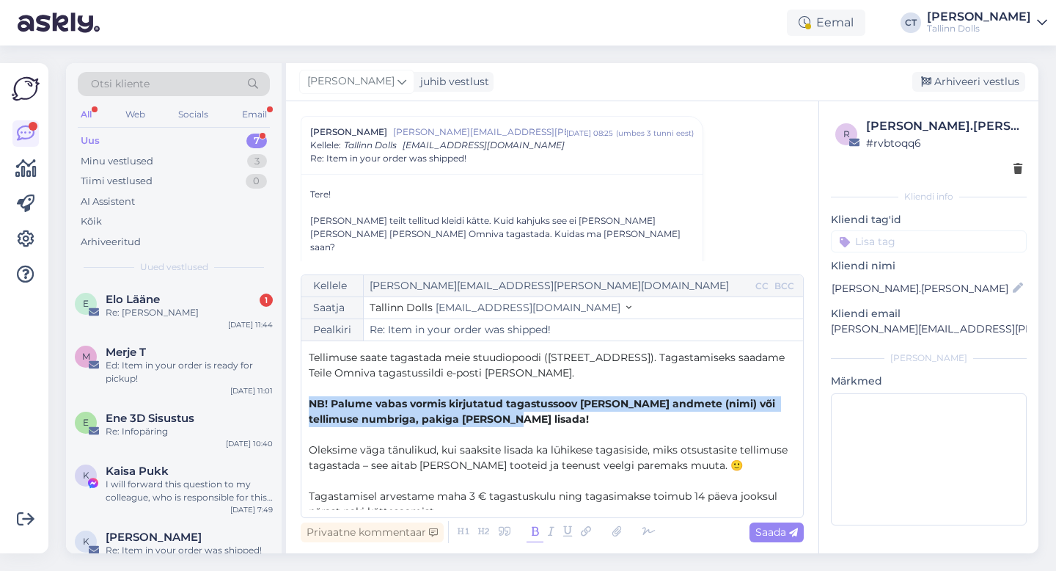
click at [535, 529] on icon at bounding box center [535, 531] width 17 height 21
click at [782, 534] on span "Saada" at bounding box center [776, 531] width 43 height 13
type input "Re: Item in your order was shipped!"
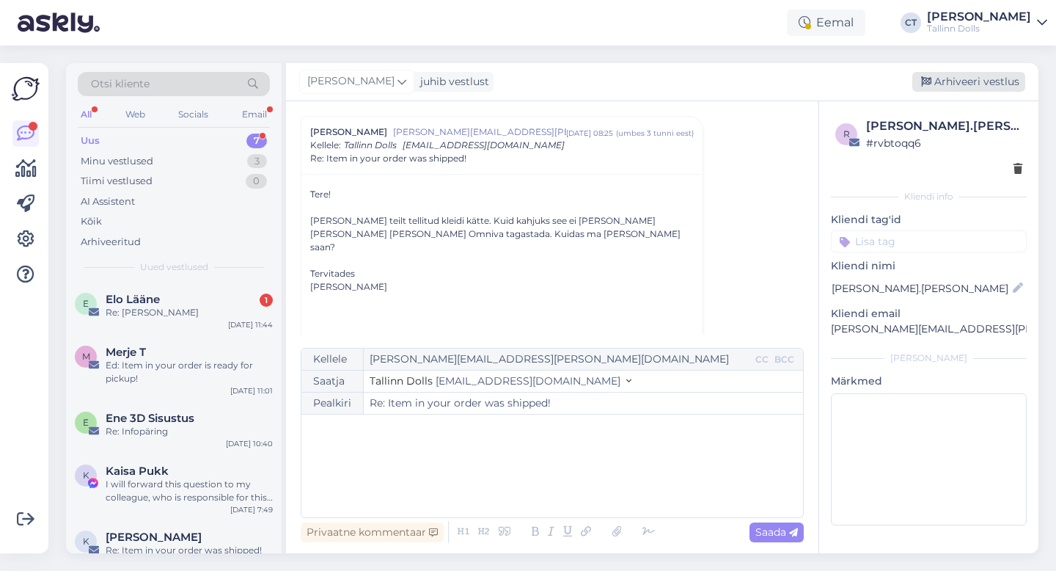
scroll to position [0, 0]
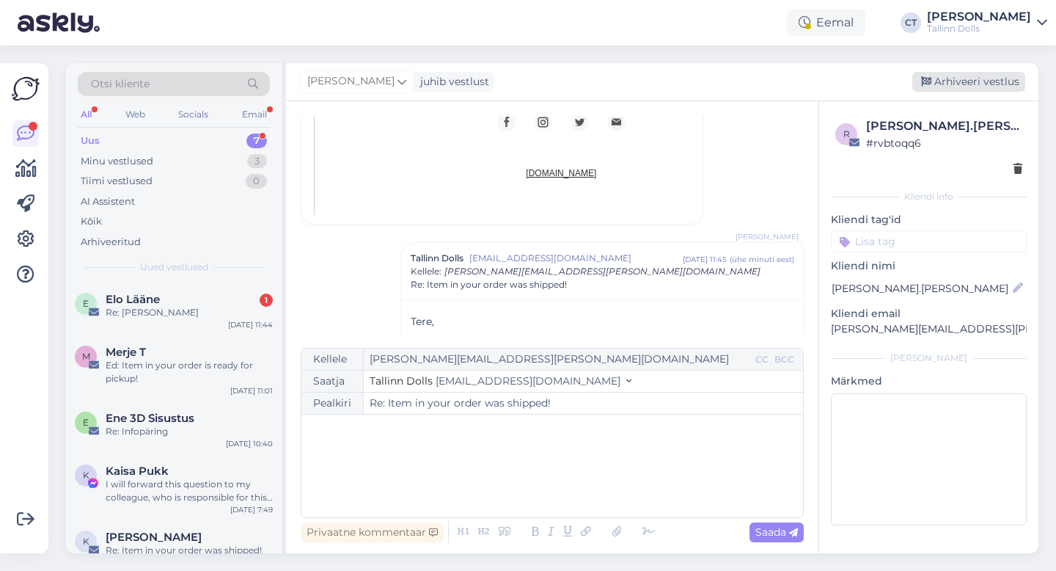
click at [977, 87] on div "Arhiveeri vestlus" at bounding box center [968, 82] width 113 height 20
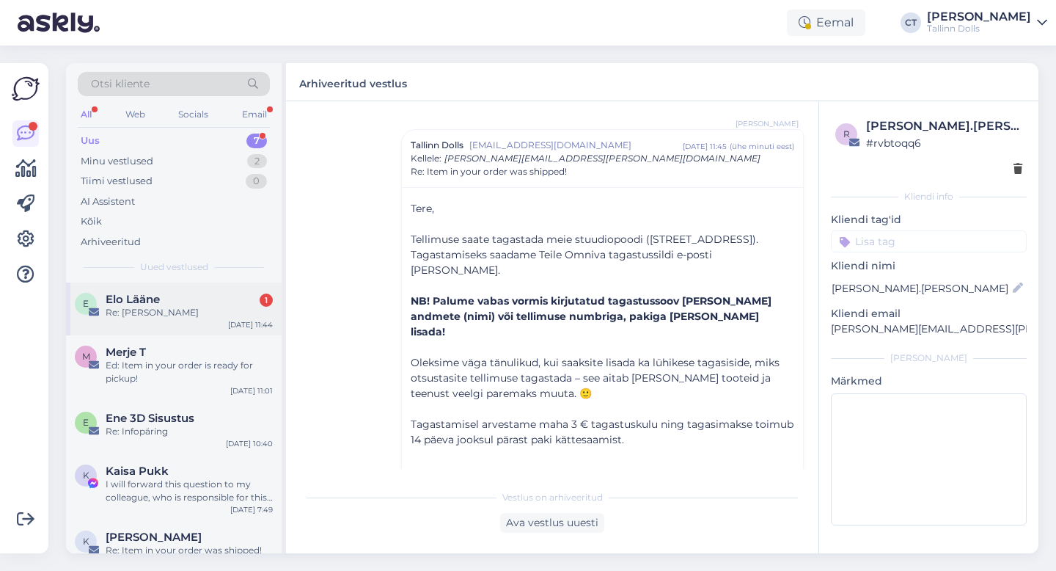
click at [196, 311] on div "Re: [PERSON_NAME]" at bounding box center [189, 312] width 167 height 13
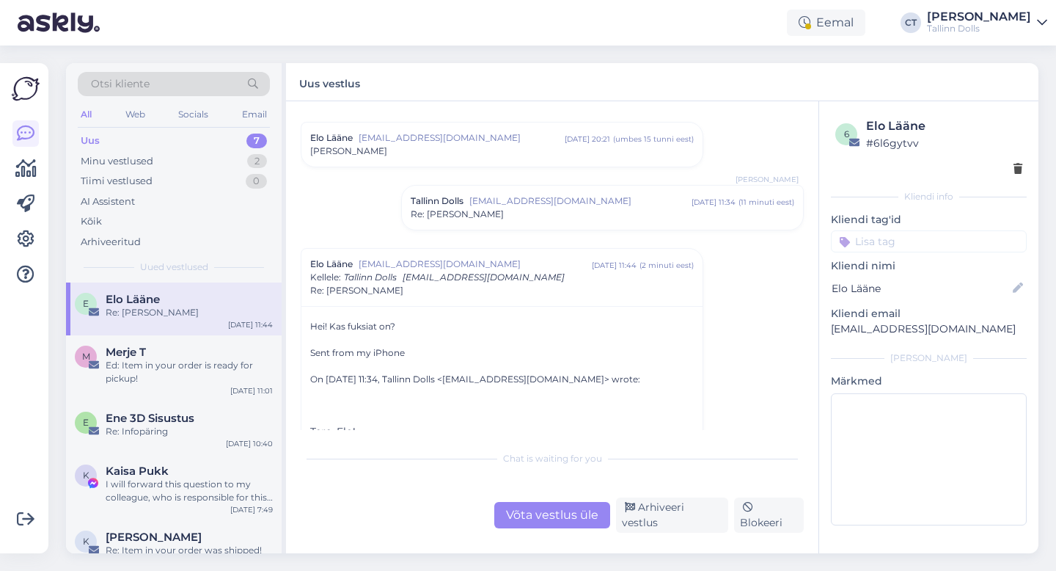
scroll to position [1454, 0]
click at [556, 519] on div "Võta vestlus üle" at bounding box center [552, 515] width 116 height 26
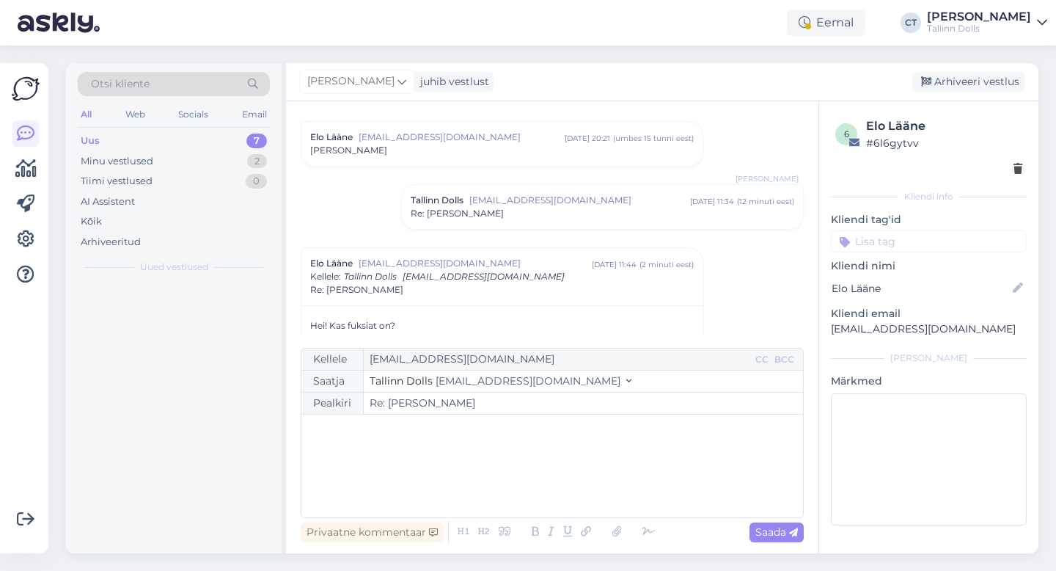
scroll to position [1585, 0]
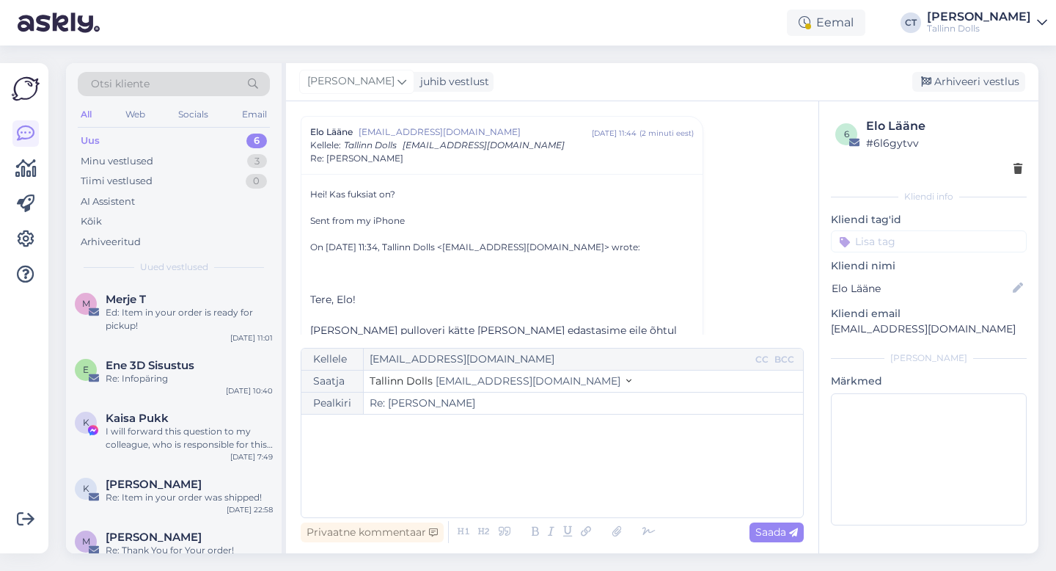
click at [563, 478] on div "﻿" at bounding box center [552, 466] width 487 height 88
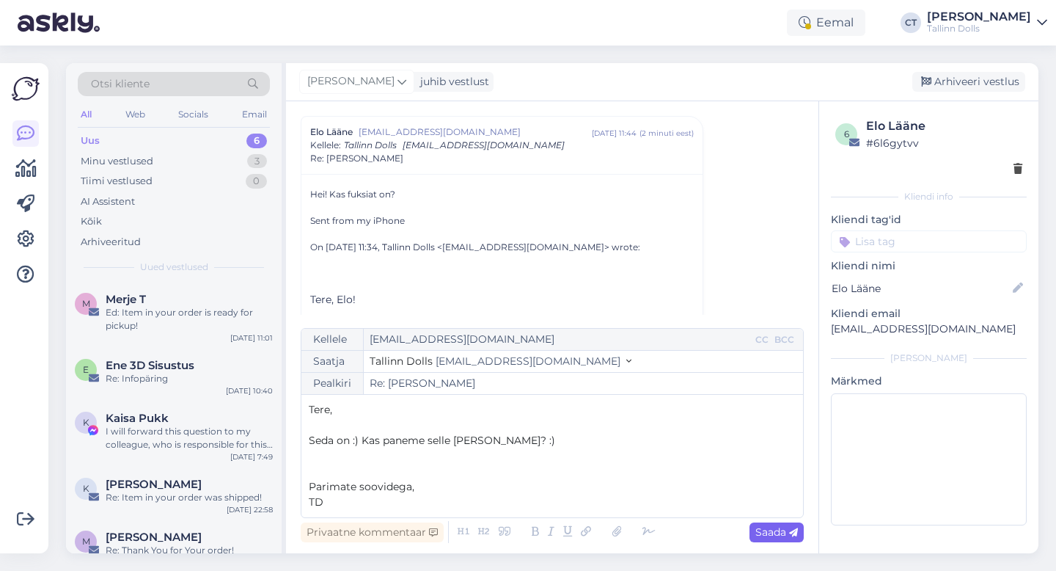
click at [772, 538] on div "Saada" at bounding box center [777, 532] width 54 height 20
type input "Re: Re: [PERSON_NAME]"
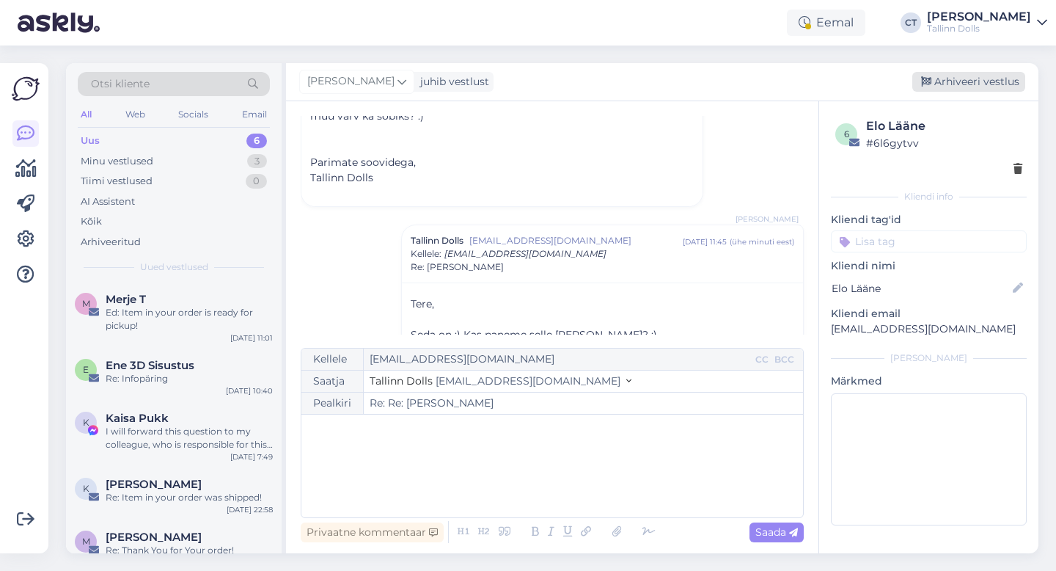
click at [965, 79] on div "Arhiveeri vestlus" at bounding box center [968, 82] width 113 height 20
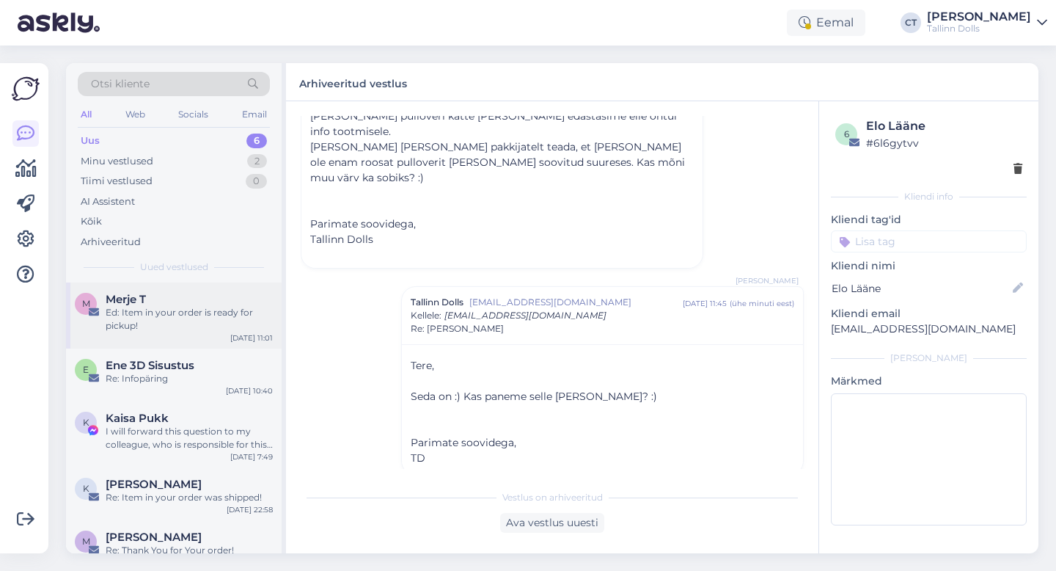
click at [197, 330] on div "Ed: Item in your order is ready for pickup!" at bounding box center [189, 319] width 167 height 26
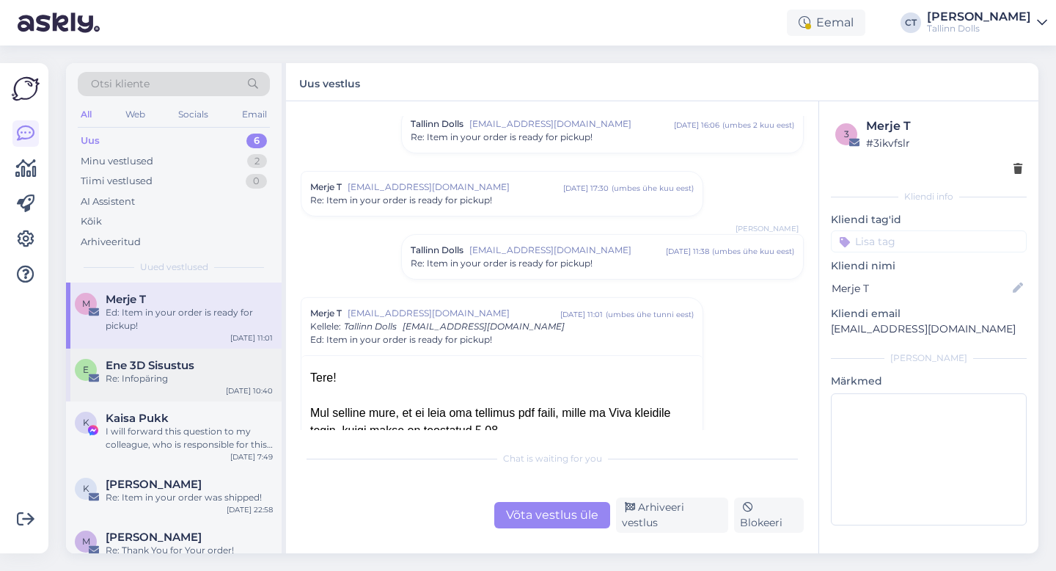
click at [181, 377] on div "Re: Infopäring" at bounding box center [189, 378] width 167 height 13
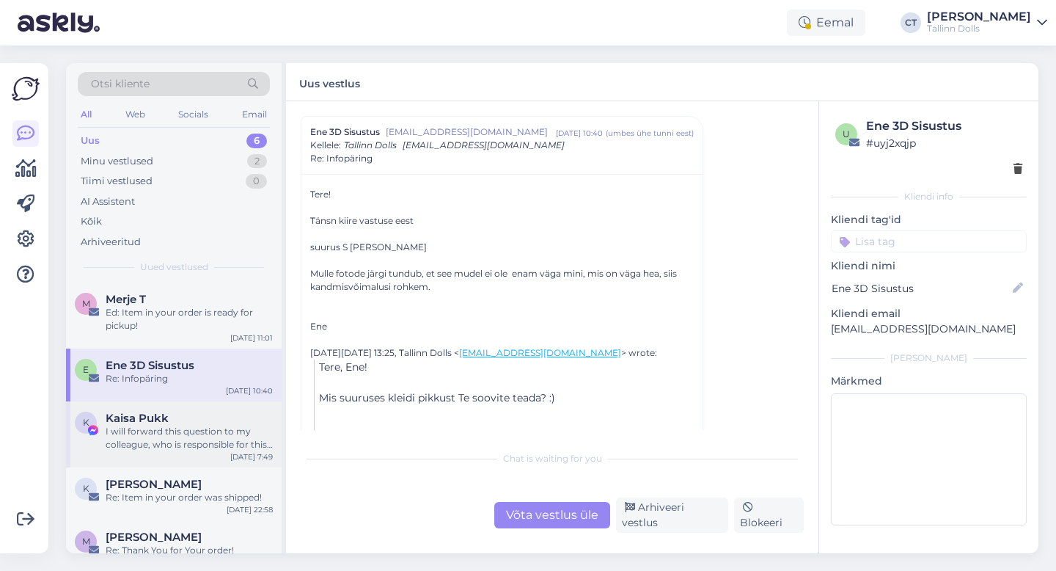
click at [172, 438] on div "I will forward this question to my colleague, who is responsible for this. The …" at bounding box center [189, 438] width 167 height 26
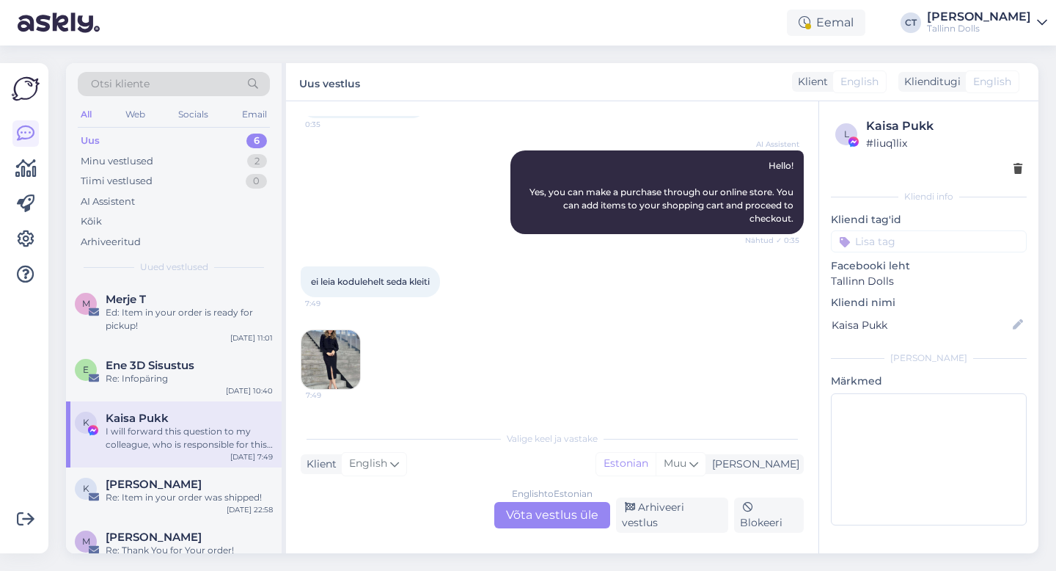
scroll to position [183, 0]
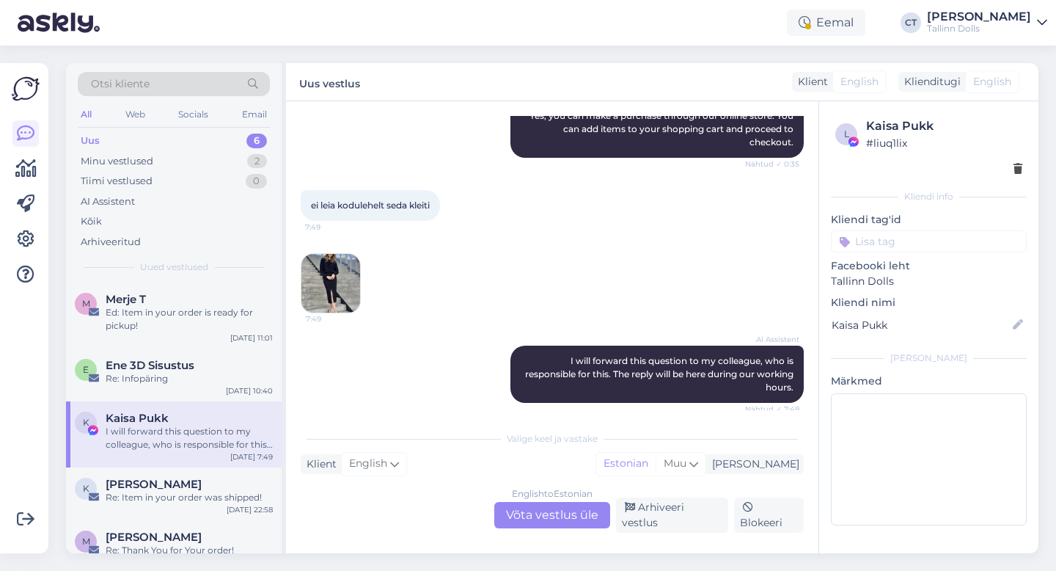
click at [334, 275] on img at bounding box center [330, 283] width 59 height 59
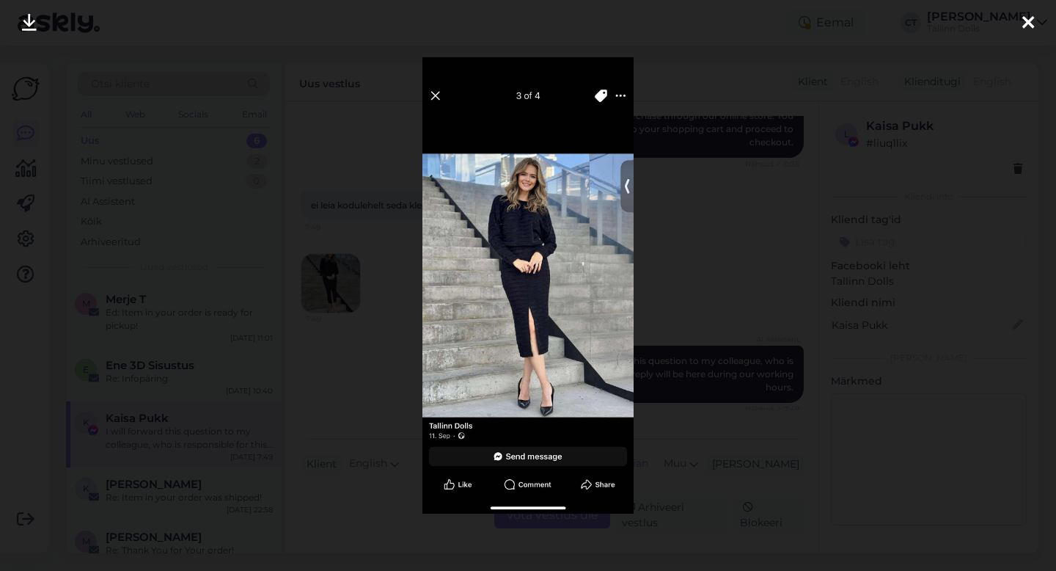
click at [1020, 17] on div at bounding box center [1028, 23] width 29 height 46
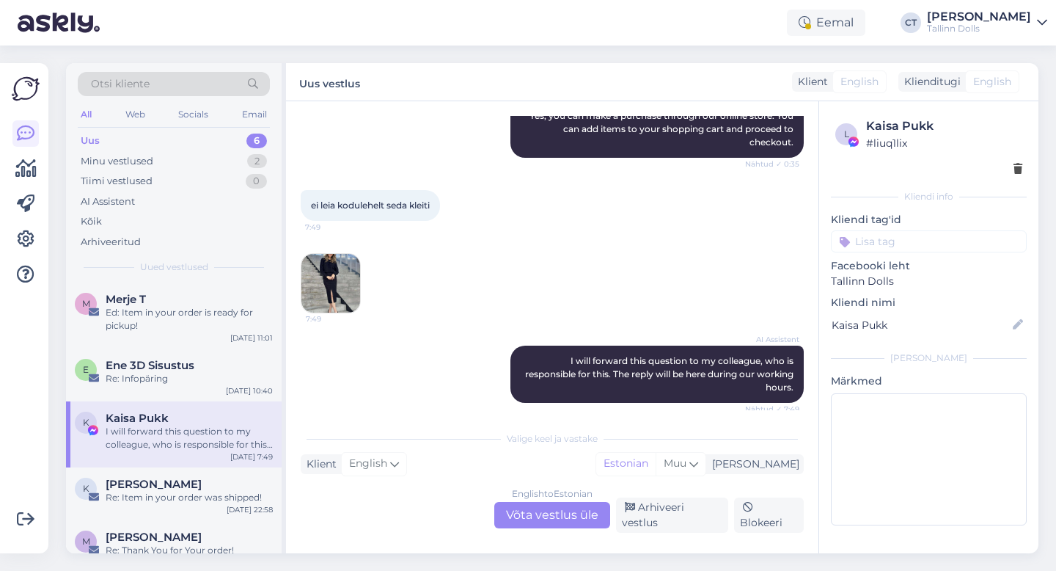
click at [551, 512] on div "English to Estonian Võta vestlus üle" at bounding box center [552, 515] width 116 height 26
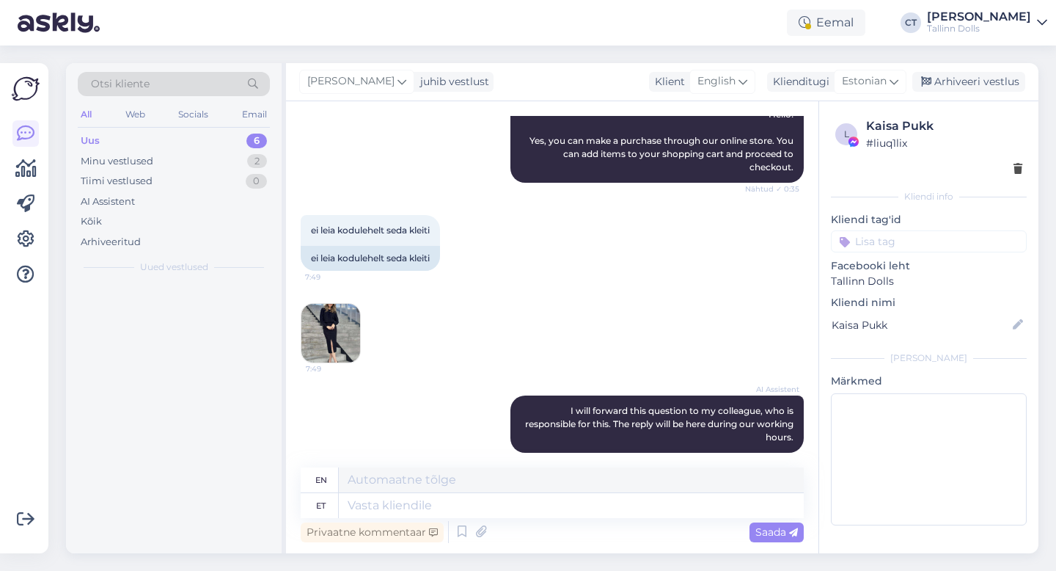
scroll to position [197, 0]
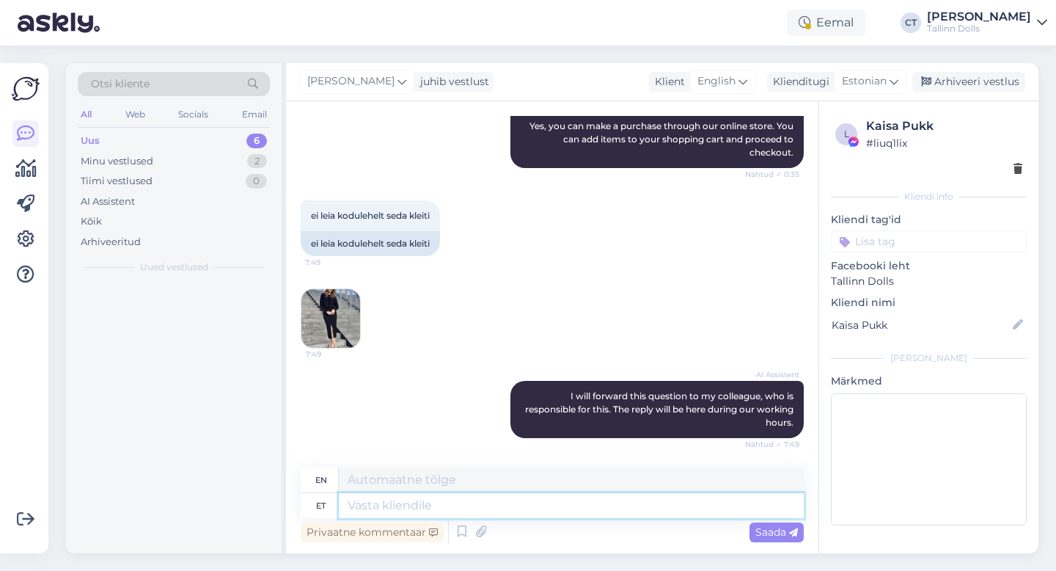
click at [551, 512] on textarea at bounding box center [571, 505] width 465 height 25
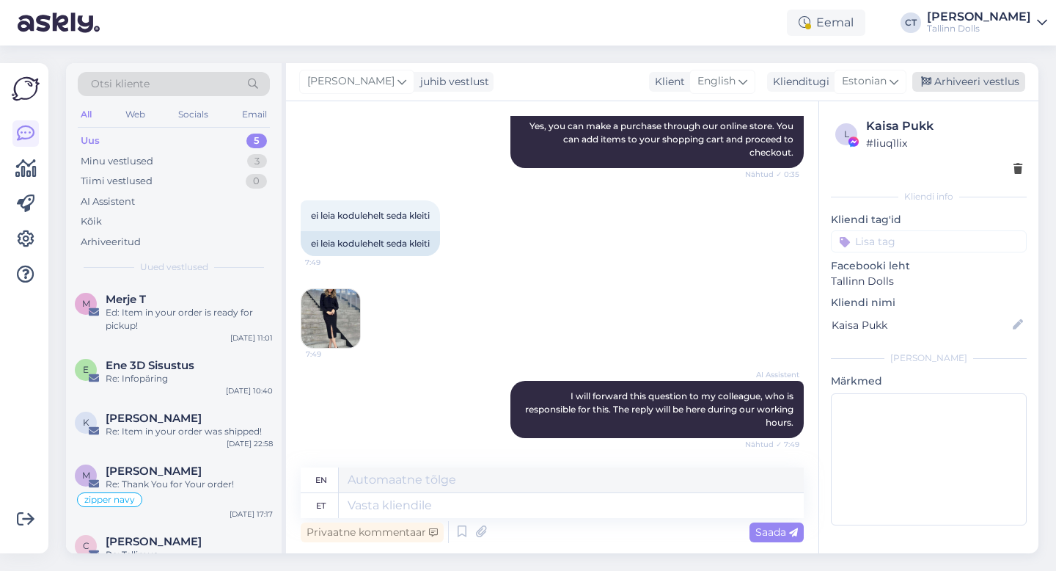
click at [965, 89] on div "Arhiveeri vestlus" at bounding box center [968, 82] width 113 height 20
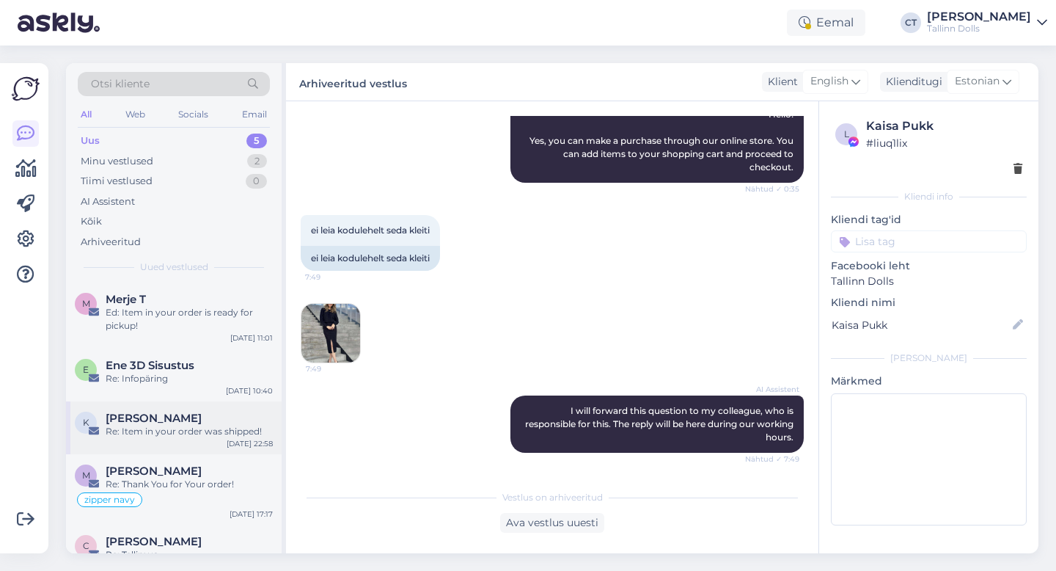
click at [178, 430] on div "Re: Item in your order was shipped!" at bounding box center [189, 431] width 167 height 13
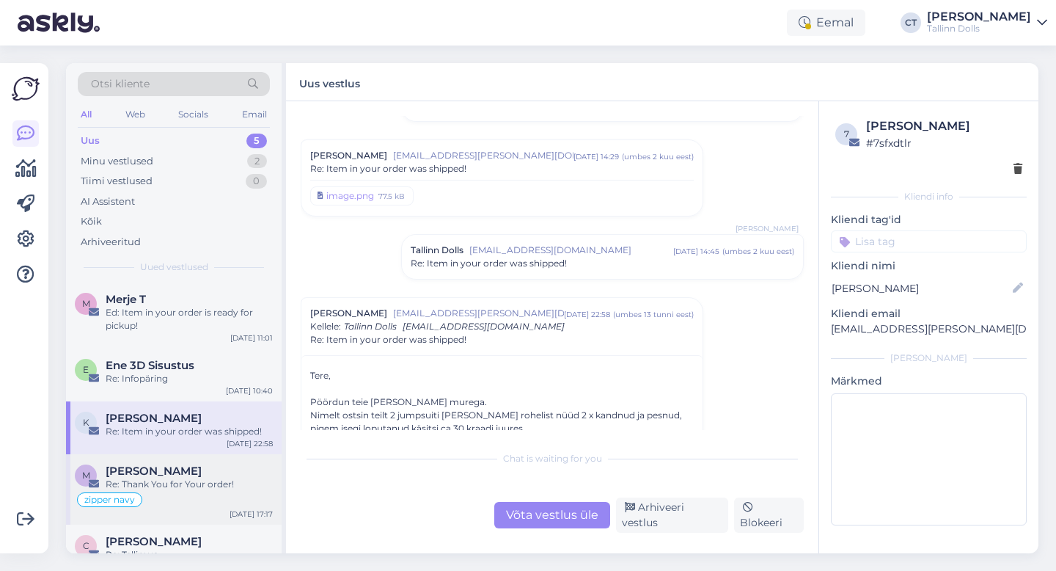
click at [175, 481] on div "Re: Thank You for Your order!" at bounding box center [189, 483] width 167 height 13
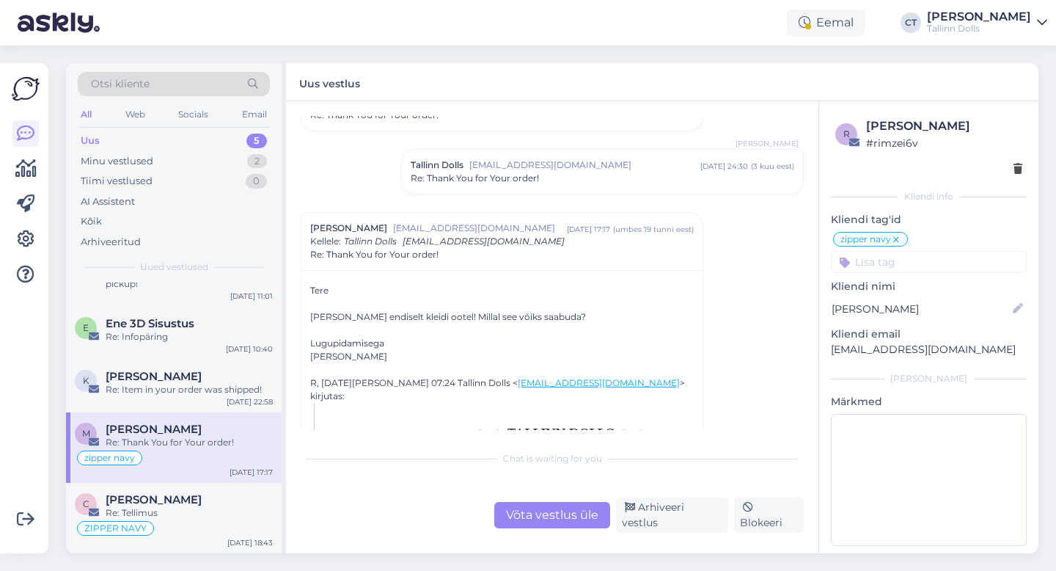
scroll to position [827, 0]
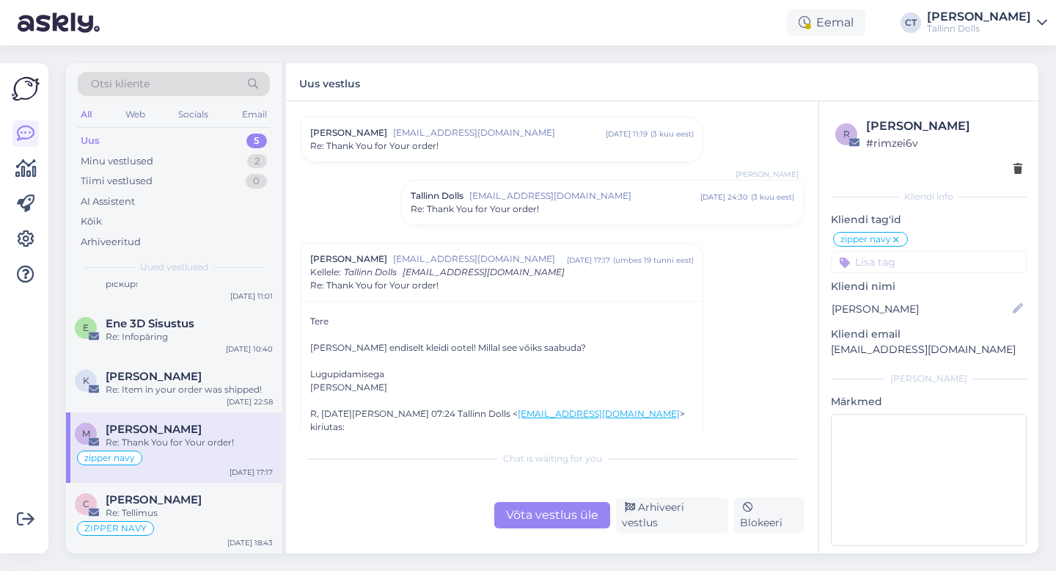
click at [549, 194] on span "[EMAIL_ADDRESS][DOMAIN_NAME]" at bounding box center [584, 195] width 231 height 13
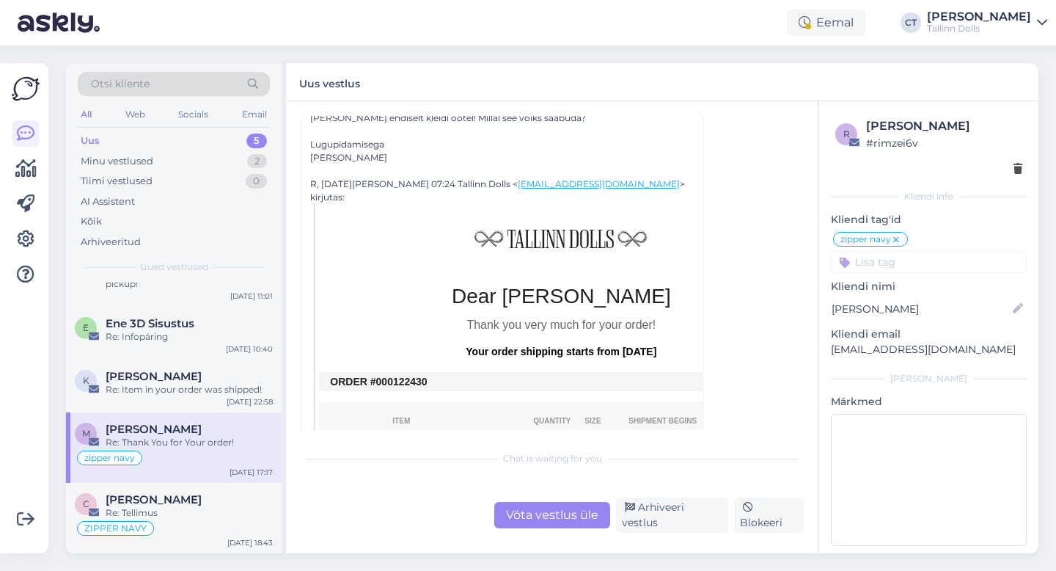
scroll to position [1352, 0]
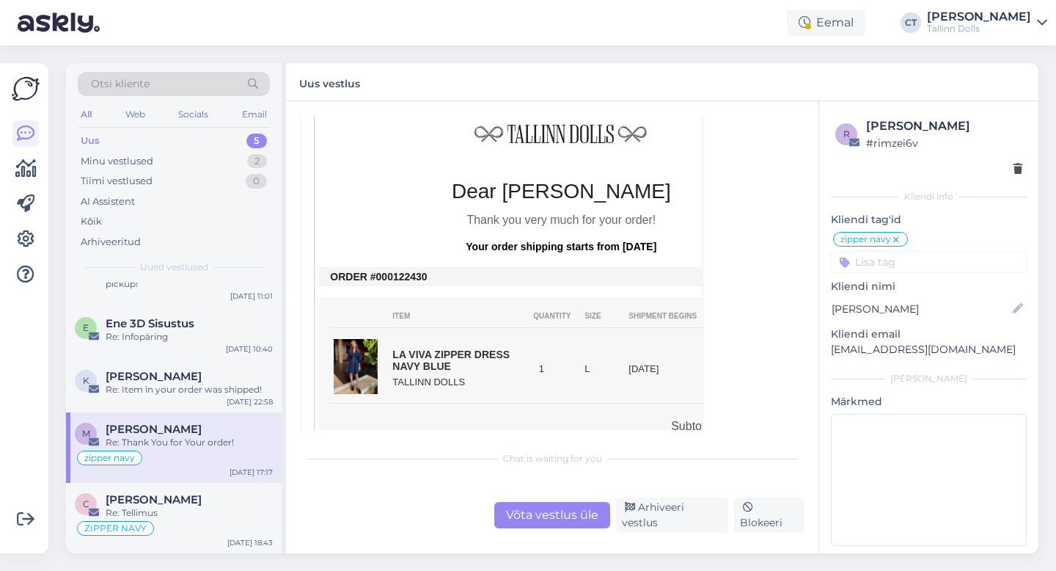
click at [552, 512] on div "Võta vestlus üle" at bounding box center [552, 515] width 116 height 26
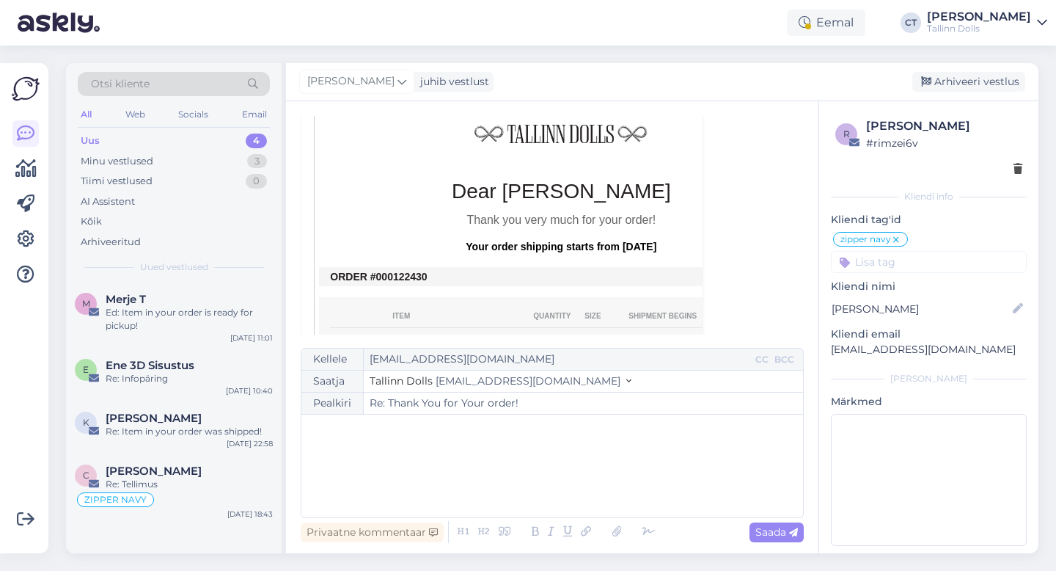
scroll to position [0, 0]
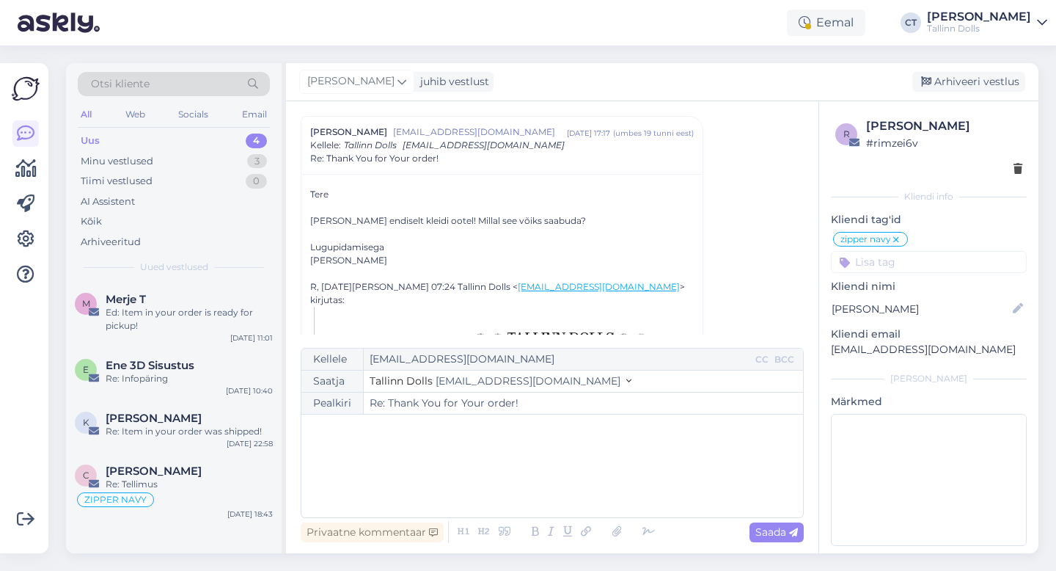
click at [550, 473] on div "﻿" at bounding box center [552, 466] width 487 height 88
click at [451, 449] on div "﻿" at bounding box center [552, 466] width 487 height 88
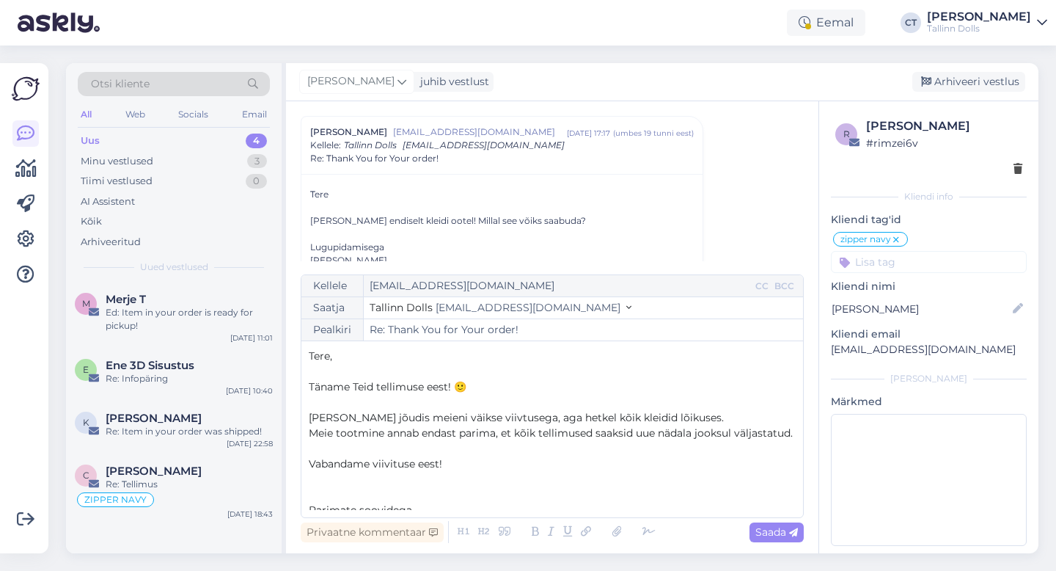
scroll to position [39, 0]
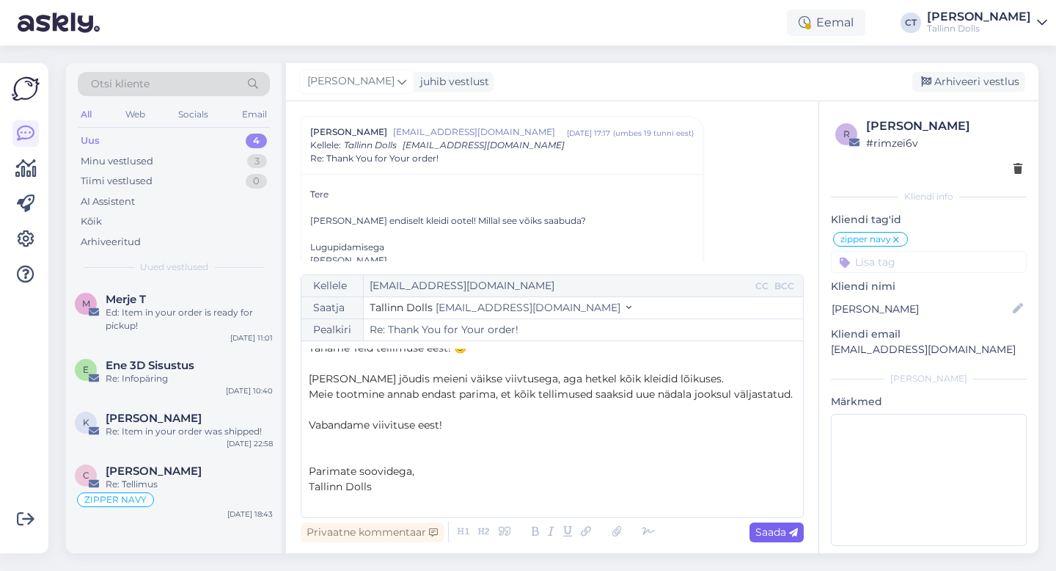
click at [778, 530] on span "Saada" at bounding box center [776, 531] width 43 height 13
type input "Re: Re: Thank You for Your order!"
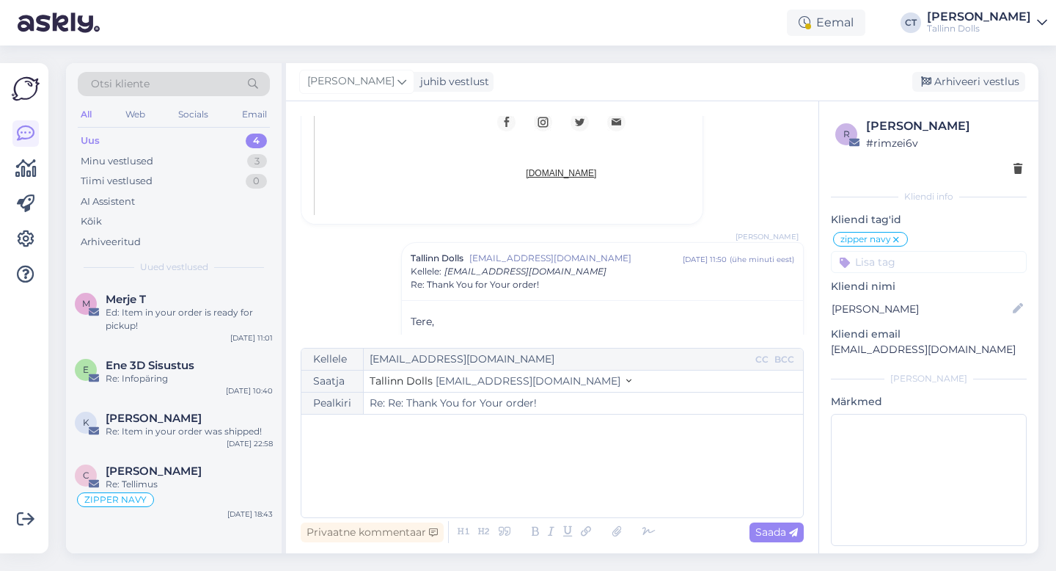
scroll to position [0, 0]
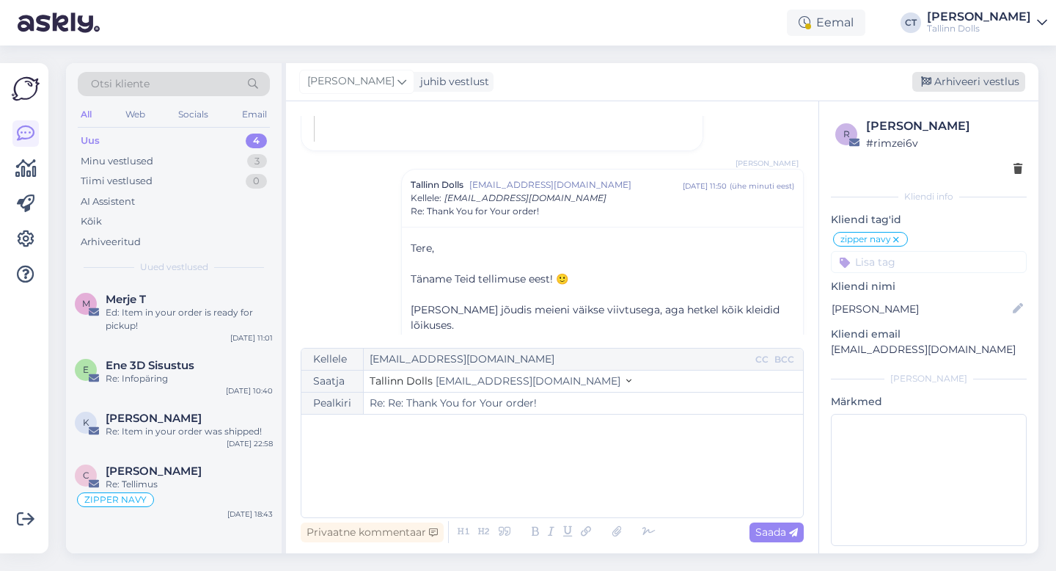
click at [966, 86] on div "Arhiveeri vestlus" at bounding box center [968, 82] width 113 height 20
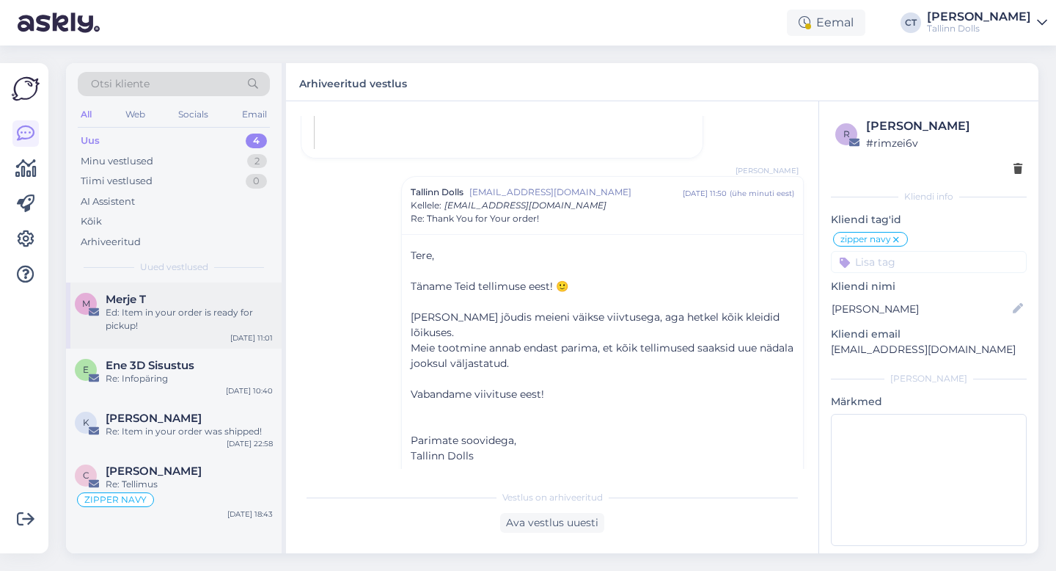
click at [205, 313] on div "Ed: Item in your order is ready for pickup!" at bounding box center [189, 319] width 167 height 26
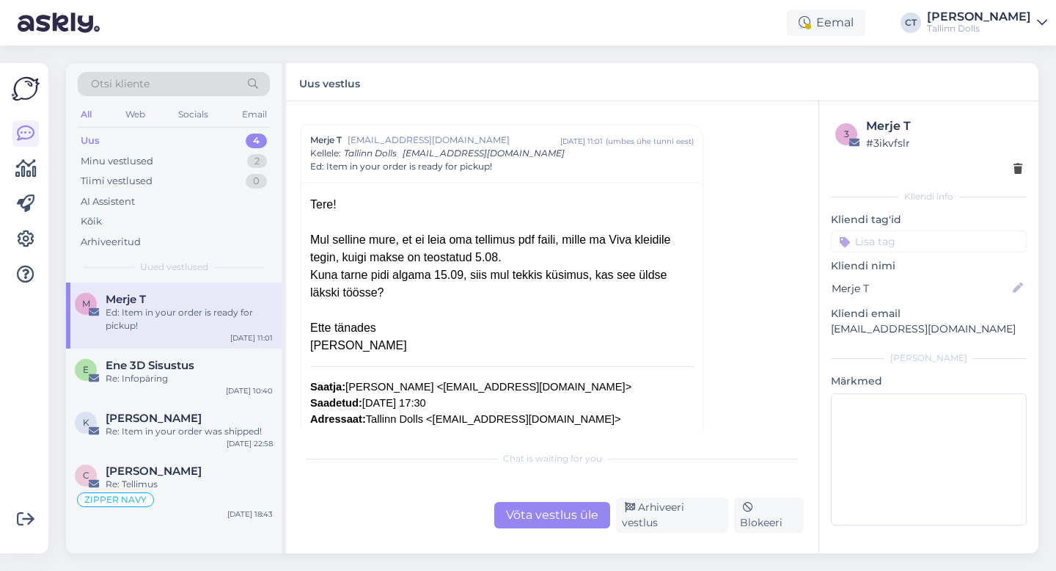
scroll to position [1386, 0]
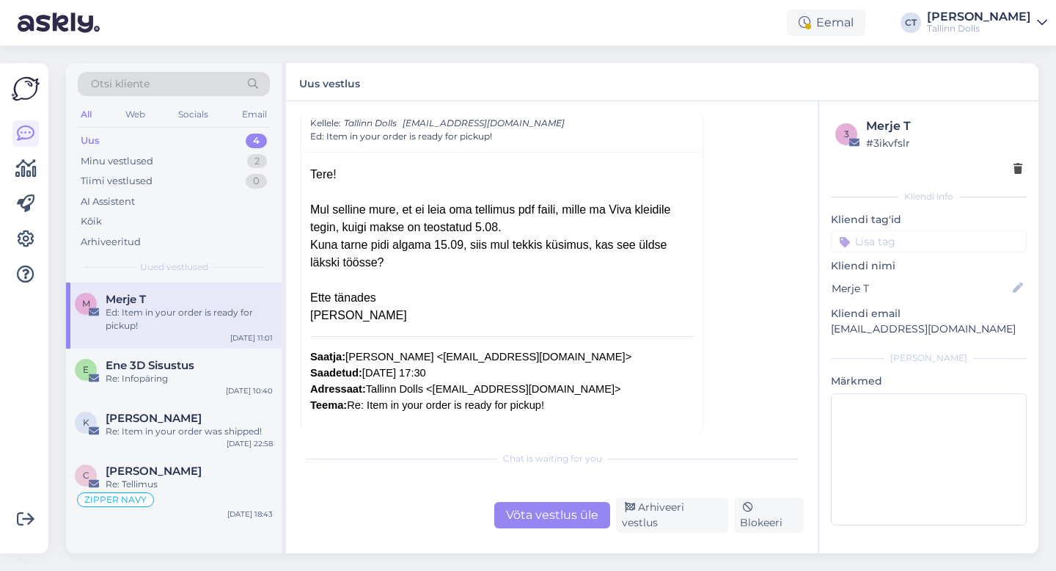
click at [561, 513] on div "Võta vestlus üle" at bounding box center [552, 515] width 116 height 26
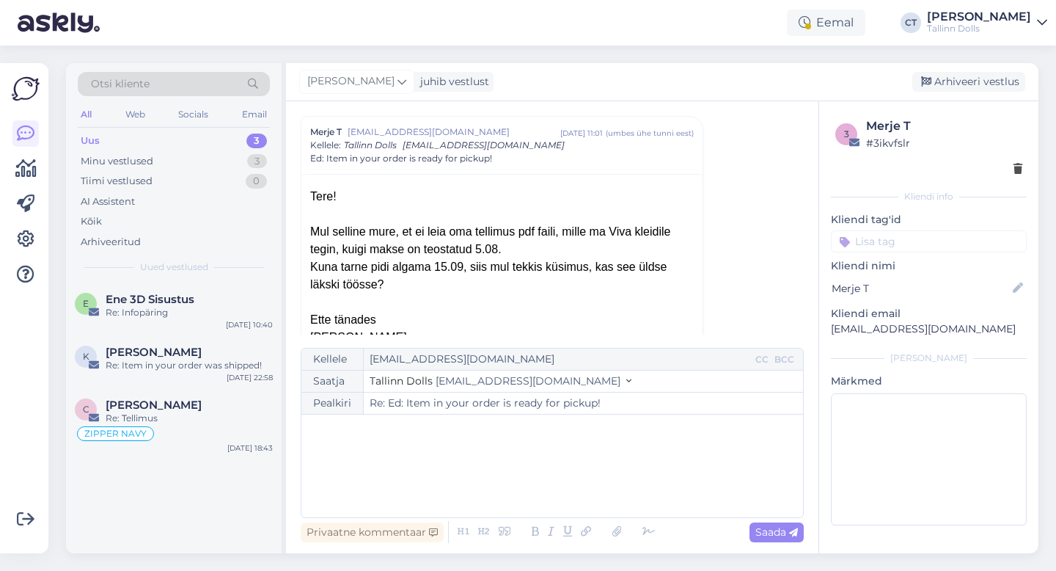
click at [545, 473] on div "﻿" at bounding box center [552, 466] width 487 height 88
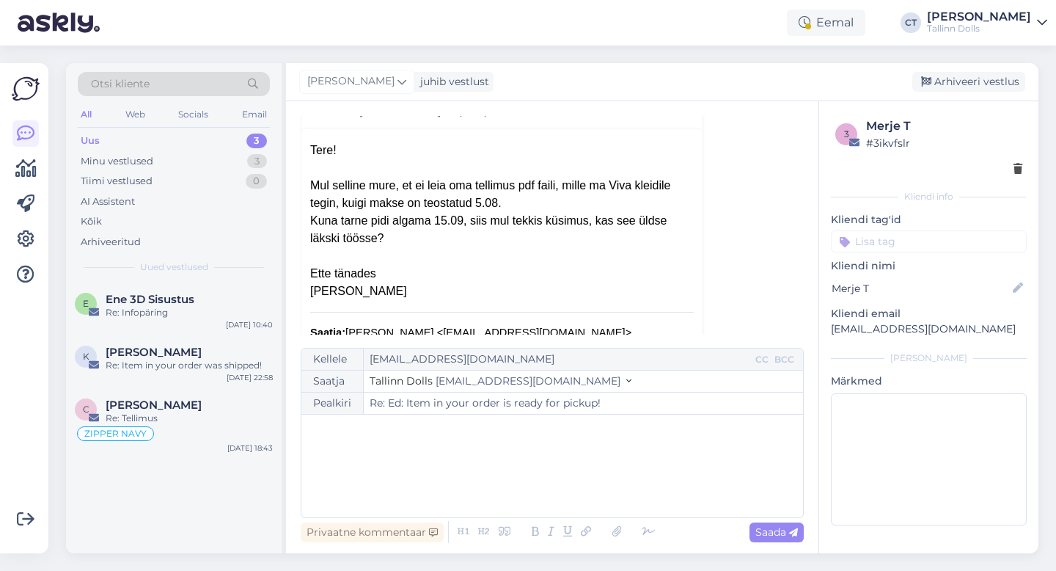
scroll to position [1411, 0]
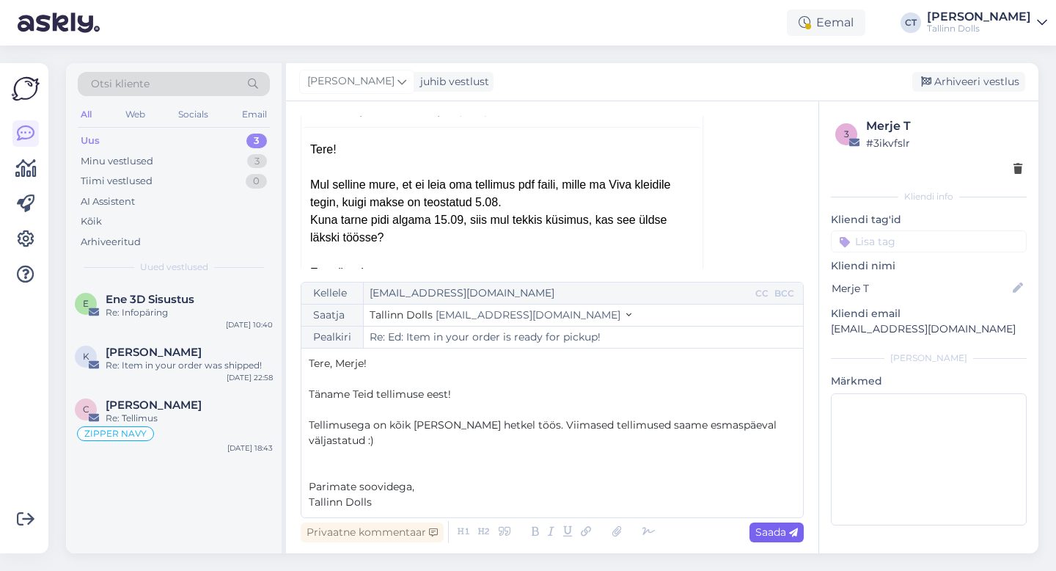
click at [784, 532] on span "Saada" at bounding box center [776, 531] width 43 height 13
type input "Re: Re: Ed: Item in your order is ready for pickup!"
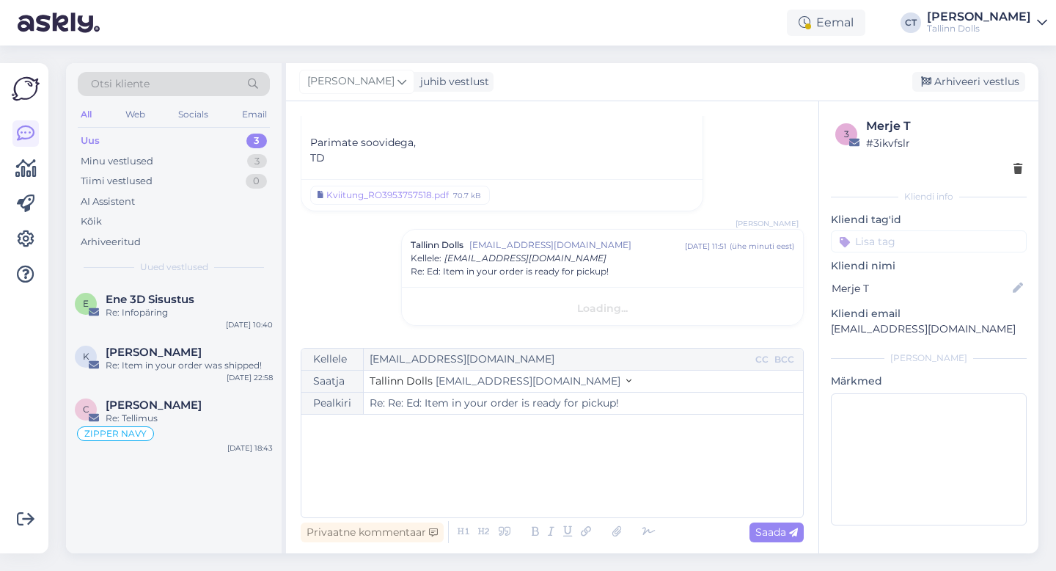
scroll to position [2234, 0]
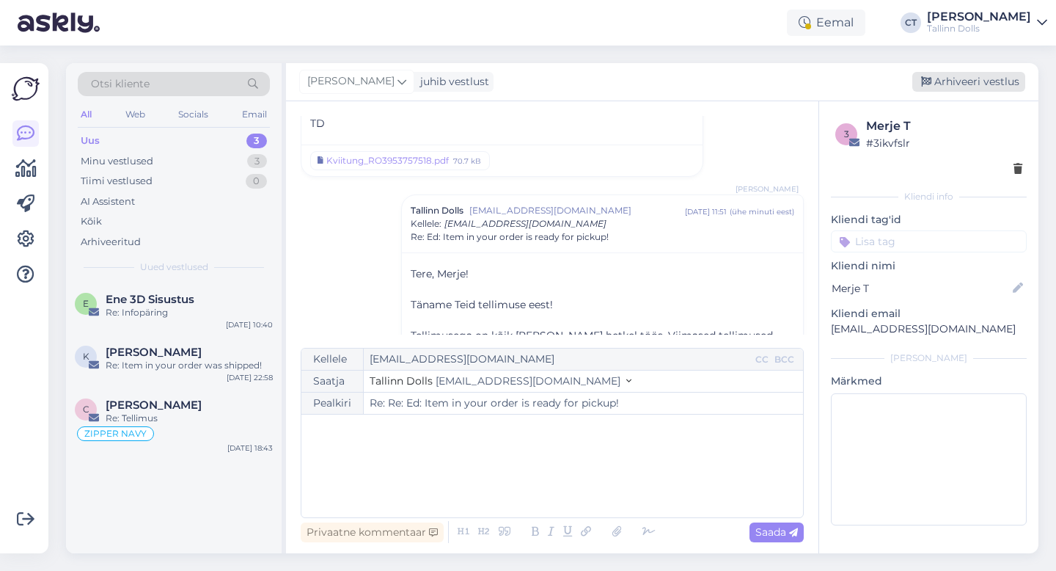
click at [946, 82] on div "Arhiveeri vestlus" at bounding box center [968, 82] width 113 height 20
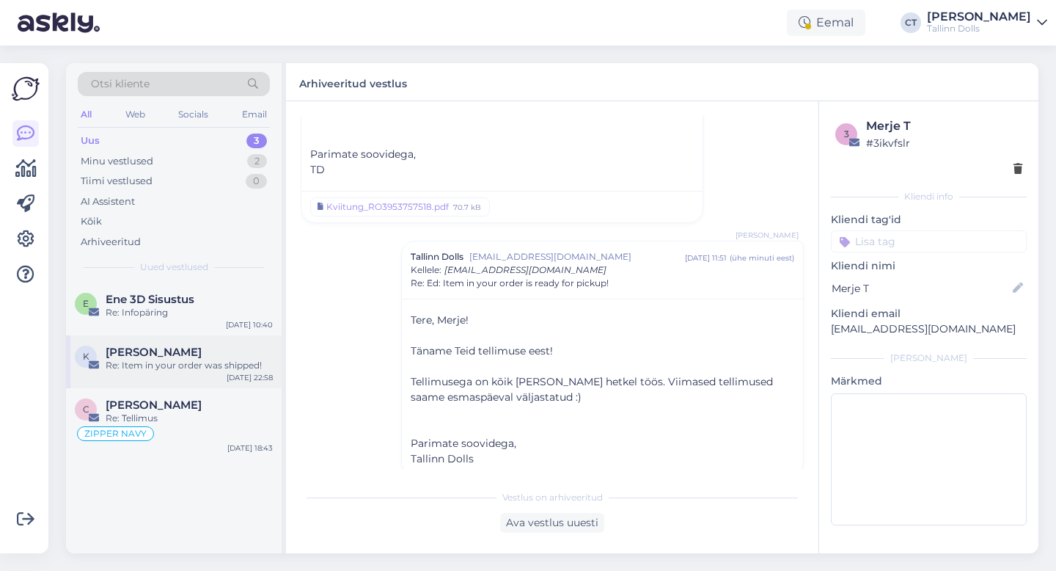
click at [202, 335] on div "k [PERSON_NAME] Re: Item in your order was shipped! [DATE] 22:58" at bounding box center [174, 361] width 216 height 53
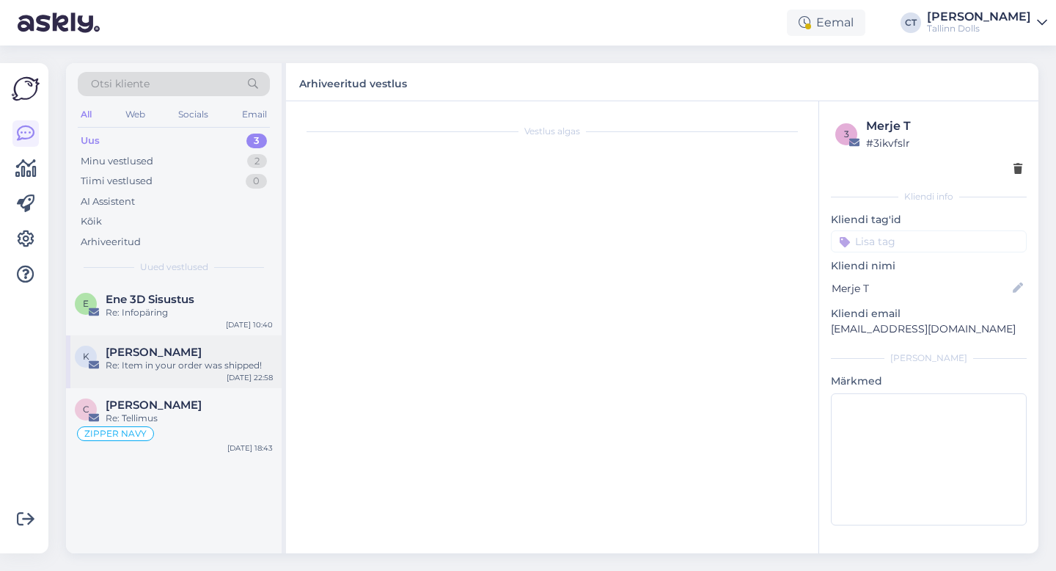
scroll to position [142, 0]
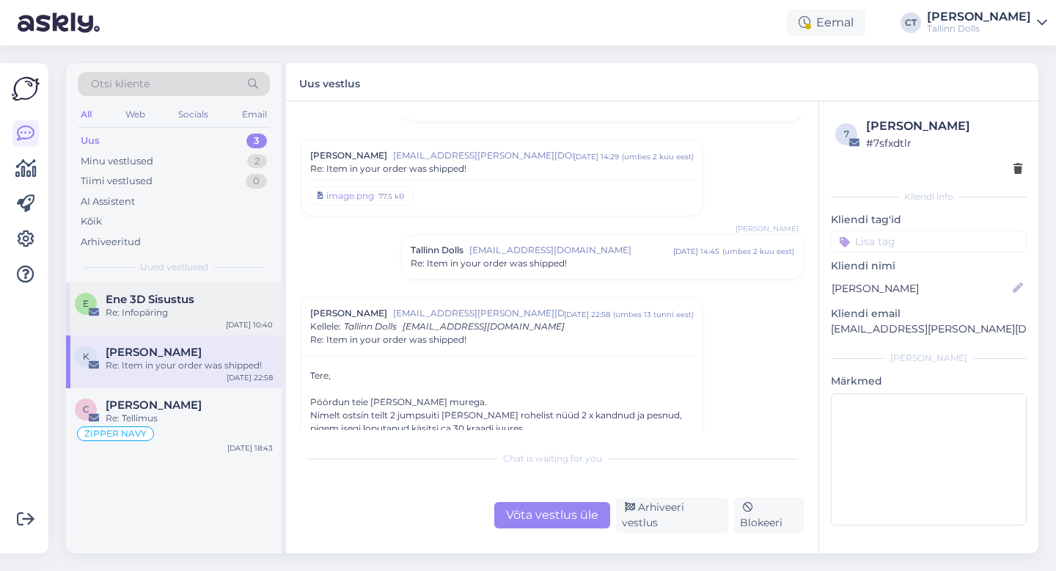
click at [200, 315] on div "Re: Infopäring" at bounding box center [189, 312] width 167 height 13
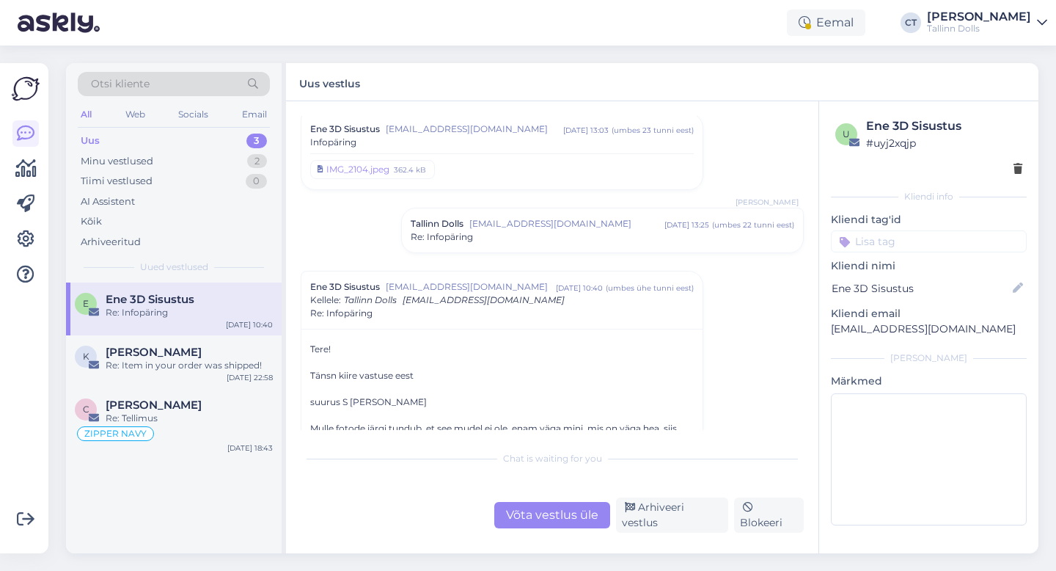
scroll to position [16, 0]
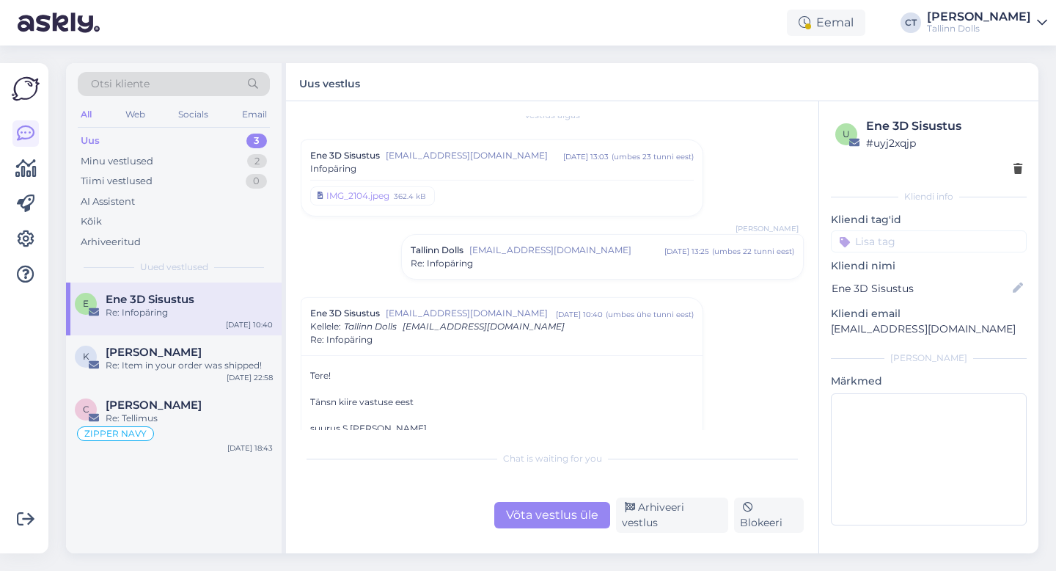
click at [453, 159] on span "[EMAIL_ADDRESS][DOMAIN_NAME]" at bounding box center [474, 155] width 177 height 13
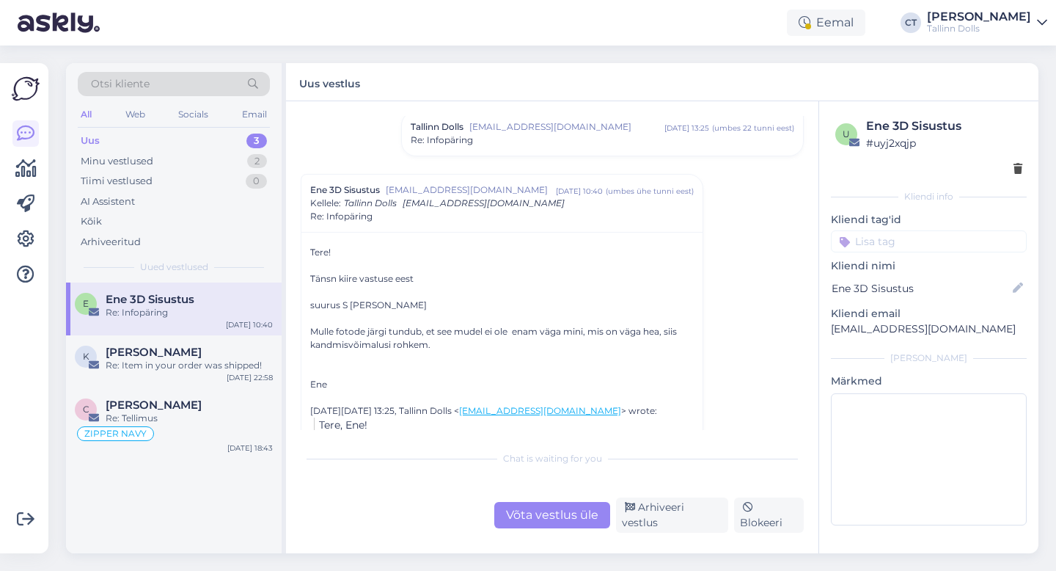
scroll to position [973, 0]
click at [554, 528] on div "Võta vestlus üle" at bounding box center [552, 515] width 116 height 26
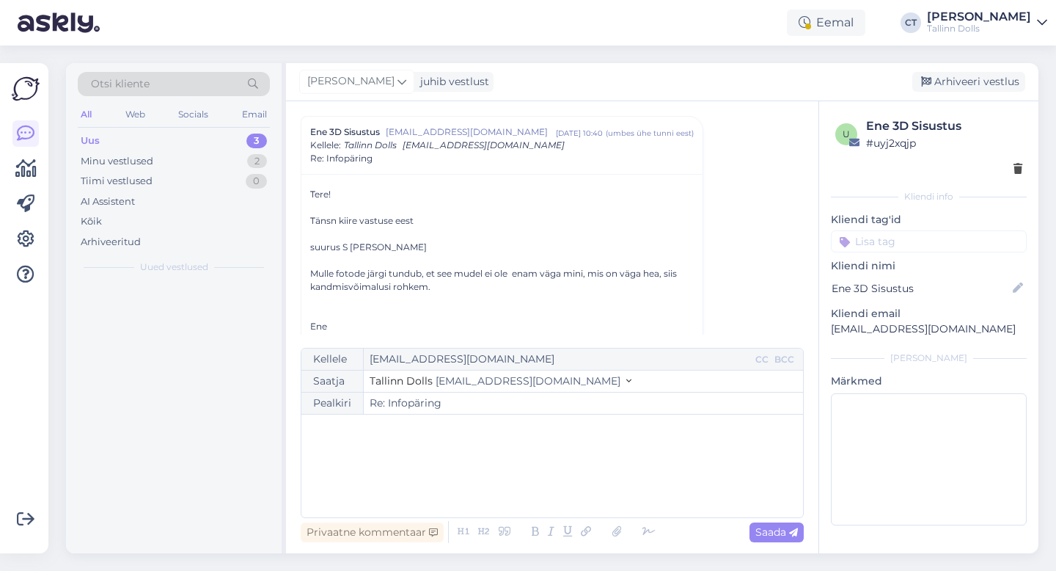
click at [538, 469] on div "﻿" at bounding box center [552, 466] width 487 height 88
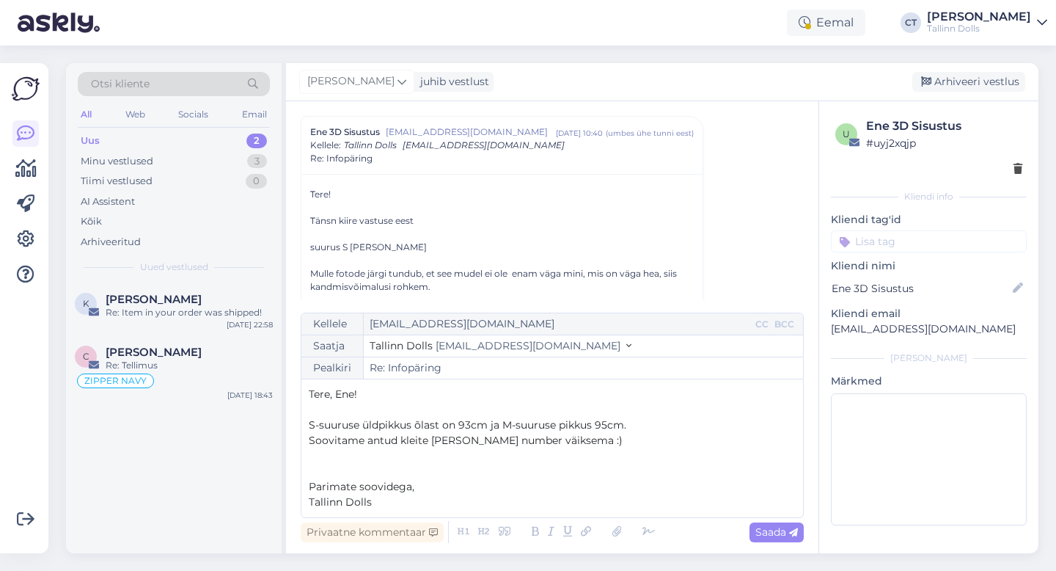
click at [793, 520] on div "Privaatne kommentaar Saada" at bounding box center [552, 532] width 503 height 28
click at [793, 530] on icon at bounding box center [793, 532] width 9 height 9
type input "Re: Infopäring"
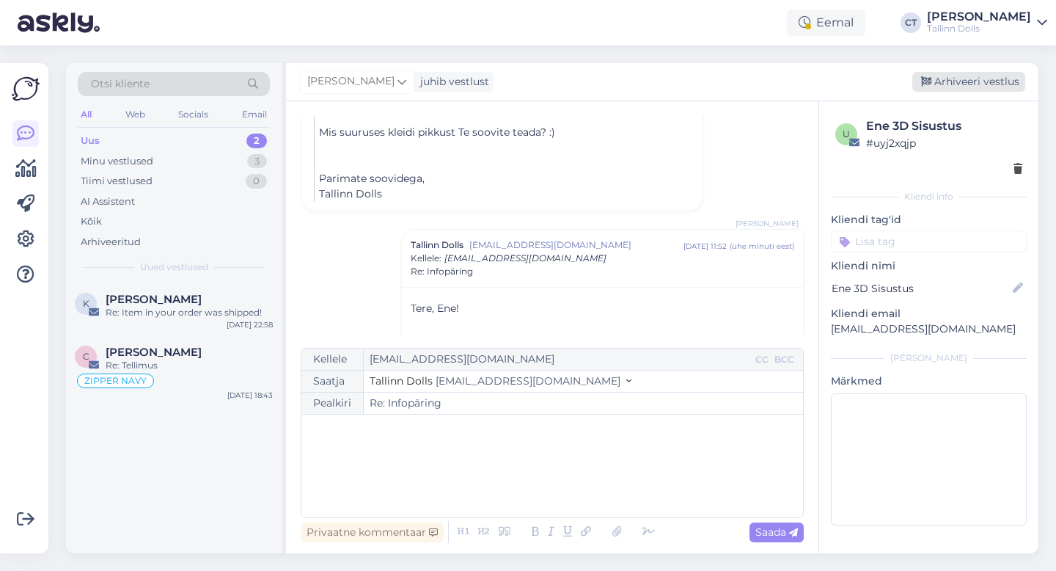
click at [976, 76] on div "Arhiveeri vestlus" at bounding box center [968, 82] width 113 height 20
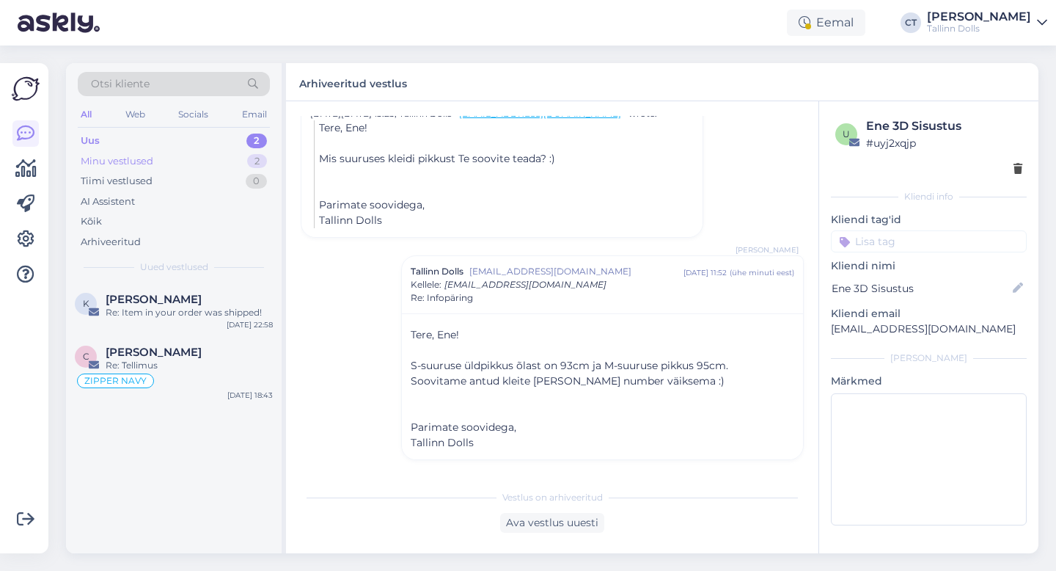
click at [122, 157] on div "Minu vestlused" at bounding box center [117, 161] width 73 height 15
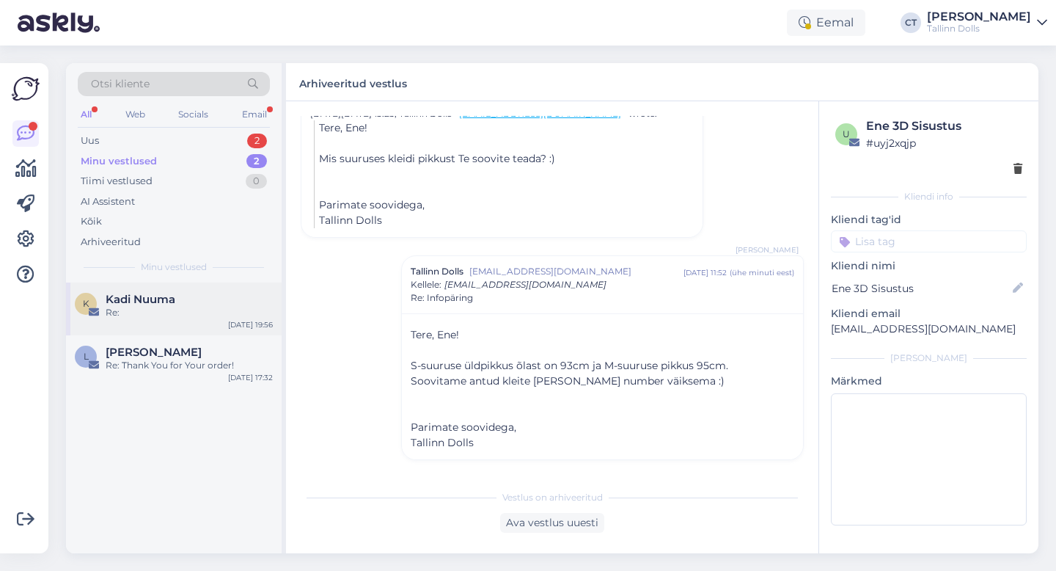
click at [139, 317] on div "Re:" at bounding box center [189, 312] width 167 height 13
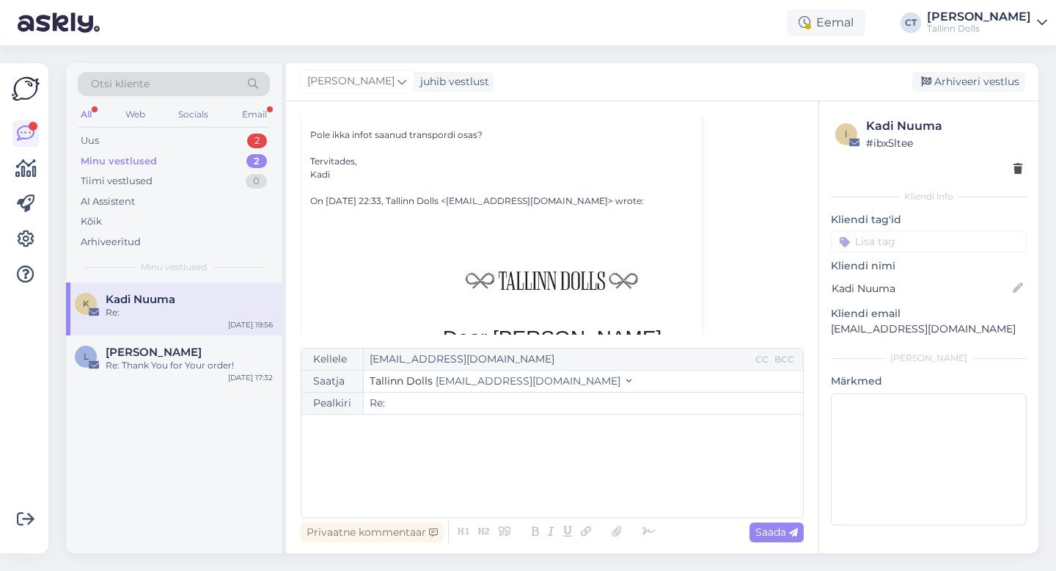
scroll to position [352, 0]
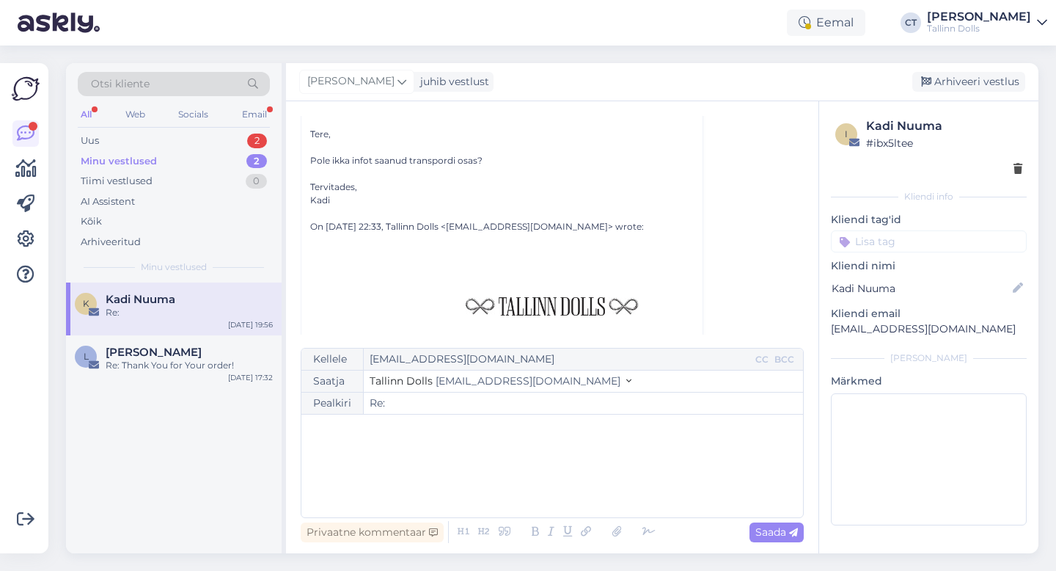
click at [389, 447] on div "﻿" at bounding box center [552, 466] width 487 height 88
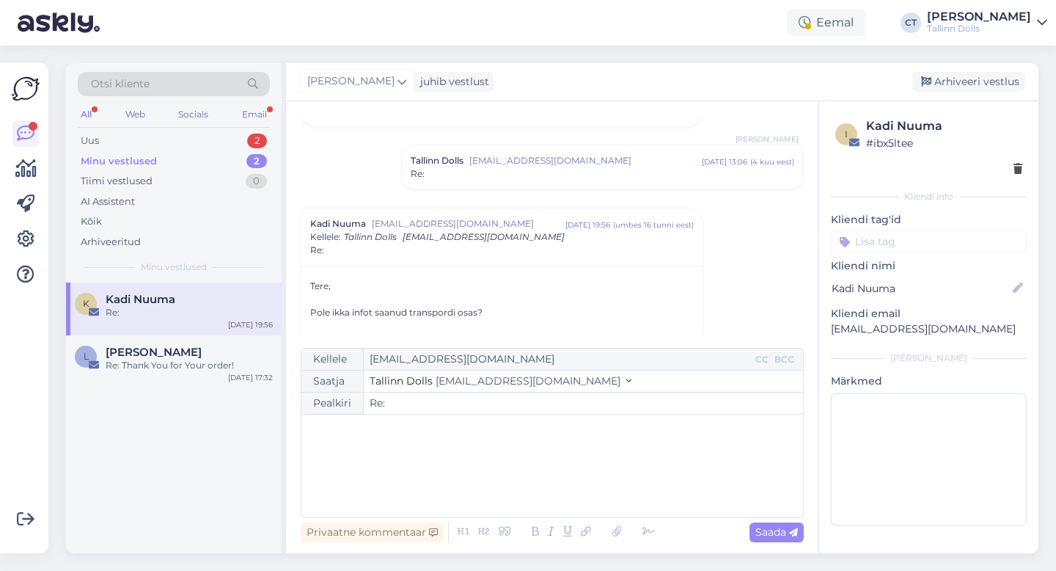
click at [450, 460] on div "﻿" at bounding box center [552, 466] width 487 height 88
click at [422, 481] on div "﻿" at bounding box center [552, 466] width 487 height 88
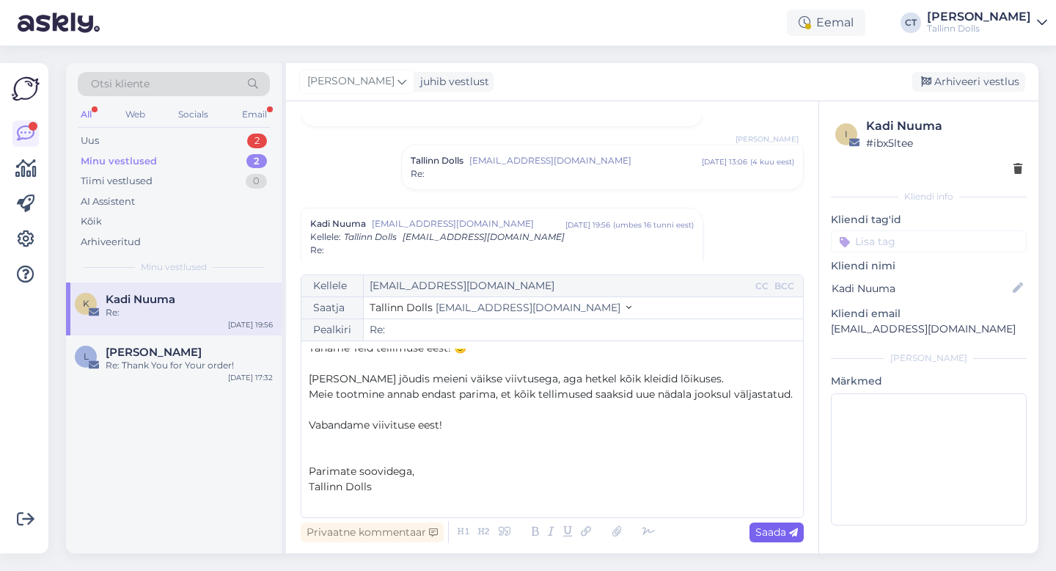
click at [766, 531] on span "Saada" at bounding box center [776, 531] width 43 height 13
type input "Re: Re:"
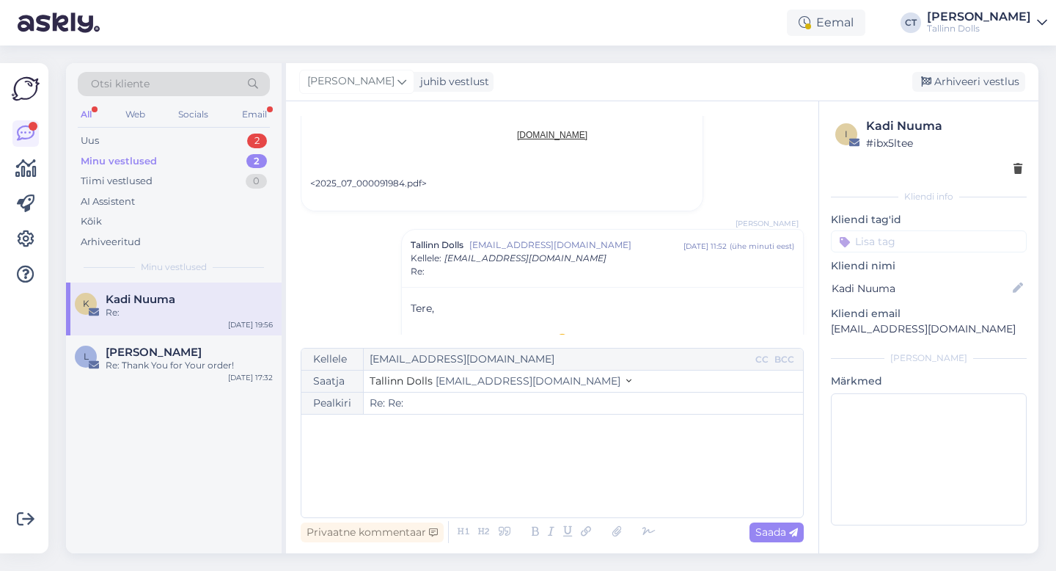
scroll to position [0, 0]
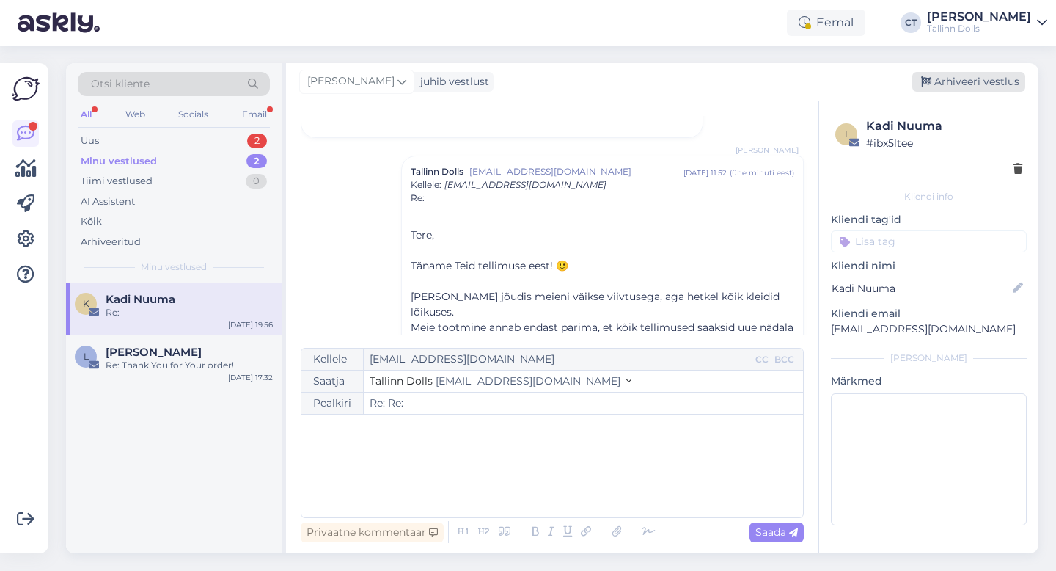
click at [958, 89] on div "Arhiveeri vestlus" at bounding box center [968, 82] width 113 height 20
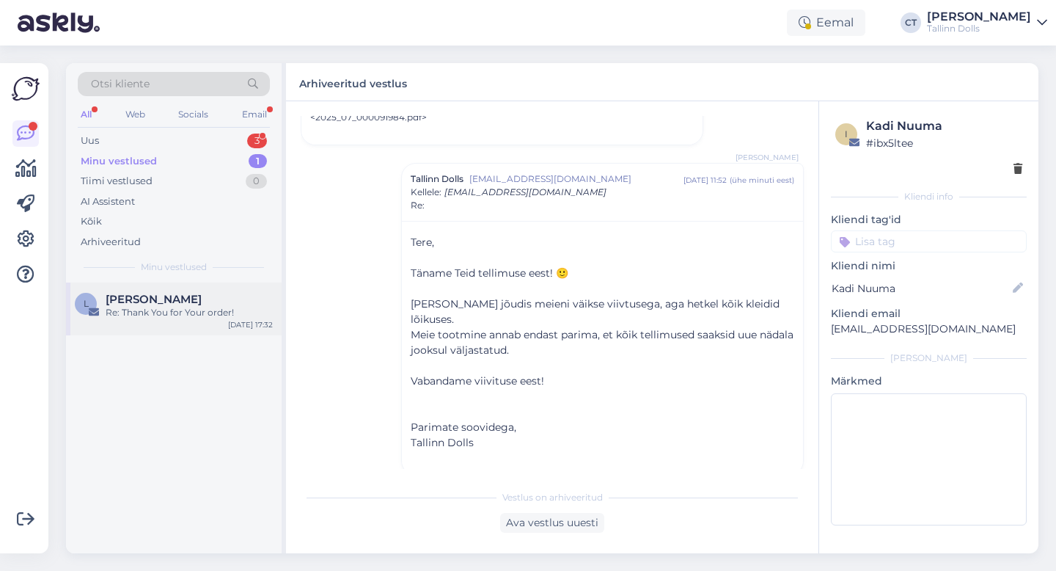
click at [182, 324] on div "L [PERSON_NAME] Re: Thank You for Your order! [DATE] 17:32" at bounding box center [174, 308] width 216 height 53
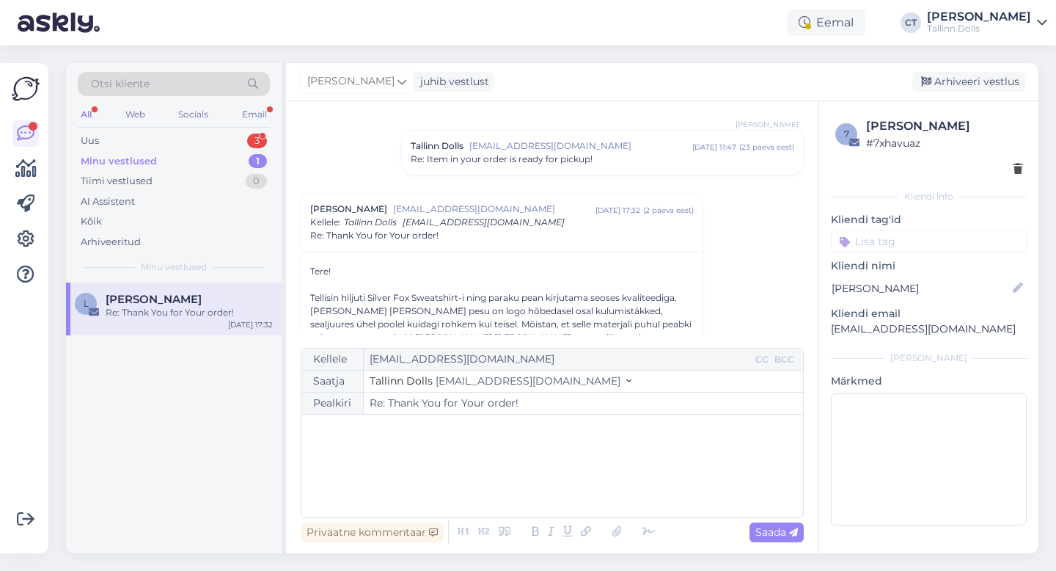
scroll to position [960, 0]
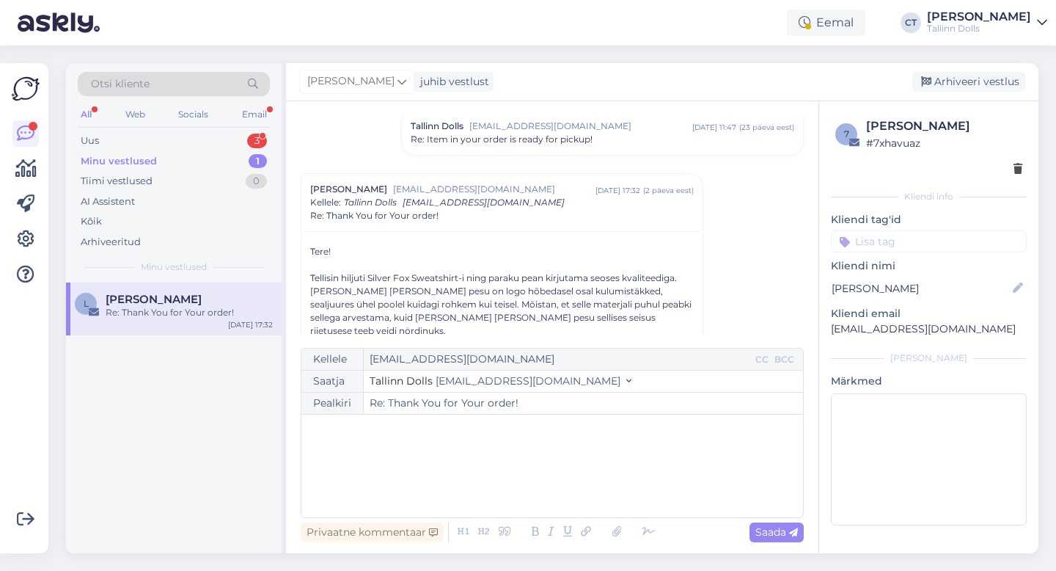
click at [164, 128] on div "Otsi kliente All Web Socials Email Uus 3 Minu vestlused 1 Tiimi vestlused 0 AI …" at bounding box center [174, 172] width 216 height 219
click at [162, 133] on div "Uus 3" at bounding box center [174, 141] width 192 height 21
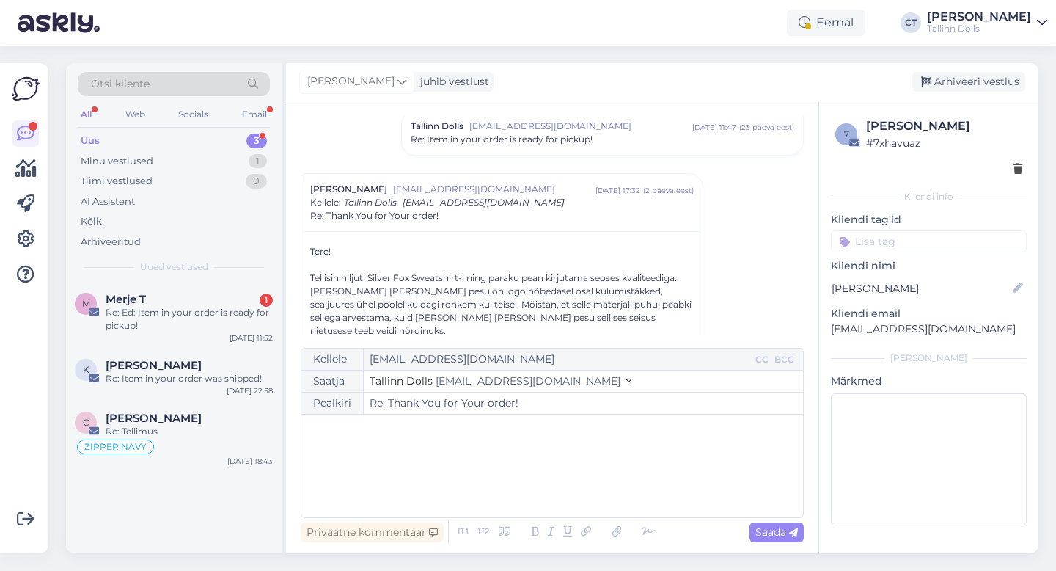
click at [162, 133] on div "Uus 3" at bounding box center [174, 141] width 192 height 21
click at [171, 304] on div "Merje T 1" at bounding box center [189, 299] width 167 height 13
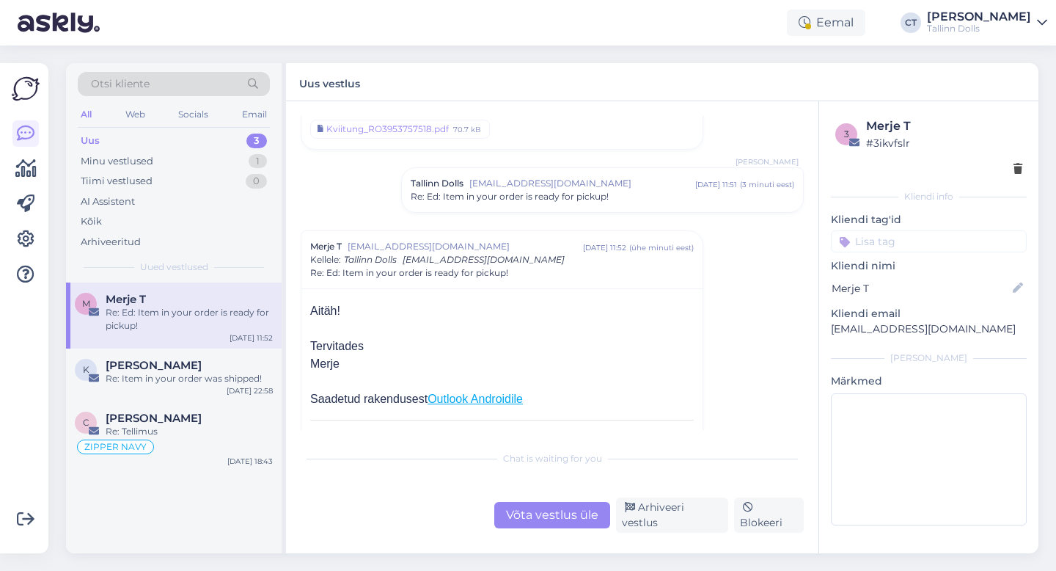
scroll to position [1408, 0]
click at [552, 164] on div "Vestlus algas Merje T [EMAIL_ADDRESS][DOMAIN_NAME] [DATE] 09:19 ( 5 kuu eest ) …" at bounding box center [559, 273] width 516 height 314
click at [555, 184] on span "[EMAIL_ADDRESS][DOMAIN_NAME]" at bounding box center [582, 182] width 226 height 13
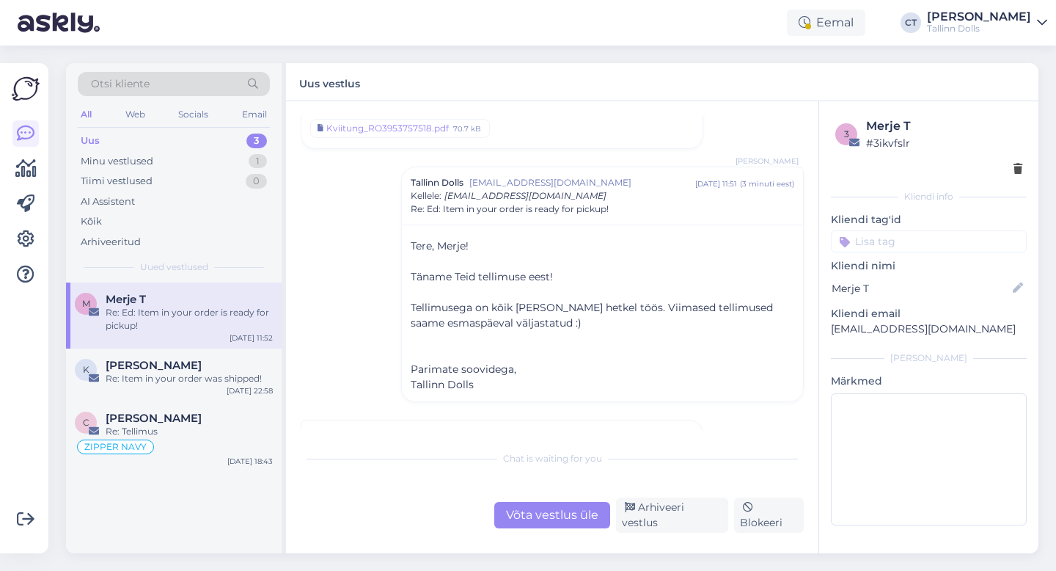
scroll to position [1469, 0]
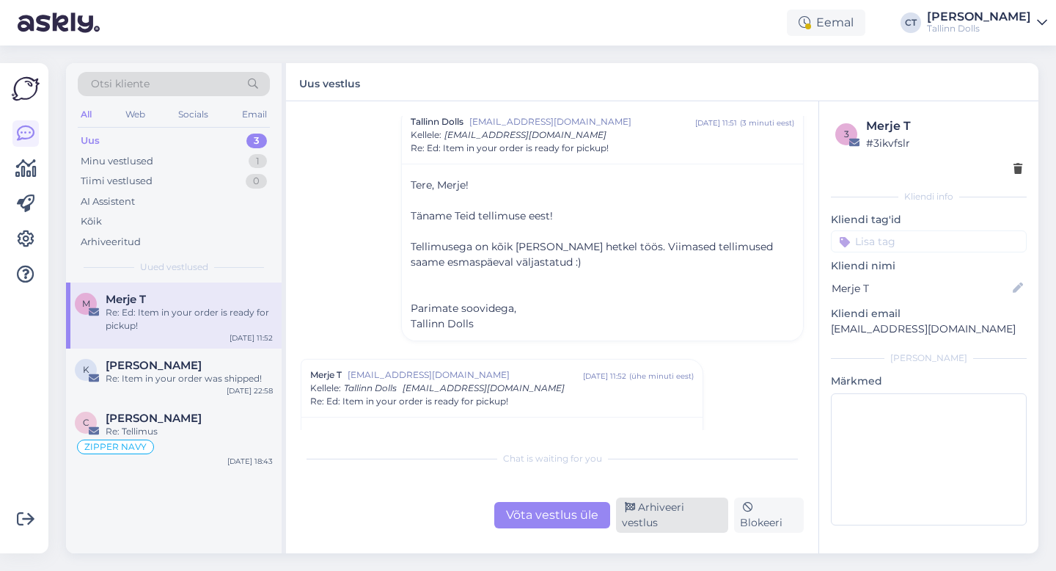
click at [670, 516] on div "Arhiveeri vestlus" at bounding box center [672, 514] width 112 height 35
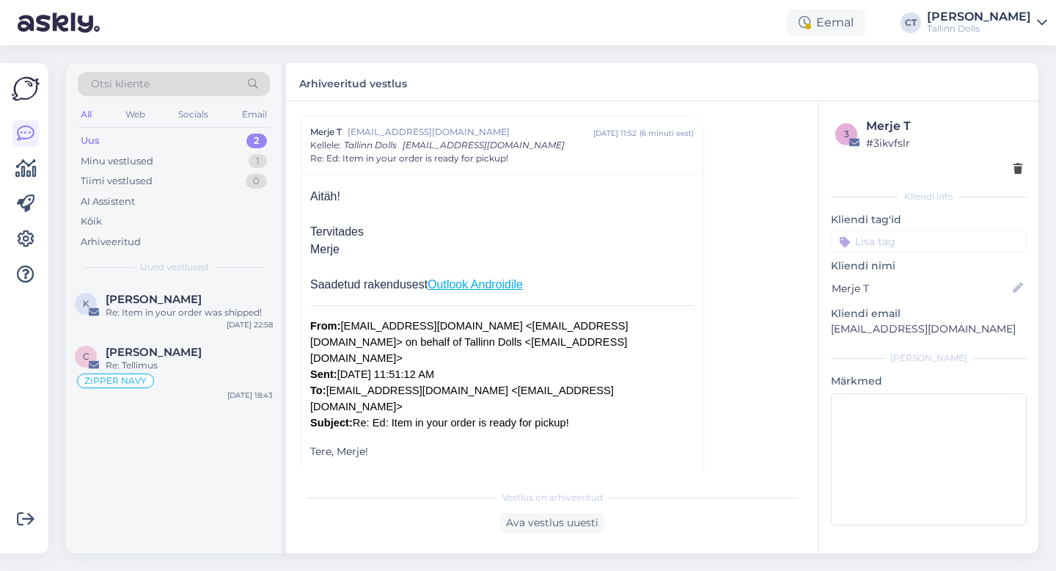
click at [158, 141] on div "Uus 2" at bounding box center [174, 141] width 192 height 21
click at [133, 136] on div "Uus 2" at bounding box center [174, 141] width 192 height 21
click at [177, 73] on div "Otsi kliente" at bounding box center [174, 84] width 192 height 24
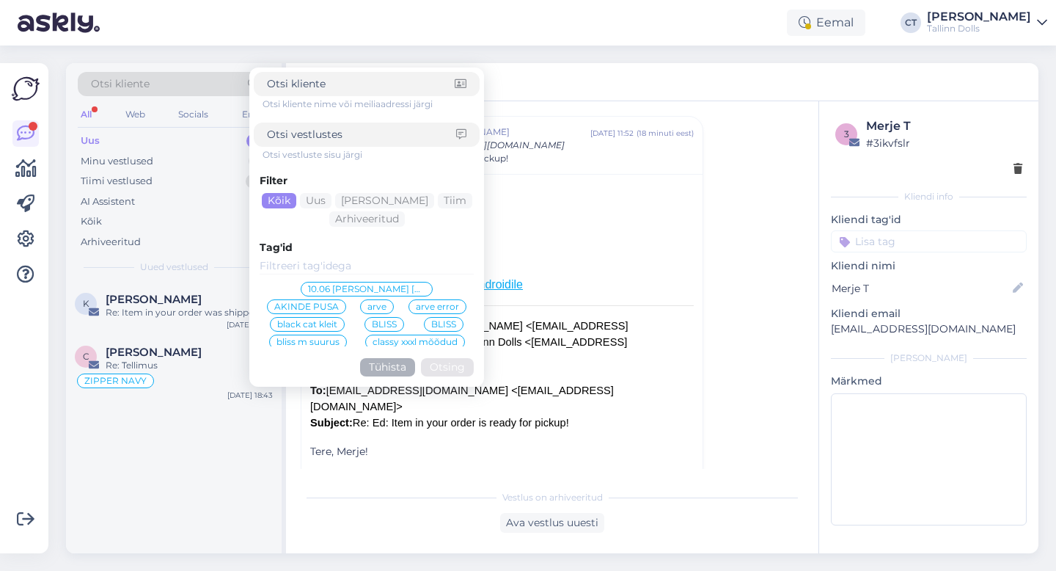
type input "[EMAIL_ADDRESS][DOMAIN_NAME]"
click button "Otsing" at bounding box center [447, 367] width 53 height 18
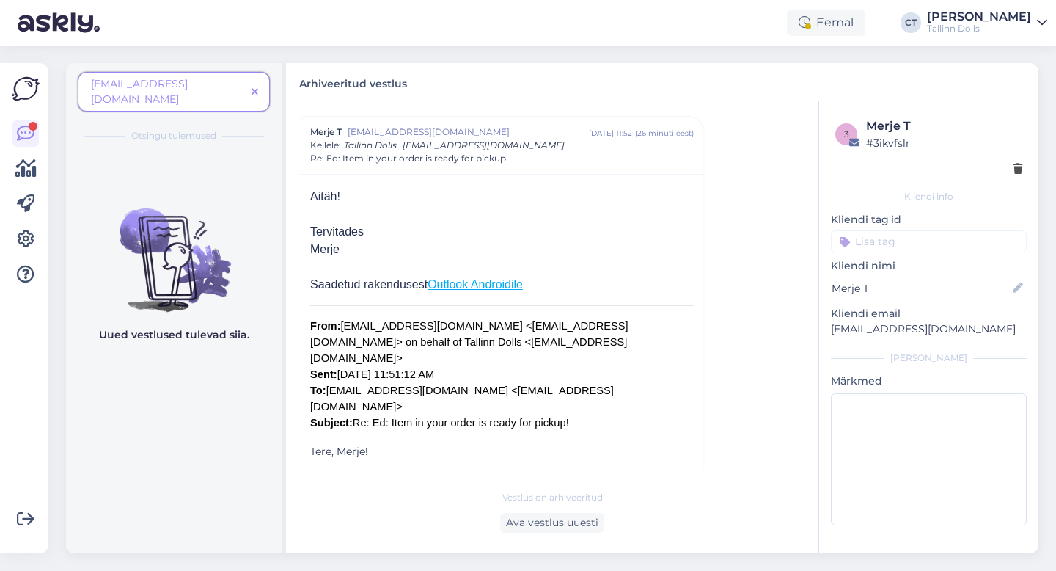
click at [234, 86] on span "[EMAIL_ADDRESS][DOMAIN_NAME]" at bounding box center [168, 91] width 155 height 31
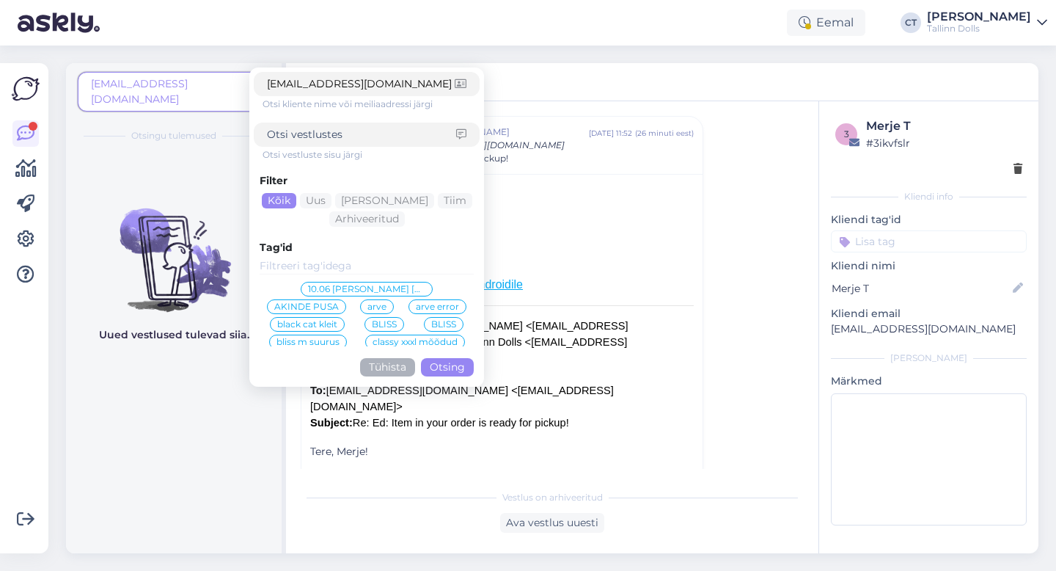
click at [358, 136] on input at bounding box center [361, 134] width 189 height 15
paste input "[EMAIL_ADDRESS][DOMAIN_NAME]"
type input "[EMAIL_ADDRESS][DOMAIN_NAME]"
click at [377, 98] on div "Otsi kliente nime või meiliaadressi järgi" at bounding box center [371, 104] width 217 height 13
click at [380, 86] on input "[EMAIL_ADDRESS][DOMAIN_NAME]" at bounding box center [361, 83] width 188 height 15
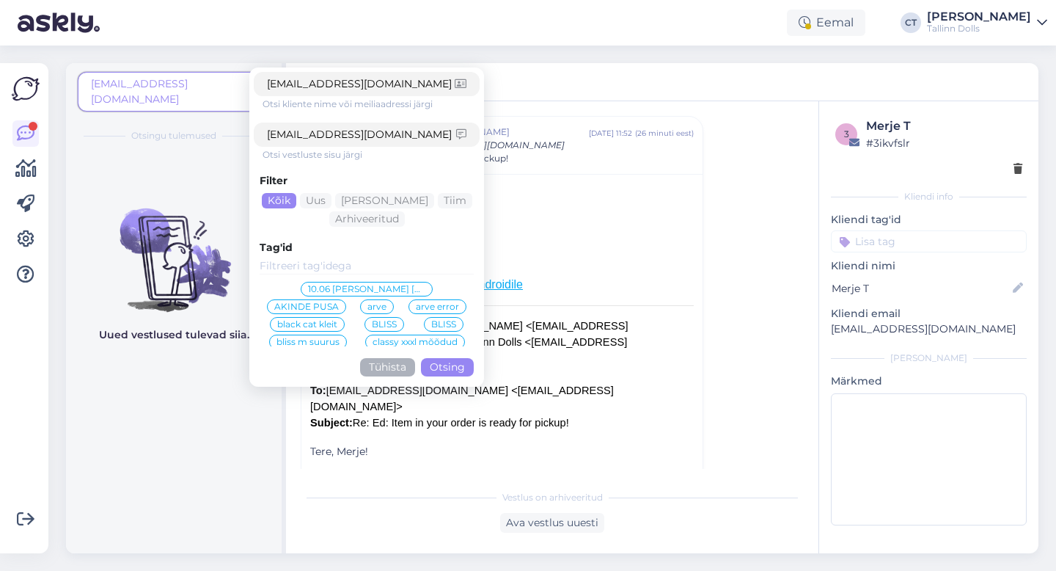
click at [380, 86] on input "[EMAIL_ADDRESS][DOMAIN_NAME]" at bounding box center [361, 83] width 188 height 15
click button "Otsing" at bounding box center [447, 367] width 53 height 18
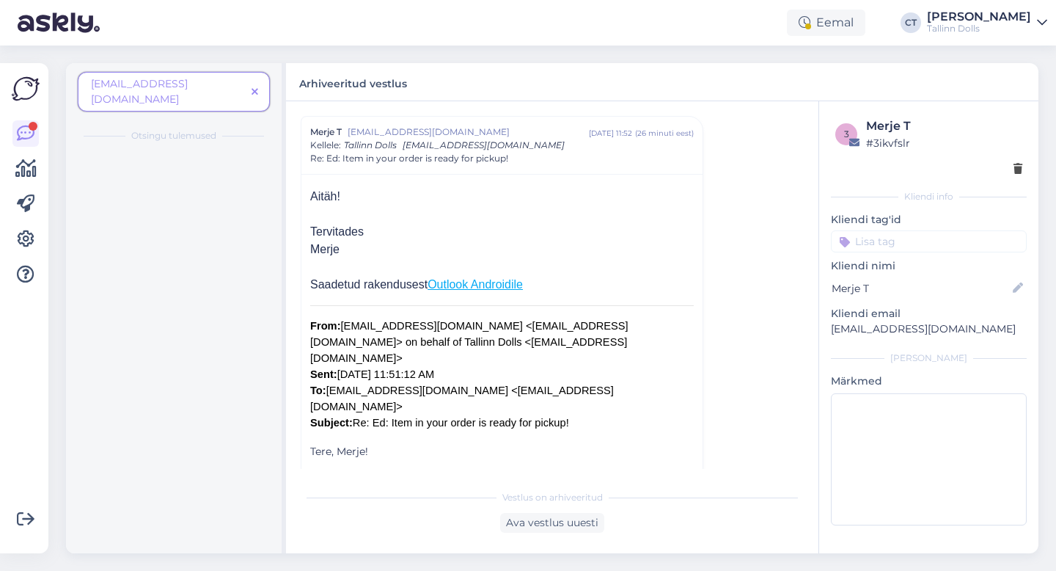
click at [255, 87] on icon at bounding box center [255, 92] width 7 height 10
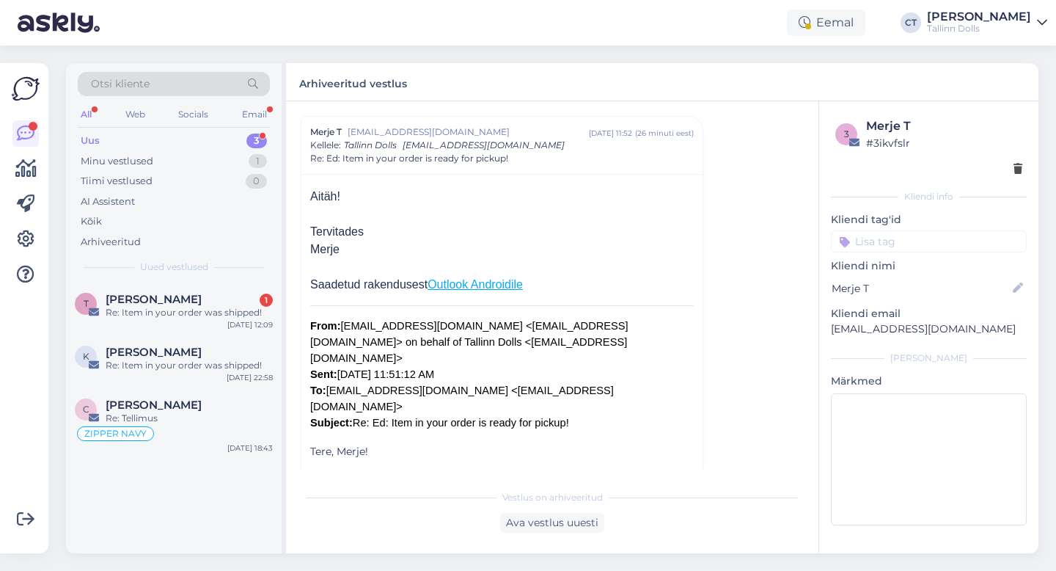
click at [242, 86] on icon at bounding box center [253, 84] width 22 height 10
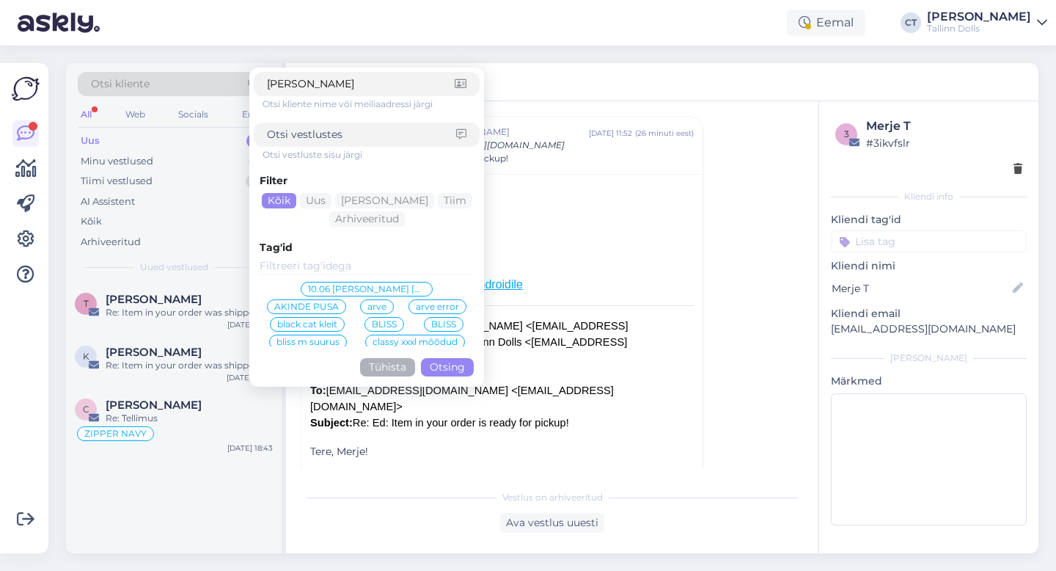
type input "[PERSON_NAME]"
click button "Otsing" at bounding box center [447, 367] width 53 height 18
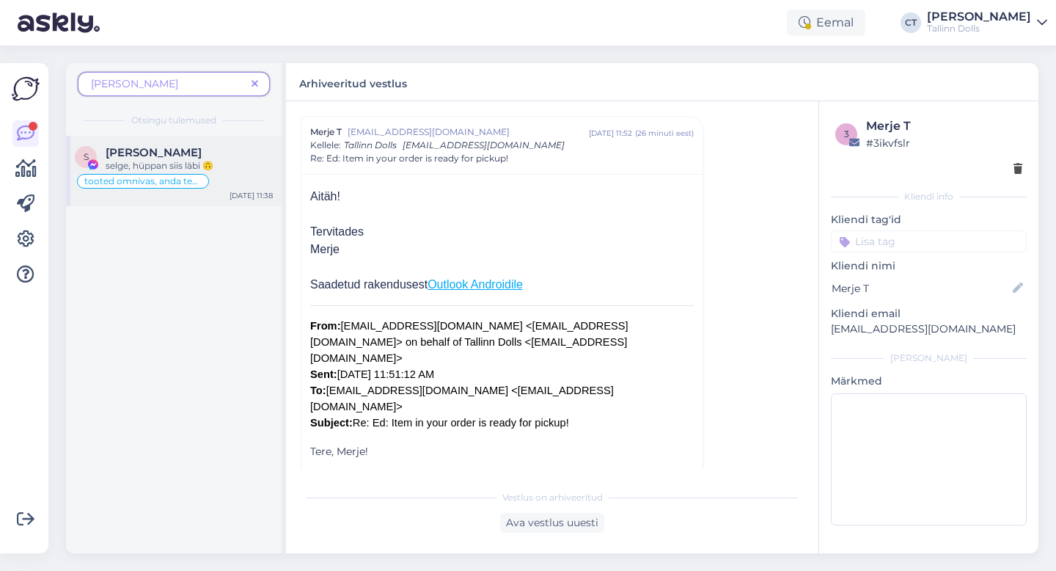
click at [136, 159] on div "selge, hüppan siis läbi 🙃" at bounding box center [189, 165] width 167 height 13
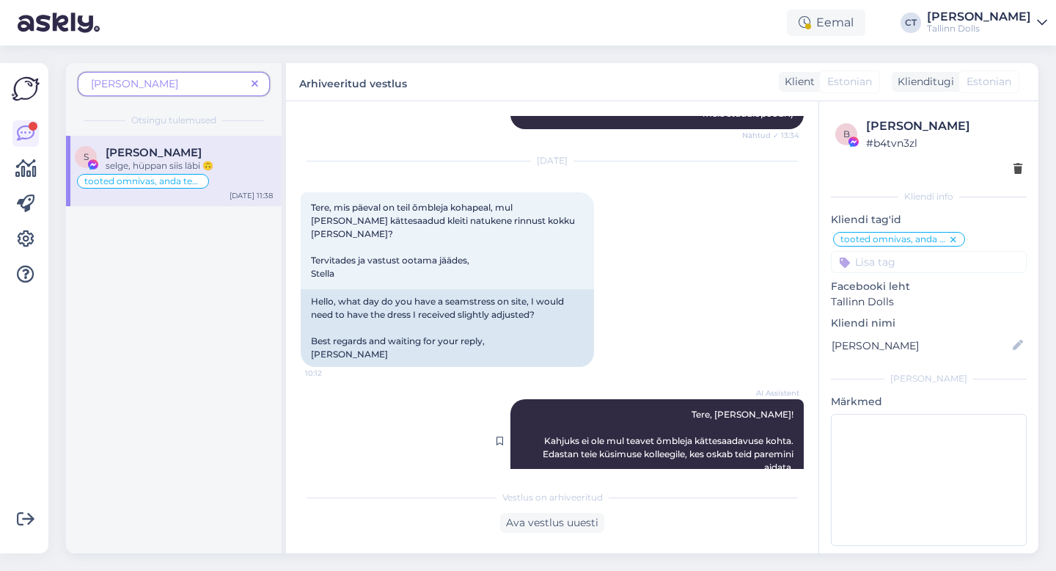
scroll to position [3327, 0]
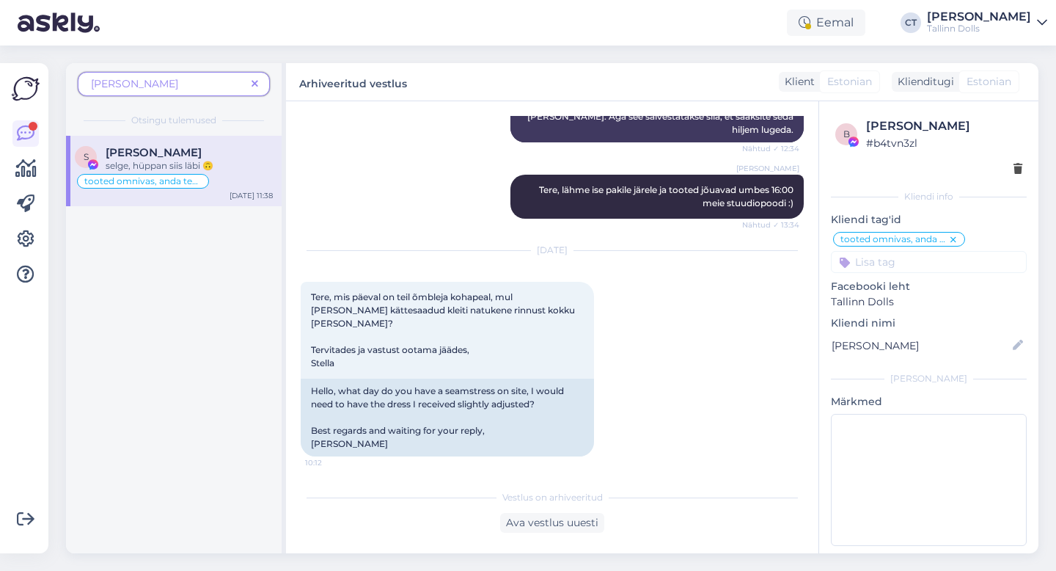
click at [254, 79] on icon at bounding box center [255, 84] width 7 height 10
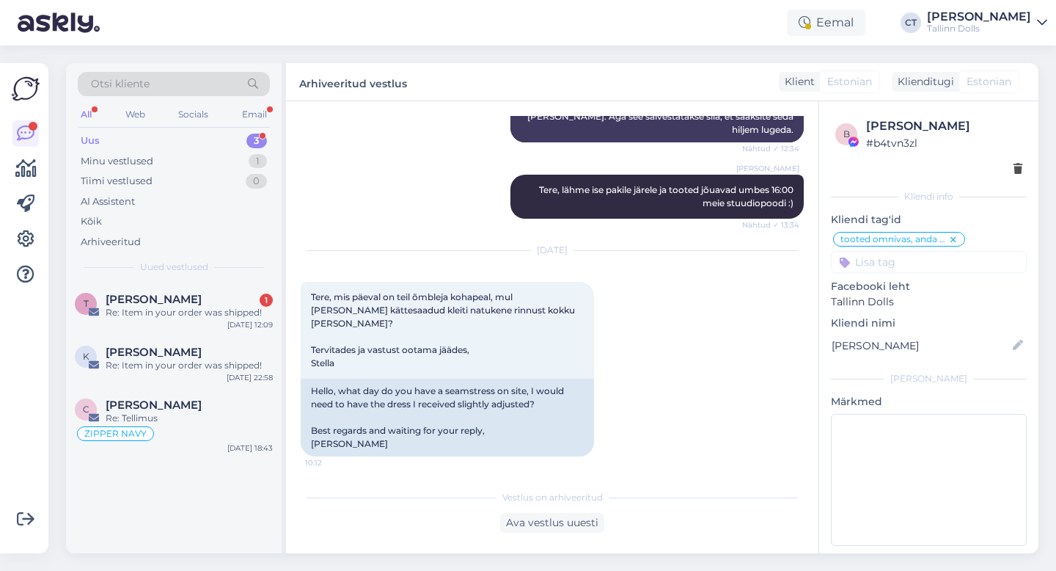
click at [238, 89] on div "Otsi kliente" at bounding box center [174, 84] width 192 height 24
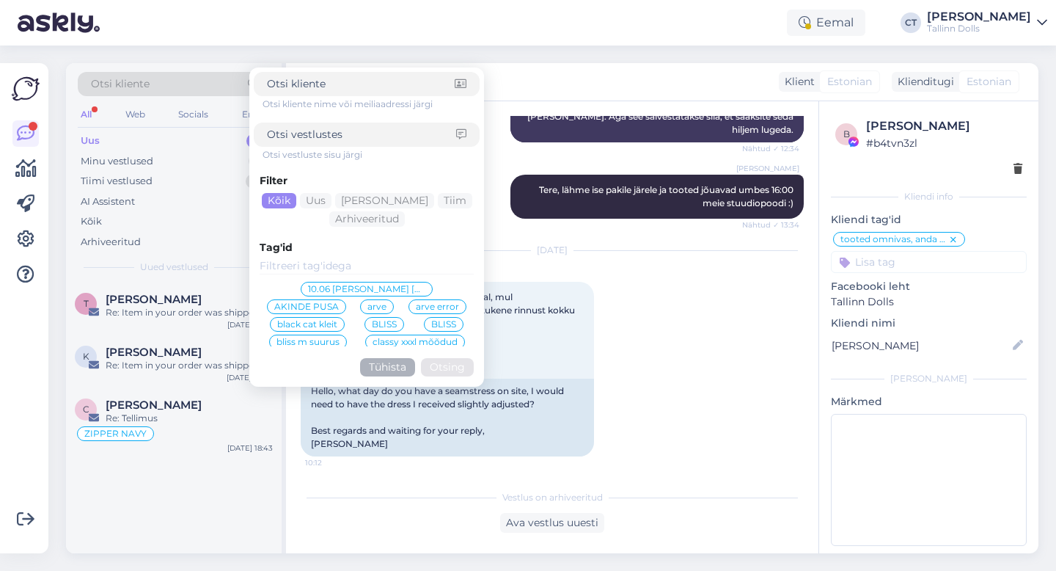
click at [295, 128] on input at bounding box center [361, 134] width 189 height 15
type input "[PERSON_NAME]"
click button "Otsing" at bounding box center [447, 367] width 53 height 18
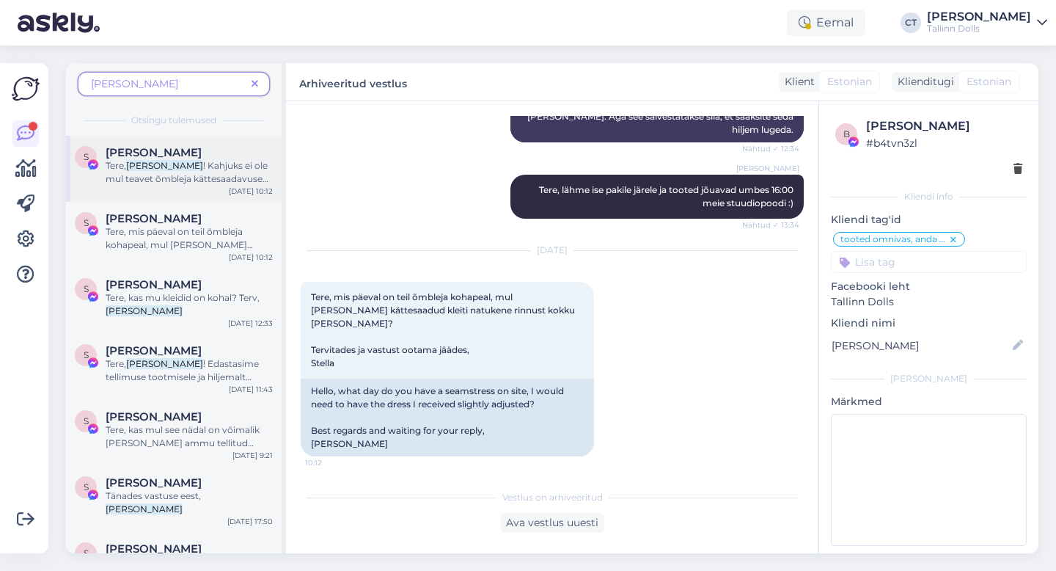
click at [184, 164] on span "! Kahjuks ei ole mul teavet õmbleja kättesaadavuse kohta. Edastan teie küsimuse…" at bounding box center [187, 192] width 163 height 64
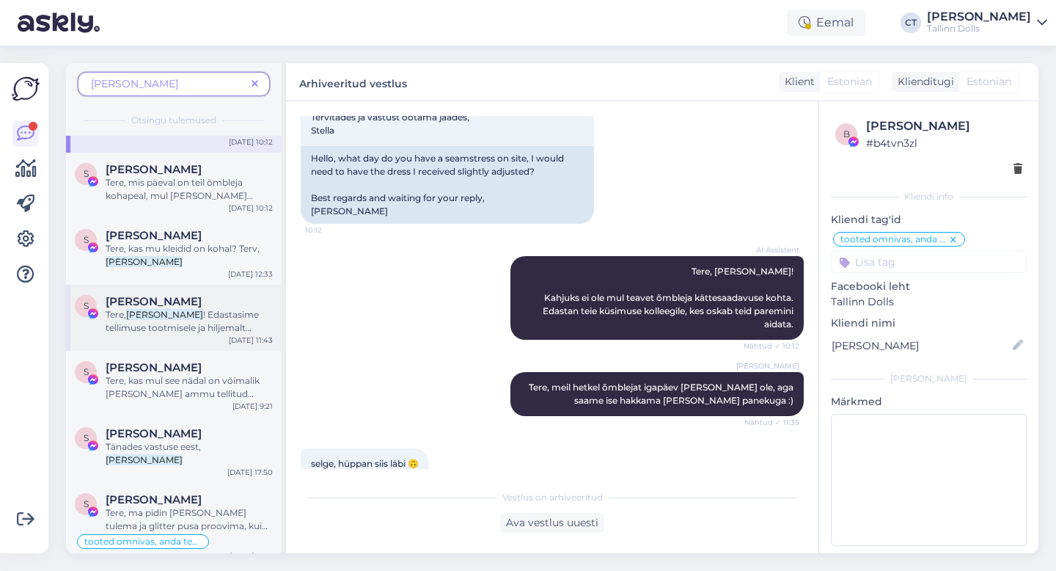
scroll to position [0, 0]
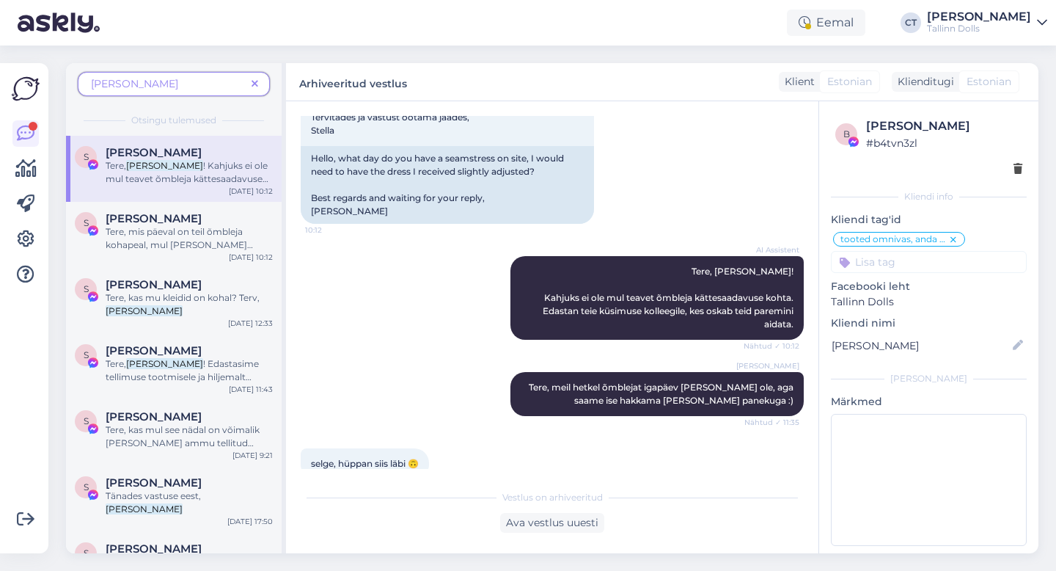
click at [233, 82] on span "[PERSON_NAME]" at bounding box center [168, 83] width 155 height 15
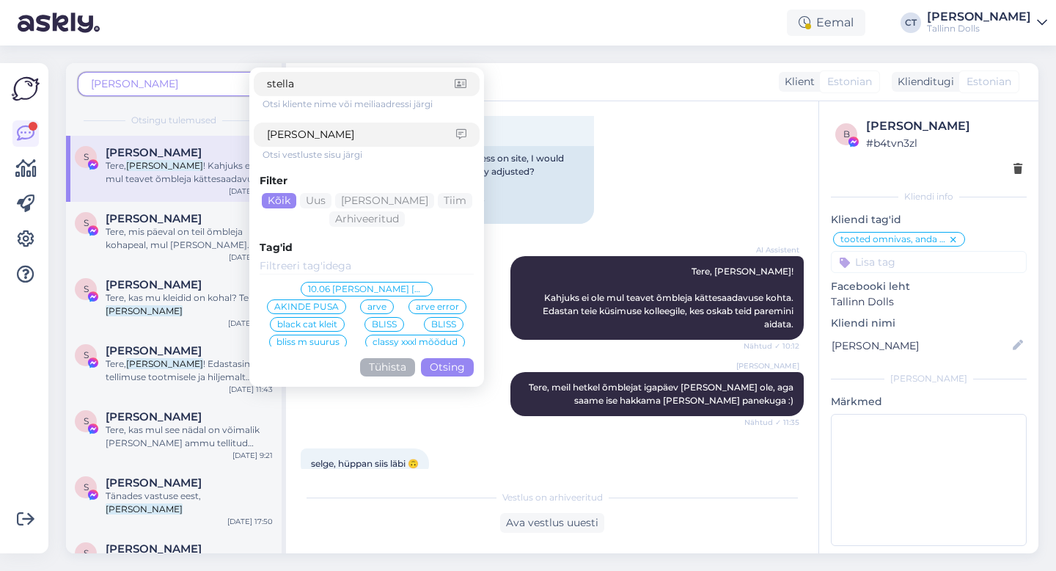
type input "stella"
click at [352, 140] on input "[PERSON_NAME]" at bounding box center [361, 134] width 189 height 15
click button "Otsing" at bounding box center [447, 367] width 53 height 18
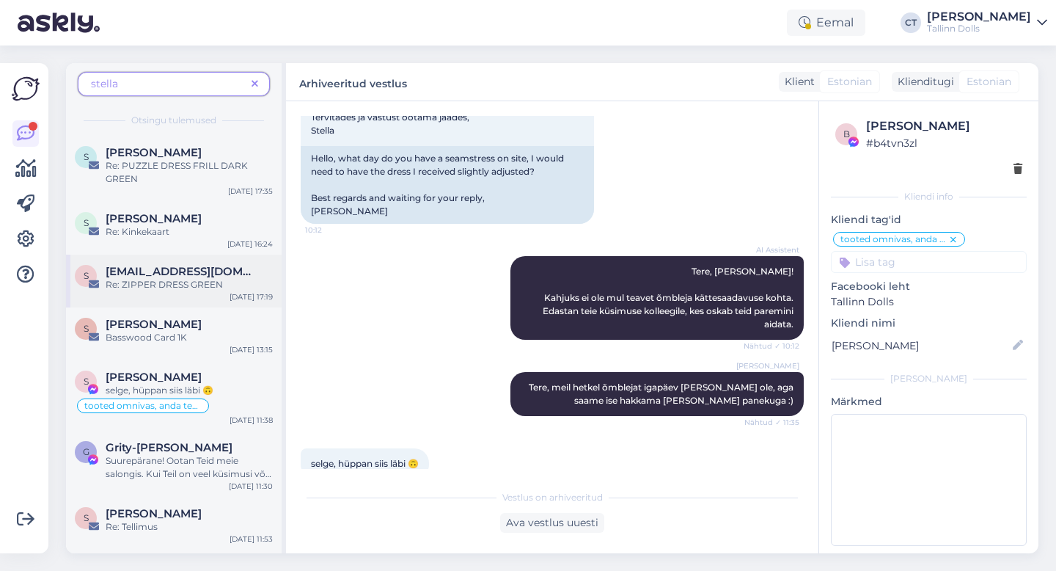
click at [161, 265] on span "[EMAIL_ADDRESS][DOMAIN_NAME]" at bounding box center [182, 271] width 153 height 13
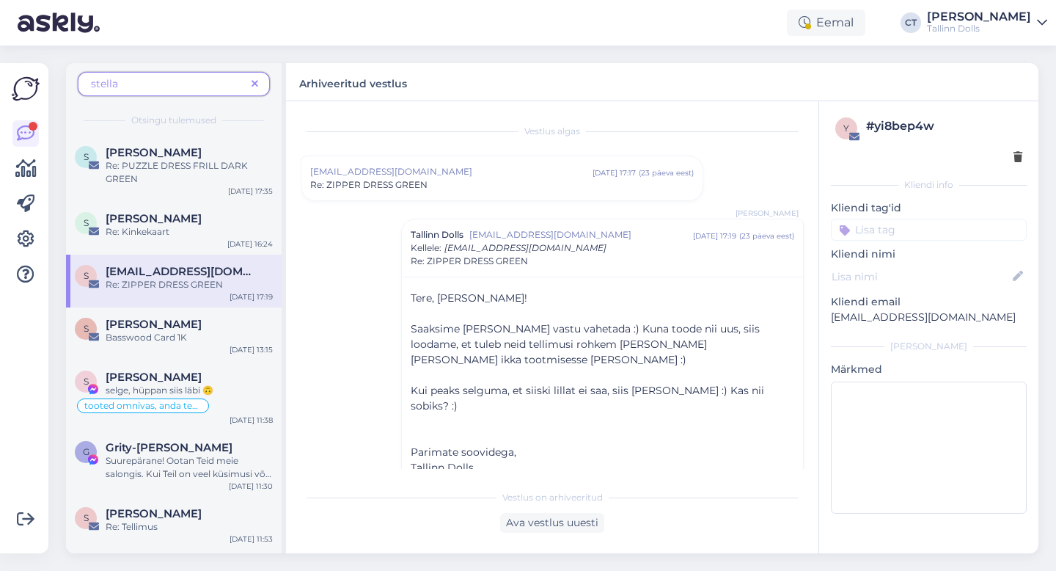
scroll to position [10, 0]
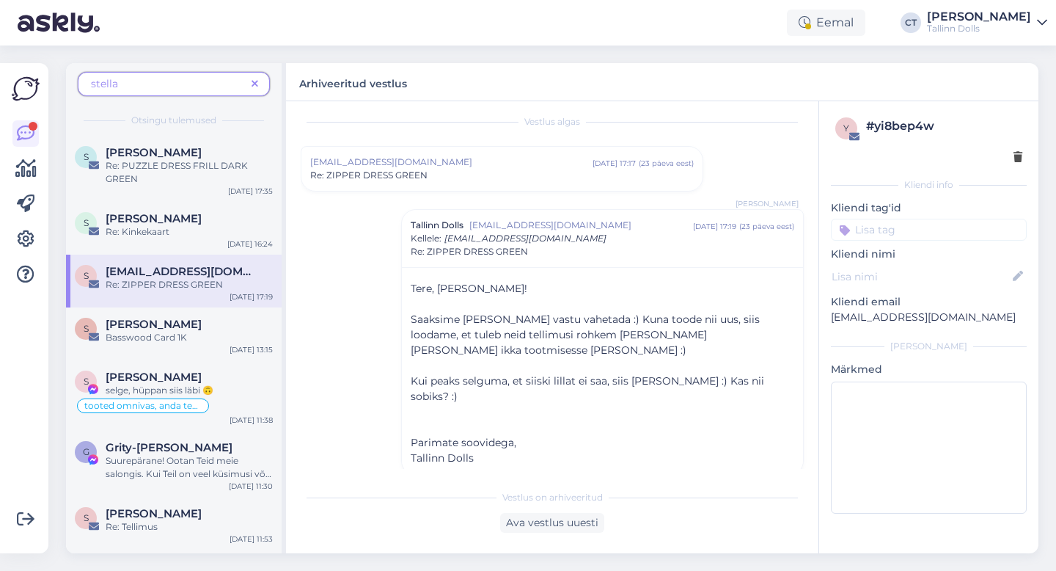
click at [189, 81] on span "stella" at bounding box center [168, 83] width 155 height 15
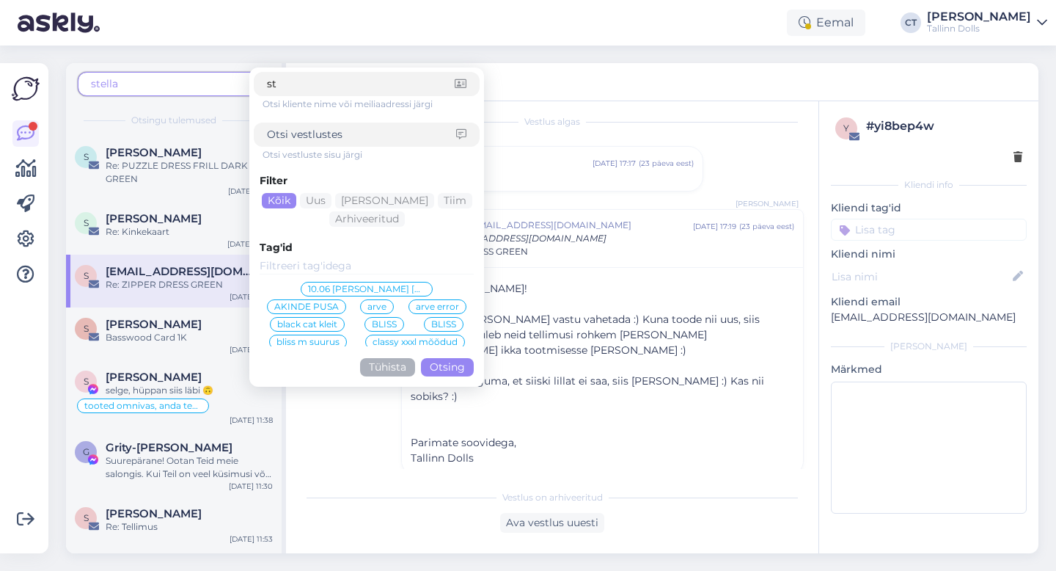
type input "s"
type input "[EMAIL_ADDRESS][DOMAIN_NAME]"
click button "Otsing" at bounding box center [447, 367] width 53 height 18
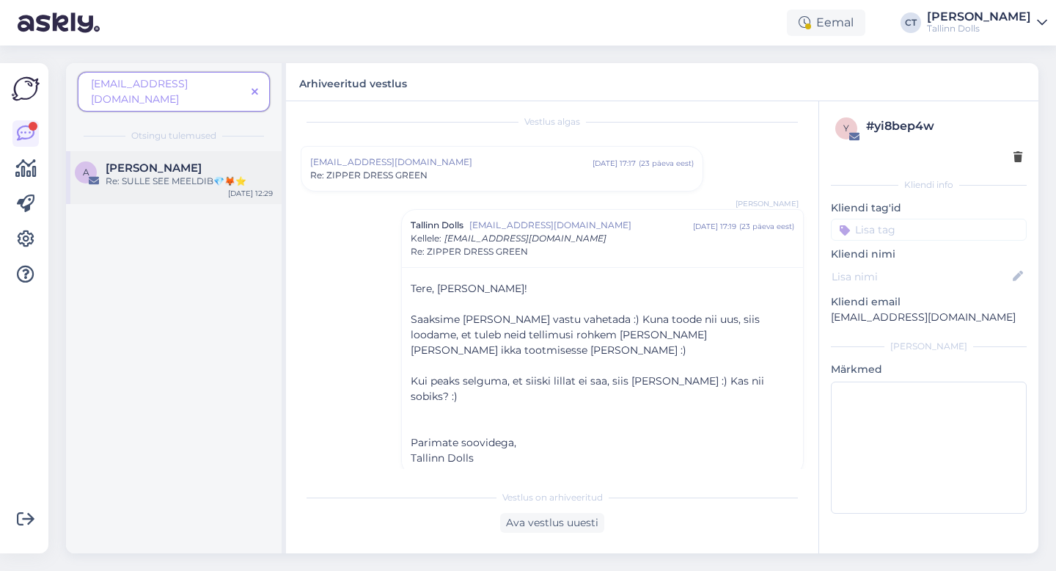
click at [187, 175] on div "Re: SULLE SEE MEELDIB💎🦊⭐" at bounding box center [189, 181] width 167 height 13
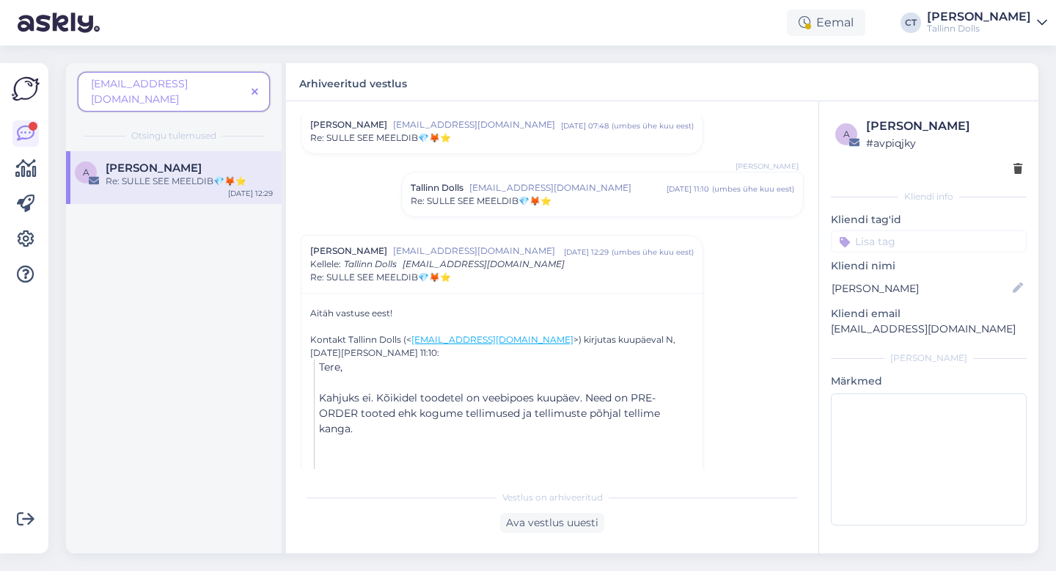
scroll to position [1150, 0]
click at [524, 213] on div "Tallinn Dolls [EMAIL_ADDRESS][DOMAIN_NAME] [DATE] 11:10 ( umbes ühe kuu eest ) …" at bounding box center [602, 195] width 401 height 44
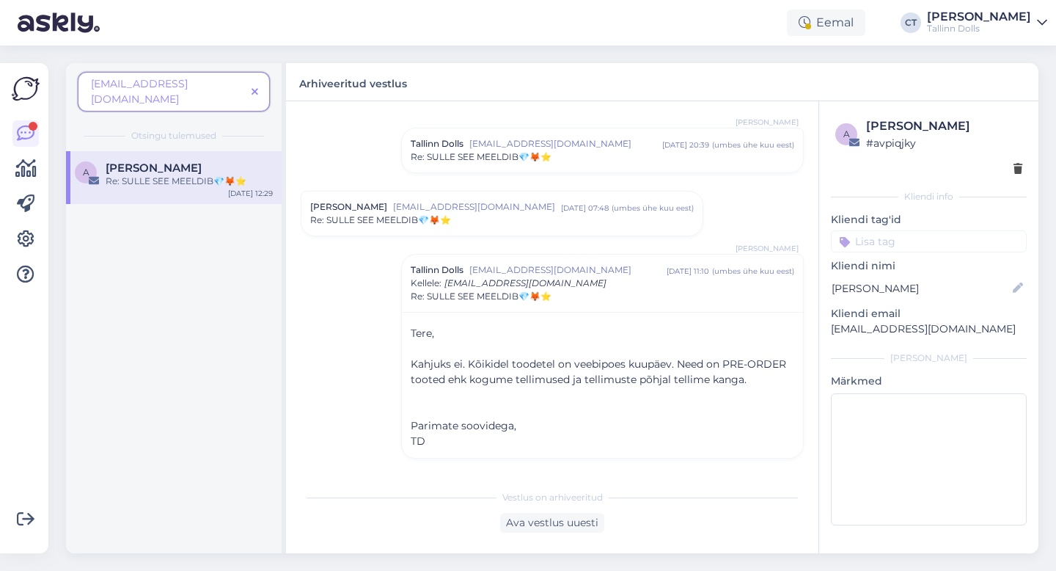
click at [475, 147] on span "[EMAIL_ADDRESS][DOMAIN_NAME]" at bounding box center [565, 143] width 193 height 13
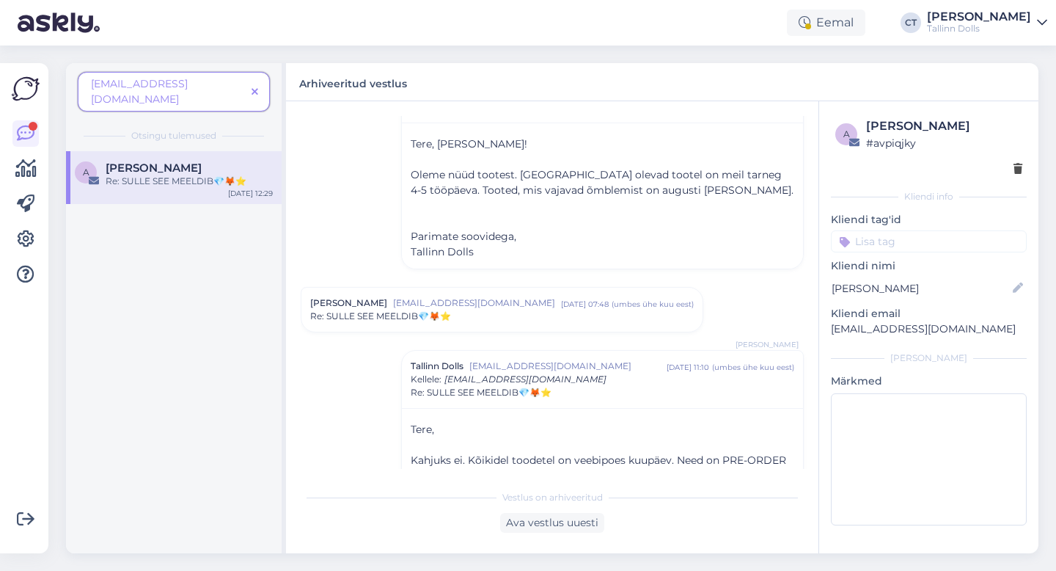
scroll to position [1154, 0]
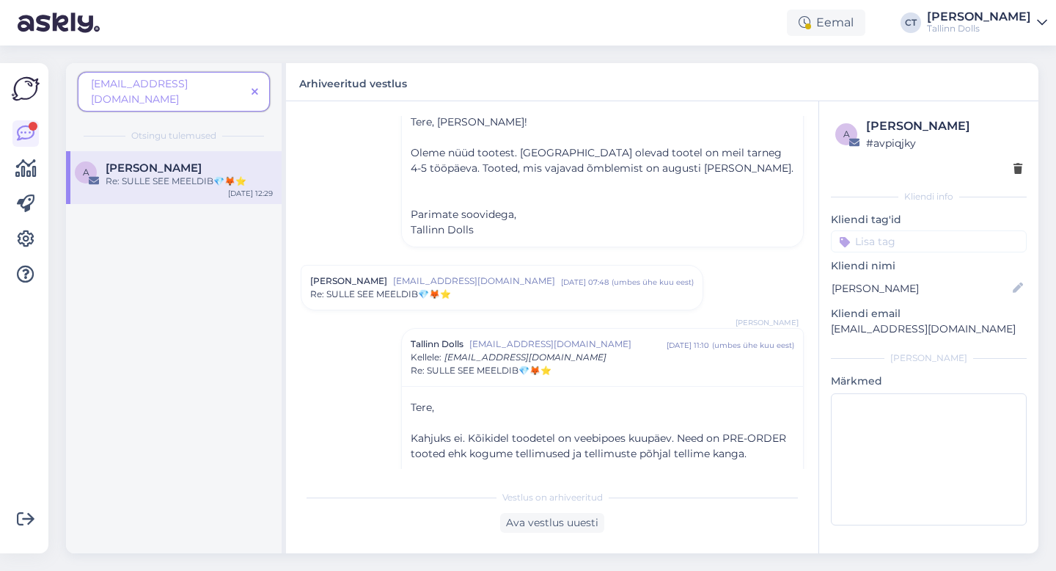
click at [477, 282] on span "[EMAIL_ADDRESS][DOMAIN_NAME]" at bounding box center [477, 280] width 168 height 13
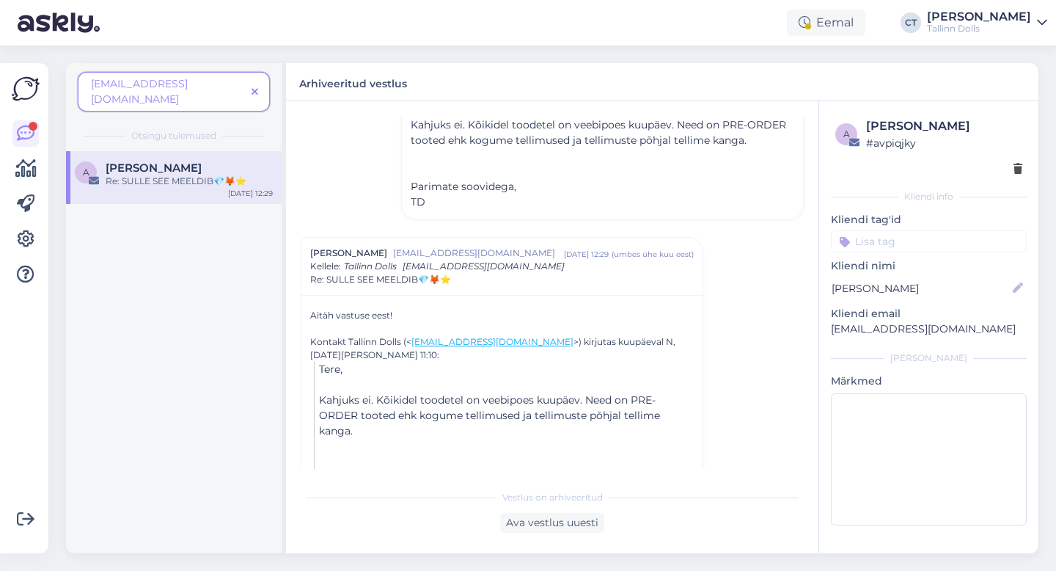
scroll to position [1795, 0]
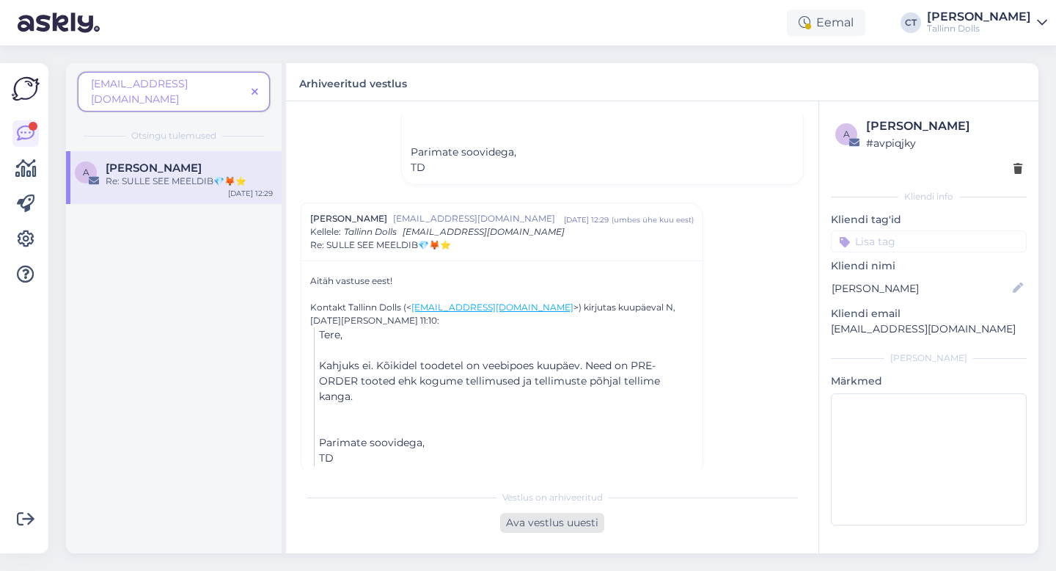
click at [572, 531] on div "Ava vestlus uuesti" at bounding box center [552, 523] width 104 height 20
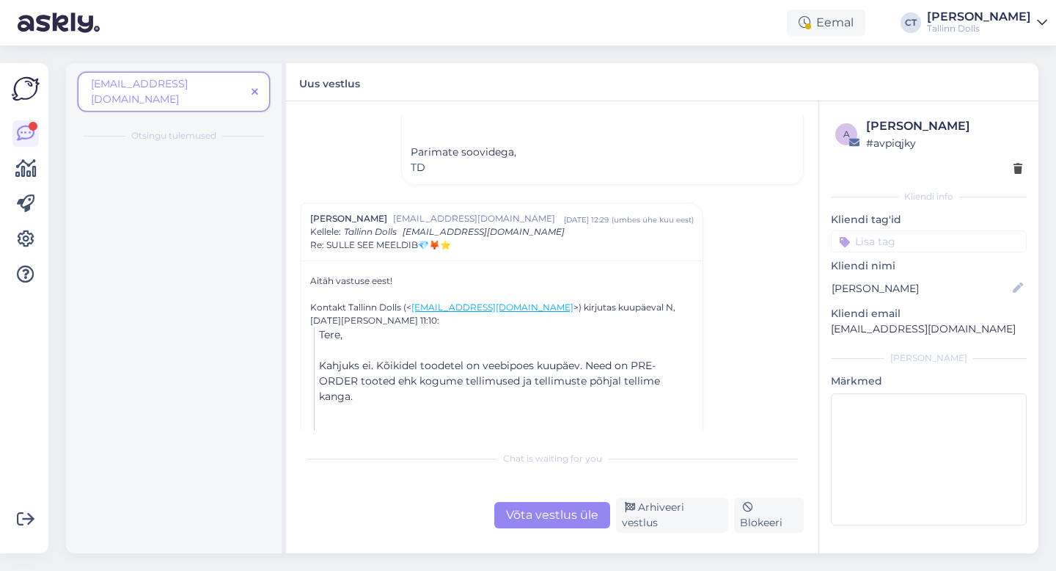
scroll to position [1825, 0]
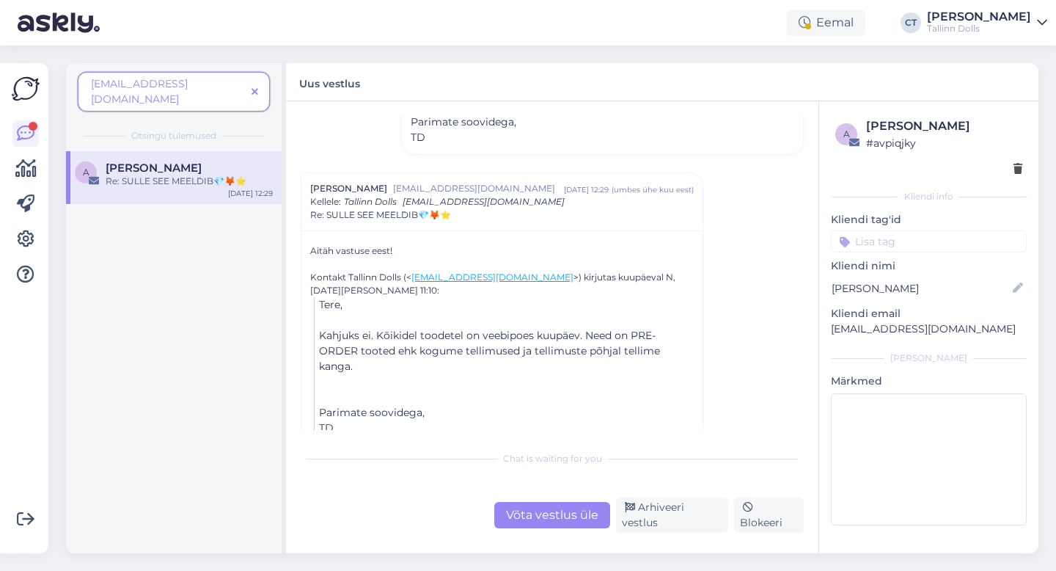
click at [573, 488] on div "Chat is waiting for you Võta vestlus üle Arhiveeri vestlus Blokeeri" at bounding box center [552, 487] width 503 height 89
click at [595, 532] on div "Vestlus [PERSON_NAME] [EMAIL_ADDRESS][DOMAIN_NAME] [DATE] 07:38 ( 5 kuu eest ) …" at bounding box center [552, 327] width 532 height 452
click at [590, 523] on div "Võta vestlus üle" at bounding box center [552, 515] width 116 height 26
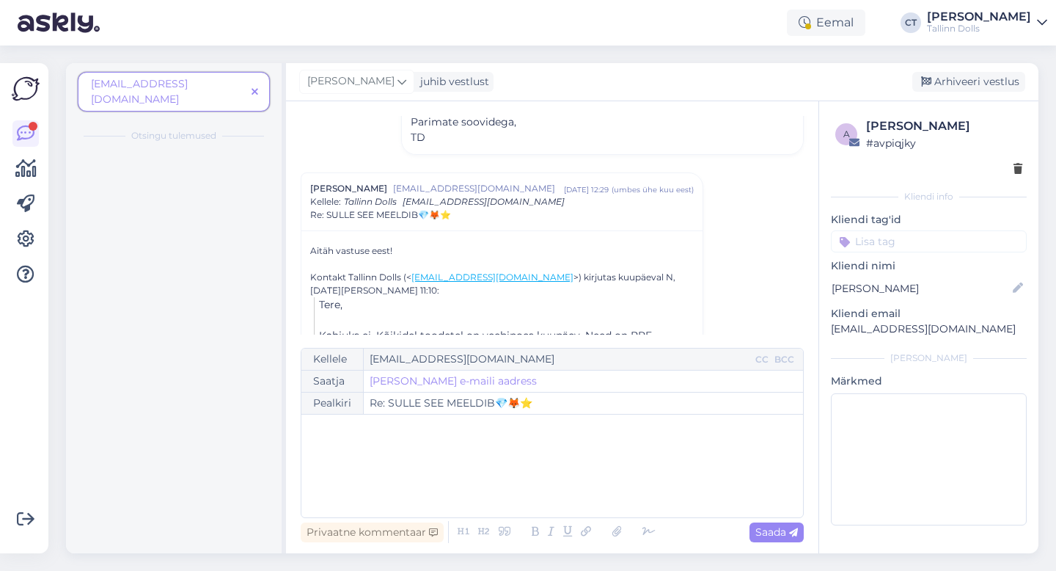
scroll to position [1866, 0]
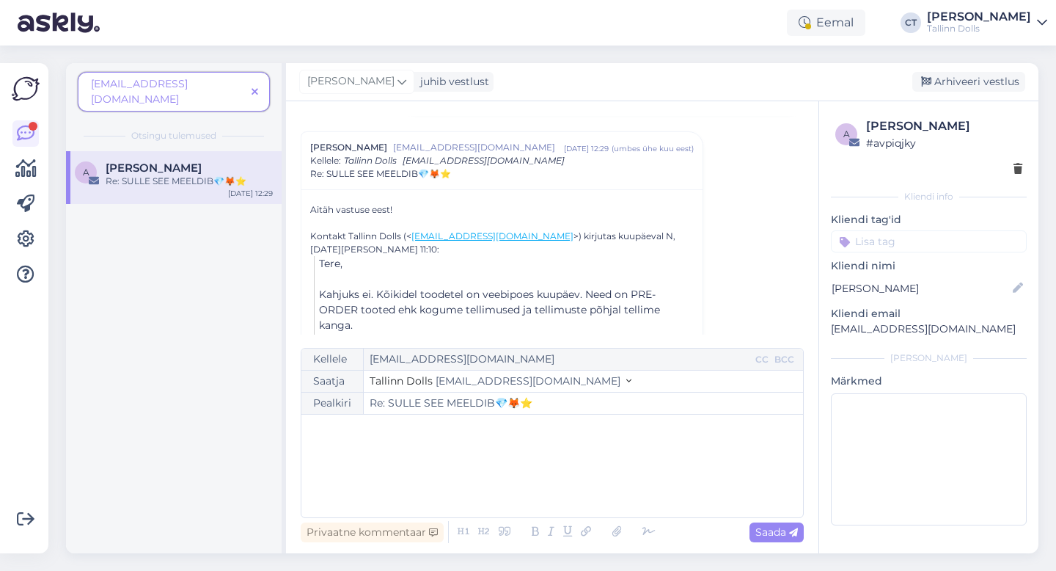
click at [583, 476] on div "﻿" at bounding box center [552, 466] width 487 height 88
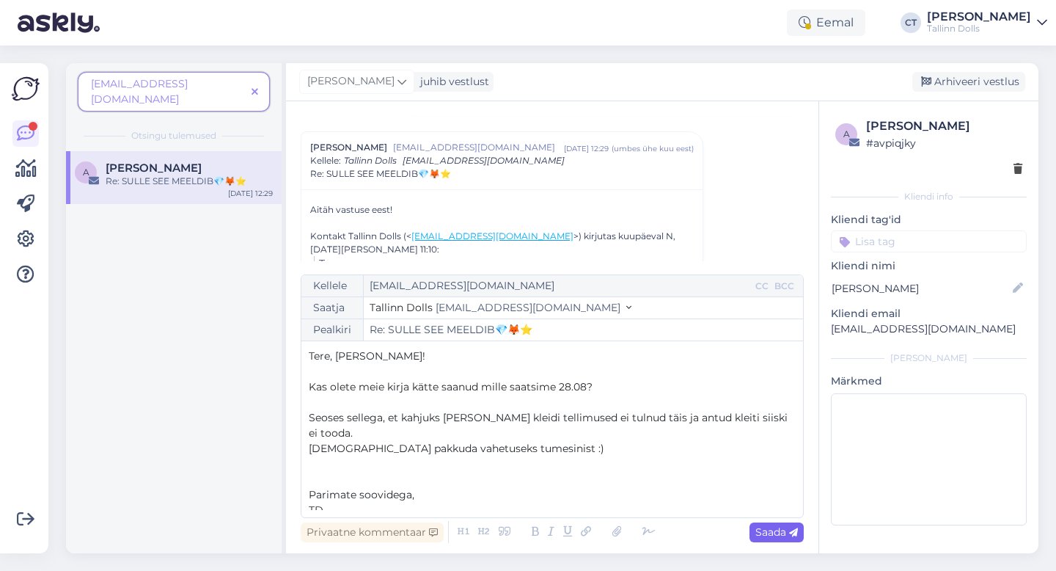
click at [796, 532] on icon at bounding box center [793, 532] width 9 height 9
type input "Re: Re: SULLE SEE MEELDIB💎🦊⭐"
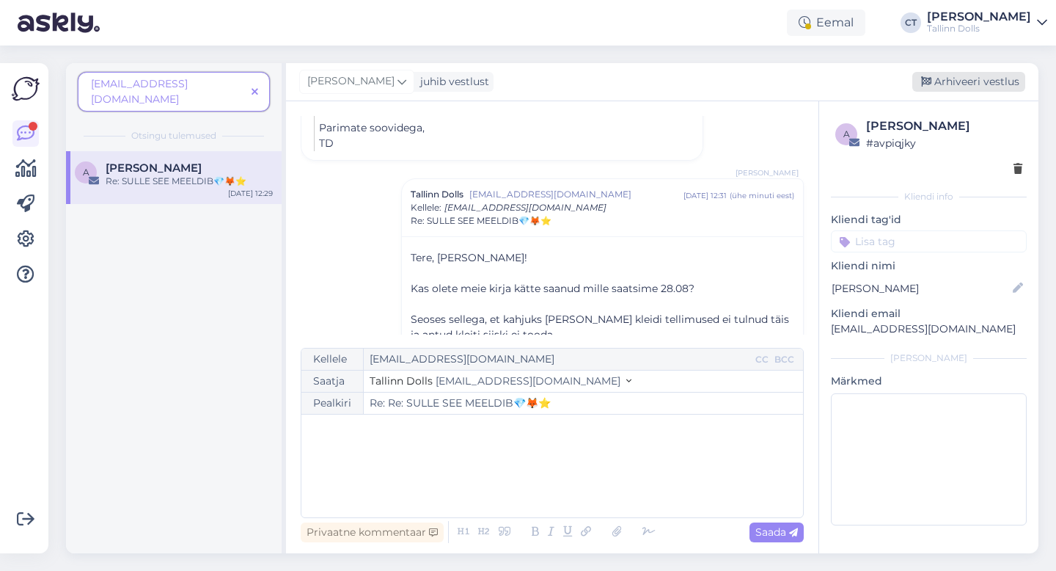
click at [989, 82] on div "Arhiveeri vestlus" at bounding box center [968, 82] width 113 height 20
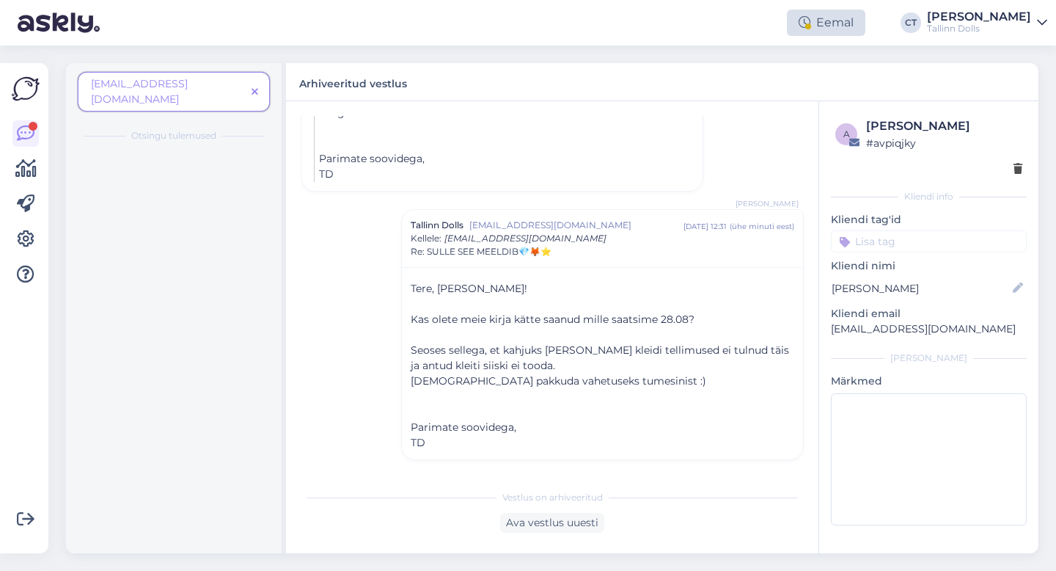
scroll to position [2063, 0]
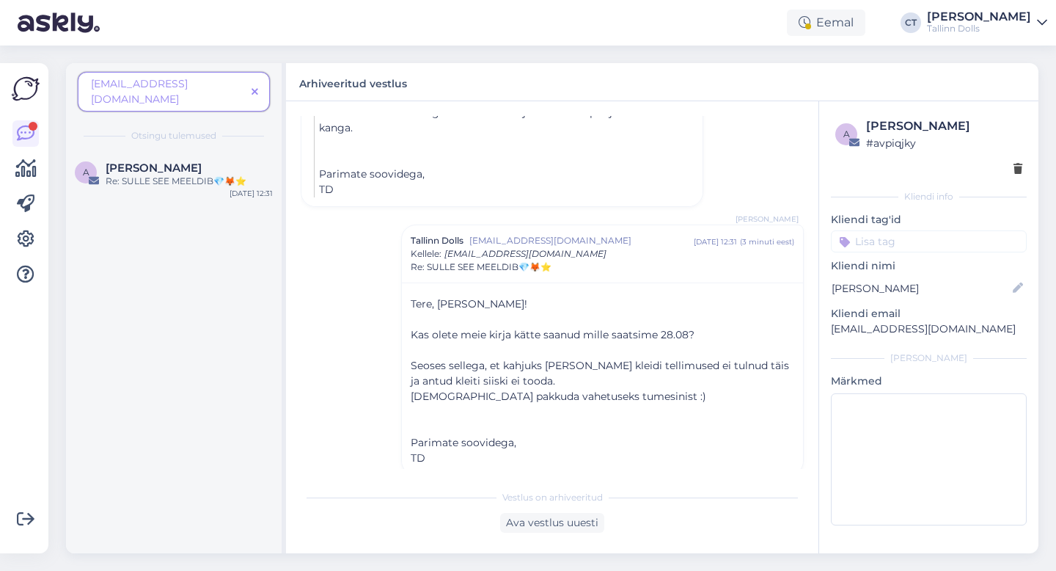
click at [252, 87] on icon at bounding box center [255, 92] width 7 height 10
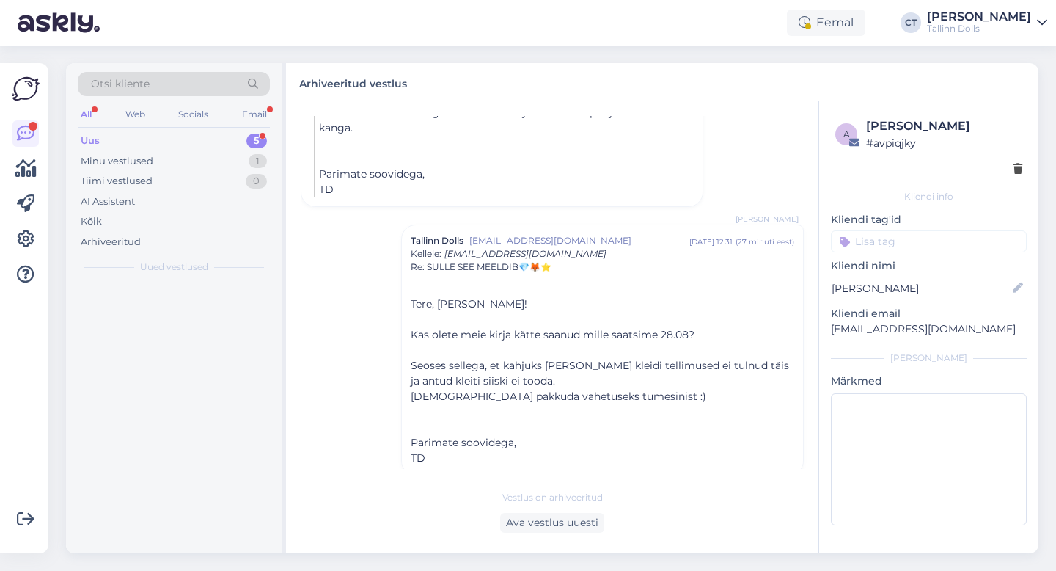
click at [232, 82] on div "Otsi kliente" at bounding box center [174, 84] width 192 height 24
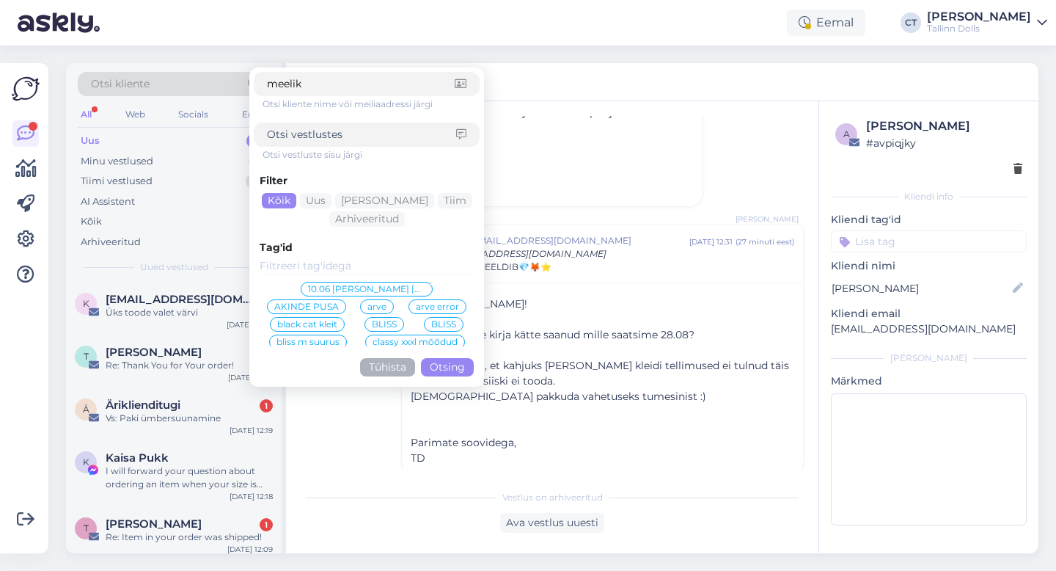
type input "meelika"
click button "Otsing" at bounding box center [447, 367] width 53 height 18
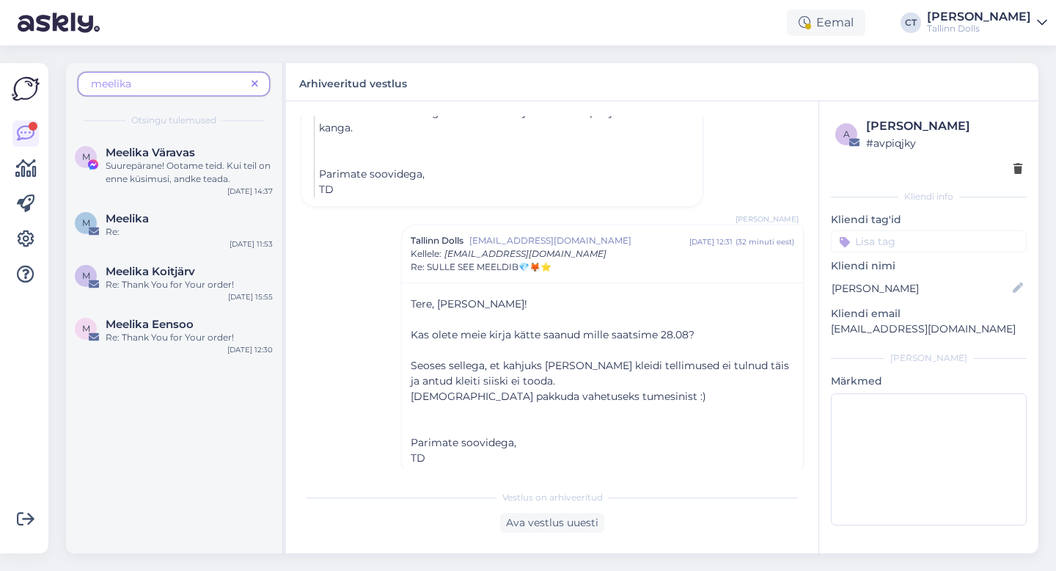
click at [260, 84] on span at bounding box center [255, 83] width 18 height 15
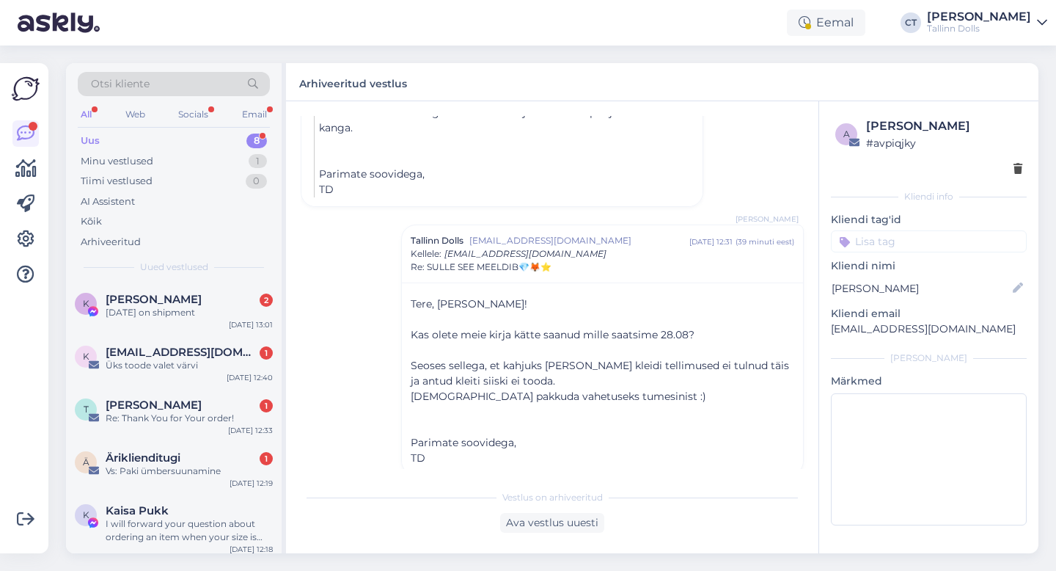
click at [162, 137] on div "Uus 8" at bounding box center [174, 141] width 192 height 21
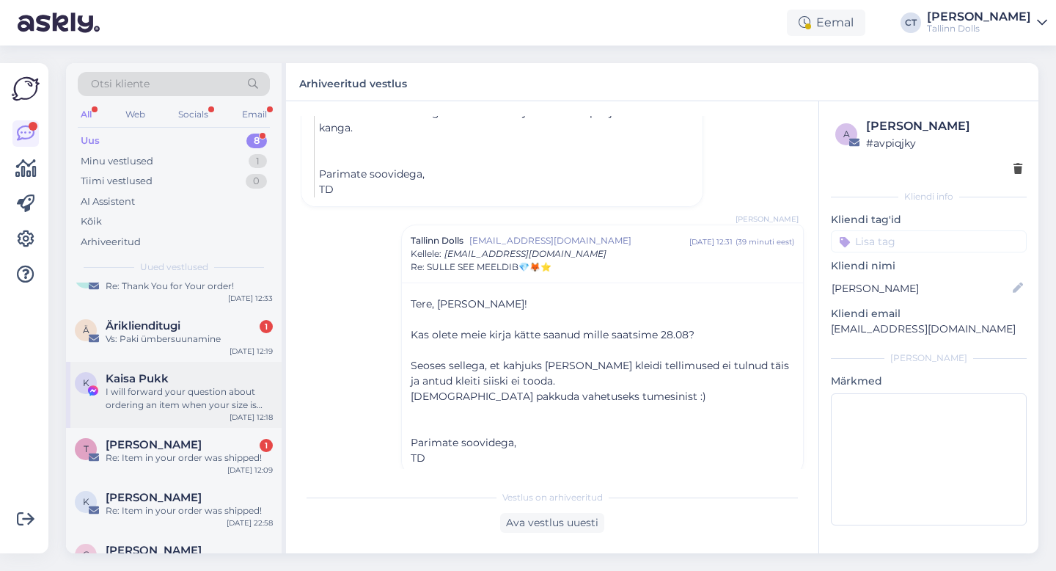
scroll to position [123, 0]
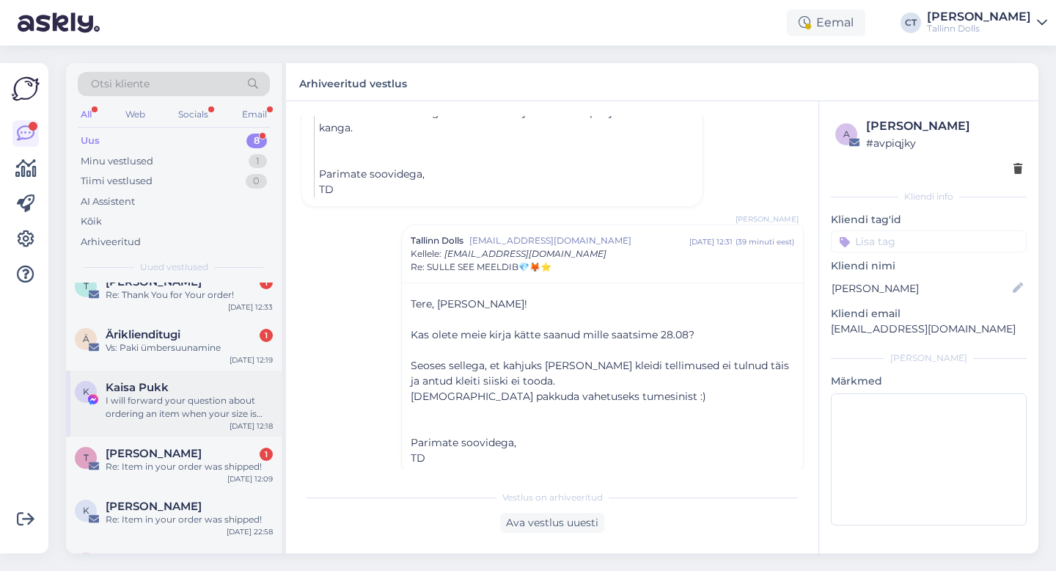
click at [210, 342] on div "Vs: Paki ümbersuunamine" at bounding box center [189, 347] width 167 height 13
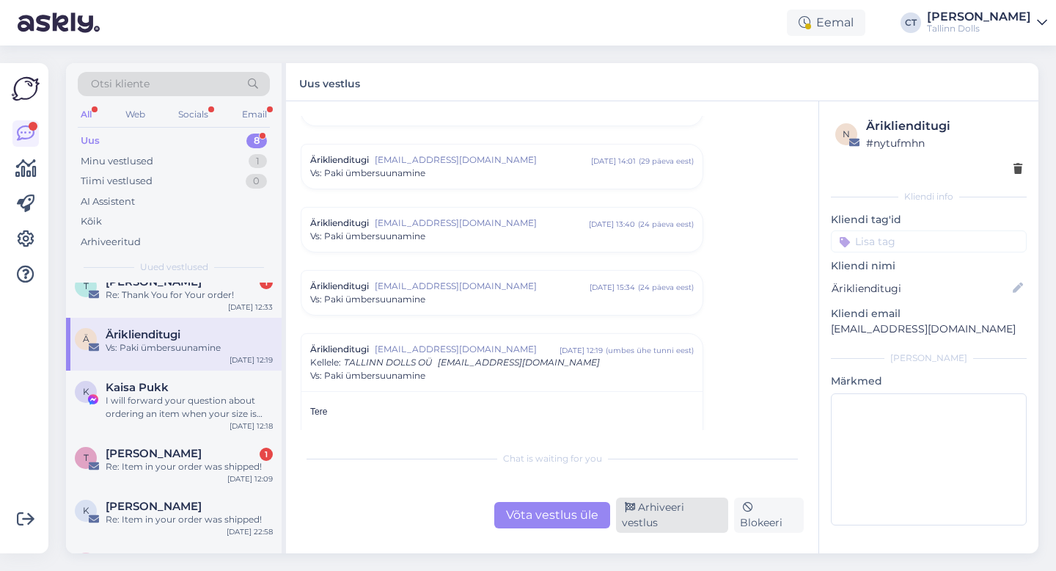
click at [648, 516] on div "Arhiveeri vestlus" at bounding box center [672, 514] width 112 height 35
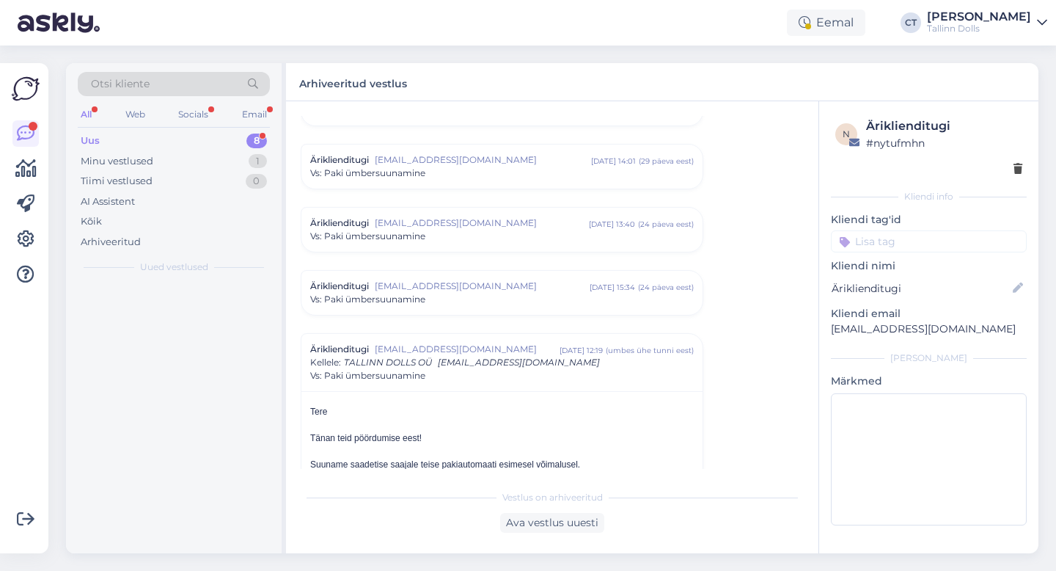
scroll to position [0, 0]
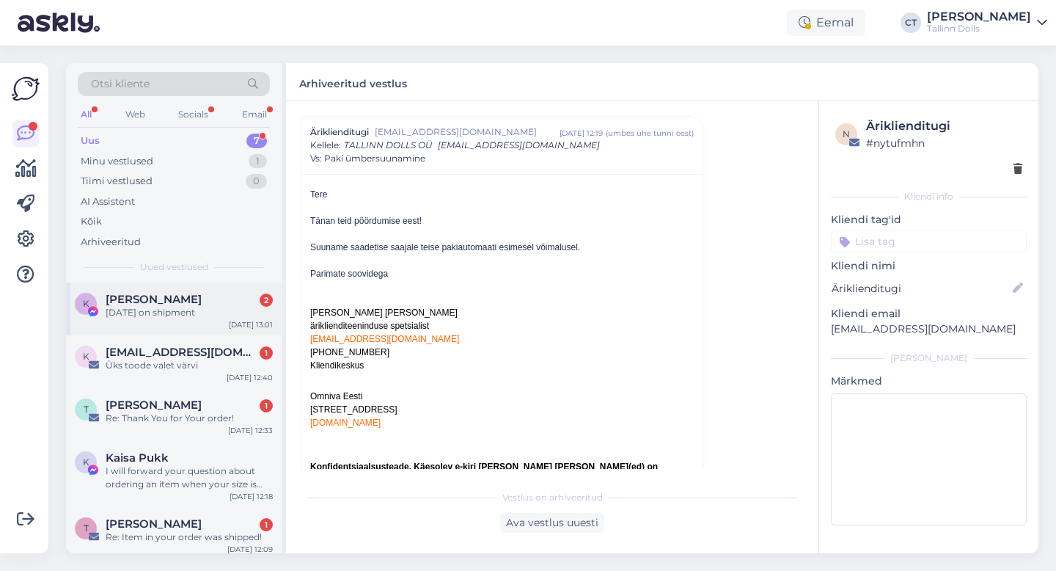
click at [187, 323] on div "K [PERSON_NAME] 2 [DATE] on shipment [DATE] 13:01" at bounding box center [174, 308] width 216 height 53
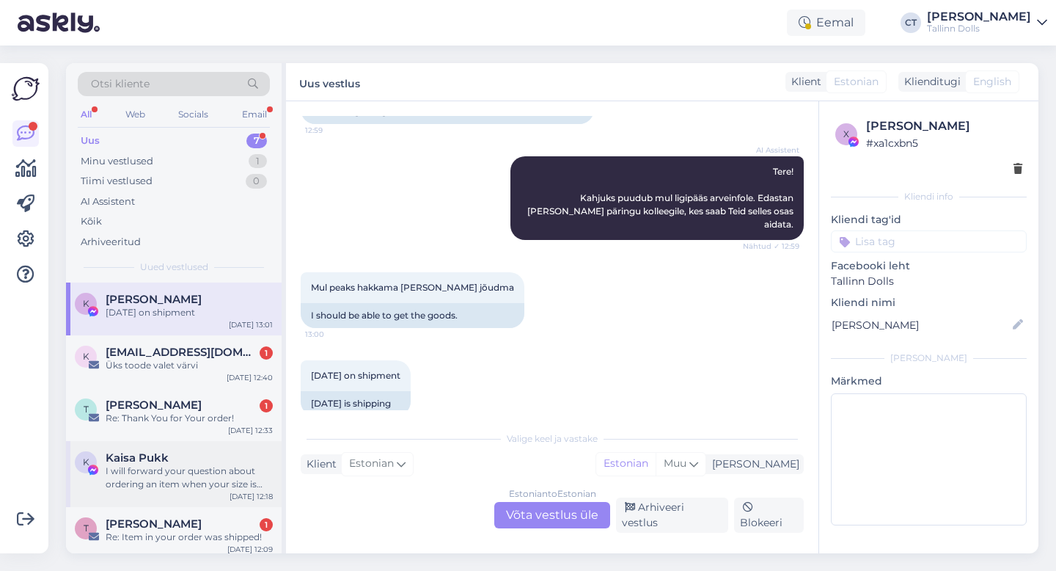
scroll to position [7, 0]
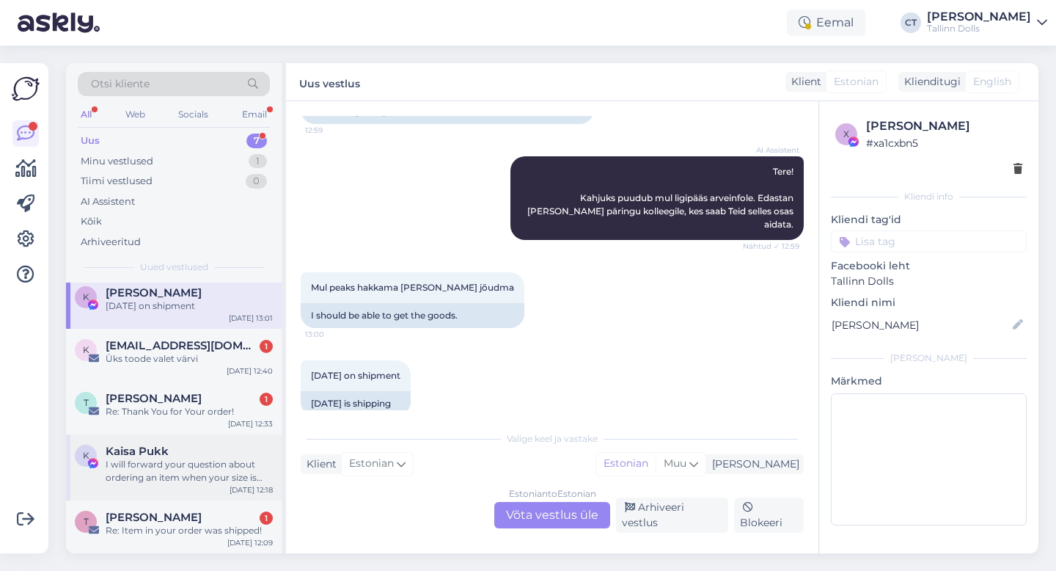
click at [175, 466] on div "I will forward your question about ordering an item when your size is not avail…" at bounding box center [189, 471] width 167 height 26
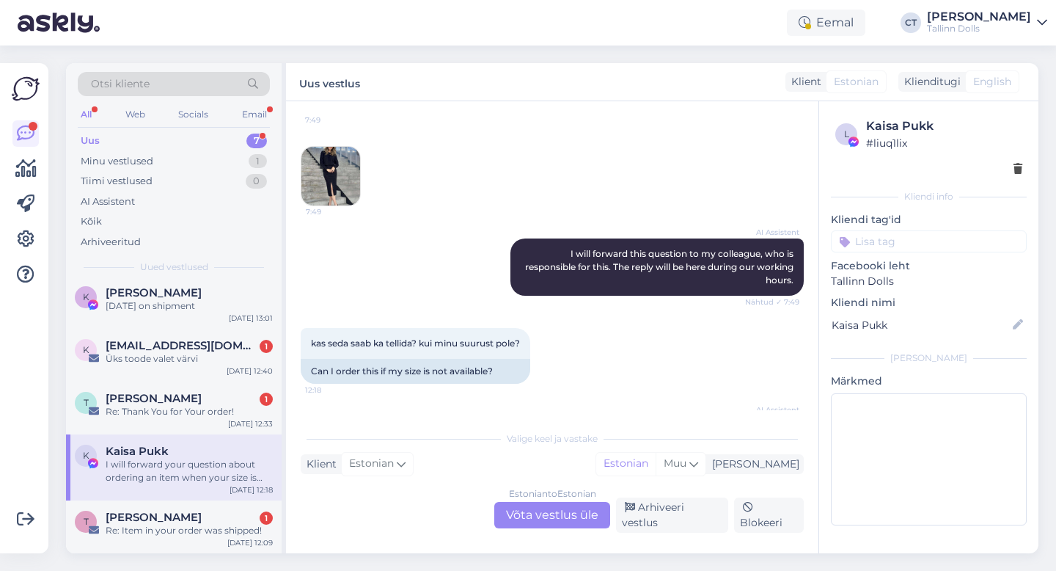
scroll to position [410, 0]
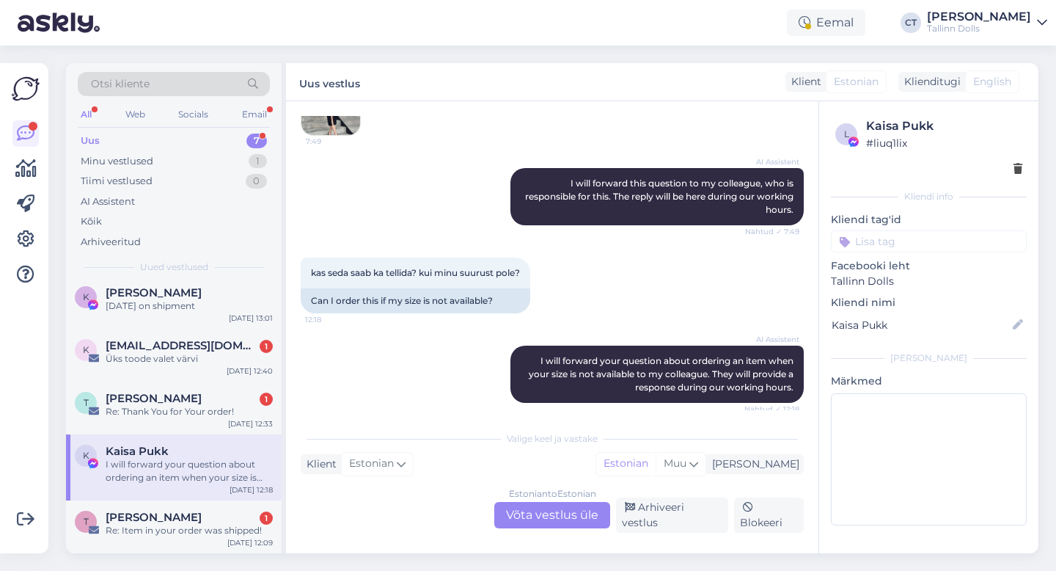
click at [544, 516] on div "Estonian to Estonian Võta vestlus üle" at bounding box center [552, 515] width 116 height 26
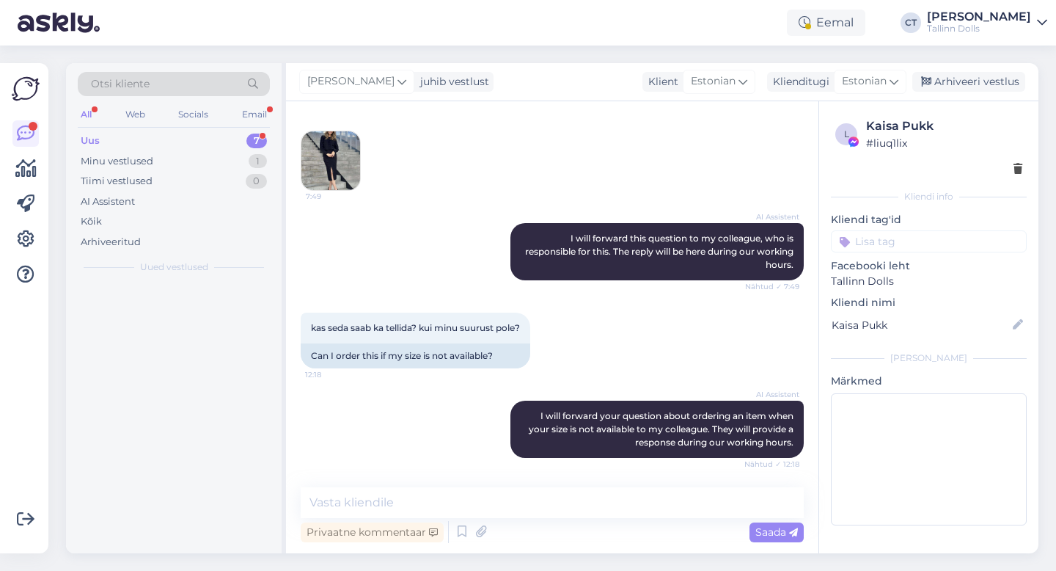
scroll to position [0, 0]
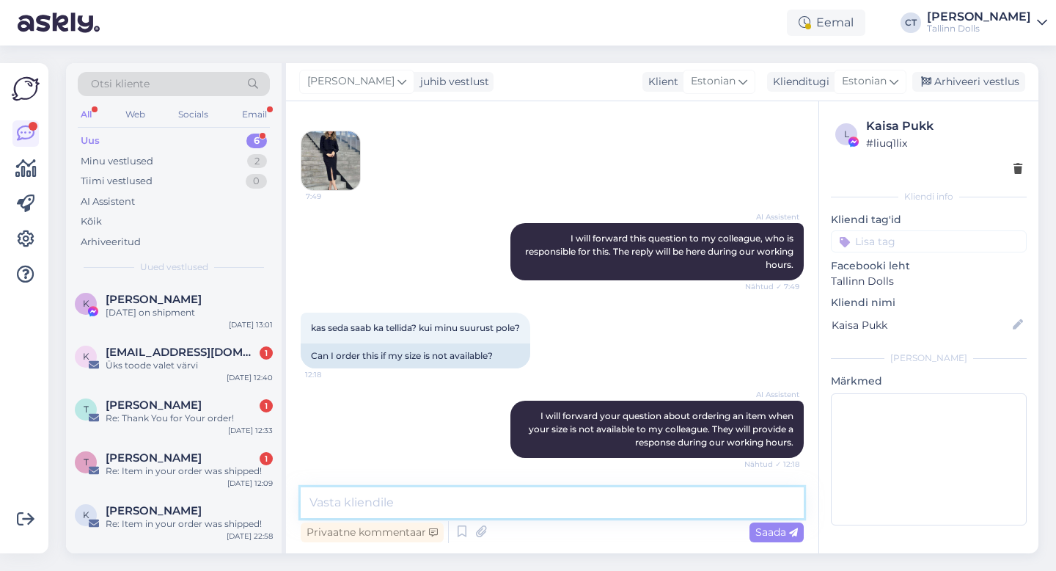
click at [546, 502] on textarea at bounding box center [552, 502] width 503 height 31
type textarea "Kahjuks me antud toodet rohkem ei tee."
click at [966, 85] on div "Arhiveeri vestlus" at bounding box center [968, 82] width 113 height 20
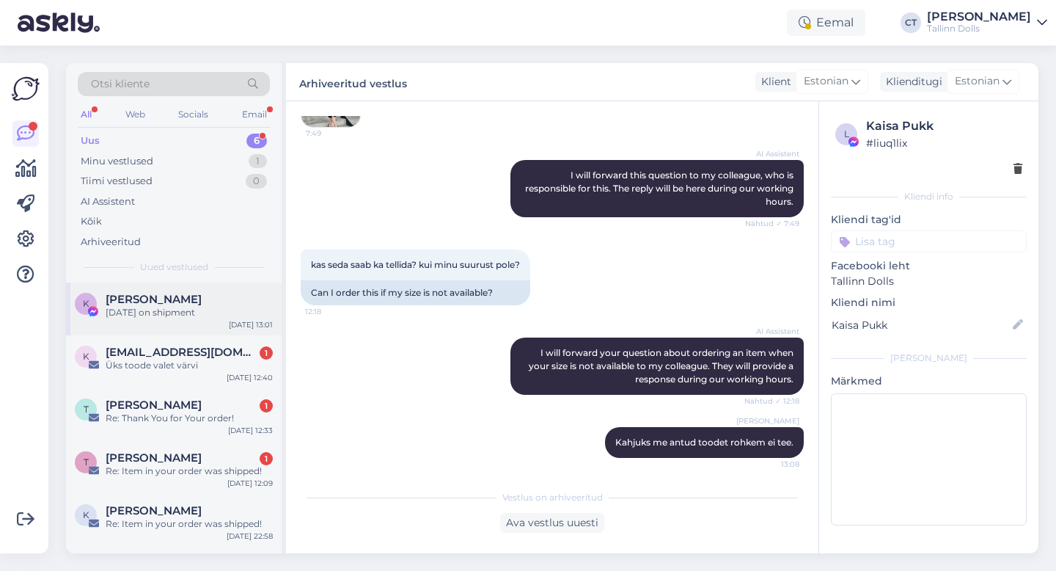
click at [184, 316] on div "[DATE] on shipment" at bounding box center [189, 312] width 167 height 13
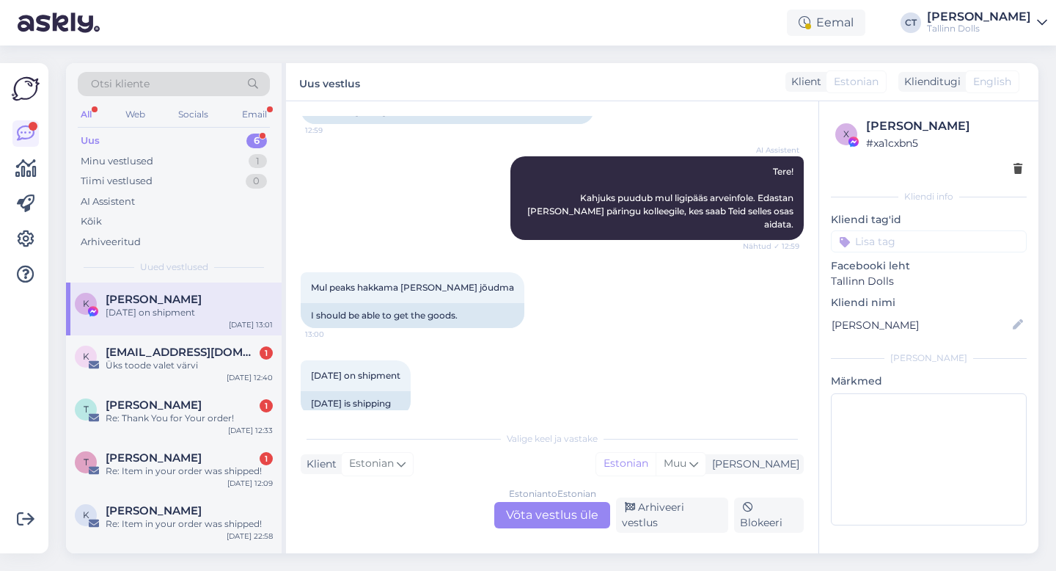
click at [530, 519] on div "Estonian to Estonian Võta vestlus üle" at bounding box center [552, 515] width 116 height 26
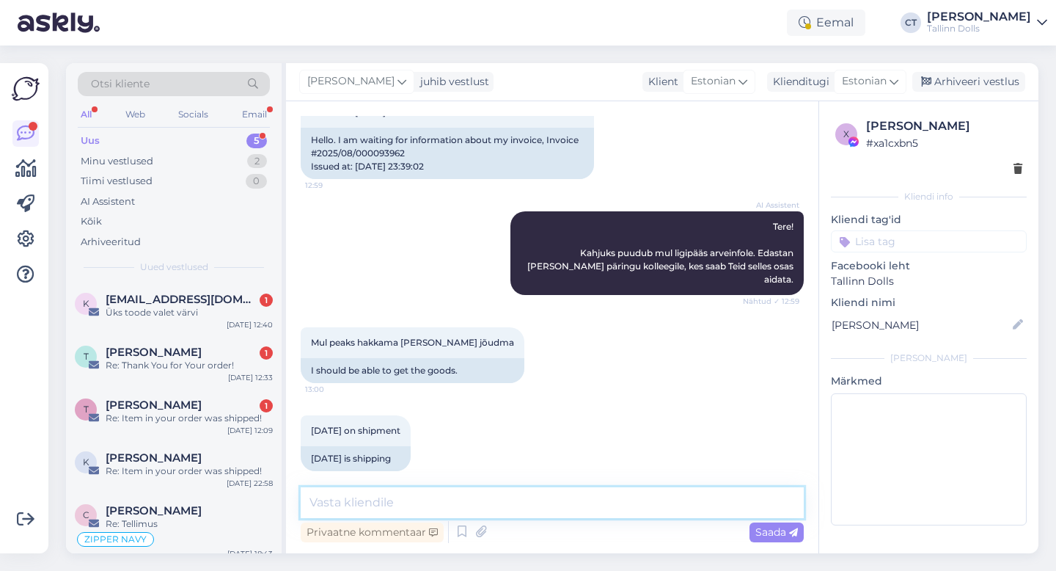
click at [538, 502] on textarea at bounding box center [552, 502] width 503 height 31
click at [406, 497] on textarea at bounding box center [552, 502] width 503 height 31
paste textarea "Tere, Täname Teid tellimuse eest! 🙂 [PERSON_NAME] jõudis meieni väikse viivtuse…"
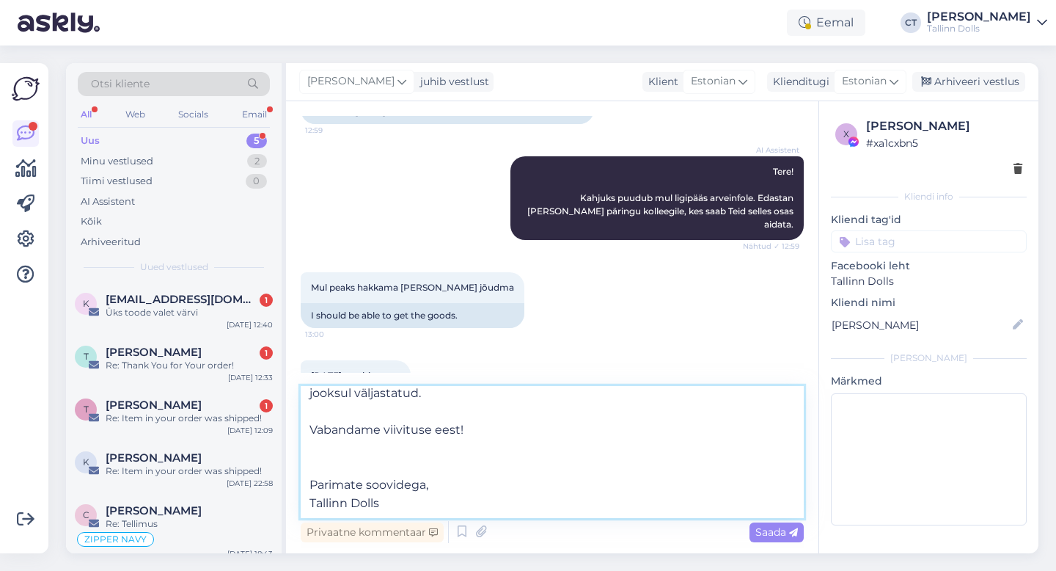
scroll to position [118, 0]
type textarea "Tere, Täname Teid tellimuse eest! 🙂 [PERSON_NAME] jõudis meieni väikse viivtuse…"
click at [773, 535] on span "Saada" at bounding box center [776, 531] width 43 height 13
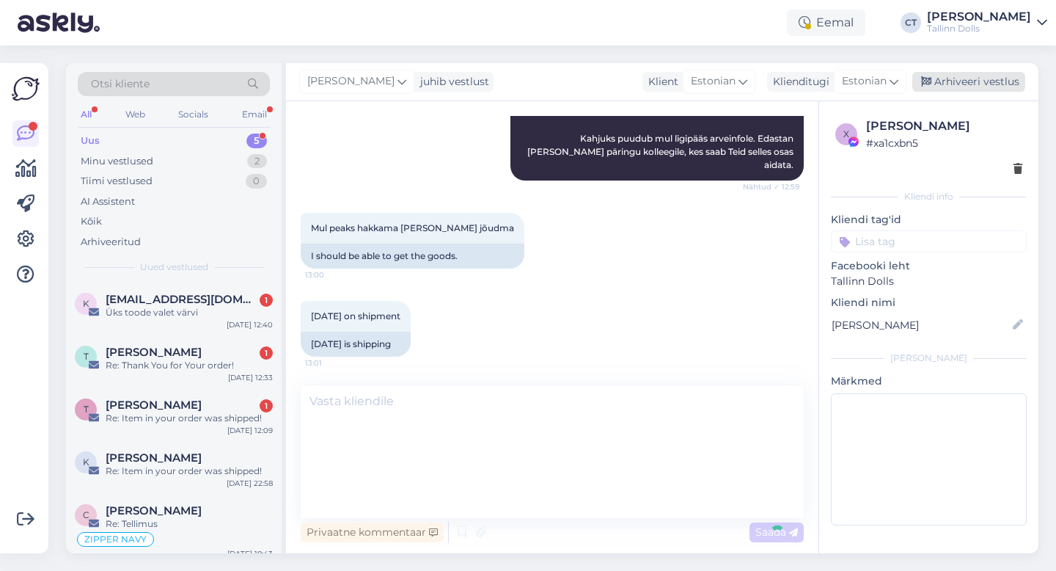
scroll to position [0, 0]
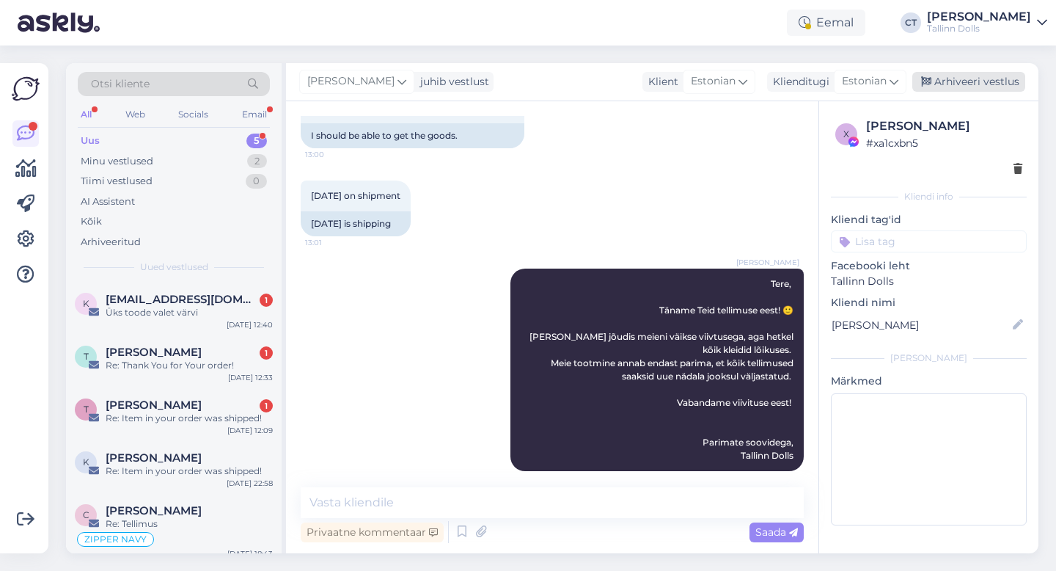
click at [970, 81] on div "Arhiveeri vestlus" at bounding box center [968, 82] width 113 height 20
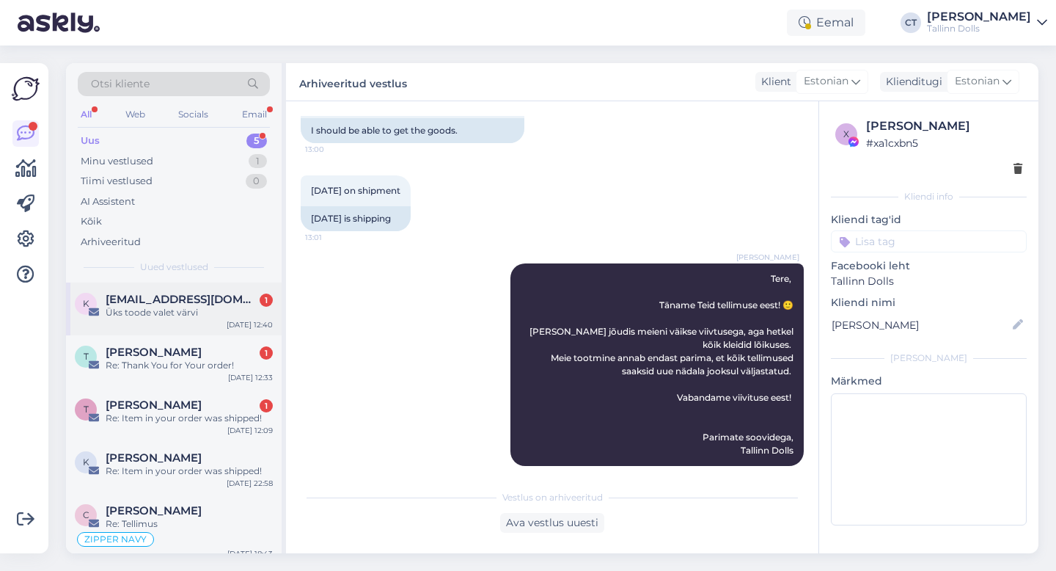
click at [195, 311] on div "Üks toode valet värvi" at bounding box center [189, 312] width 167 height 13
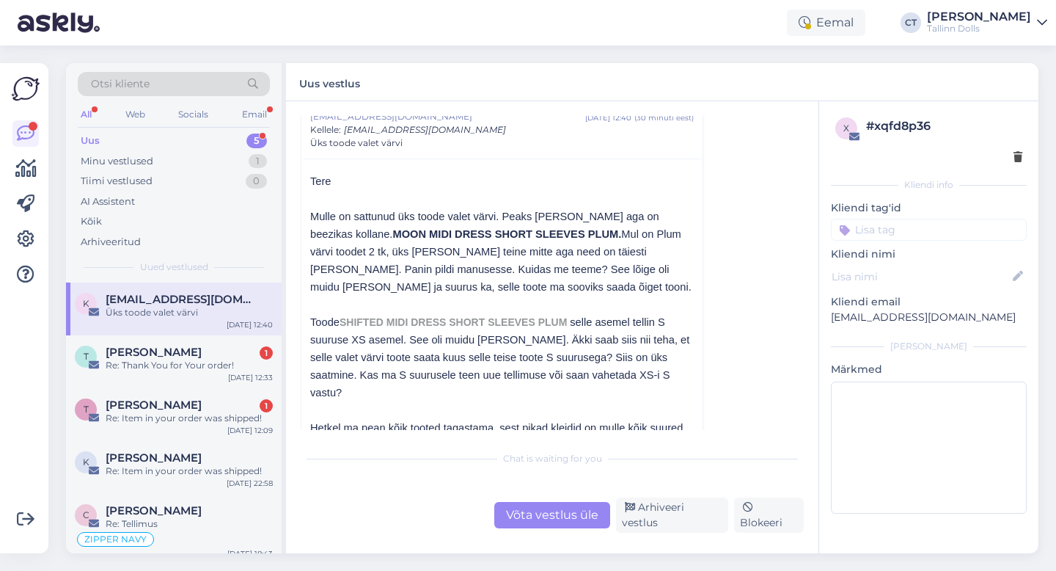
scroll to position [73, 0]
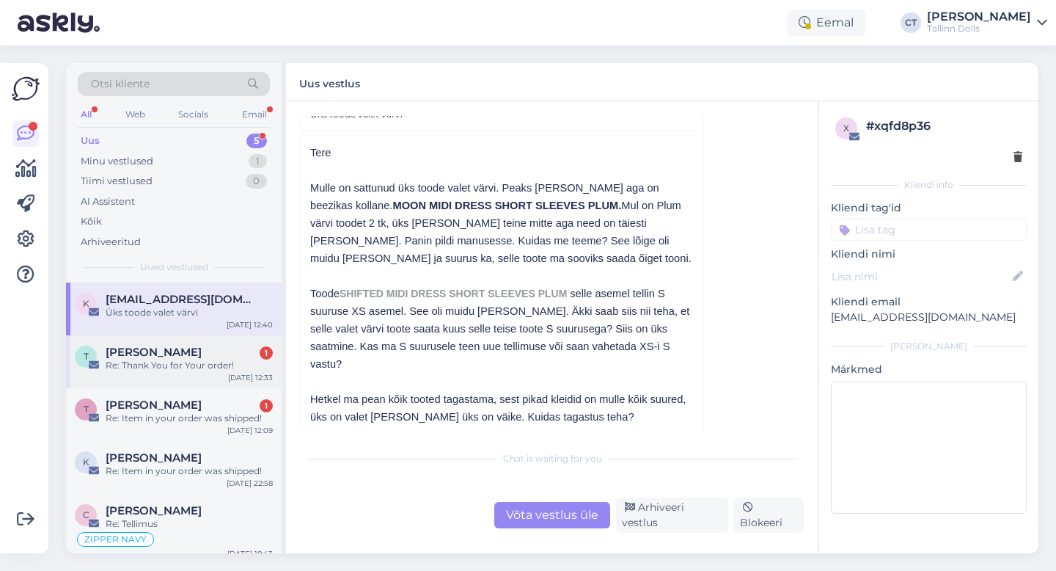
click at [189, 364] on div "Re: Thank You for Your order!" at bounding box center [189, 365] width 167 height 13
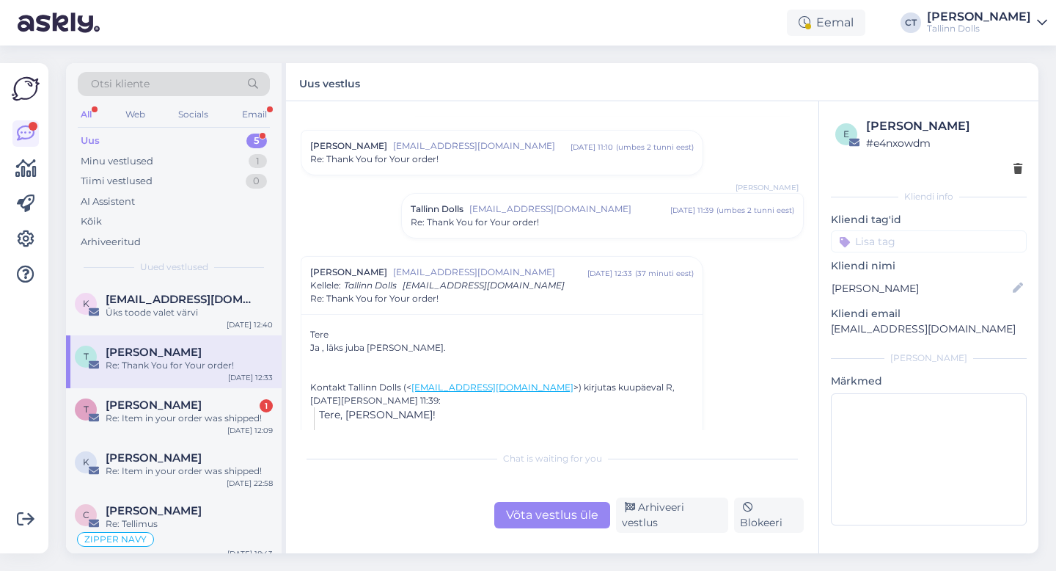
scroll to position [1353, 0]
click at [508, 226] on span "Re: Thank You for Your order!" at bounding box center [475, 219] width 128 height 13
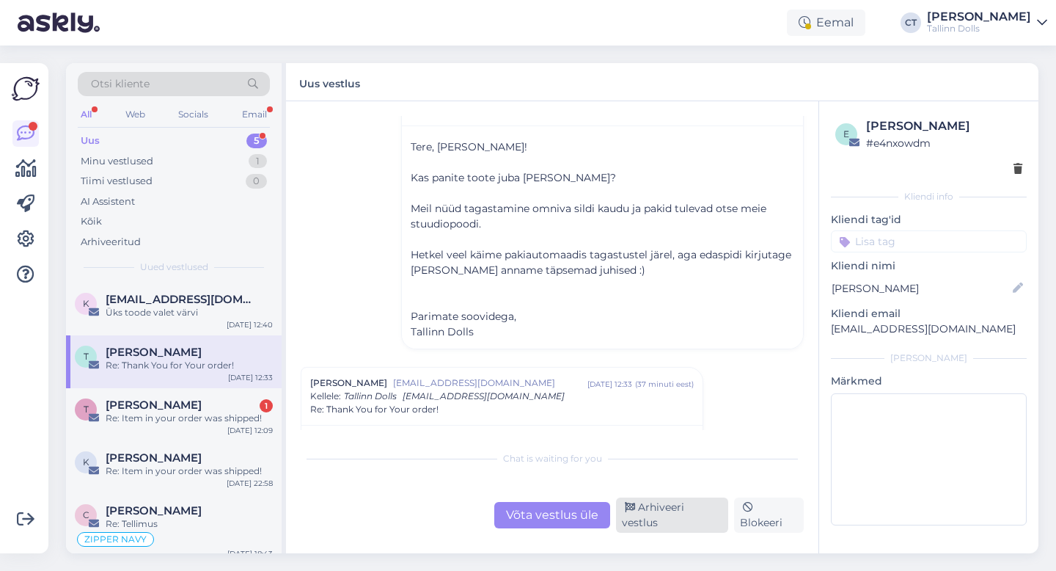
click at [640, 522] on div "Arhiveeri vestlus" at bounding box center [672, 514] width 112 height 35
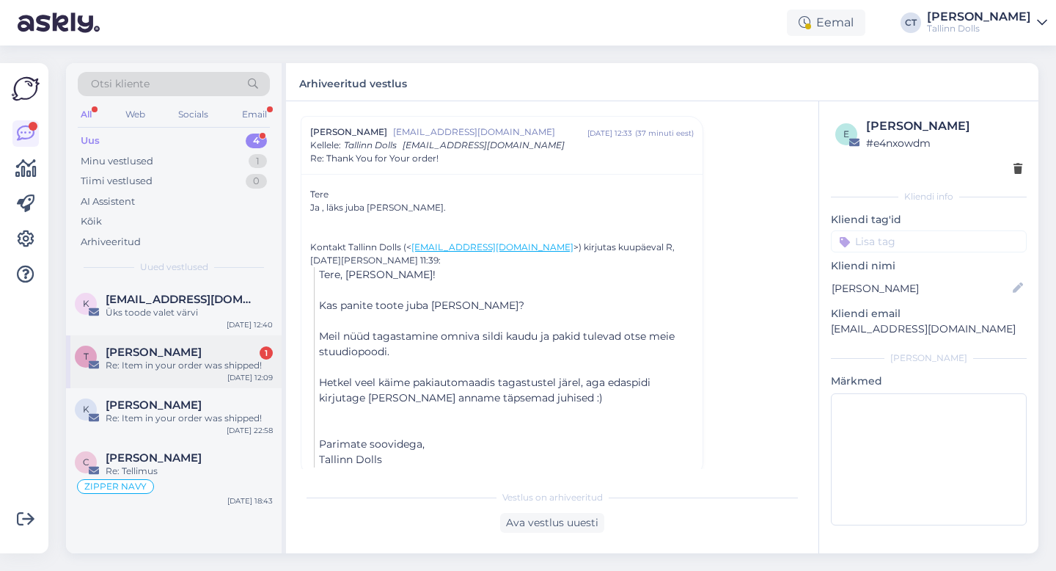
click at [153, 354] on span "[PERSON_NAME]" at bounding box center [154, 351] width 96 height 13
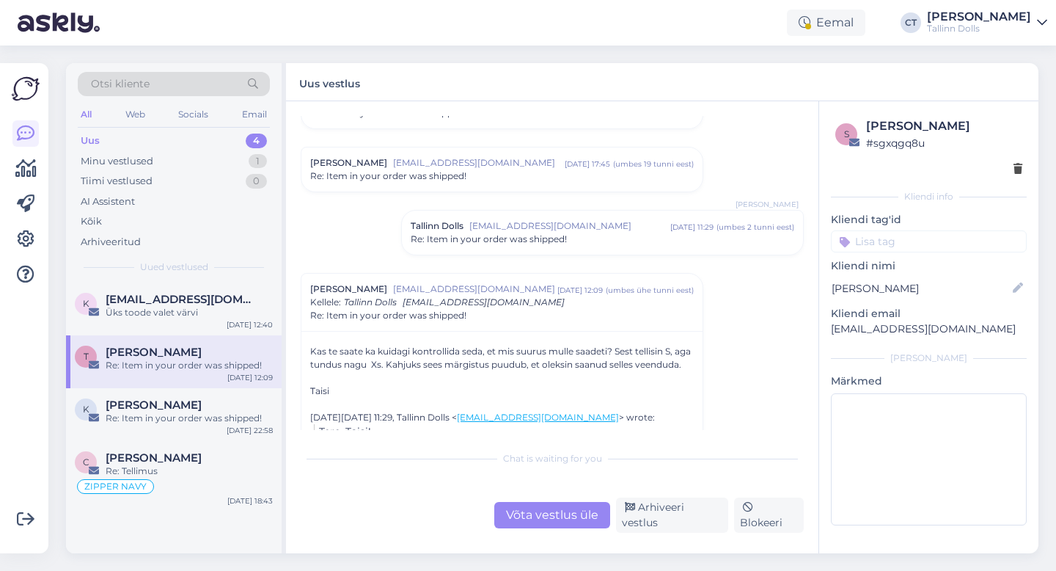
scroll to position [355, 0]
click at [531, 255] on div "[PERSON_NAME] Tallinn Dolls [EMAIL_ADDRESS][DOMAIN_NAME] [DATE] 11:29 ( umbes 2…" at bounding box center [602, 233] width 403 height 45
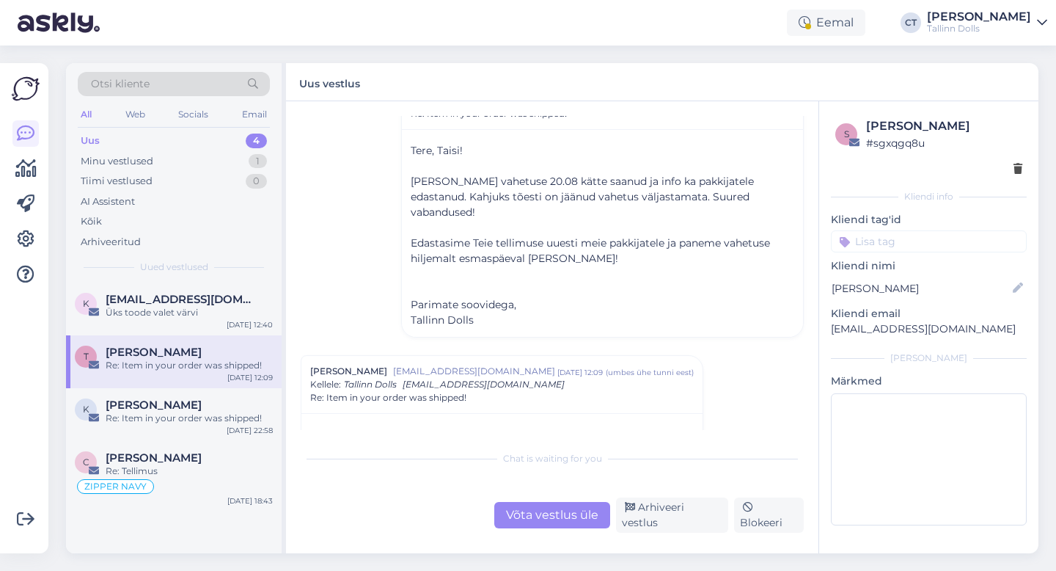
scroll to position [524, 0]
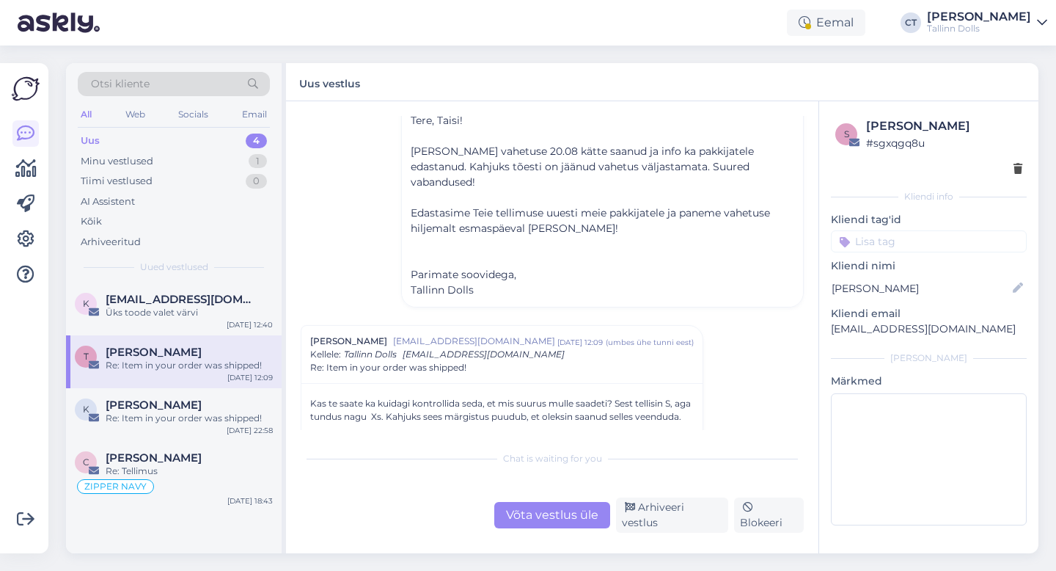
click at [542, 521] on div "Võta vestlus üle" at bounding box center [552, 515] width 116 height 26
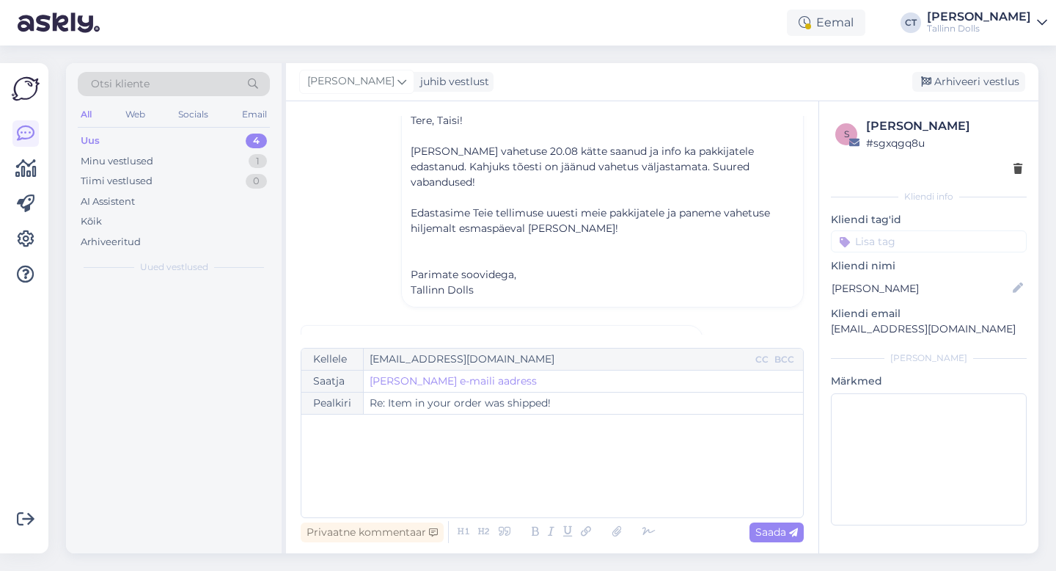
scroll to position [718, 0]
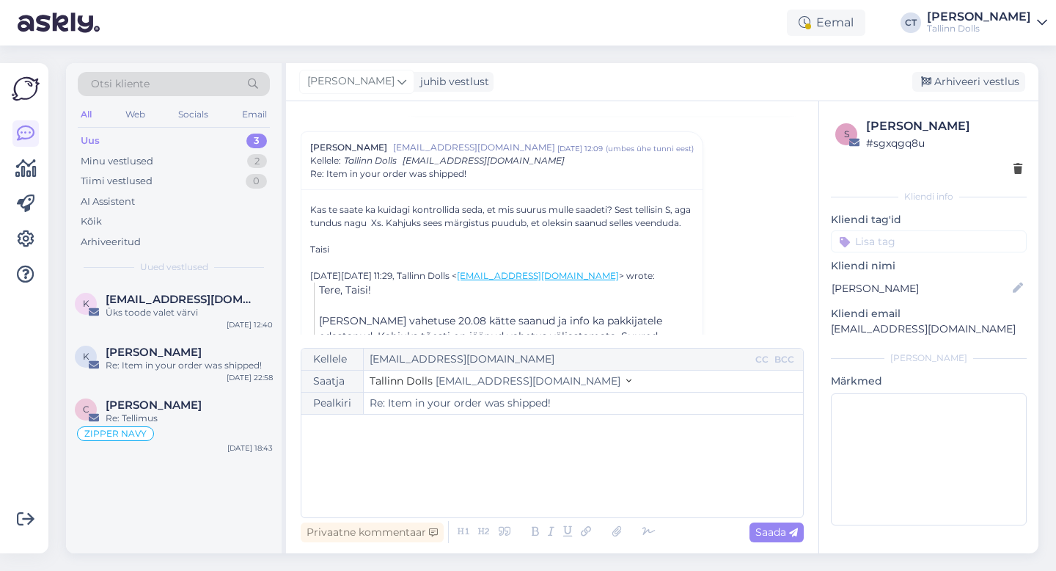
click at [536, 471] on div "﻿" at bounding box center [552, 466] width 487 height 88
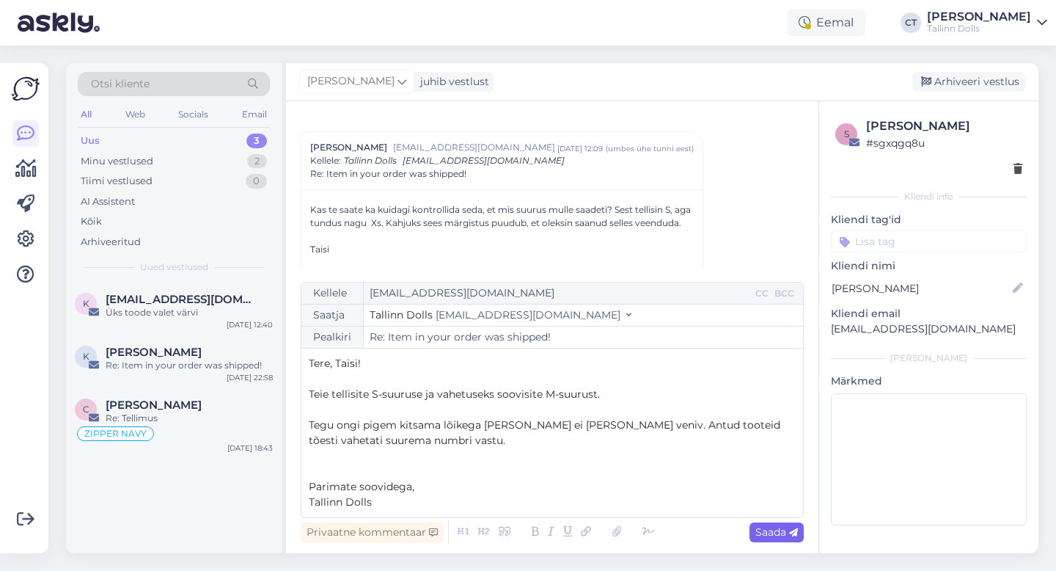
click at [770, 537] on span "Saada" at bounding box center [776, 531] width 43 height 13
type input "Re: Item in your order was shipped!"
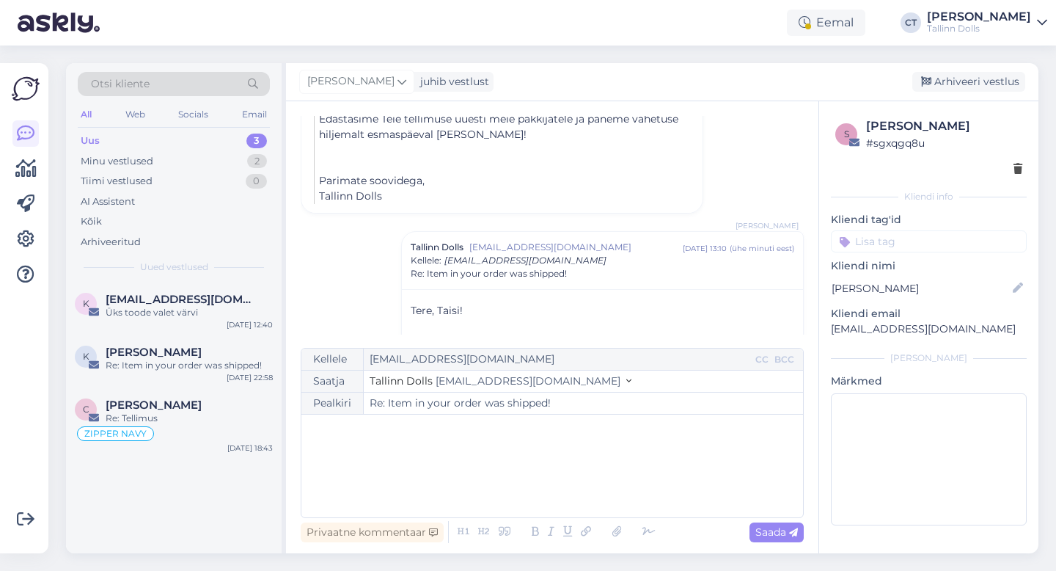
click at [964, 95] on div "[PERSON_NAME] juhib vestlust [GEOGRAPHIC_DATA] vestlus" at bounding box center [662, 82] width 753 height 38
click at [964, 88] on div "Arhiveeri vestlus" at bounding box center [968, 82] width 113 height 20
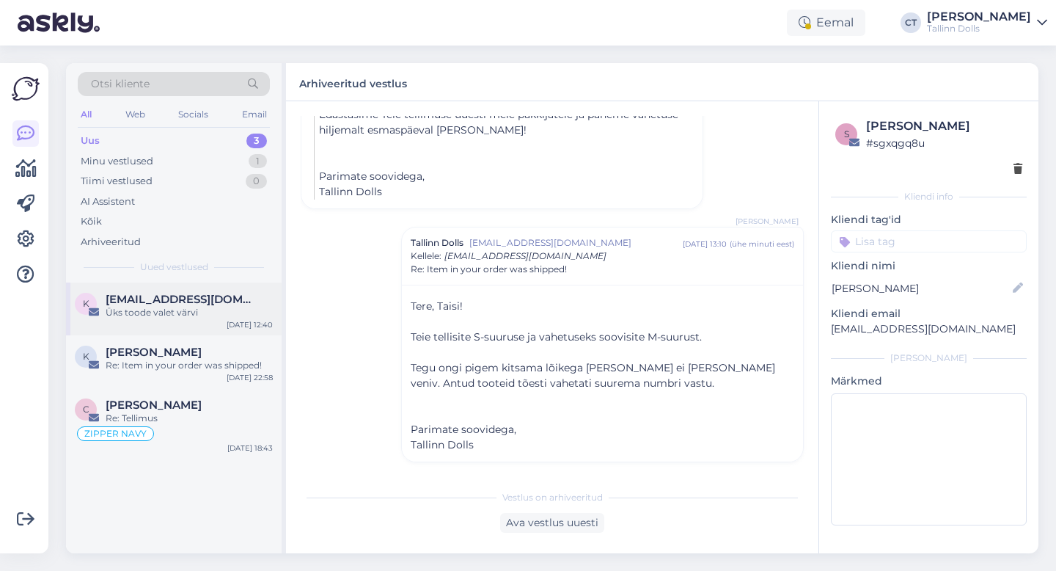
click at [172, 304] on span "[EMAIL_ADDRESS][DOMAIN_NAME]" at bounding box center [182, 299] width 153 height 13
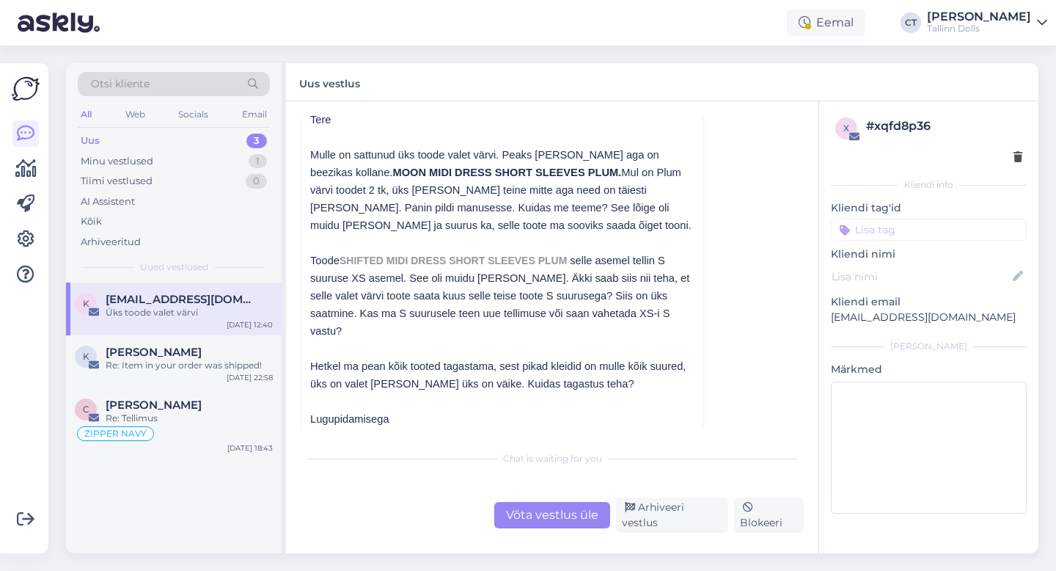
scroll to position [126, 0]
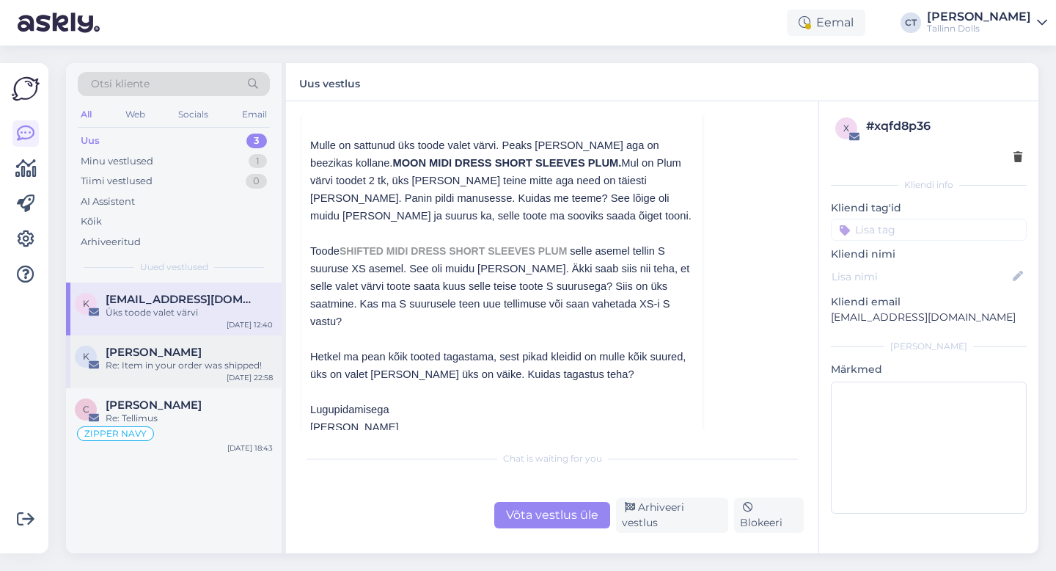
click at [180, 354] on div "[PERSON_NAME]" at bounding box center [189, 351] width 167 height 13
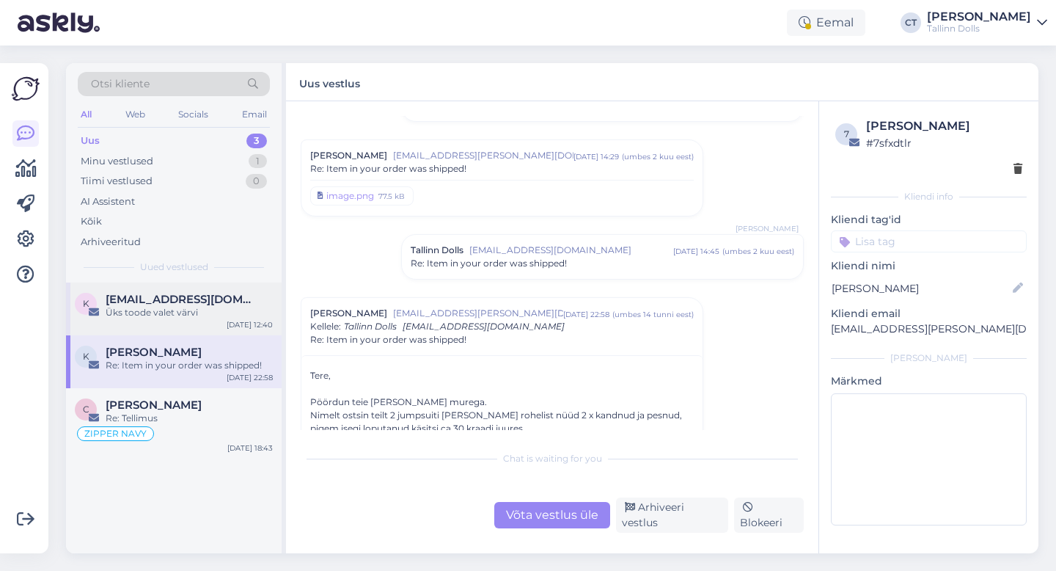
click at [184, 285] on div "k [EMAIL_ADDRESS][DOMAIN_NAME] Üks toode valet värvi [DATE] 12:40" at bounding box center [174, 308] width 216 height 53
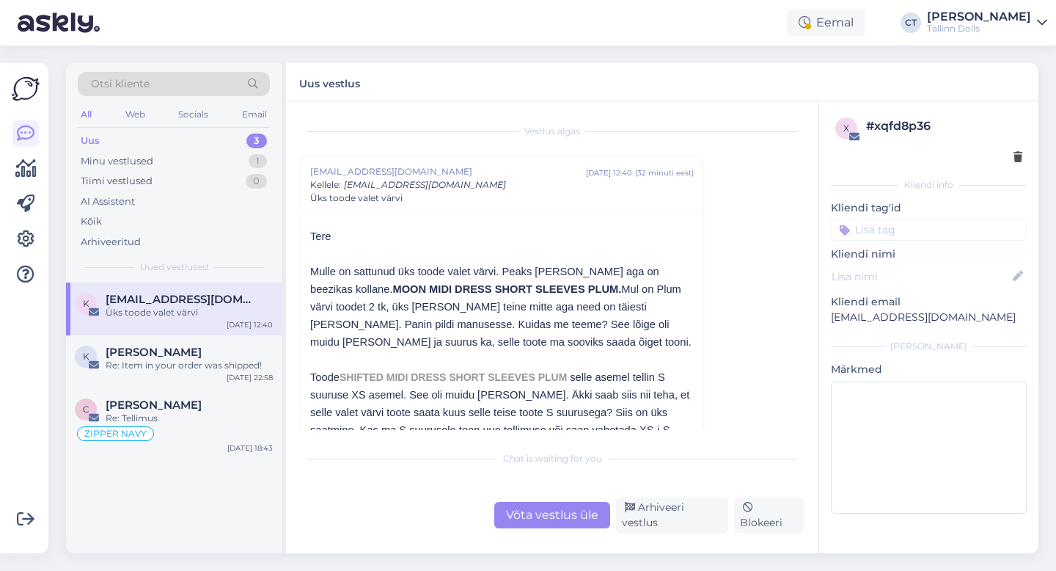
scroll to position [40, 0]
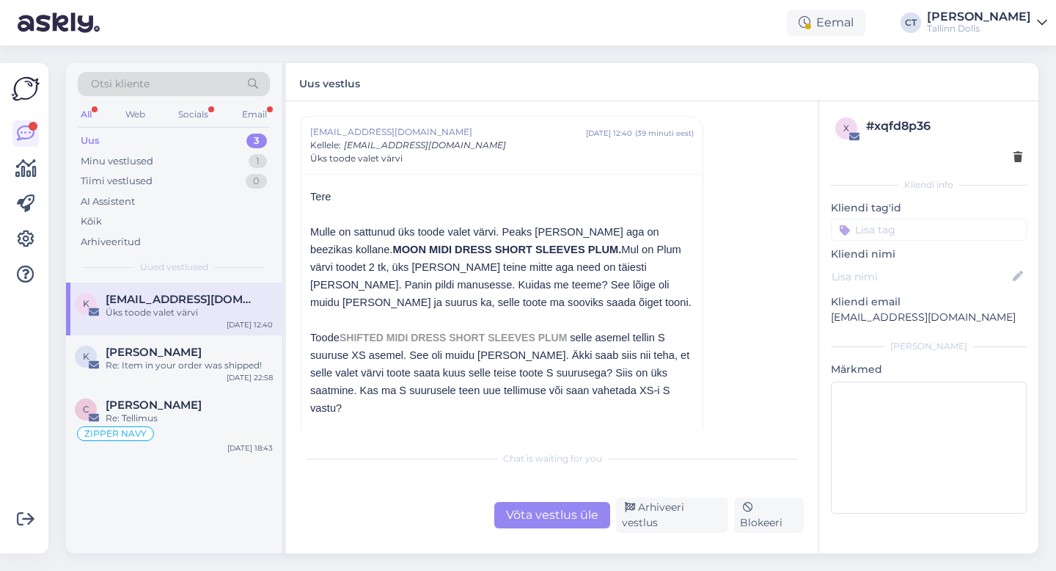
click at [114, 136] on div "Uus 3" at bounding box center [174, 141] width 192 height 21
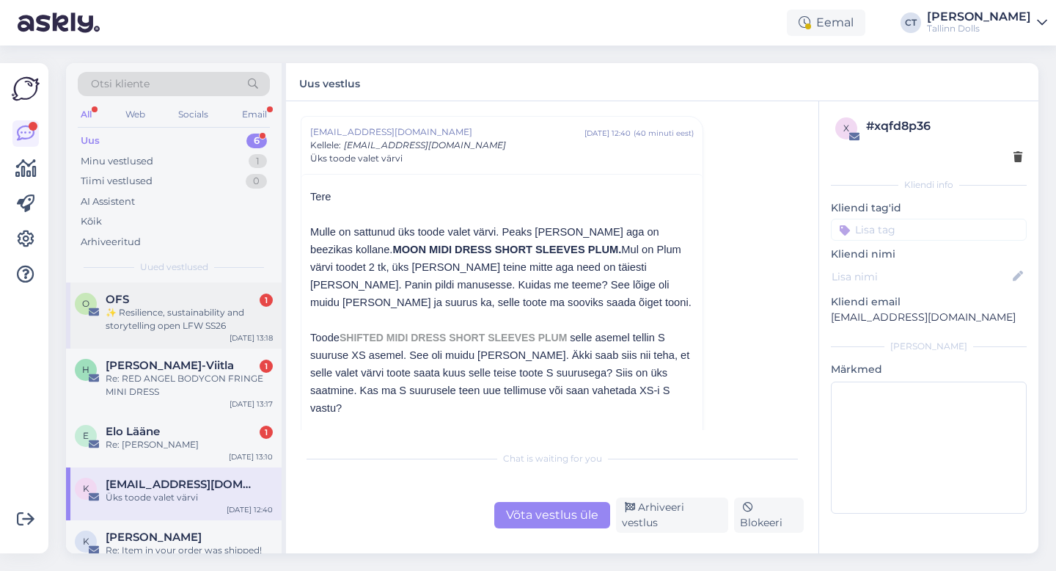
click at [177, 304] on div "OFS 1" at bounding box center [189, 299] width 167 height 13
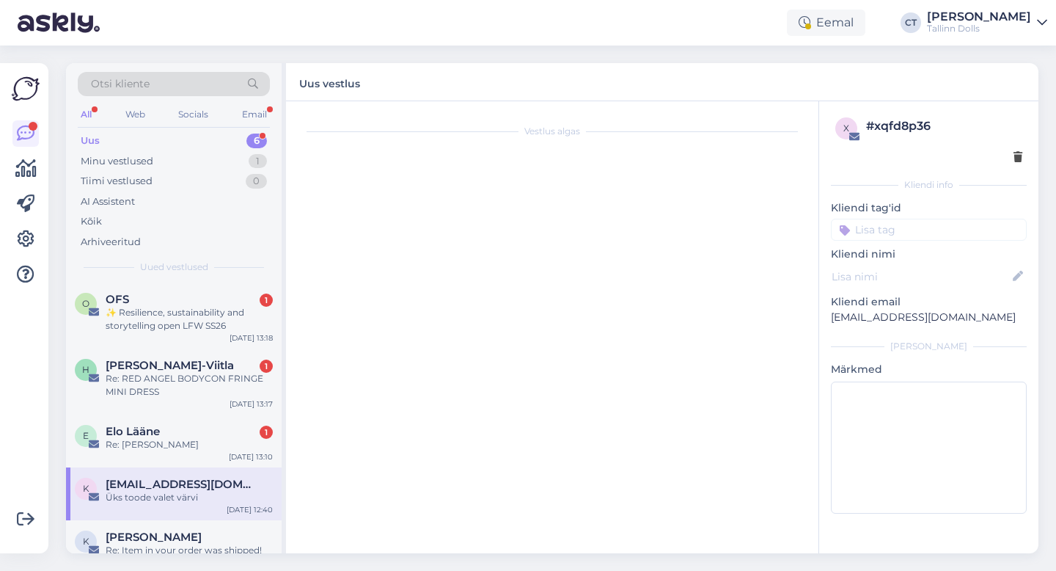
scroll to position [138, 0]
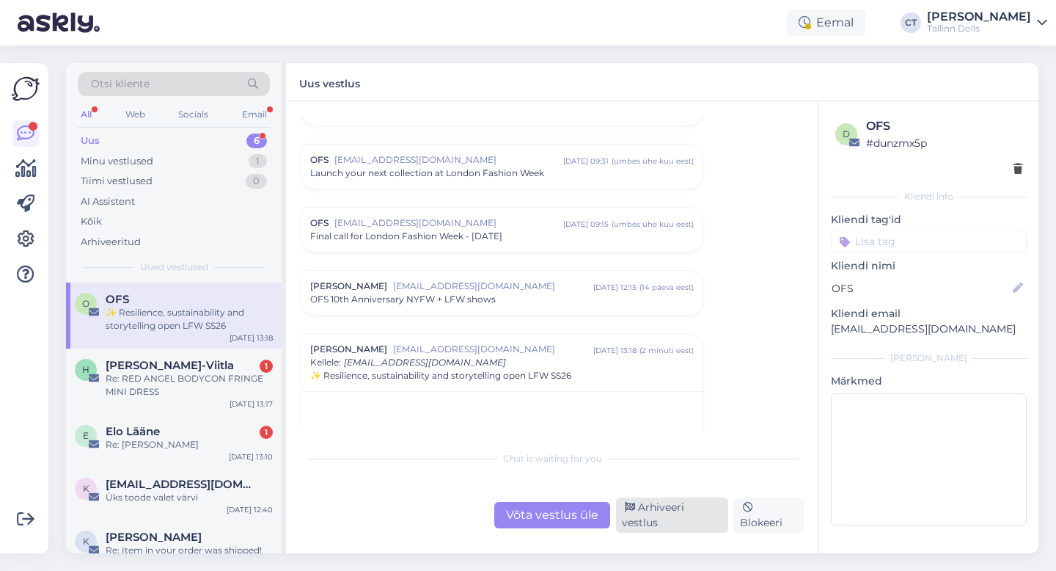
click at [683, 523] on div "Arhiveeri vestlus" at bounding box center [672, 514] width 112 height 35
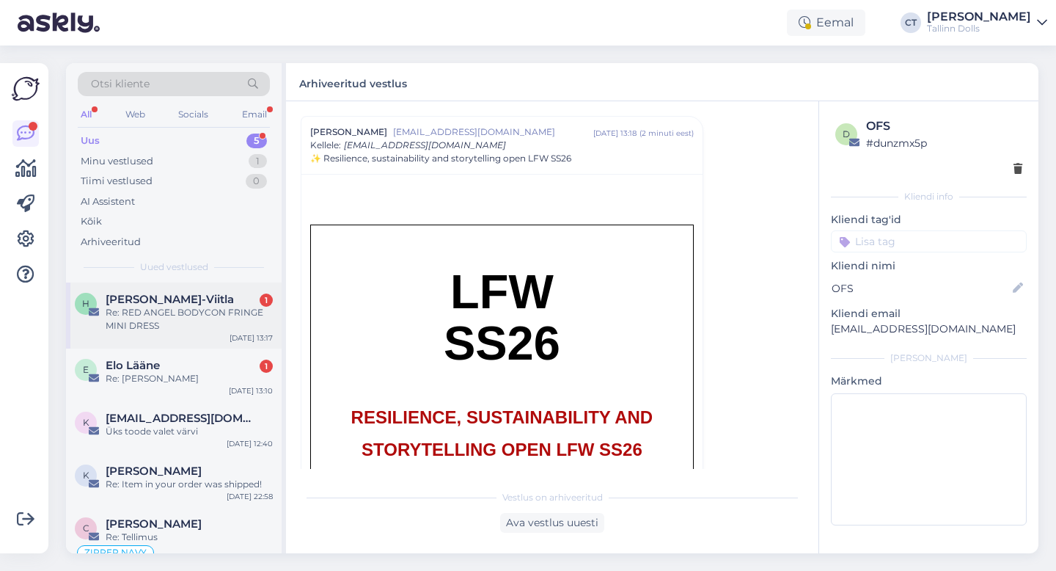
click at [227, 322] on div "Re: RED ANGEL BODYCON FRINGE MINI DRESS" at bounding box center [189, 319] width 167 height 26
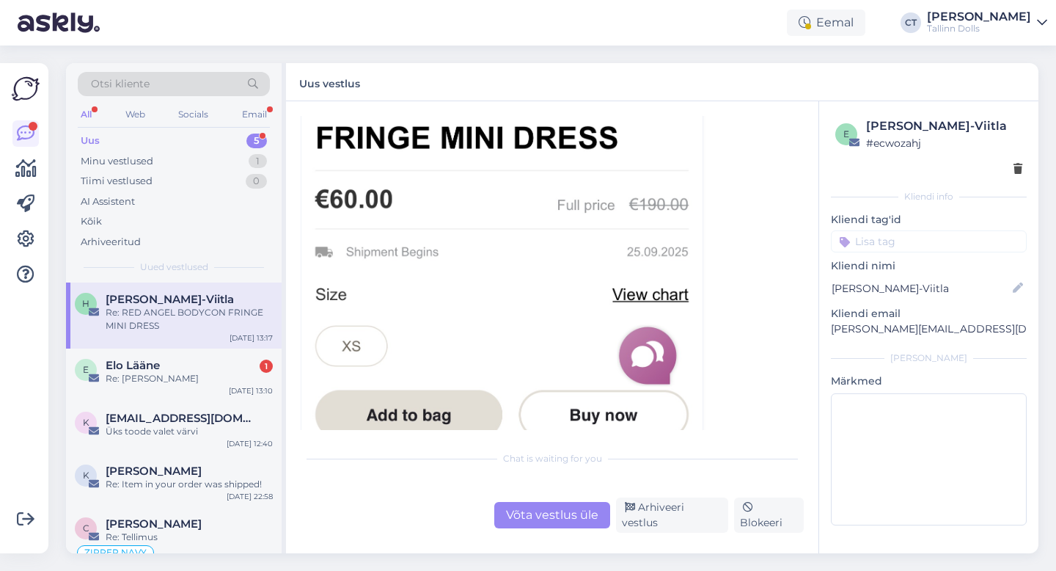
scroll to position [1890, 0]
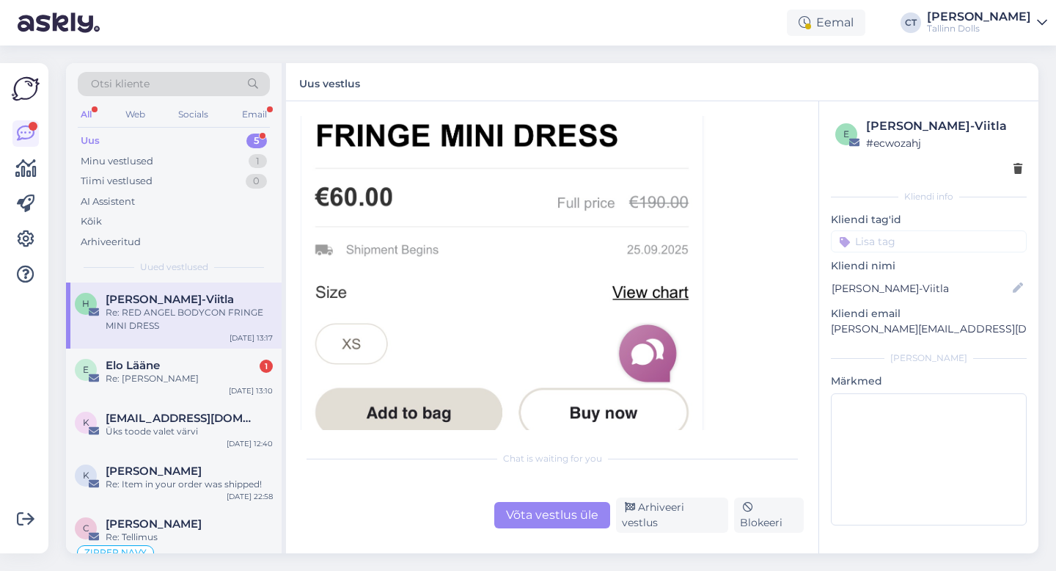
click at [563, 523] on div "Võta vestlus üle" at bounding box center [552, 515] width 116 height 26
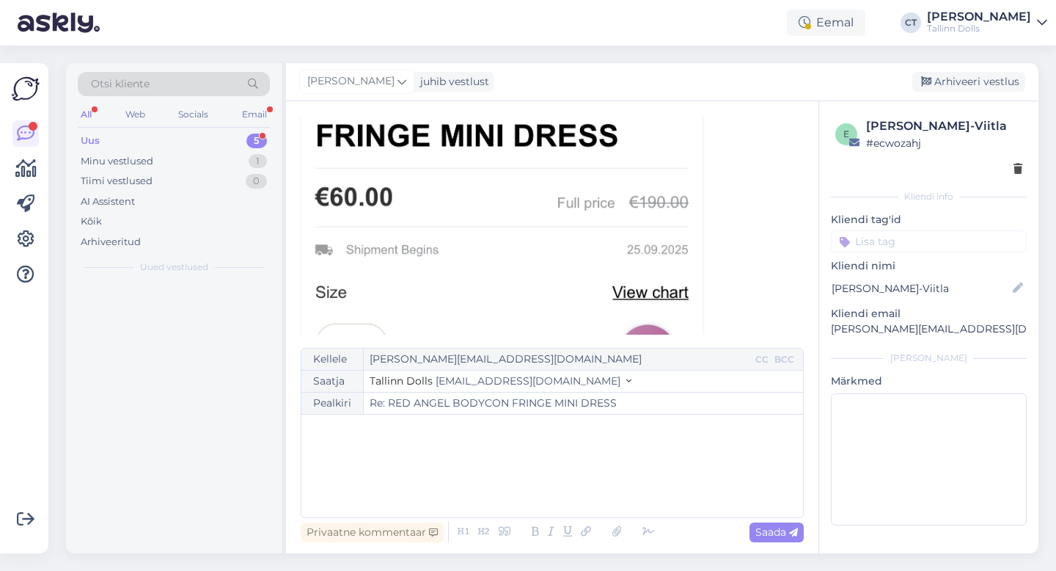
scroll to position [1270, 0]
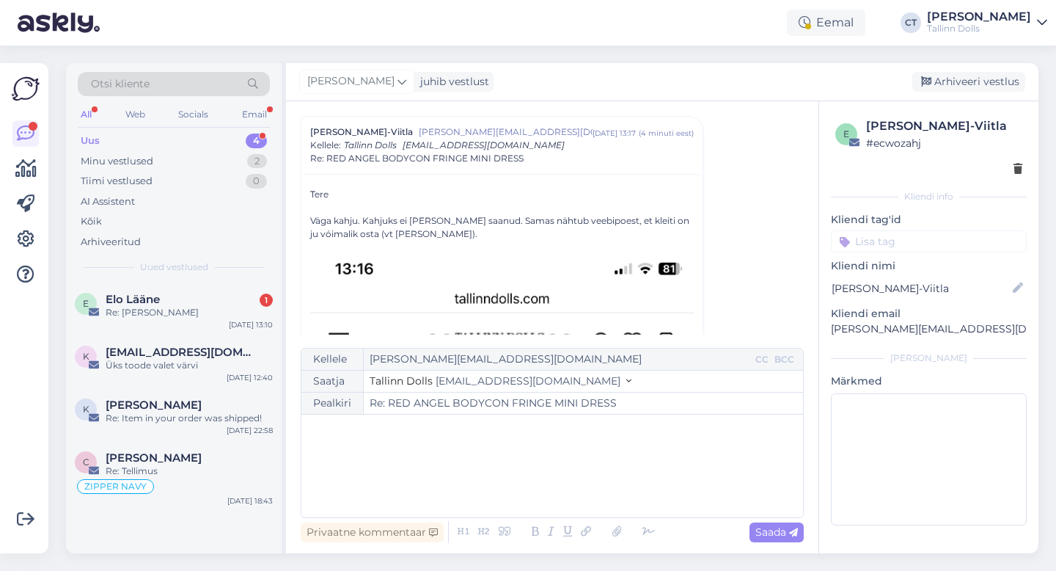
click at [556, 482] on div "﻿" at bounding box center [552, 466] width 487 height 88
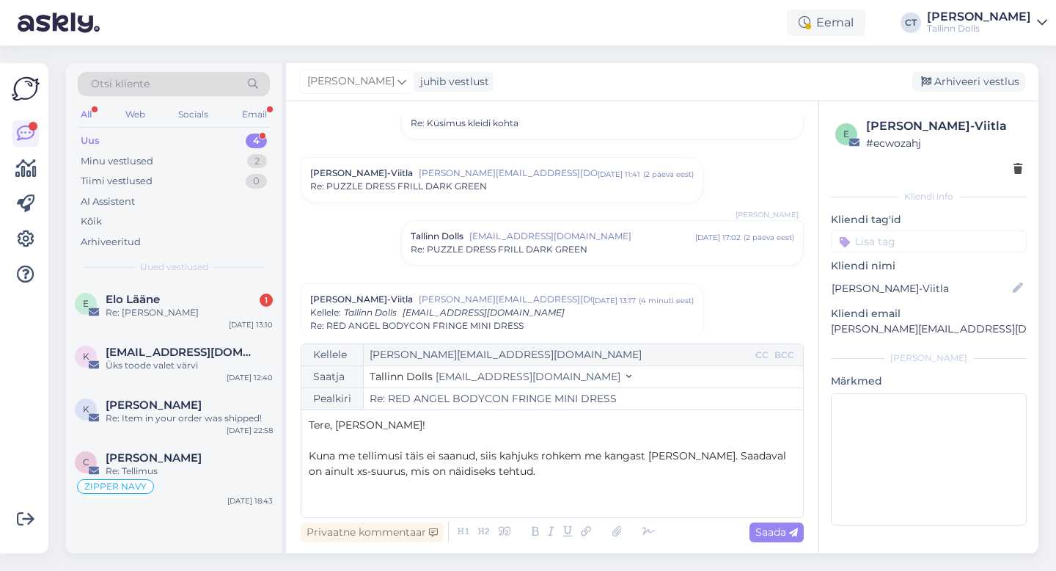
scroll to position [1086, 0]
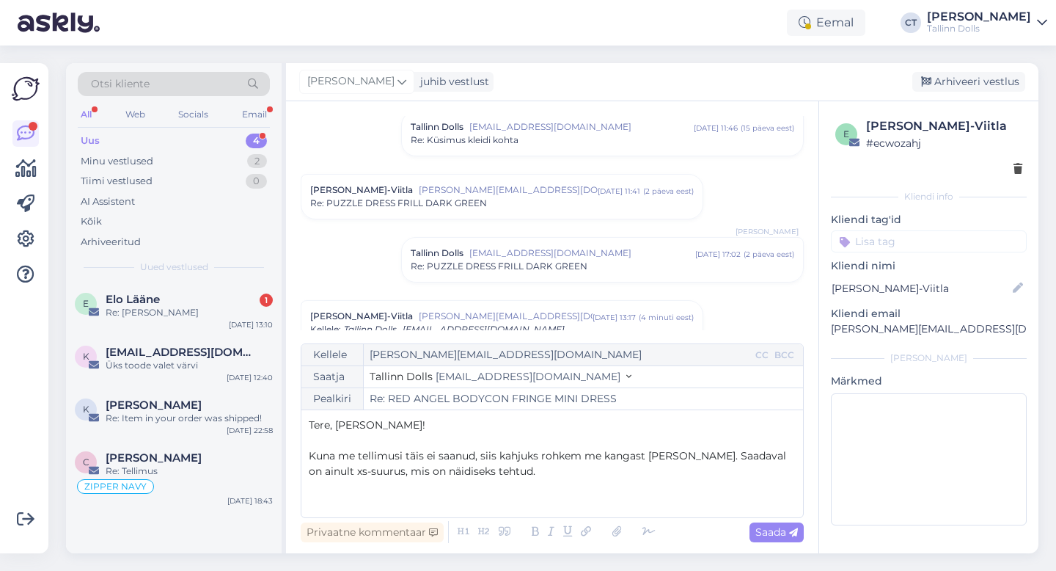
click at [594, 269] on div "Re: PUZZLE DRESS FRILL DARK GREEN" at bounding box center [603, 266] width 384 height 13
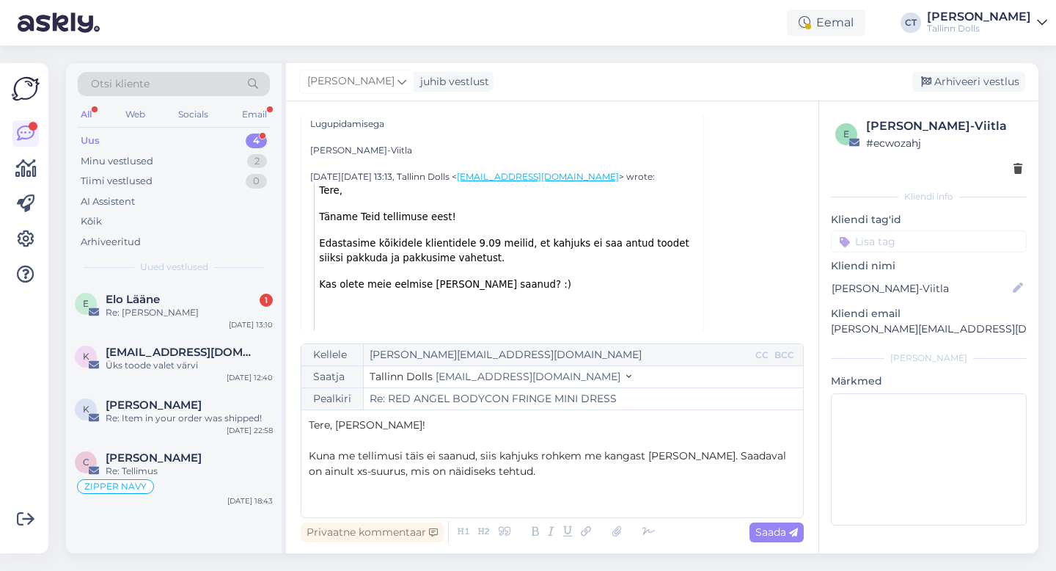
scroll to position [2491, 0]
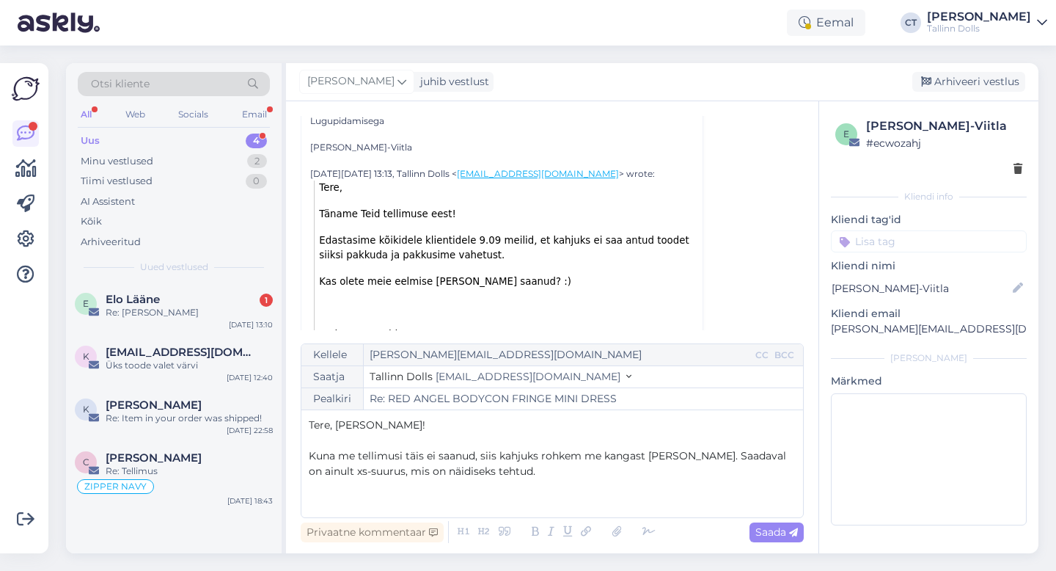
click at [501, 479] on p "﻿" at bounding box center [552, 486] width 487 height 15
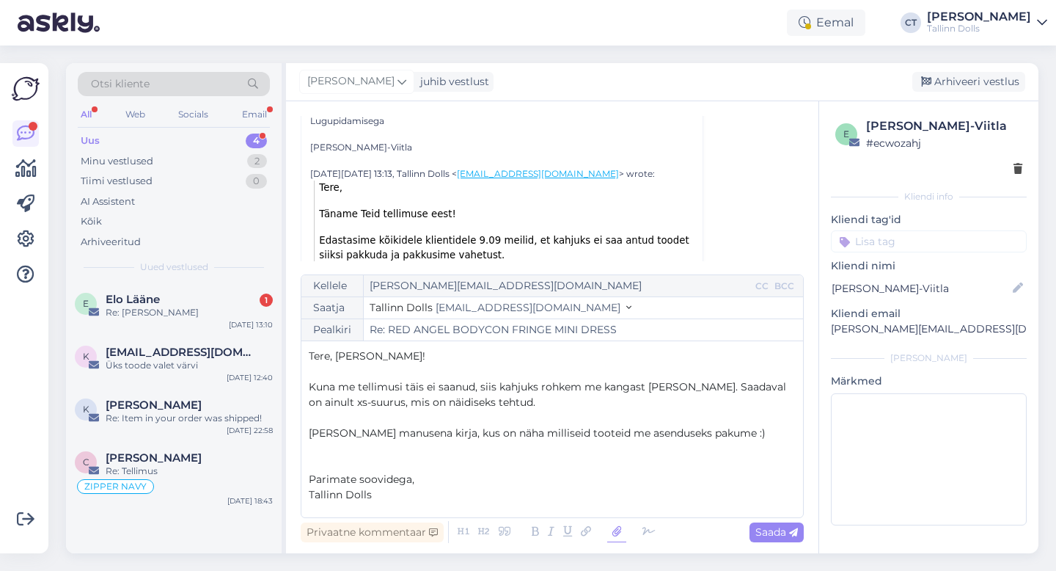
click at [621, 533] on icon at bounding box center [616, 531] width 19 height 21
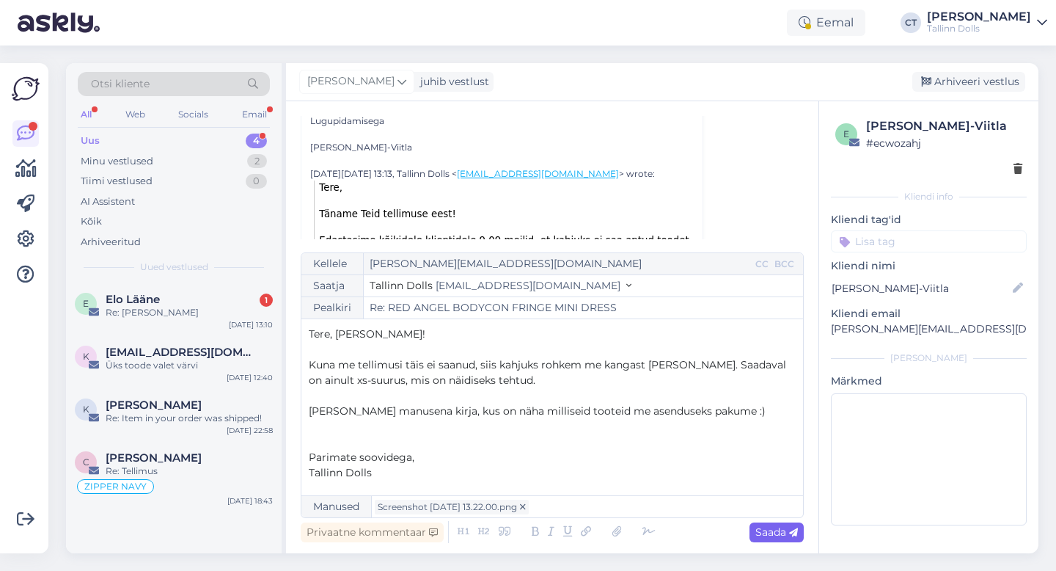
click at [777, 532] on span "Saada" at bounding box center [776, 531] width 43 height 13
type input "Re: RED ANGEL BODYCON FRINGE MINI DRESS"
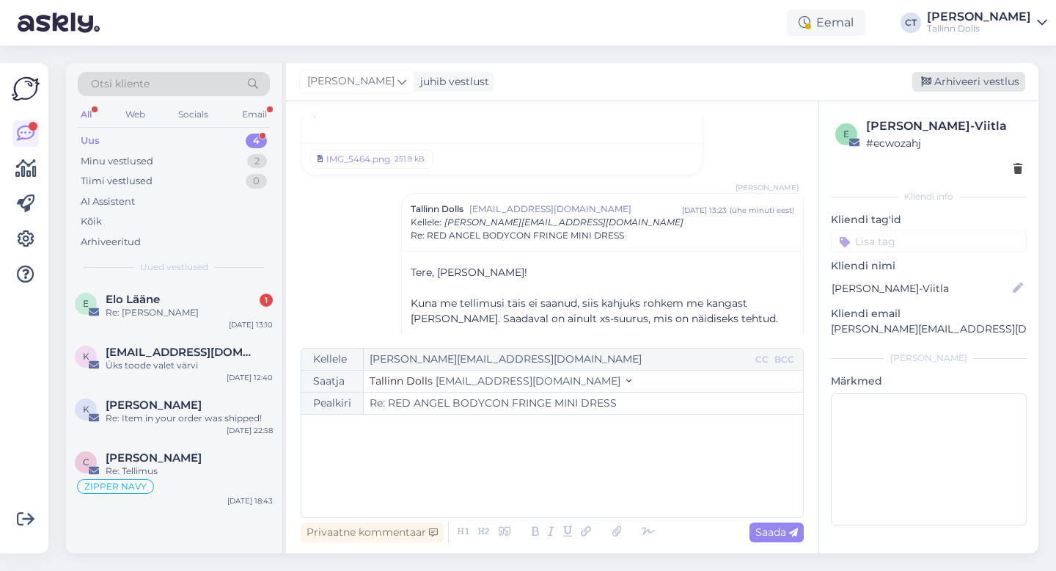
click at [992, 81] on div "Arhiveeri vestlus" at bounding box center [968, 82] width 113 height 20
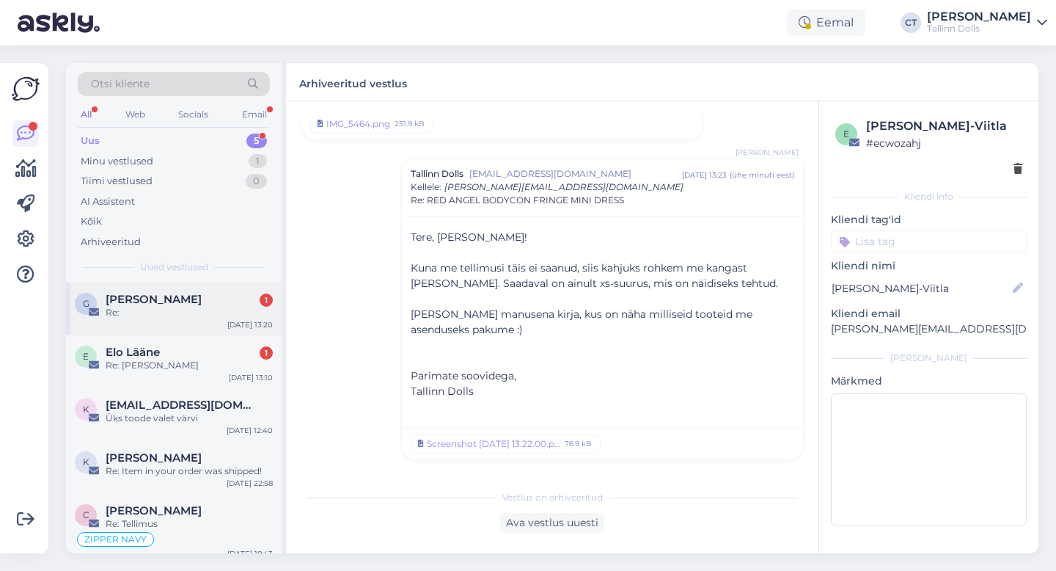
click at [194, 316] on div "Re:" at bounding box center [189, 312] width 167 height 13
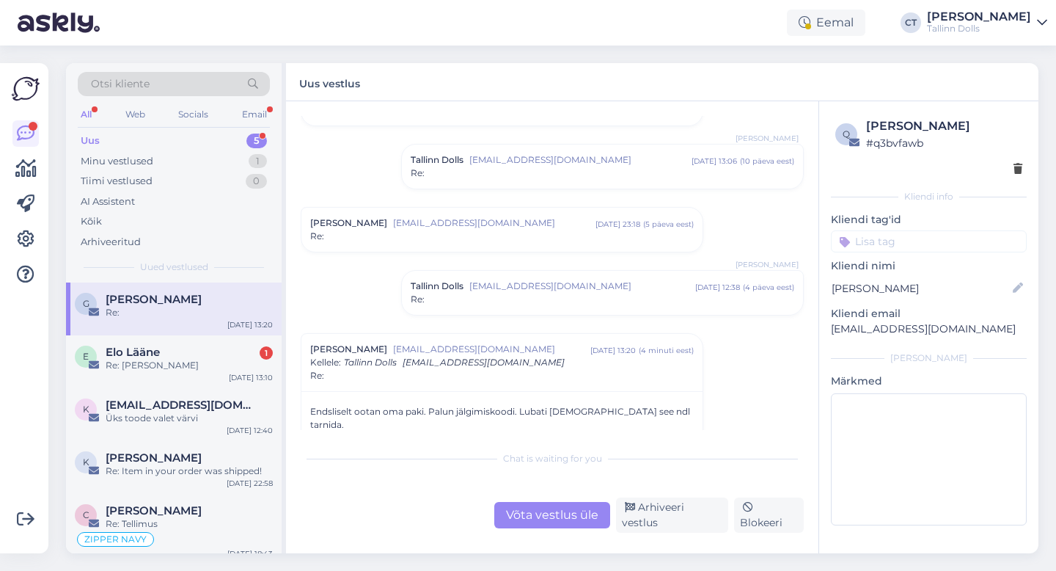
scroll to position [87, 0]
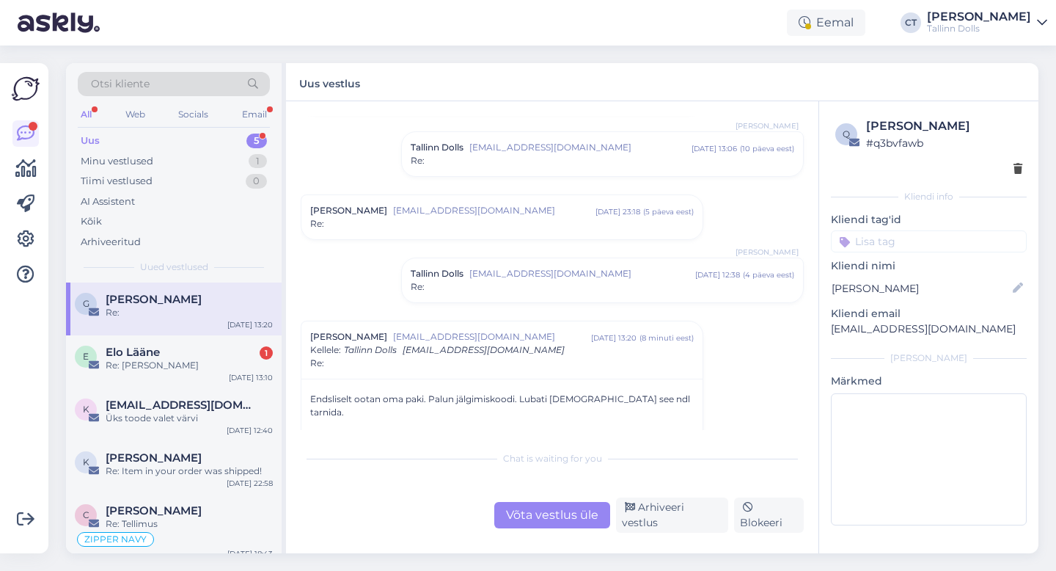
click at [104, 133] on div "Uus 5" at bounding box center [174, 141] width 192 height 21
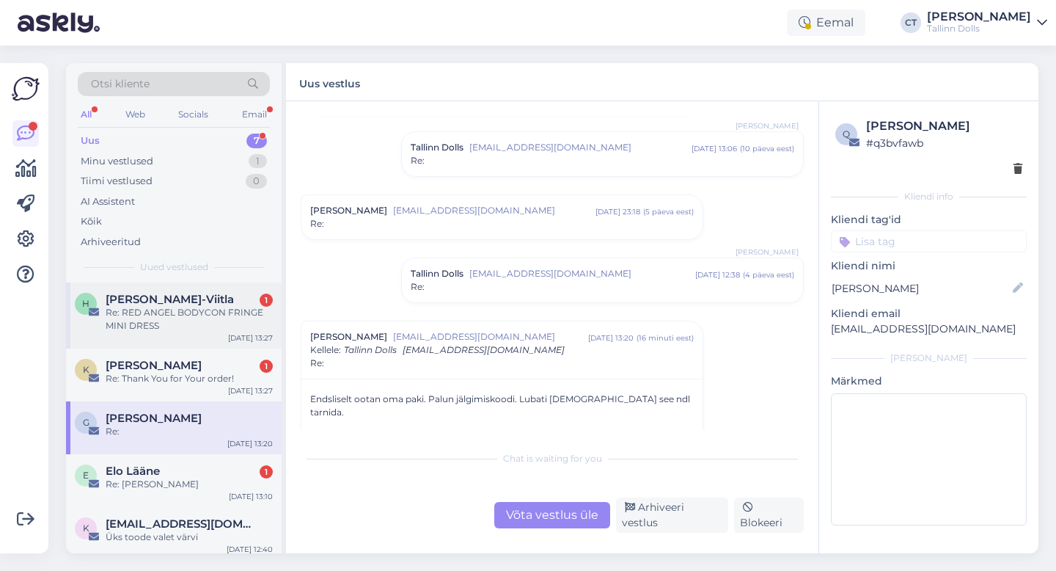
click at [161, 290] on div "H [PERSON_NAME]-Viitla 1 Re: RED ANGEL BODYCON FRINGE MINI DRESS [DATE] 13:27" at bounding box center [174, 315] width 216 height 66
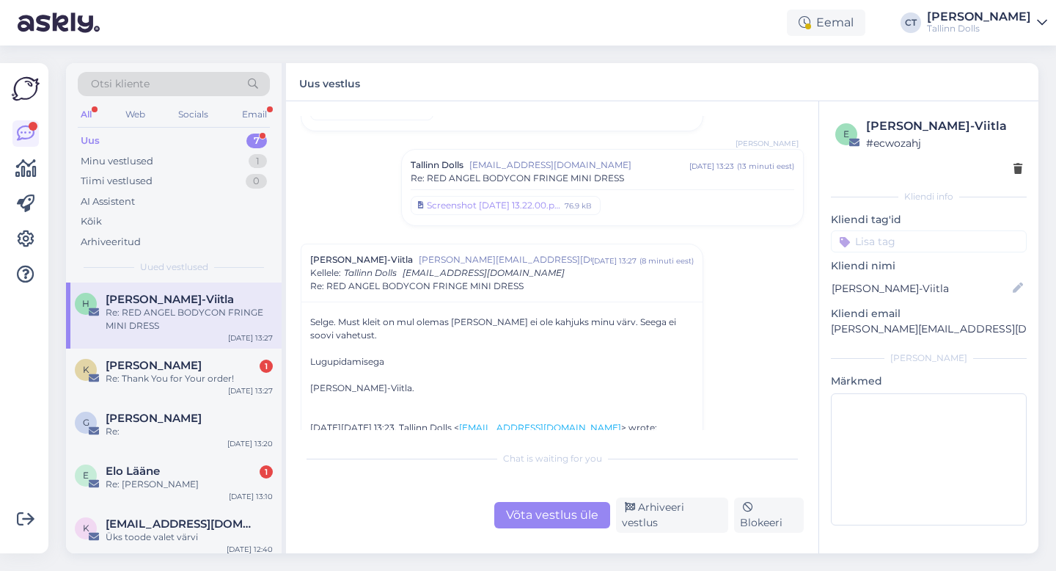
scroll to position [1335, 0]
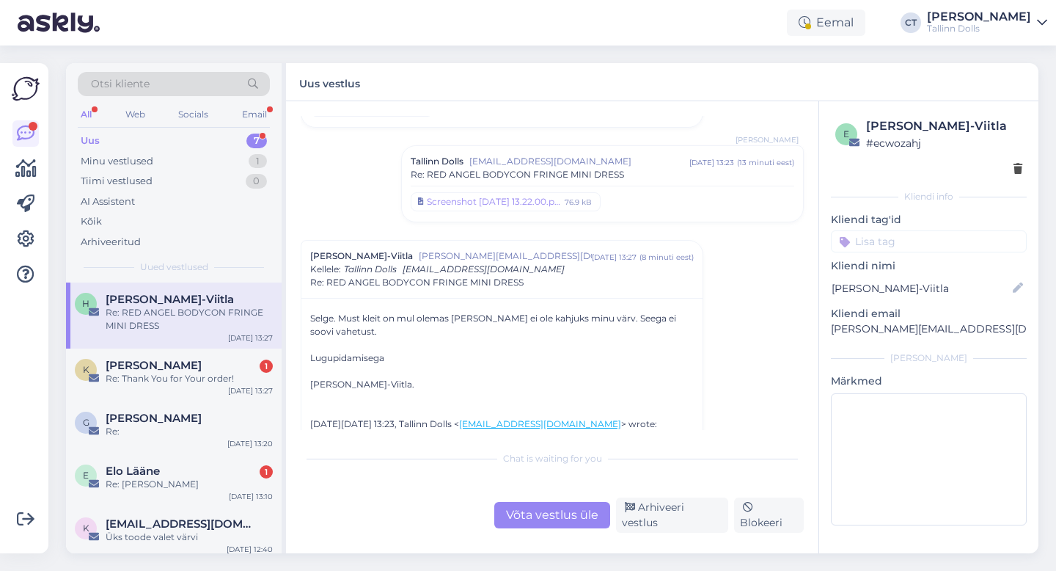
click at [536, 516] on div "Võta vestlus üle" at bounding box center [552, 515] width 116 height 26
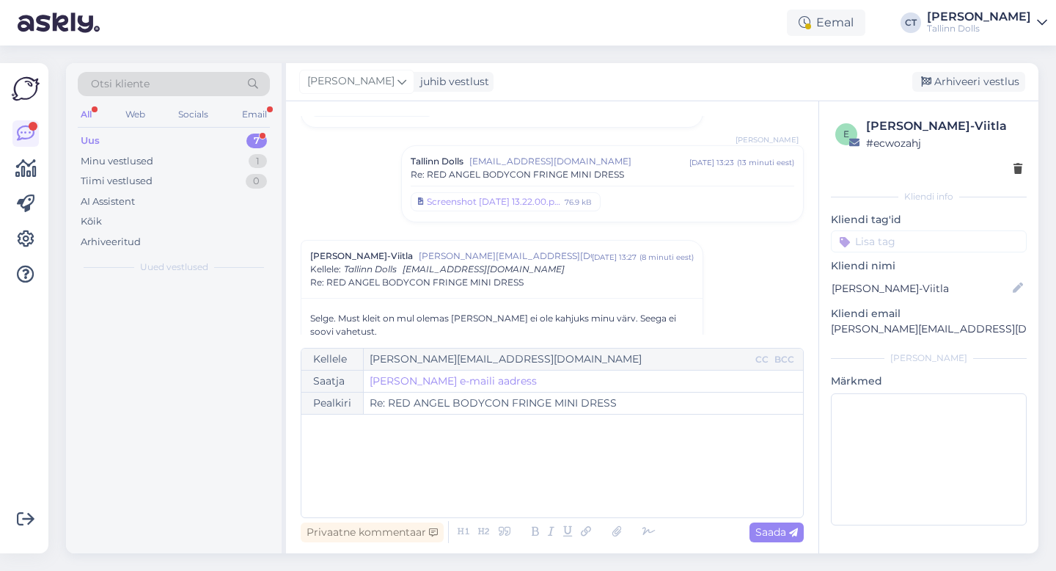
scroll to position [1459, 0]
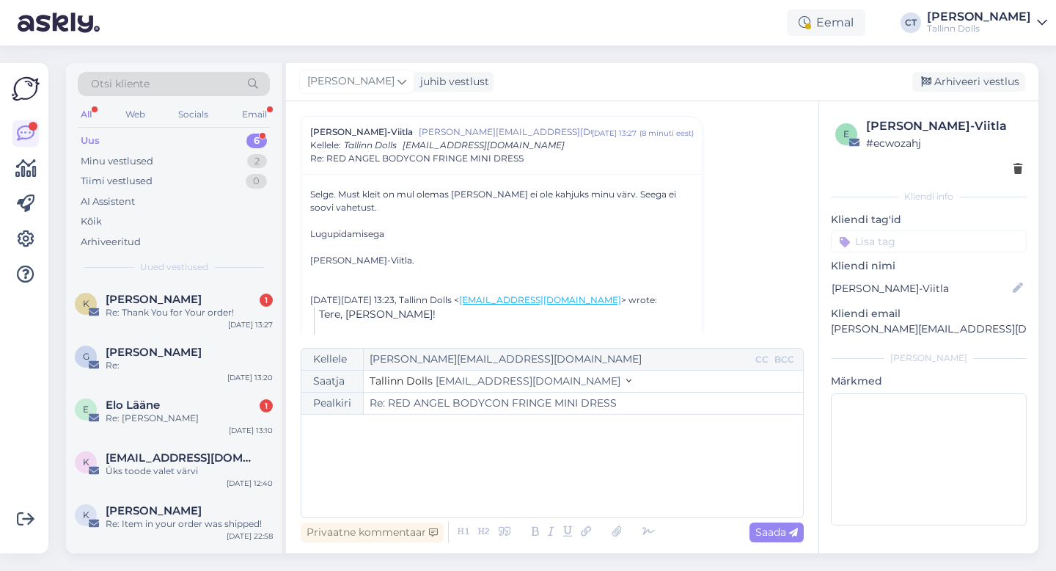
click at [541, 499] on div "﻿" at bounding box center [552, 466] width 487 height 88
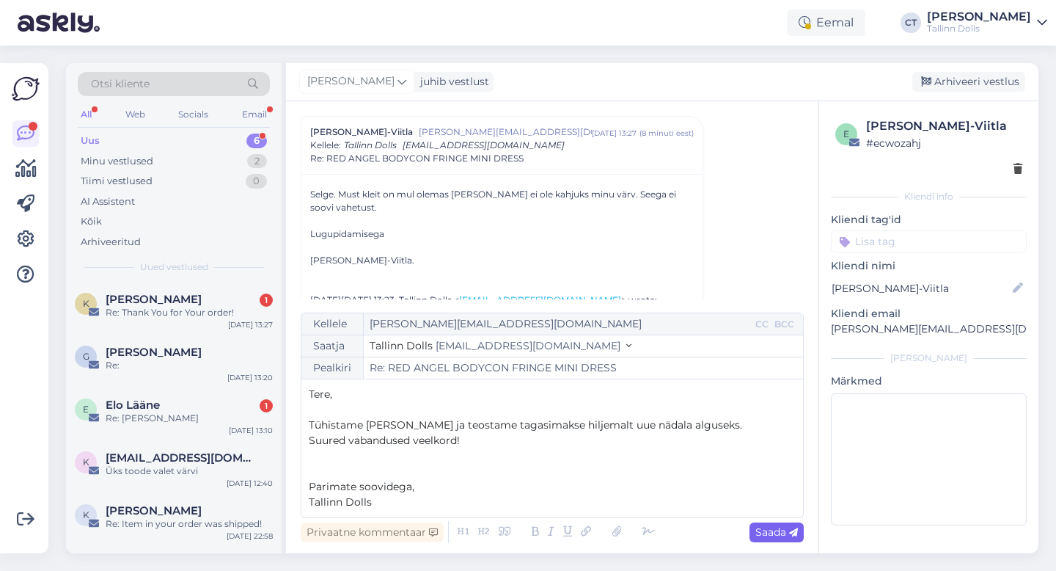
click at [782, 529] on span "Saada" at bounding box center [776, 531] width 43 height 13
type input "Re: Re: RED ANGEL BODYCON FRINGE MINI DRESS"
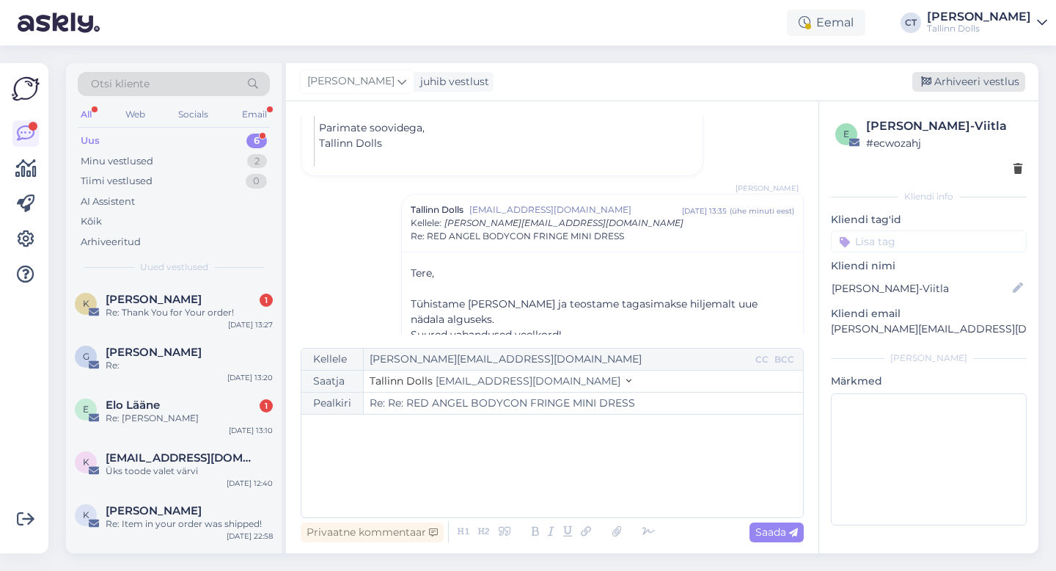
click at [956, 80] on div "Arhiveeri vestlus" at bounding box center [968, 82] width 113 height 20
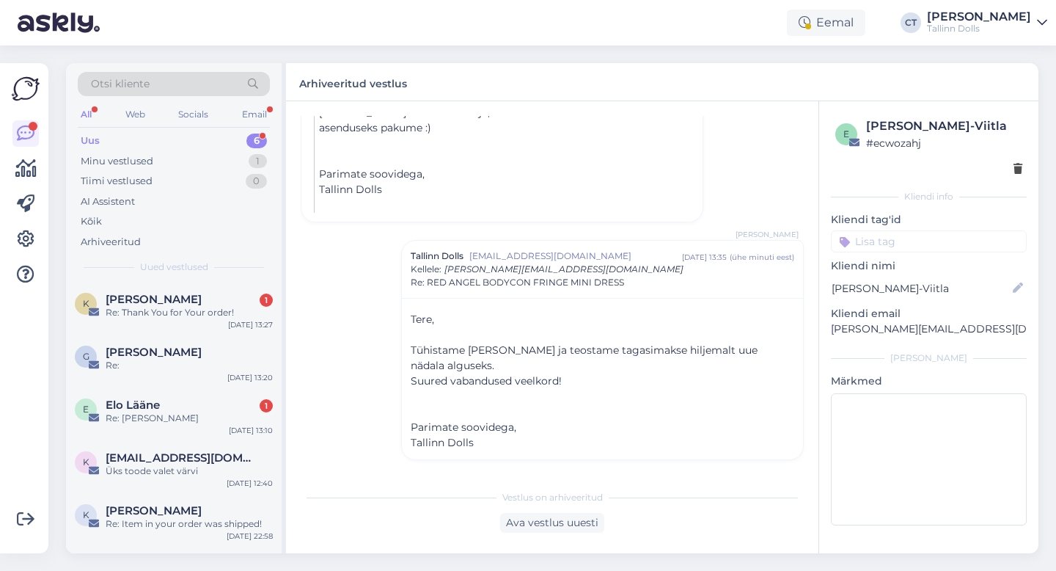
scroll to position [1738, 0]
click at [216, 301] on div "[PERSON_NAME] 1" at bounding box center [189, 299] width 167 height 13
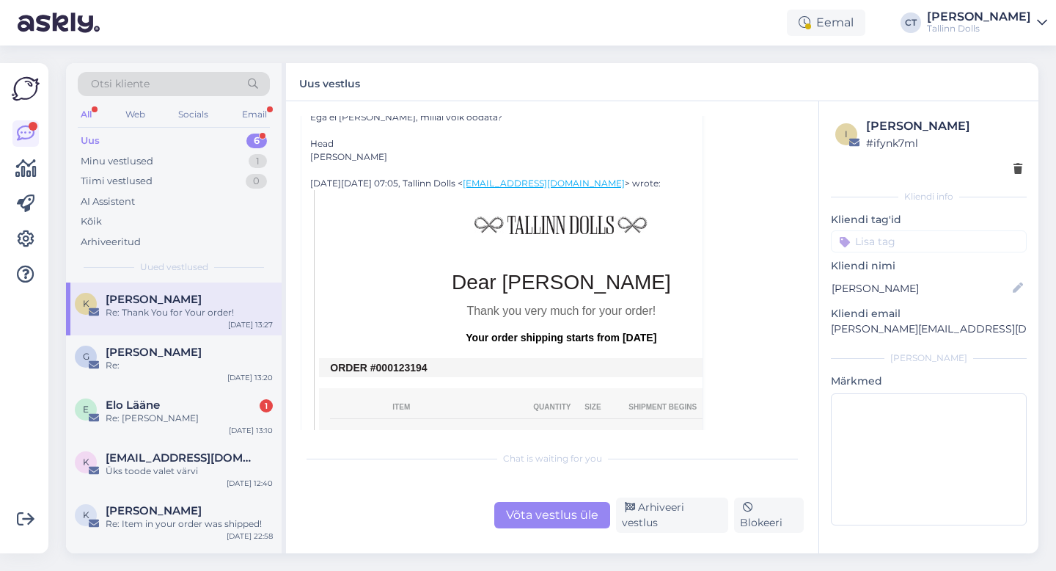
scroll to position [440, 0]
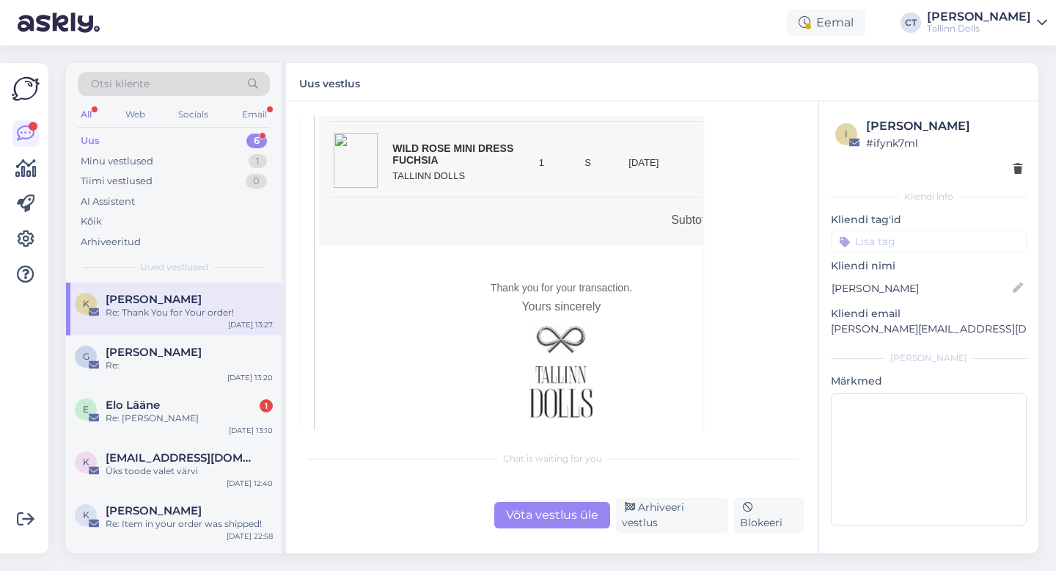
click at [563, 528] on div "Võta vestlus üle" at bounding box center [552, 515] width 116 height 26
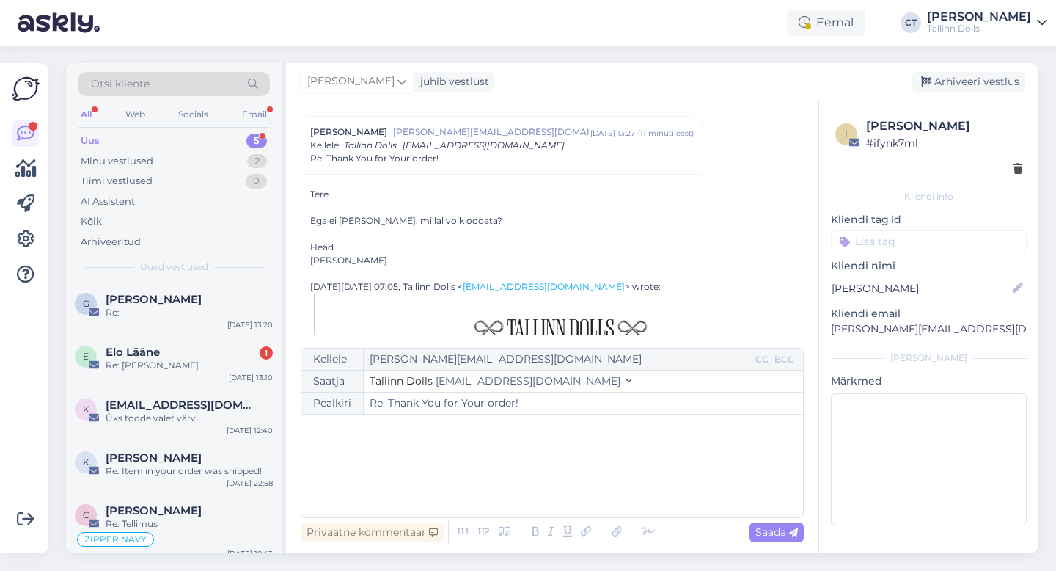
click at [553, 483] on div "﻿" at bounding box center [552, 466] width 487 height 88
click at [356, 492] on div "﻿" at bounding box center [552, 466] width 487 height 88
paste div
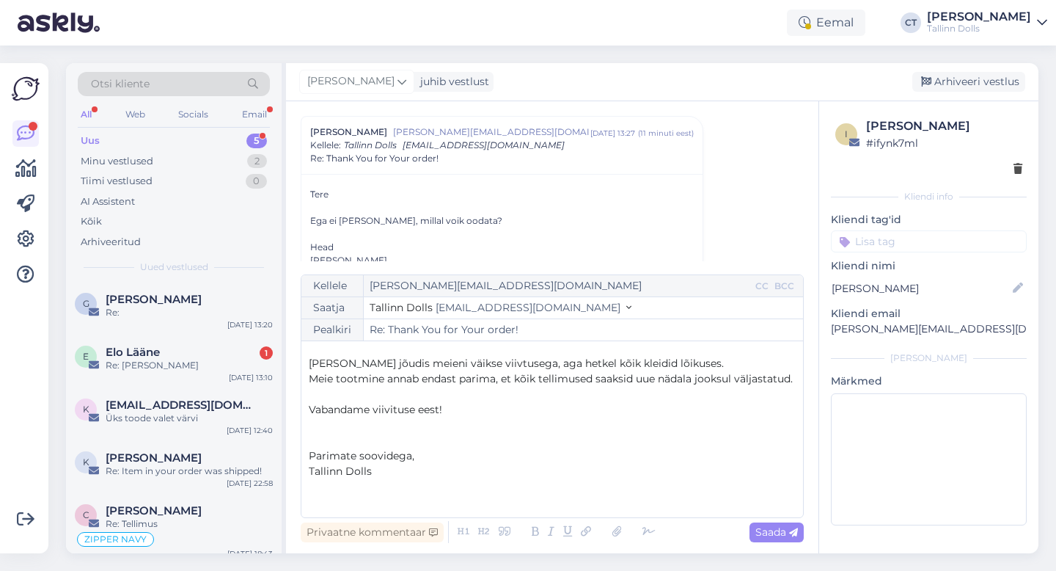
scroll to position [0, 0]
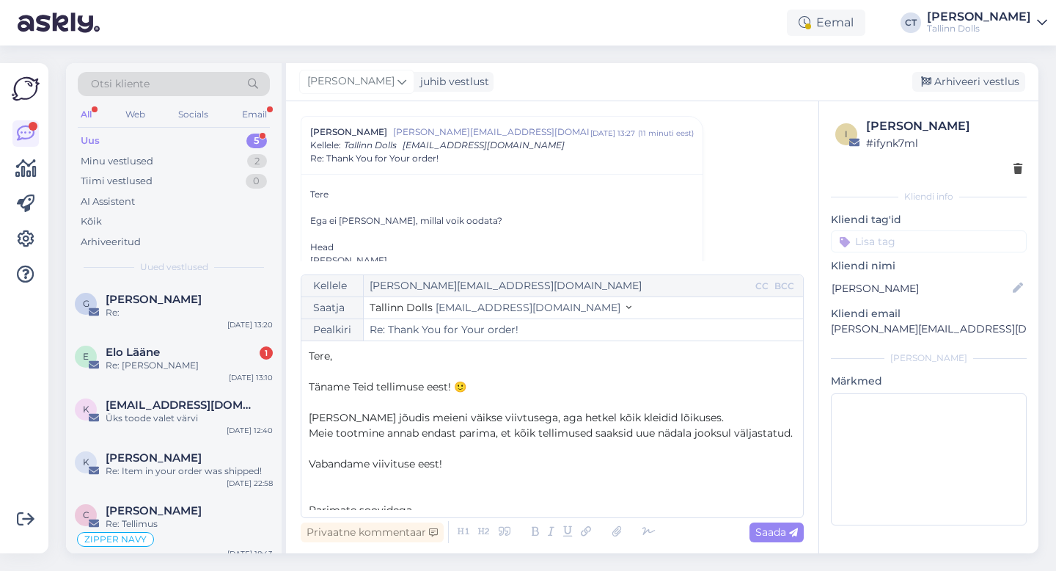
click at [350, 354] on p "Tere," at bounding box center [552, 355] width 487 height 15
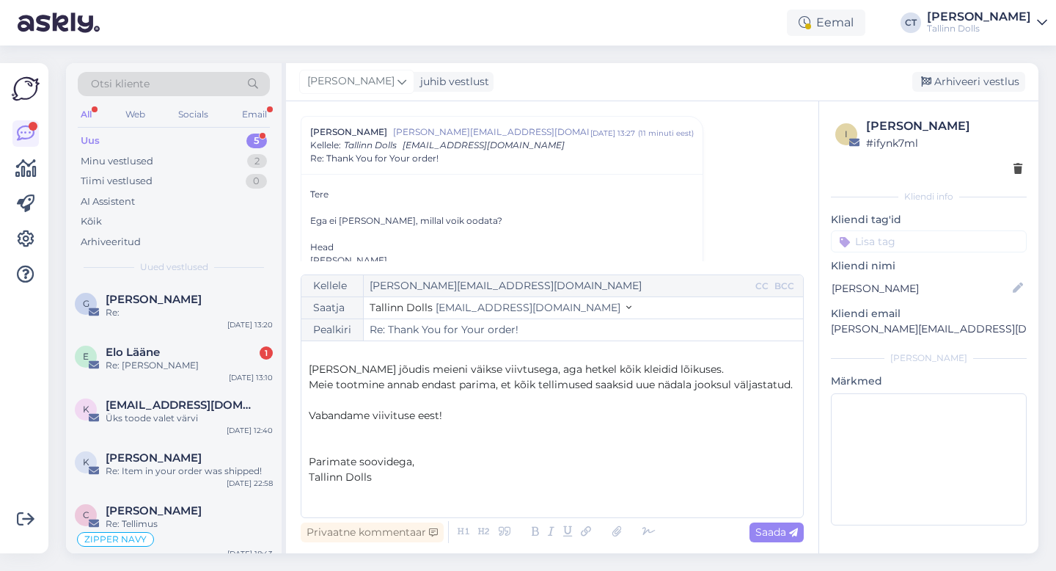
scroll to position [54, 0]
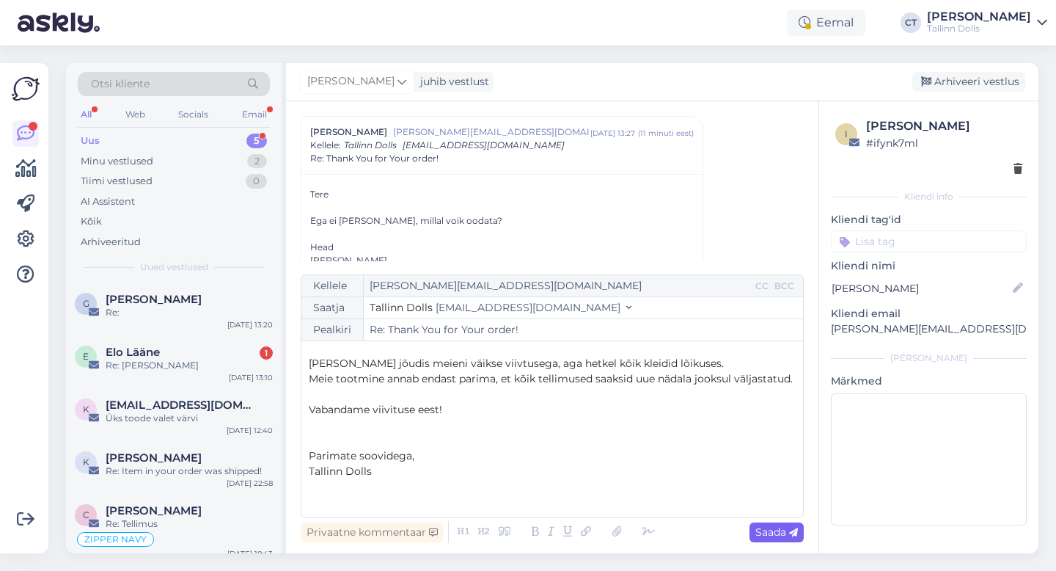
click at [782, 538] on span "Saada" at bounding box center [776, 531] width 43 height 13
type input "Re: Re: Thank You for Your order!"
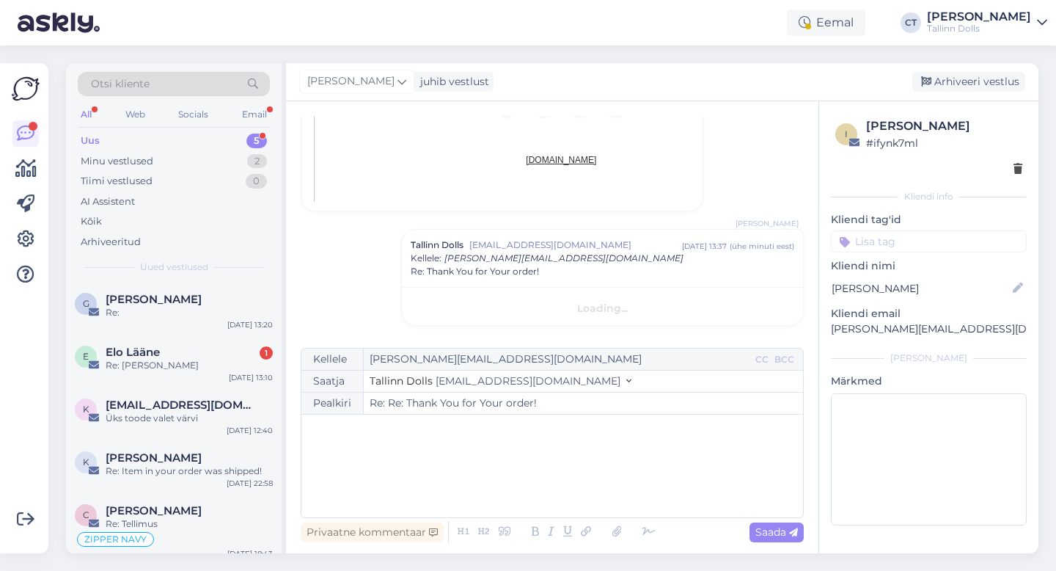
scroll to position [0, 0]
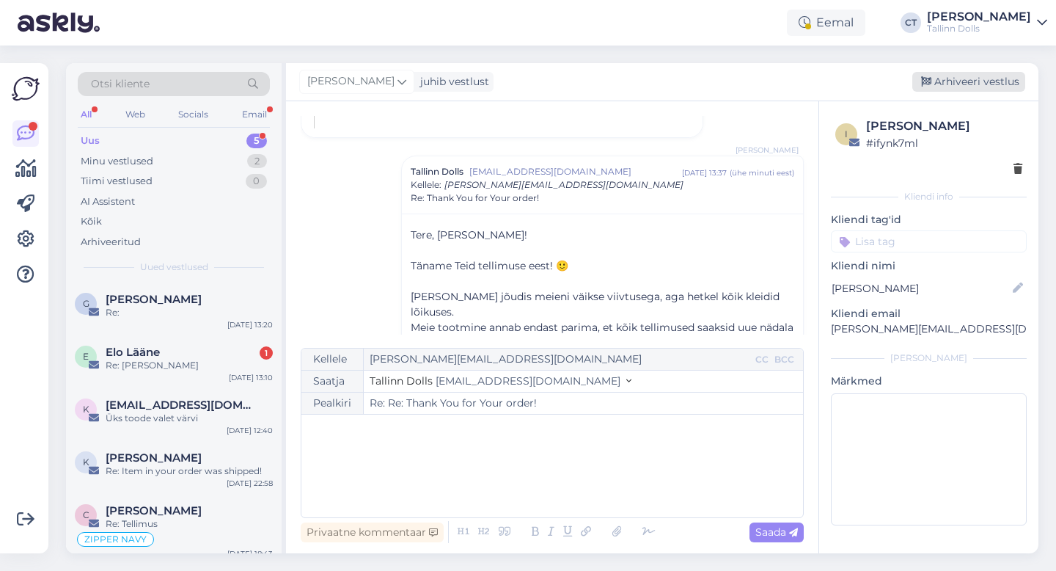
click at [978, 86] on div "Arhiveeri vestlus" at bounding box center [968, 82] width 113 height 20
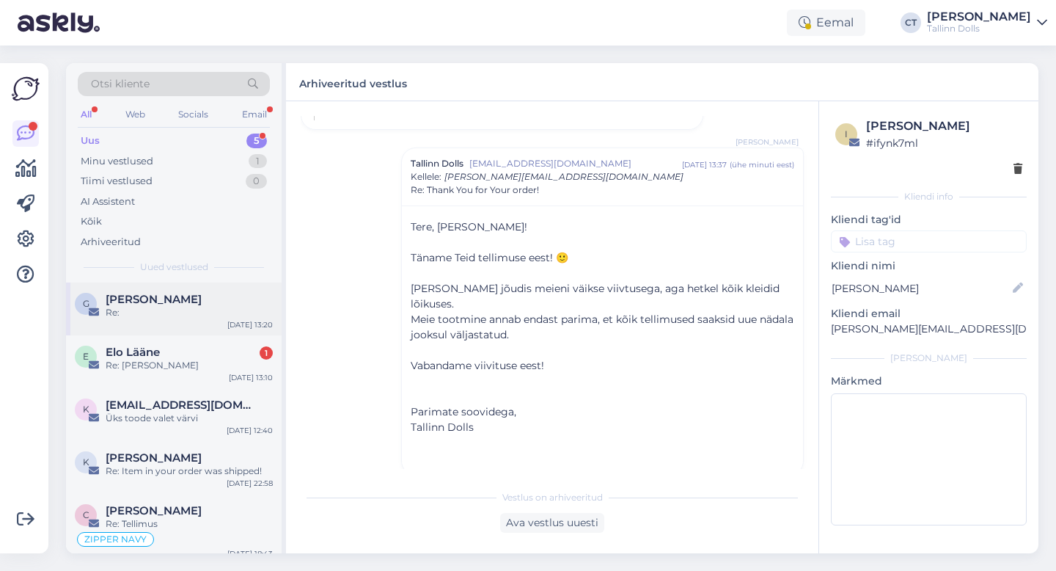
click at [180, 296] on div "[PERSON_NAME]" at bounding box center [189, 299] width 167 height 13
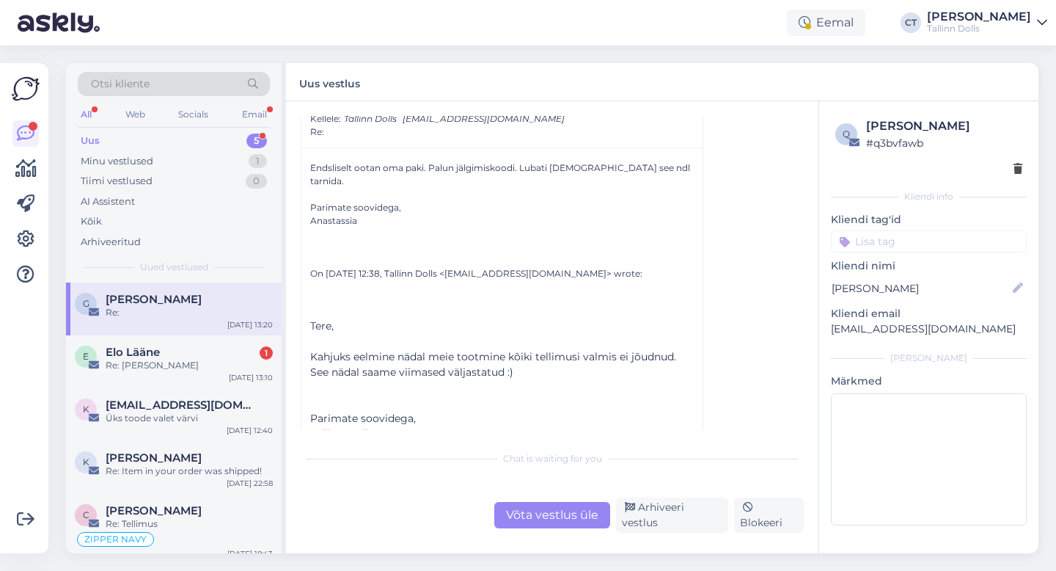
scroll to position [338, 0]
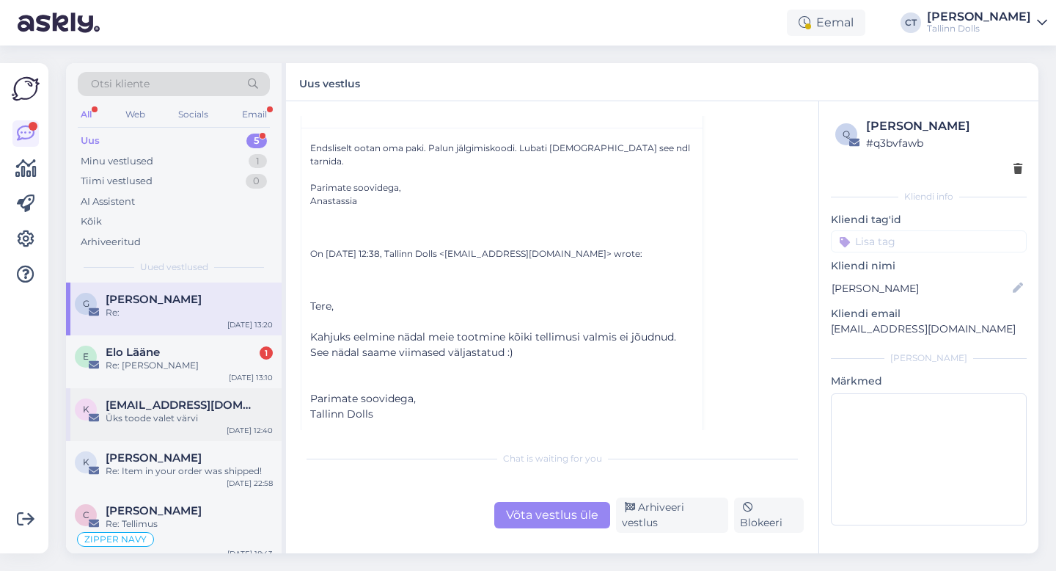
click at [188, 393] on div "k [EMAIL_ADDRESS][DOMAIN_NAME] Üks toode valet värvi [DATE] 12:40" at bounding box center [174, 414] width 216 height 53
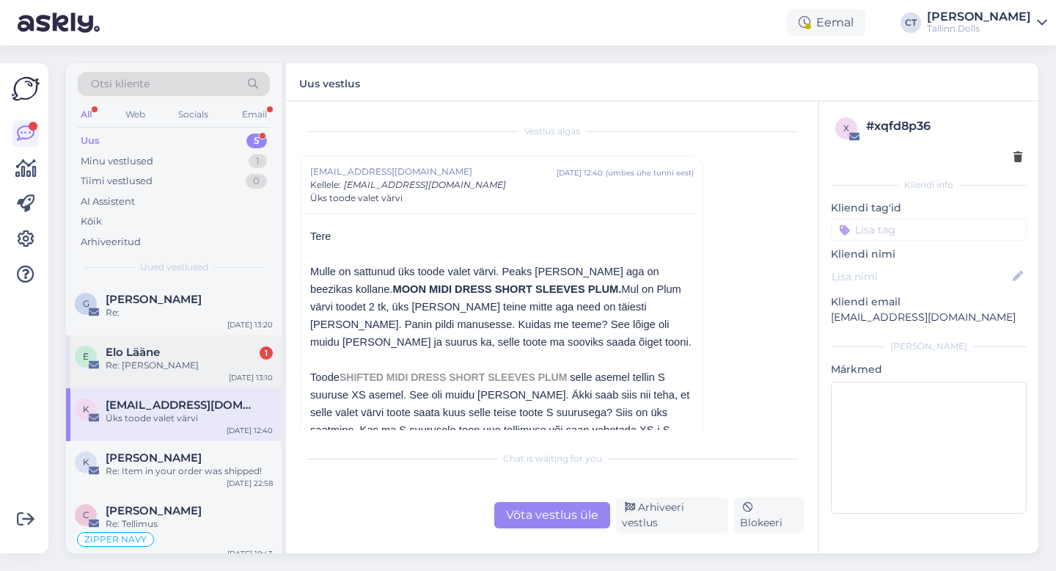
click at [195, 356] on div "Elo Lääne 1" at bounding box center [189, 351] width 167 height 13
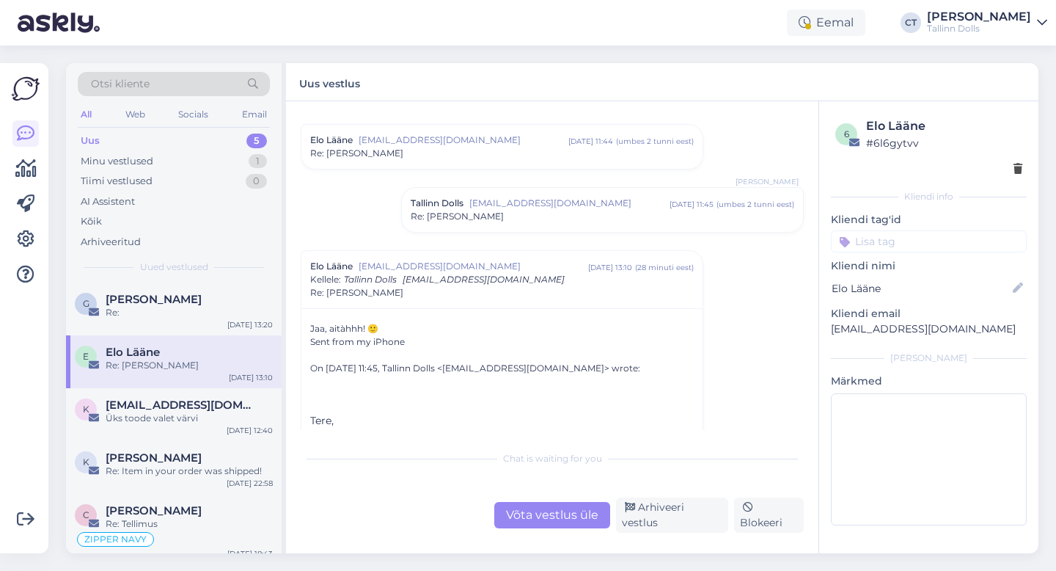
scroll to position [1579, 0]
click at [504, 221] on div "Tallinn Dolls [EMAIL_ADDRESS][DOMAIN_NAME] [DATE] 11:45 ( umbes 2 tunni eest ) …" at bounding box center [602, 208] width 401 height 44
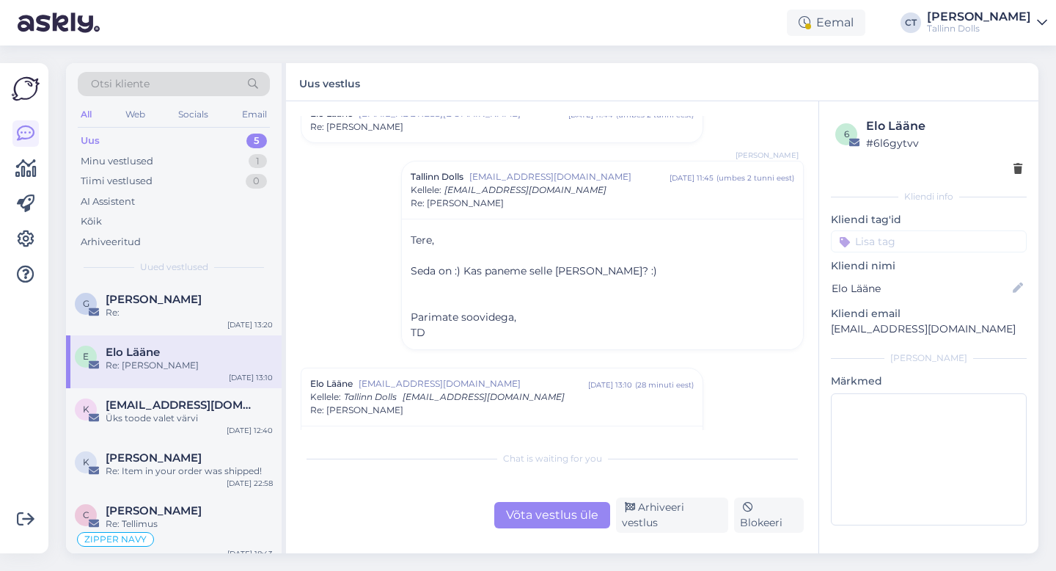
scroll to position [1686, 0]
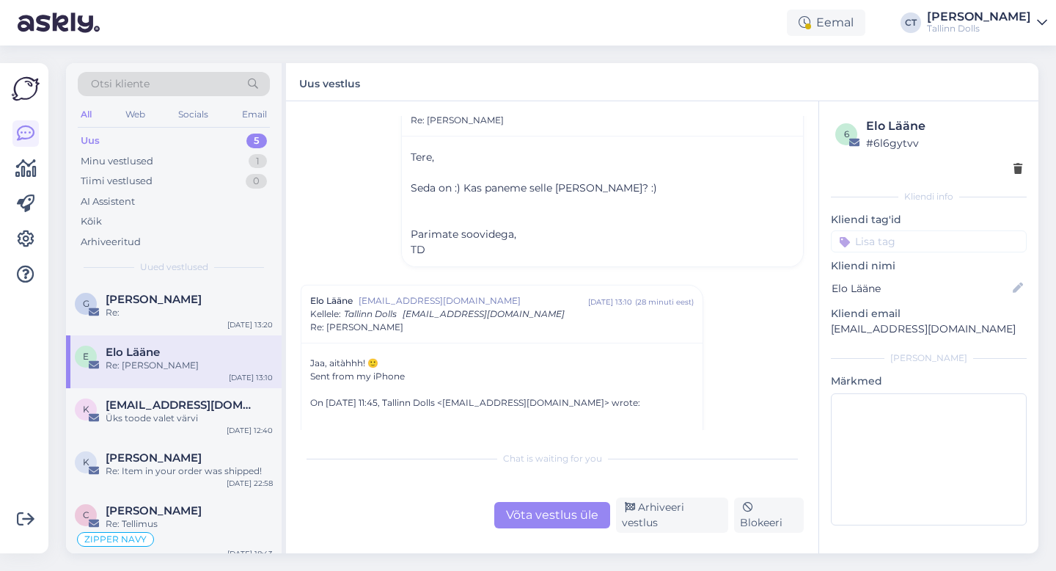
click at [518, 500] on div "Chat is waiting for you Võta vestlus üle Arhiveeri vestlus Blokeeri" at bounding box center [552, 487] width 503 height 89
click at [520, 516] on div "Võta vestlus üle" at bounding box center [552, 515] width 116 height 26
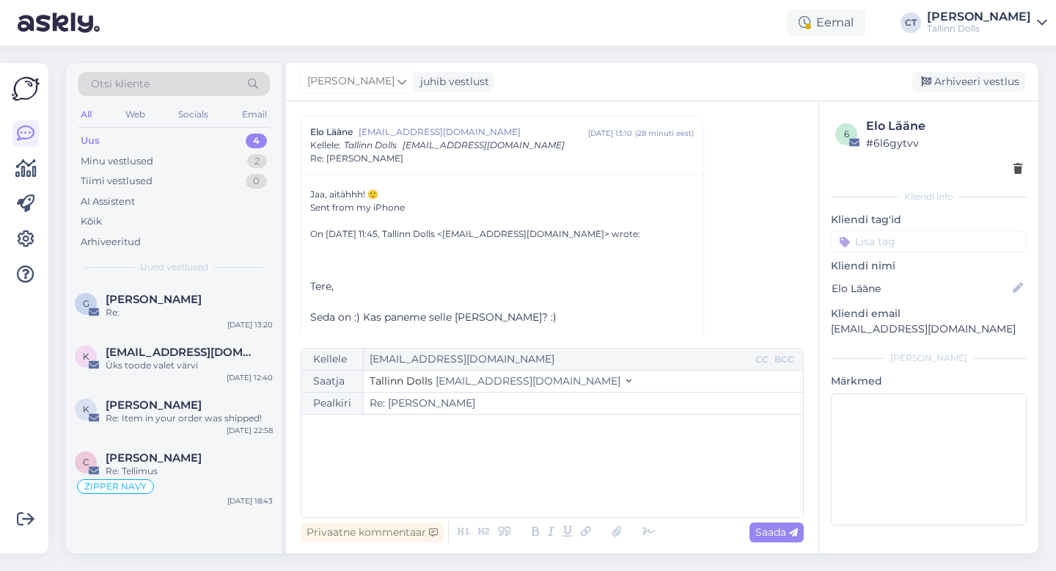
click at [523, 469] on div "﻿" at bounding box center [552, 466] width 487 height 88
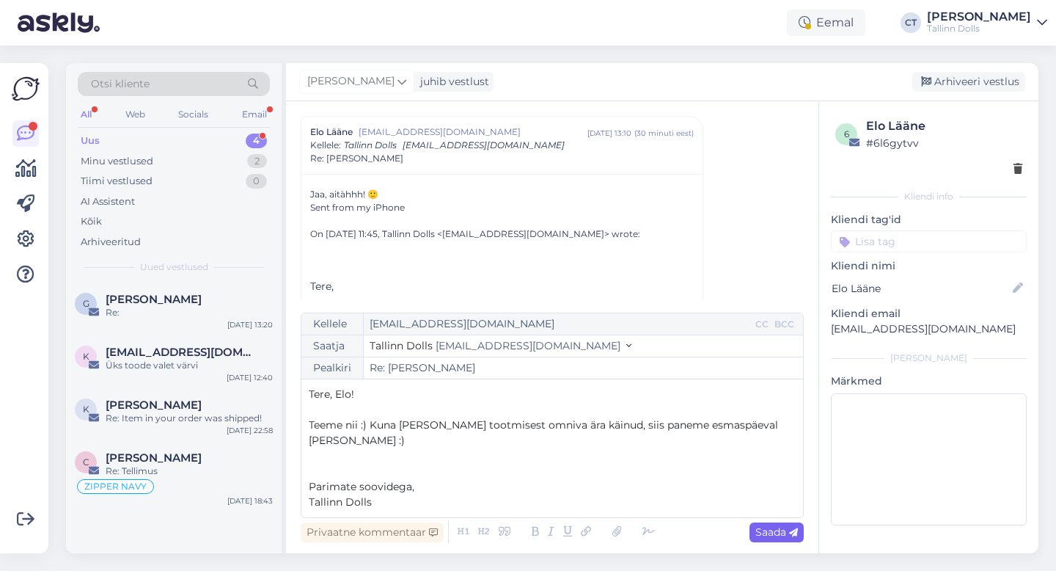
click at [776, 531] on span "Saada" at bounding box center [776, 531] width 43 height 13
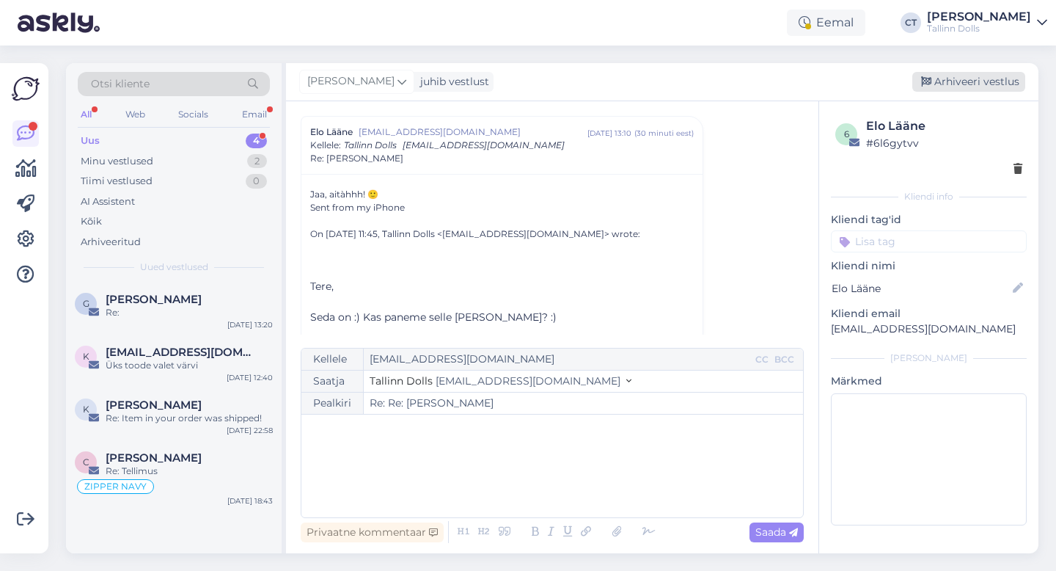
click at [977, 80] on div "Arhiveeri vestlus" at bounding box center [968, 82] width 113 height 20
type input "Re: [PERSON_NAME]"
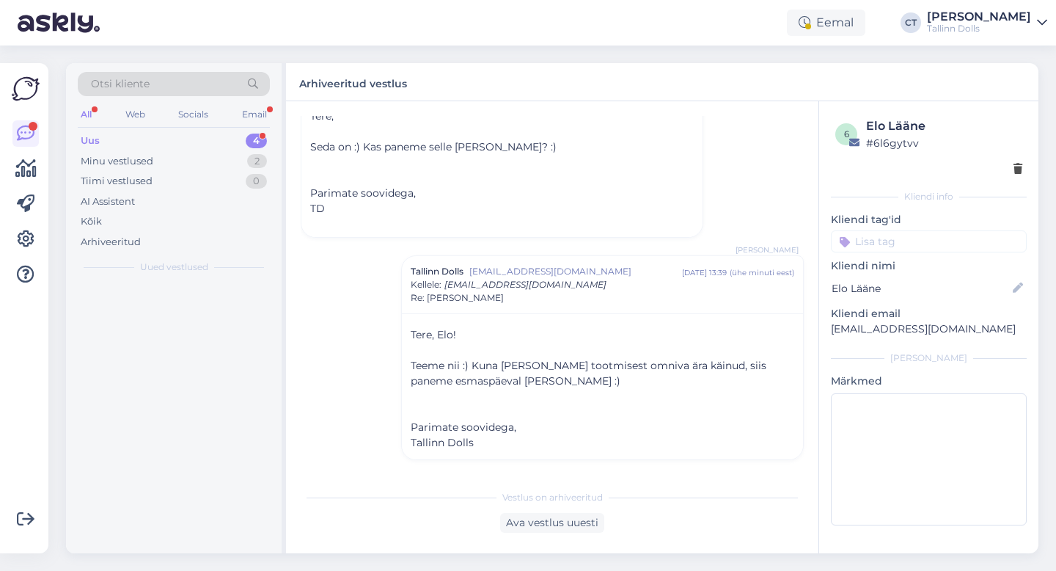
scroll to position [2025, 0]
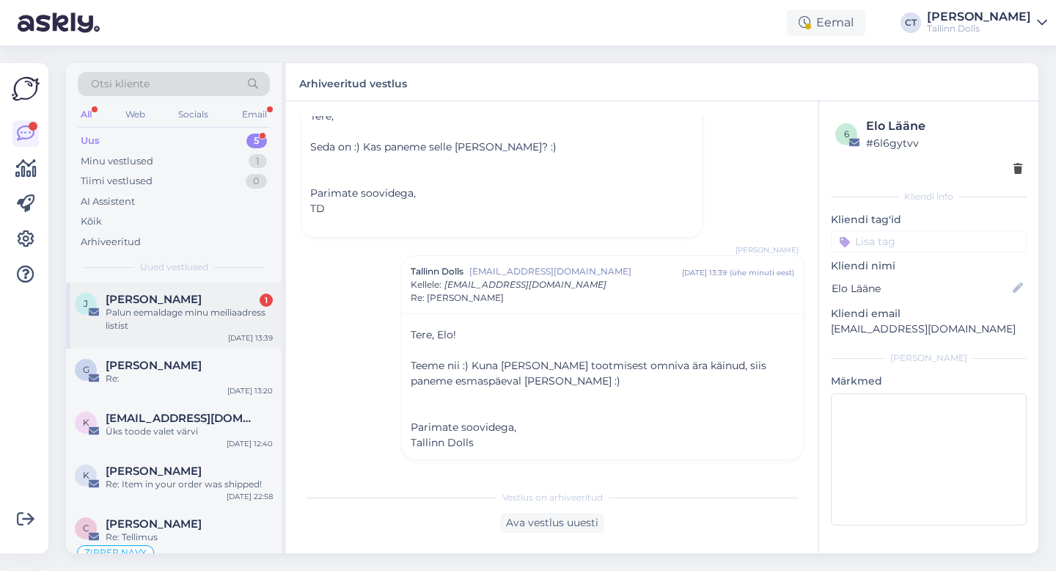
click at [166, 291] on div "J [PERSON_NAME] 1 Palun eemaldage minu meiliaadress listist [DATE] 13:39" at bounding box center [174, 315] width 216 height 66
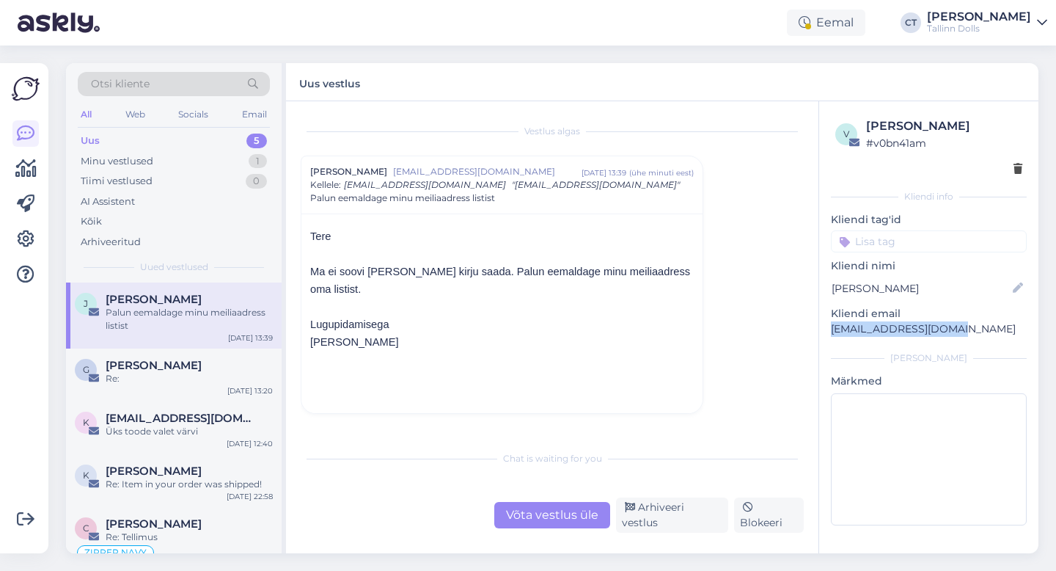
drag, startPoint x: 957, startPoint y: 326, endPoint x: 826, endPoint y: 328, distance: 131.3
click at [826, 328] on div "v [PERSON_NAME] # v0bn41am Kliendi info Kliendi tag'id zipper navy ZIPPER NAVY …" at bounding box center [928, 324] width 219 height 446
copy p "[EMAIL_ADDRESS][DOMAIN_NAME]"
click at [573, 376] on p at bounding box center [502, 377] width 384 height 18
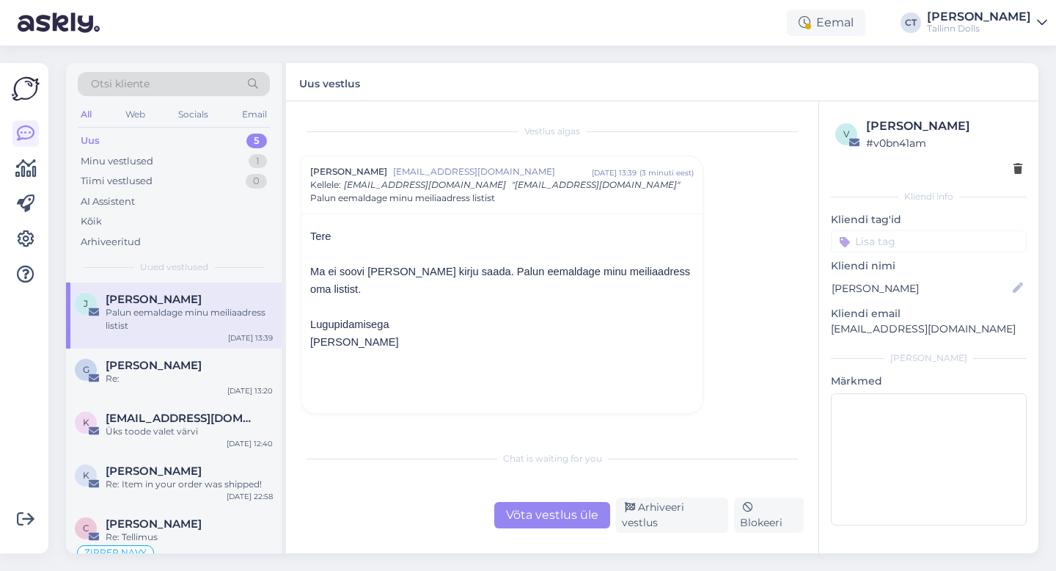
click at [563, 528] on div "Võta vestlus üle" at bounding box center [552, 515] width 116 height 26
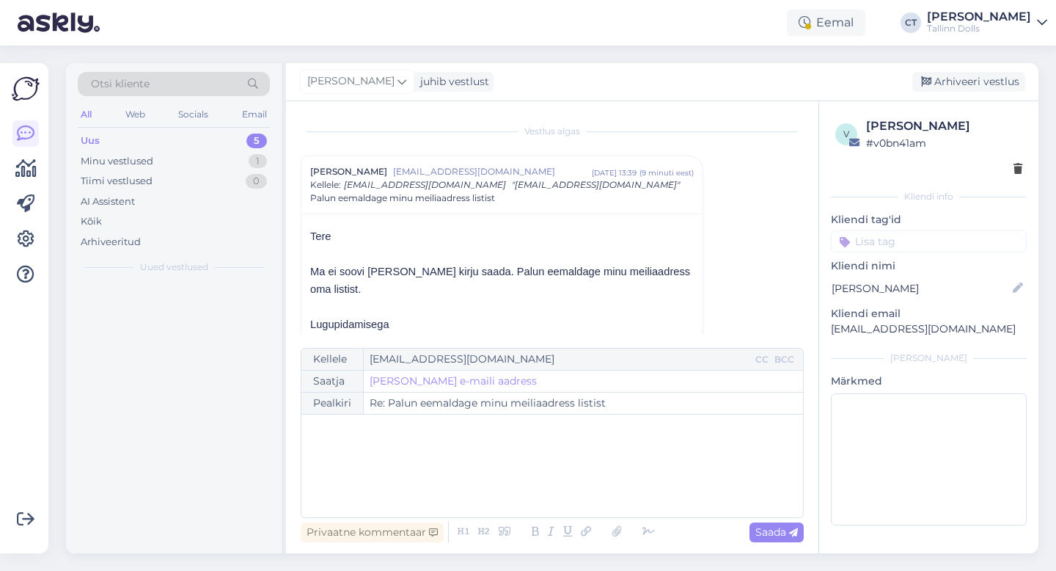
scroll to position [40, 0]
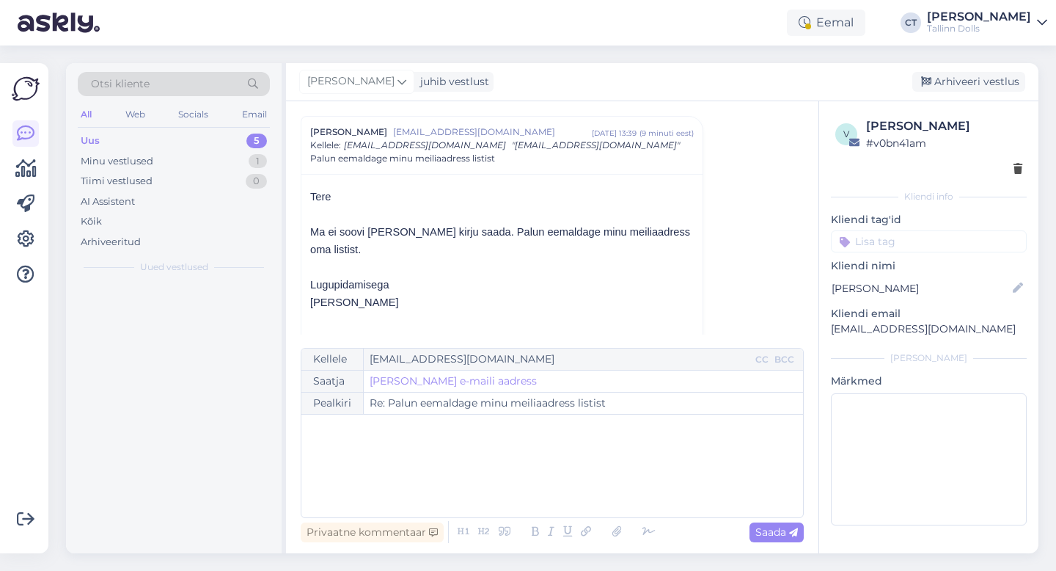
click at [569, 502] on div "﻿" at bounding box center [552, 466] width 487 height 88
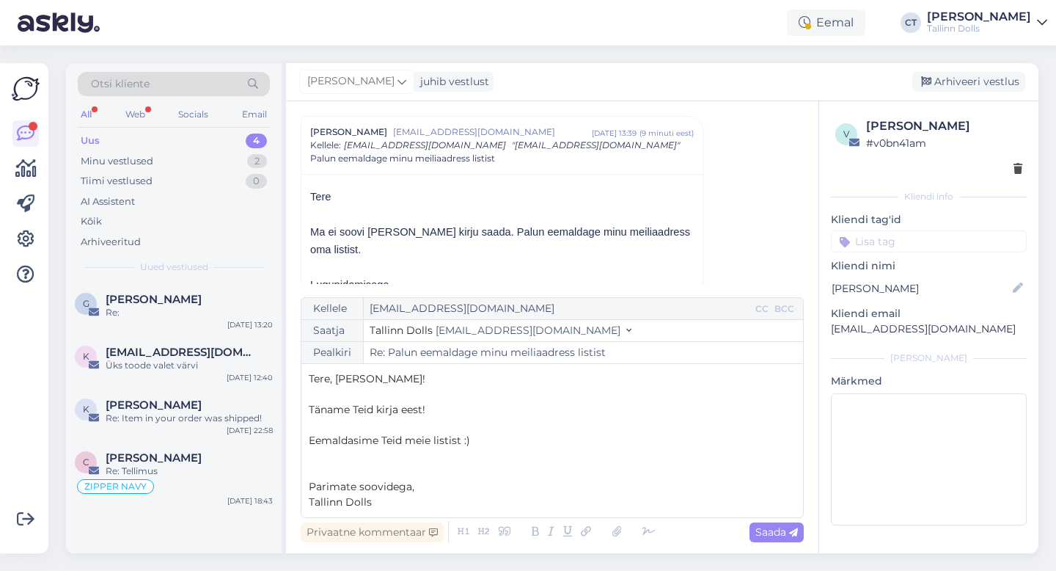
drag, startPoint x: 500, startPoint y: 447, endPoint x: 406, endPoint y: 439, distance: 94.2
click at [406, 439] on p "Eemaldasime Teid meie listist :)" at bounding box center [552, 440] width 487 height 15
click at [758, 520] on div "Privaatne kommentaar Saada" at bounding box center [552, 532] width 503 height 28
click at [768, 529] on span "Saada" at bounding box center [776, 531] width 43 height 13
type input "Re: Palun eemaldage minu meiliaadress listist"
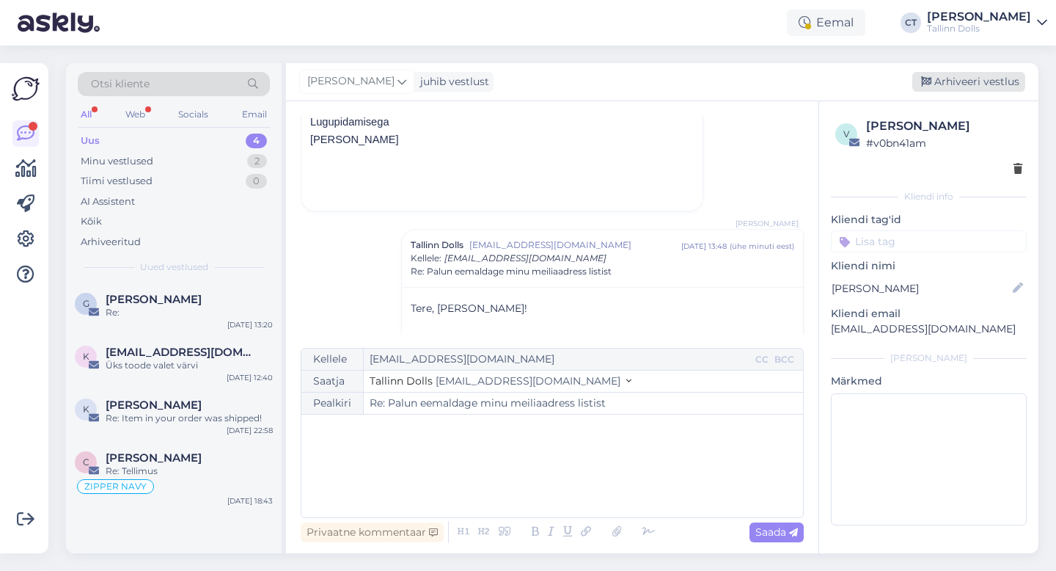
click at [980, 81] on div "Arhiveeri vestlus" at bounding box center [968, 82] width 113 height 20
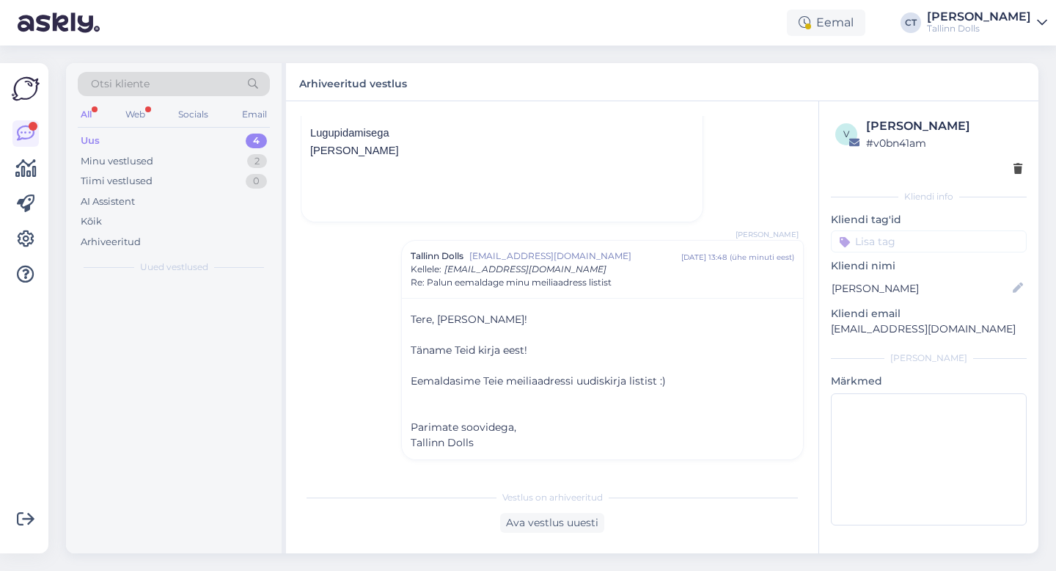
scroll to position [191, 0]
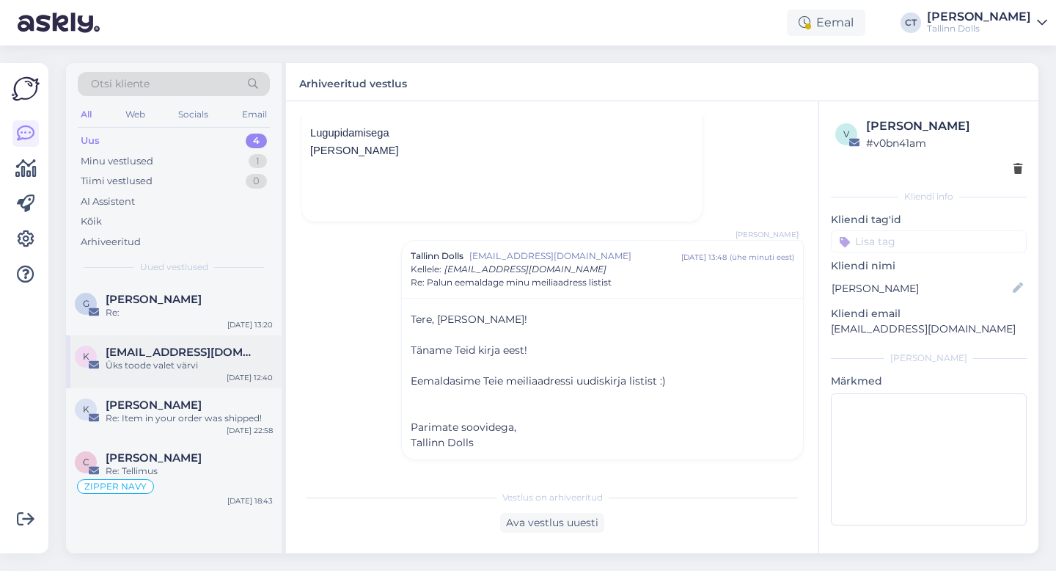
click at [150, 365] on div "Üks toode valet värvi" at bounding box center [189, 365] width 167 height 13
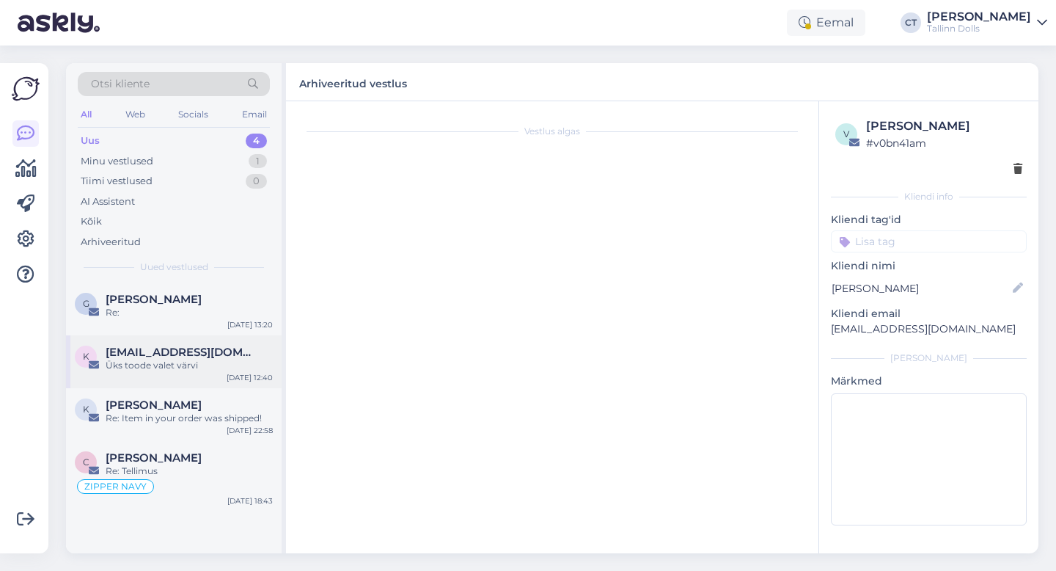
scroll to position [0, 0]
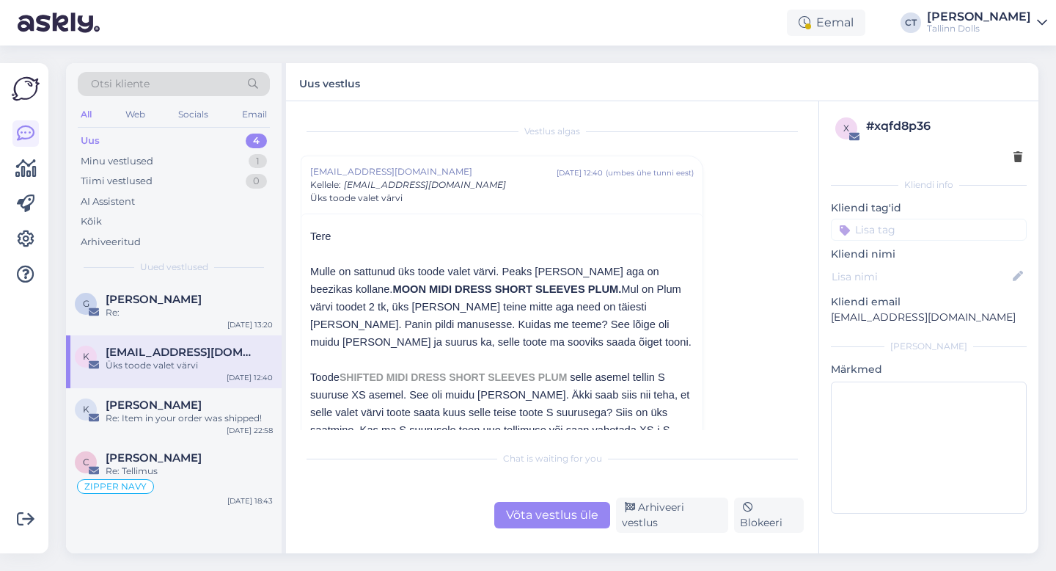
click at [166, 147] on div "Uus 4" at bounding box center [174, 141] width 192 height 21
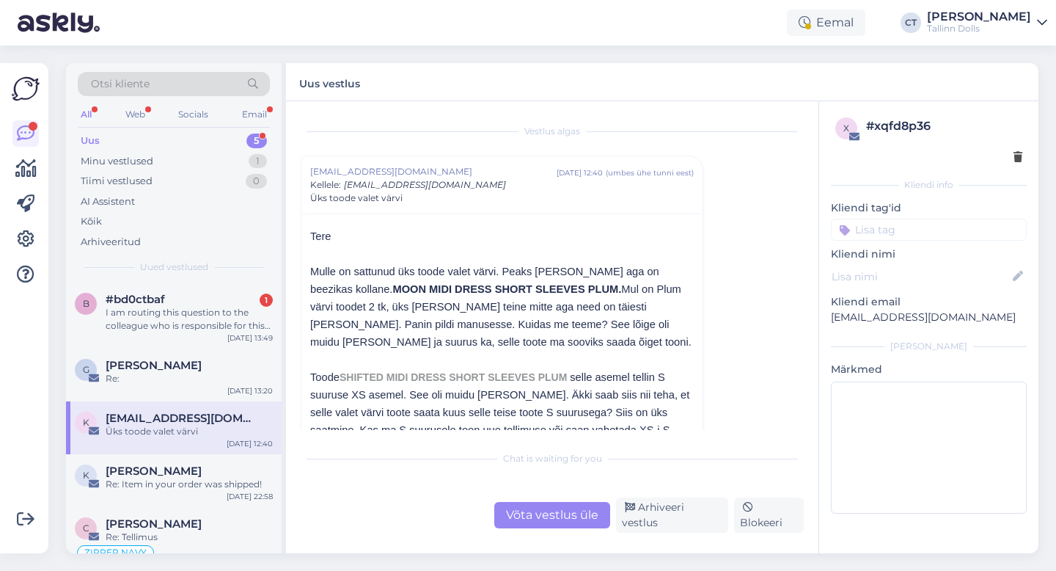
click at [98, 139] on div "Uus" at bounding box center [90, 140] width 19 height 15
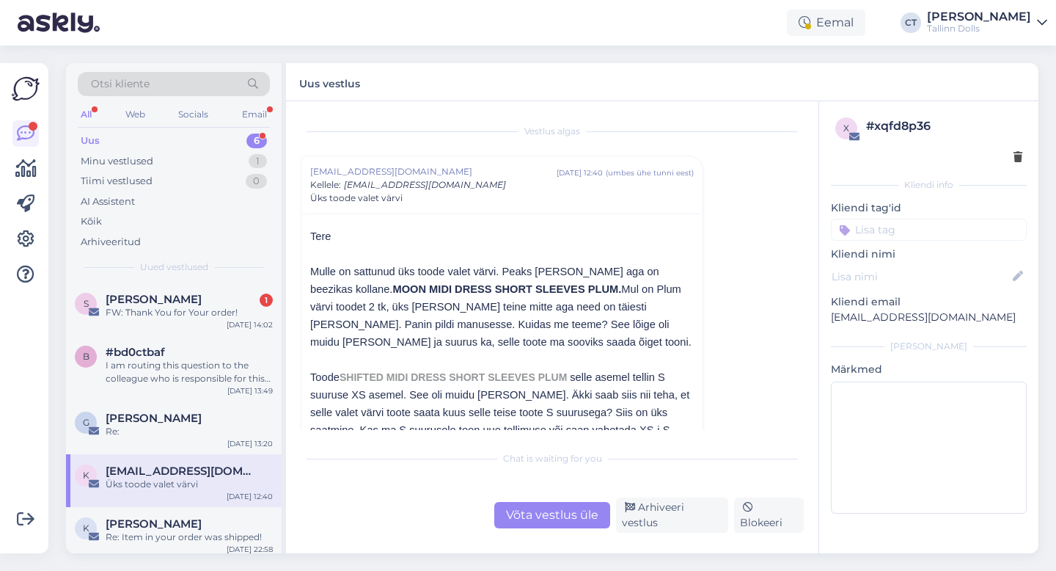
click at [186, 303] on div "[PERSON_NAME] 1" at bounding box center [189, 299] width 167 height 13
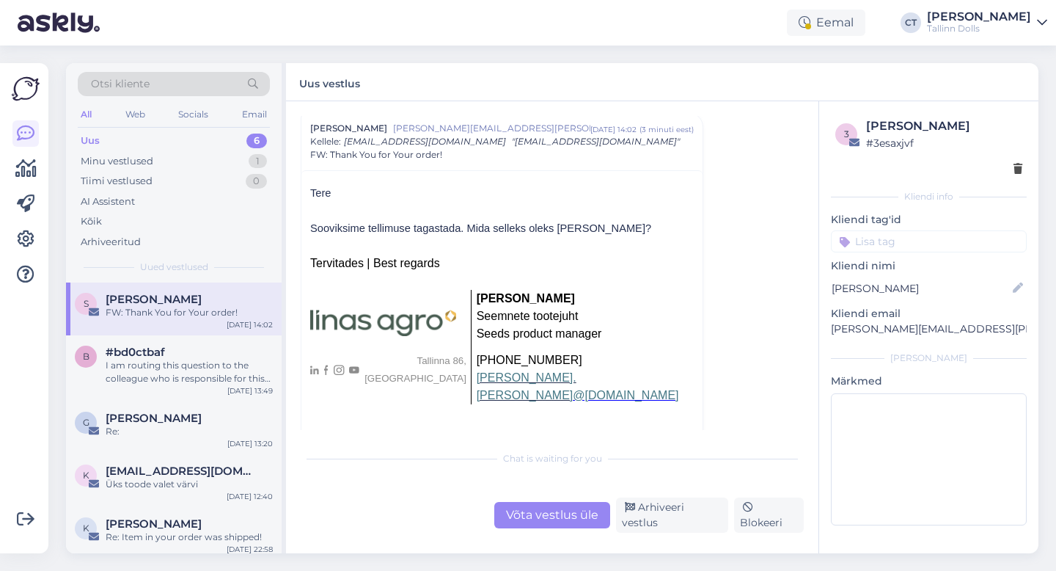
scroll to position [51, 0]
